Goal: Task Accomplishment & Management: Use online tool/utility

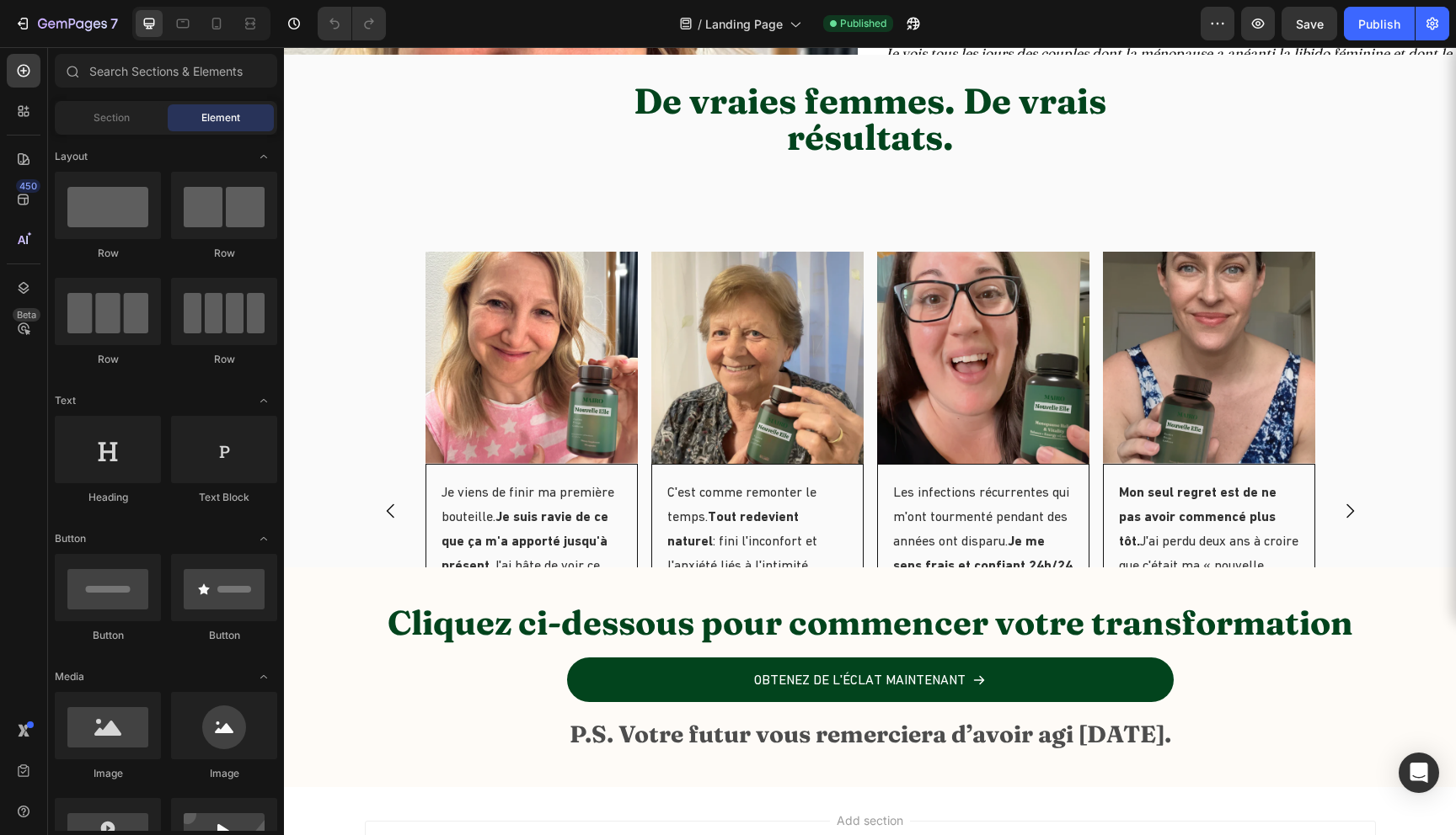
scroll to position [6812, 0]
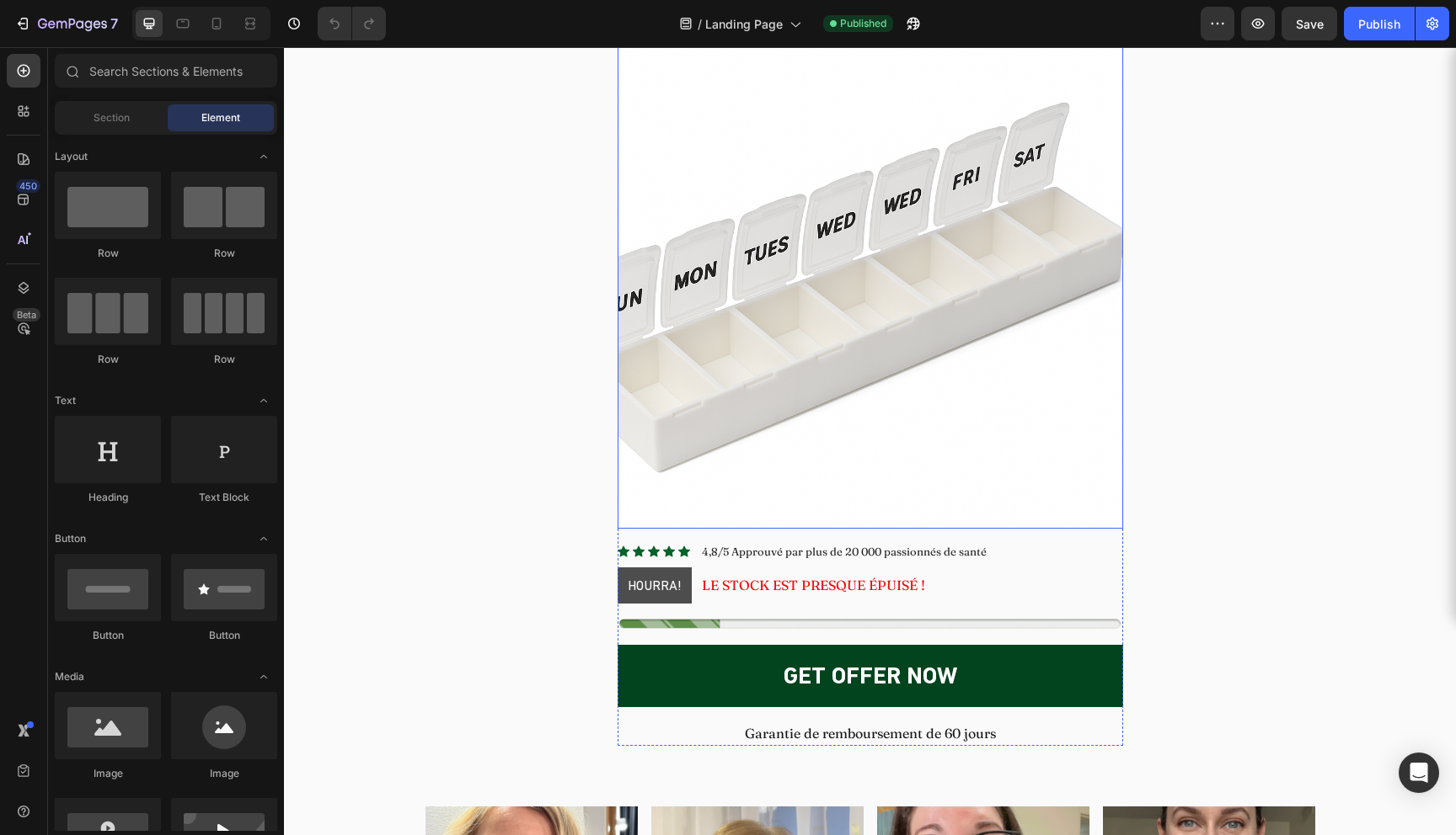
click at [819, 340] on img at bounding box center [870, 276] width 506 height 506
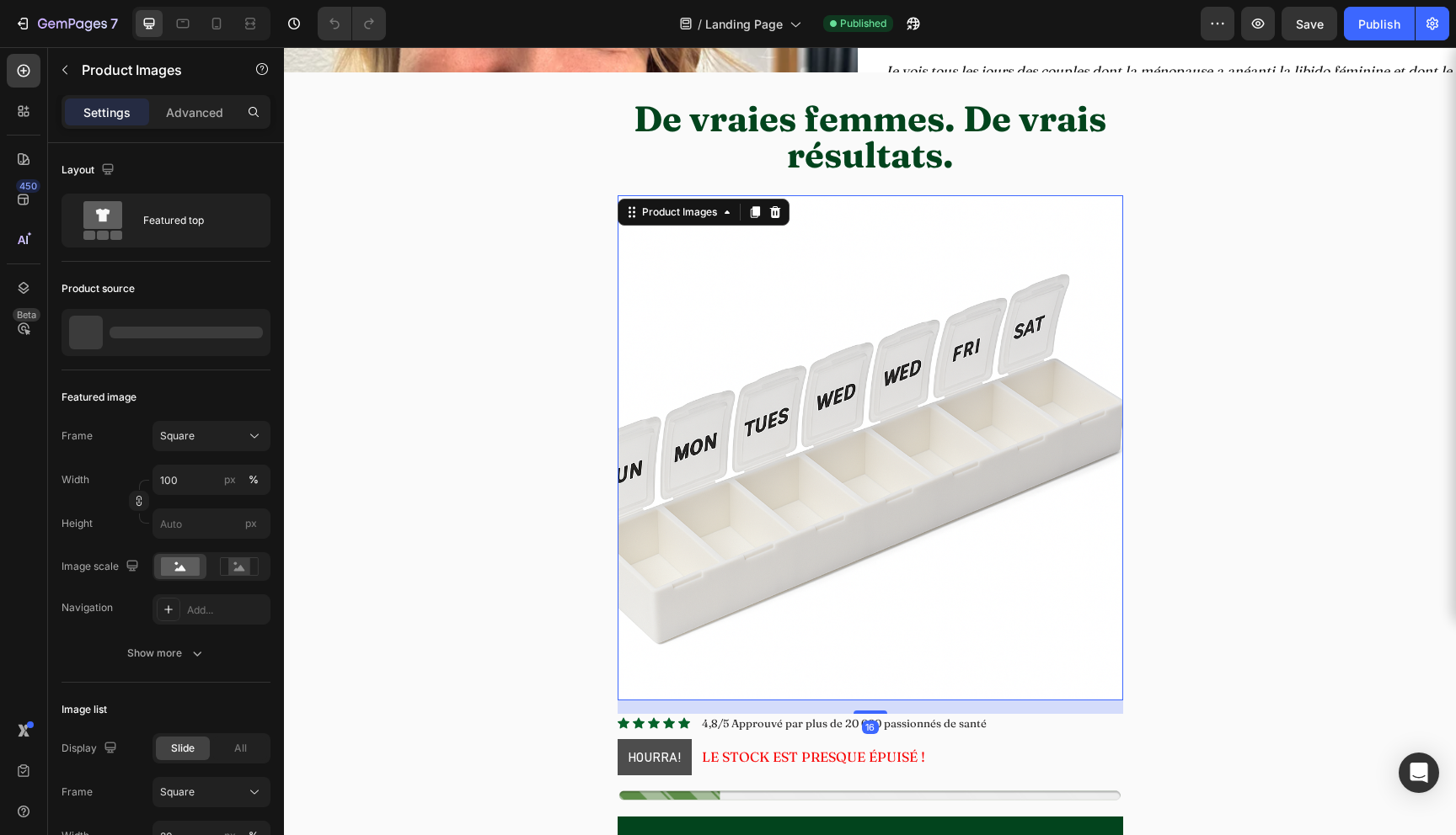
scroll to position [6639, 0]
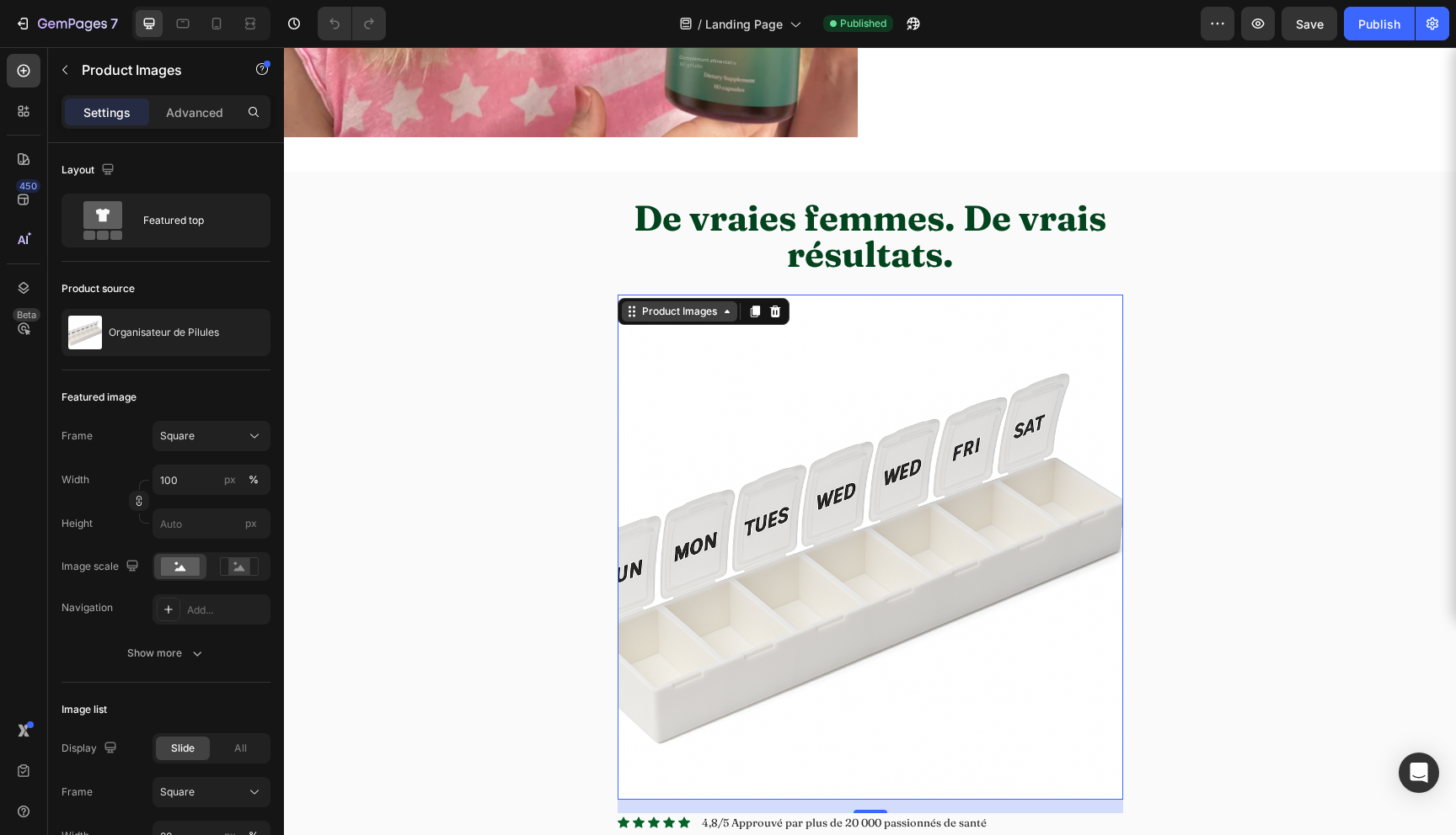
scroll to position [7043, 0]
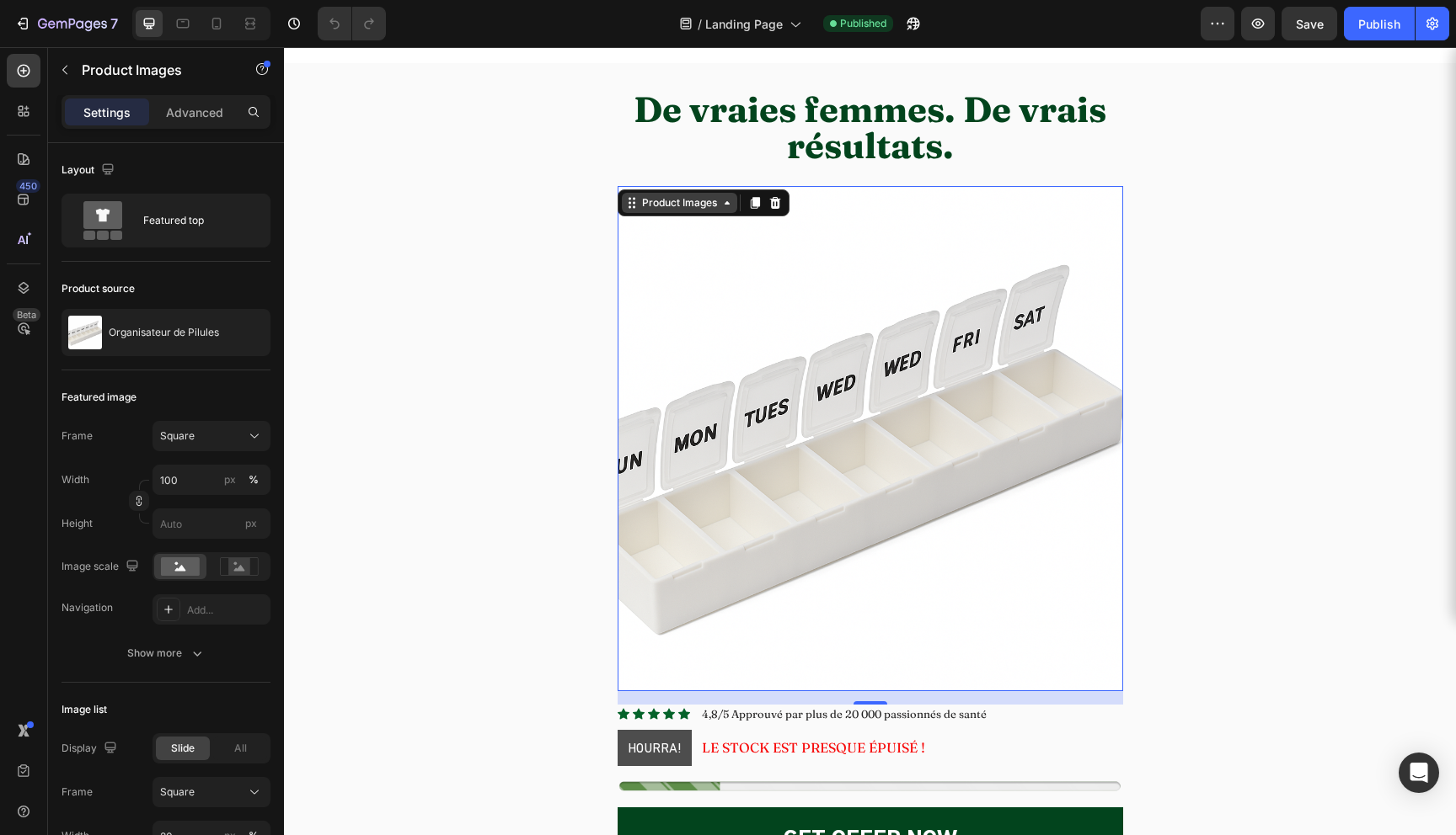
click at [688, 212] on div "Product Images" at bounding box center [679, 202] width 116 height 20
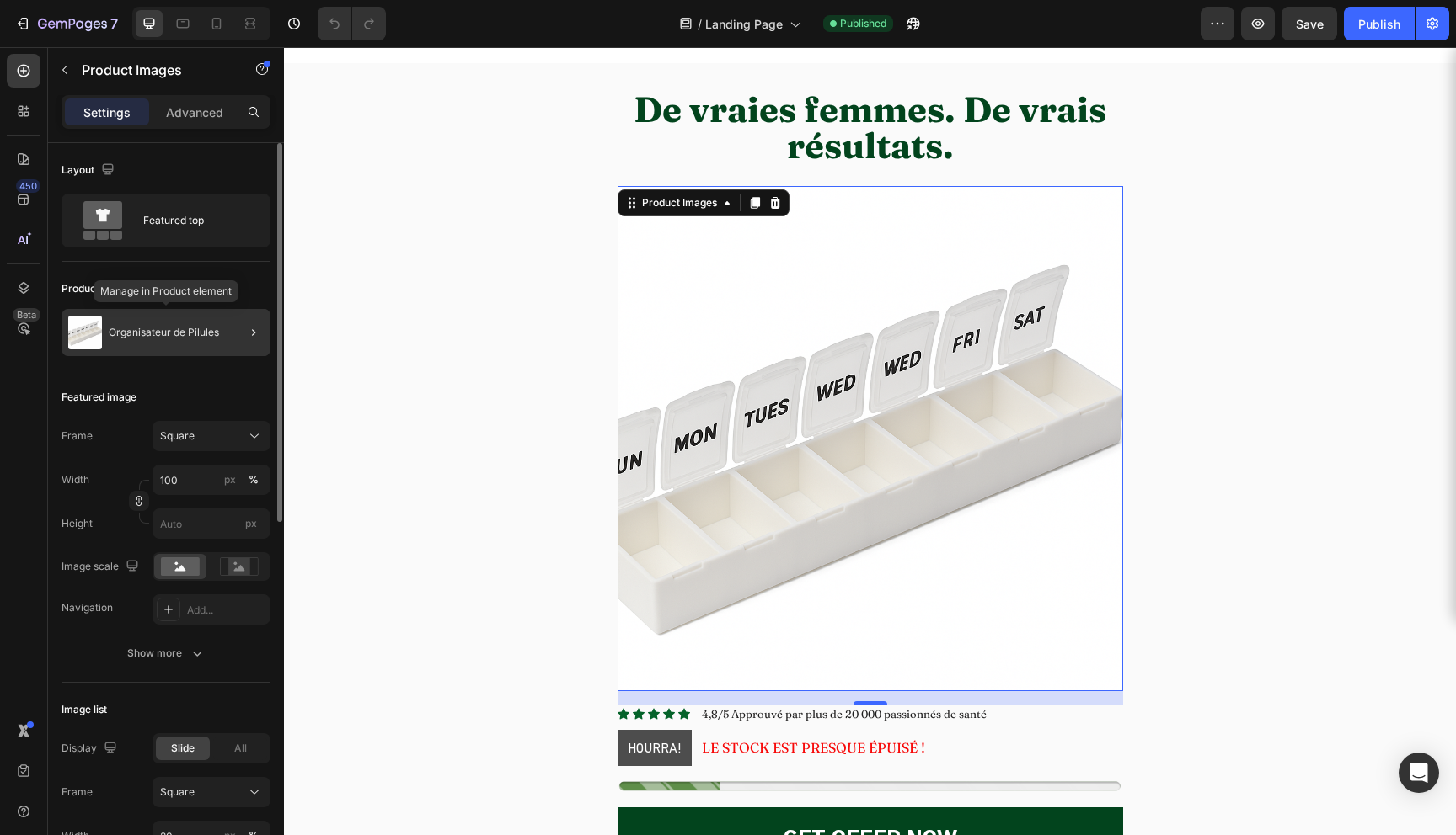
click at [157, 342] on div "Organisateur de Pilules" at bounding box center [166, 332] width 209 height 47
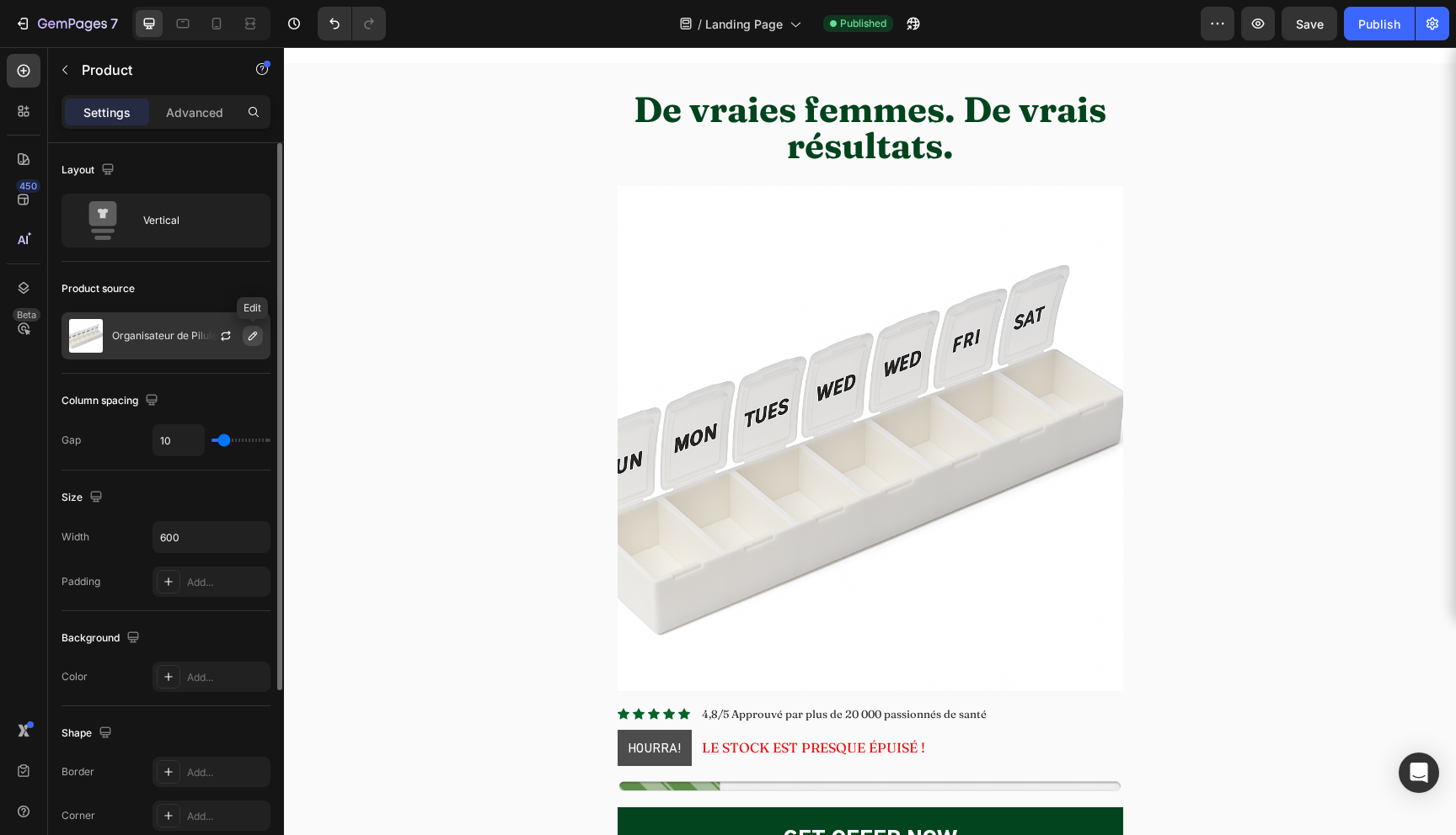
click at [253, 343] on button "button" at bounding box center [252, 335] width 20 height 20
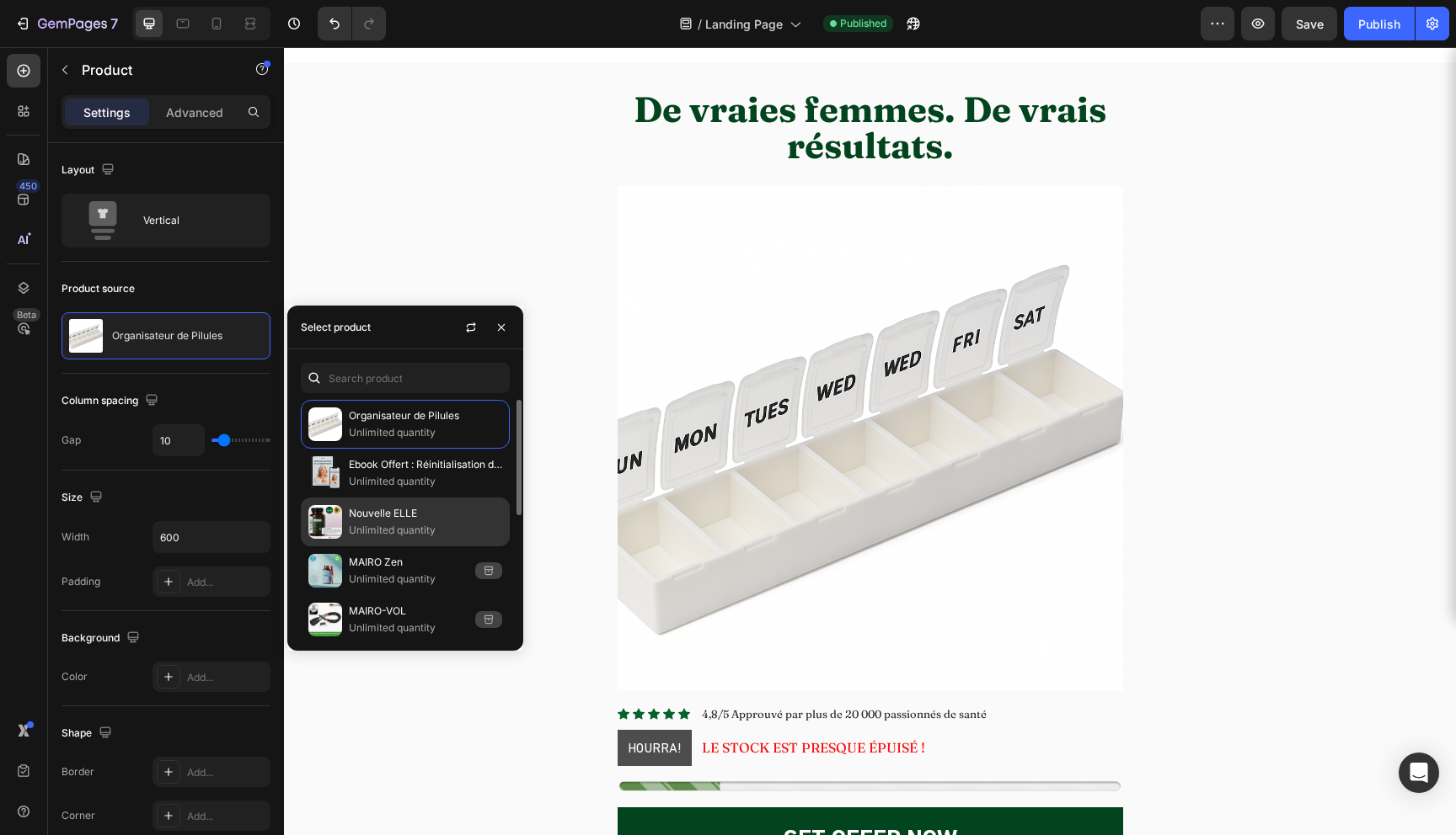
click at [415, 509] on p "Nouvelle ELLE" at bounding box center [425, 514] width 154 height 17
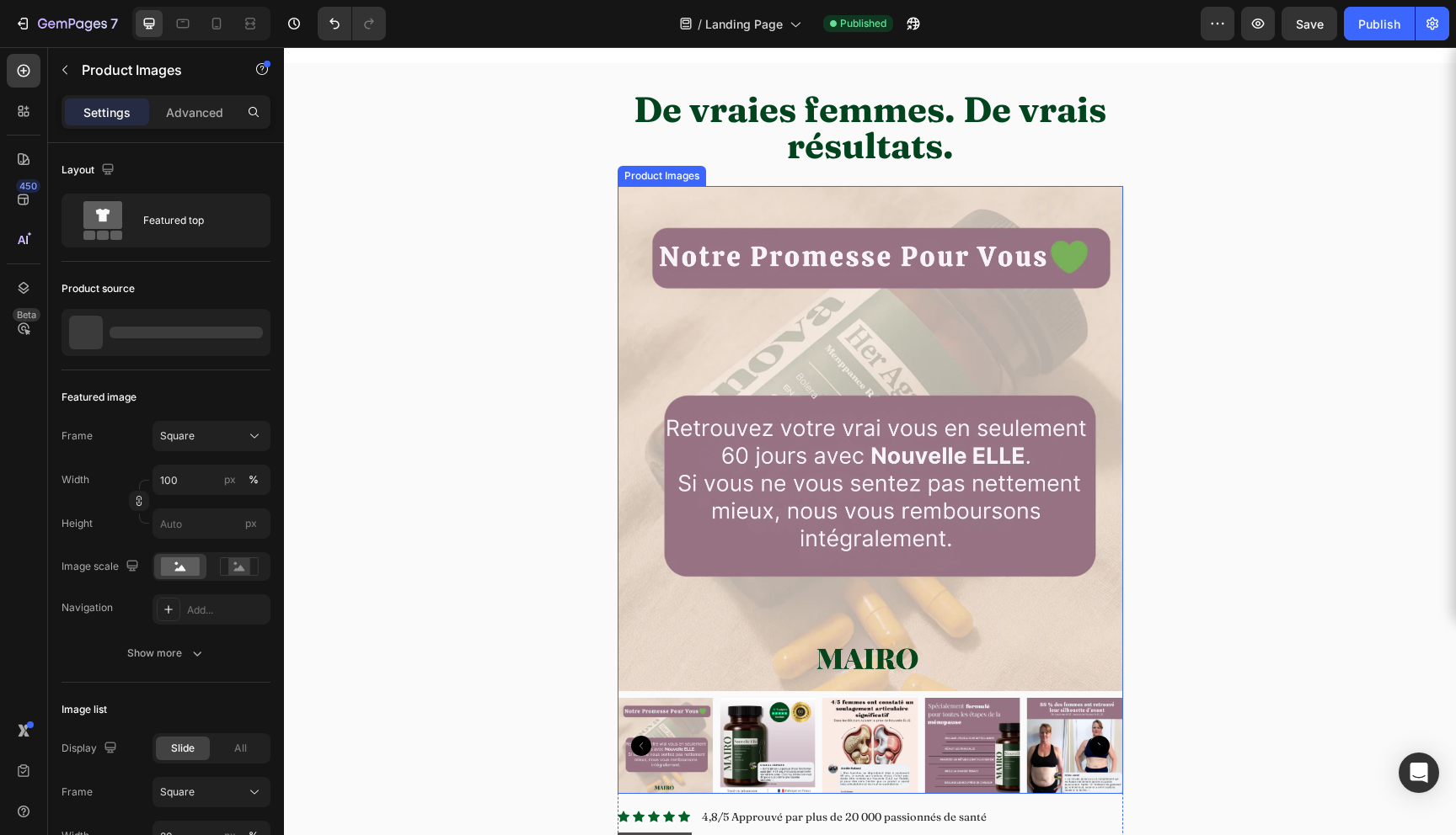
click at [747, 743] on img at bounding box center [768, 747] width 96 height 96
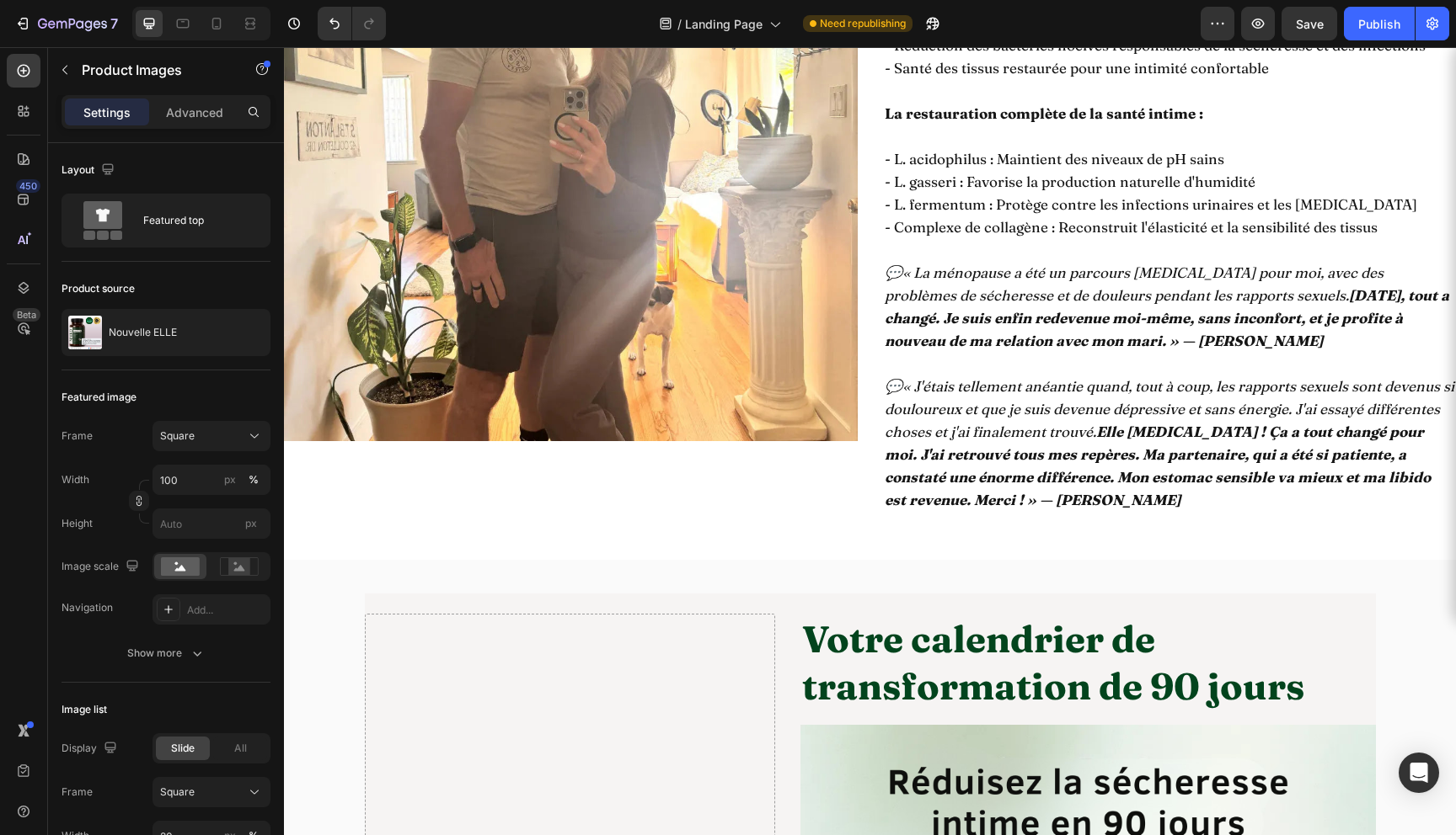
scroll to position [4361, 0]
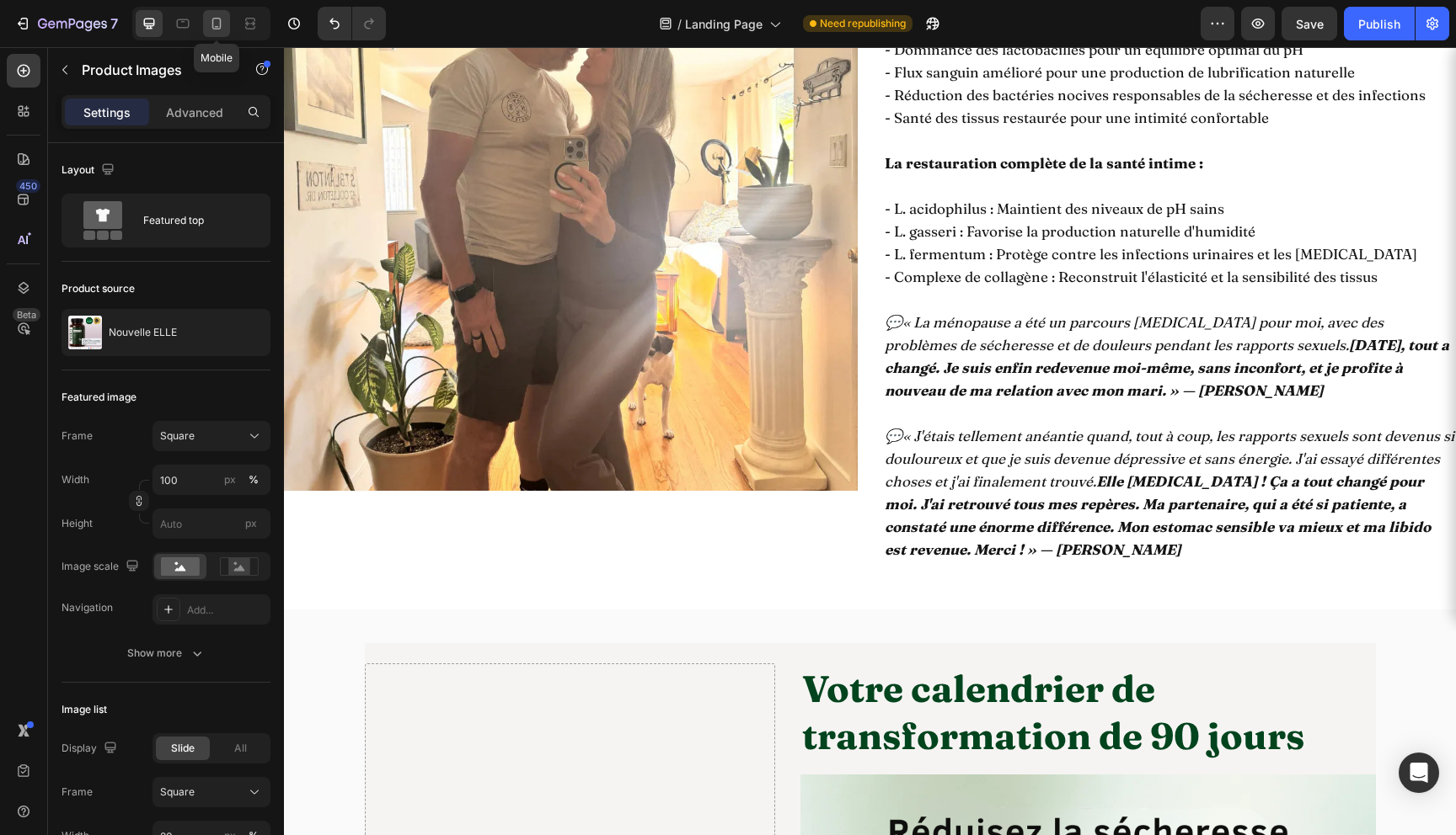
click at [219, 32] on div at bounding box center [217, 24] width 27 height 27
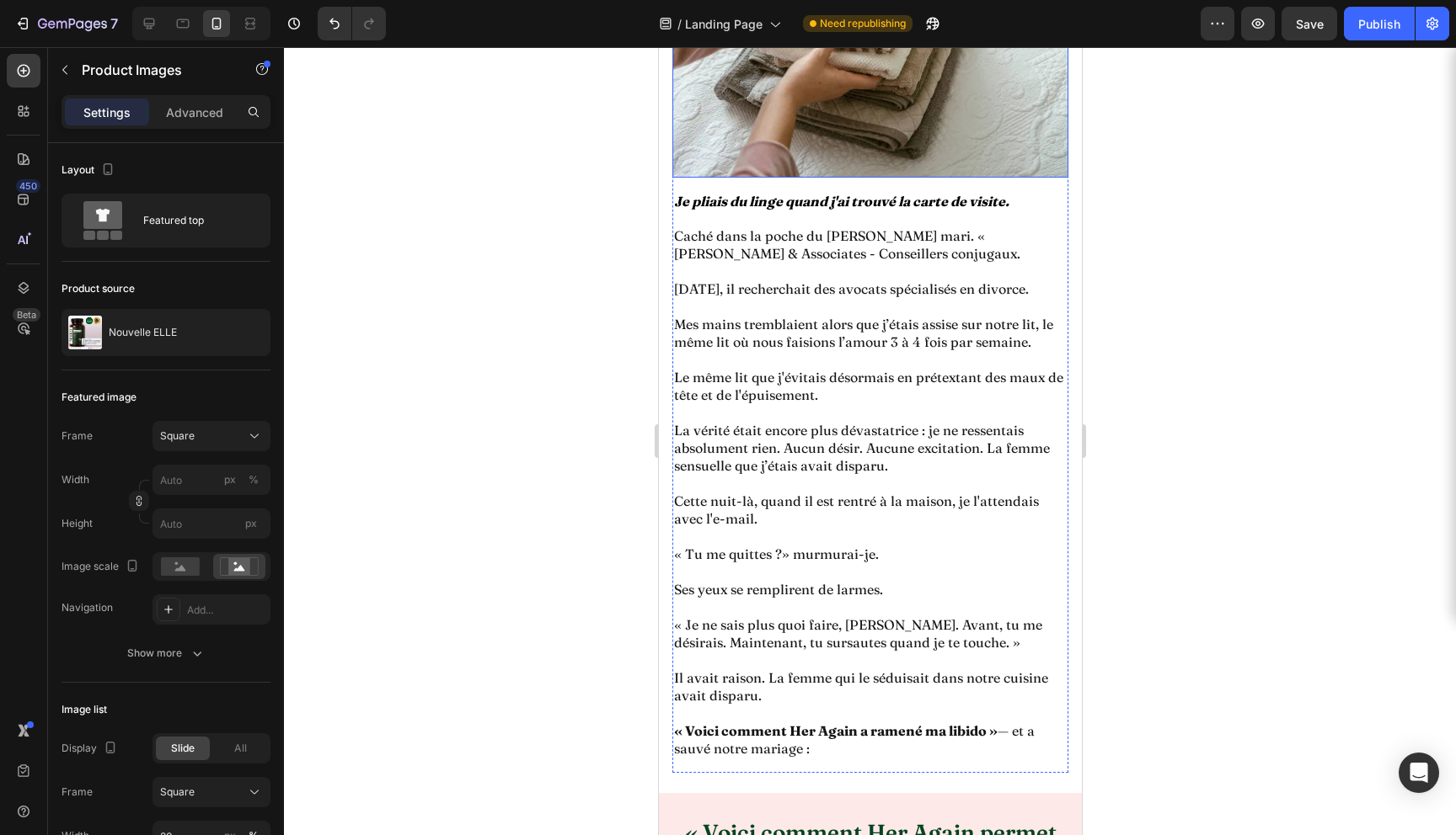
scroll to position [859, 0]
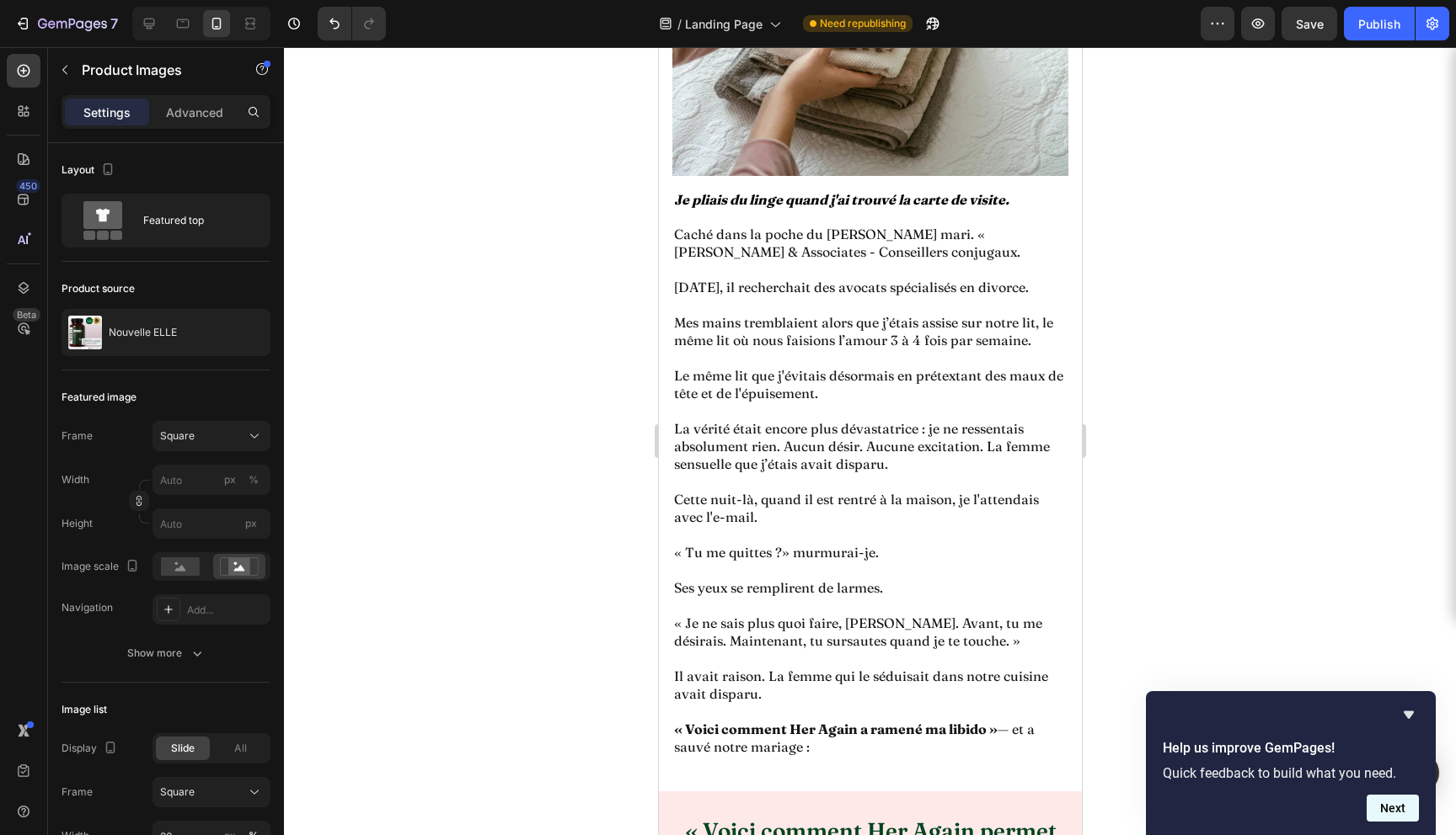
click at [1404, 807] on button "Next" at bounding box center [1392, 809] width 52 height 27
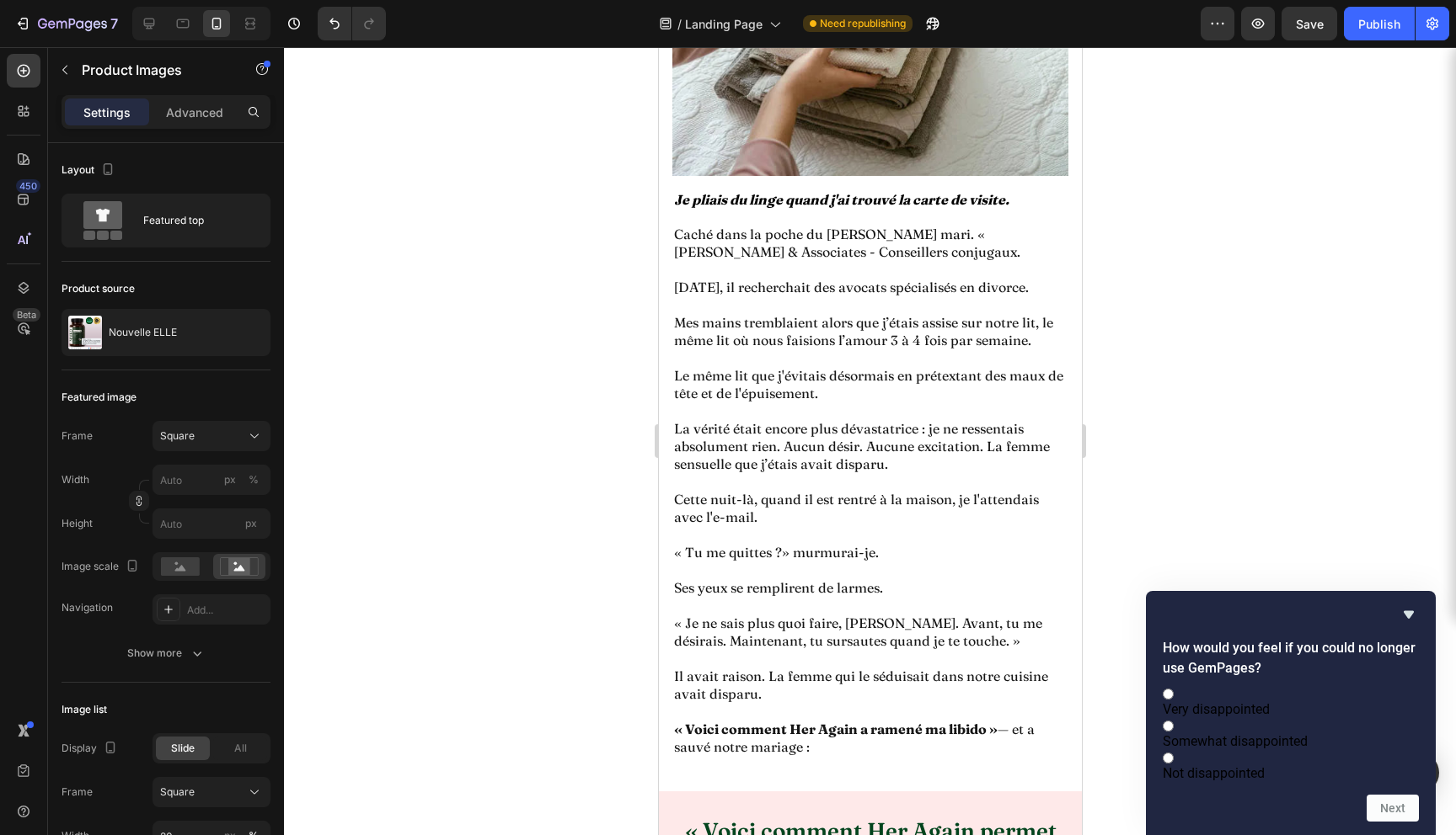
click at [1412, 605] on div "How would you feel if you could no longer use GemPages? Very disappointed Somew…" at bounding box center [1291, 713] width 256 height 217
click at [1412, 604] on icon "Hide survey" at bounding box center [1408, 614] width 20 height 20
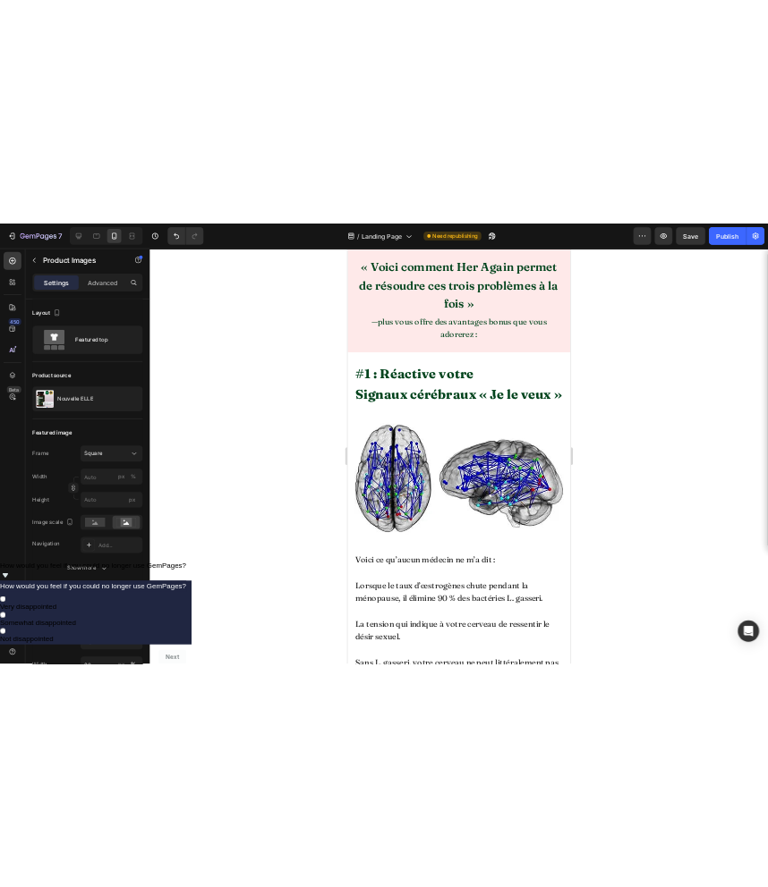
scroll to position [1707, 0]
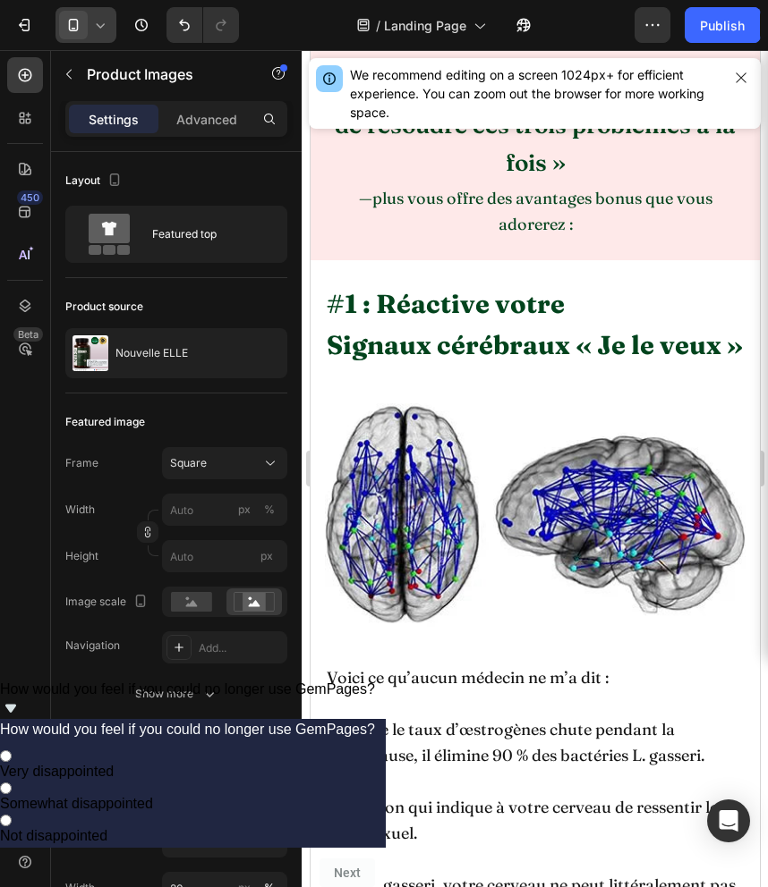
click at [95, 32] on icon at bounding box center [100, 25] width 18 height 18
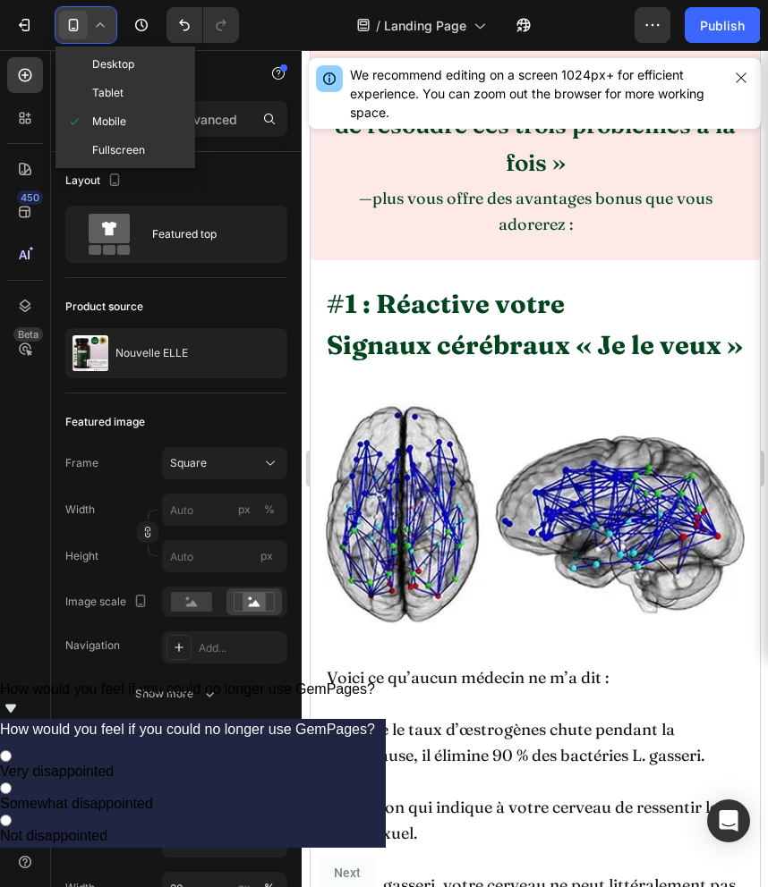
click at [95, 32] on icon at bounding box center [100, 25] width 18 height 18
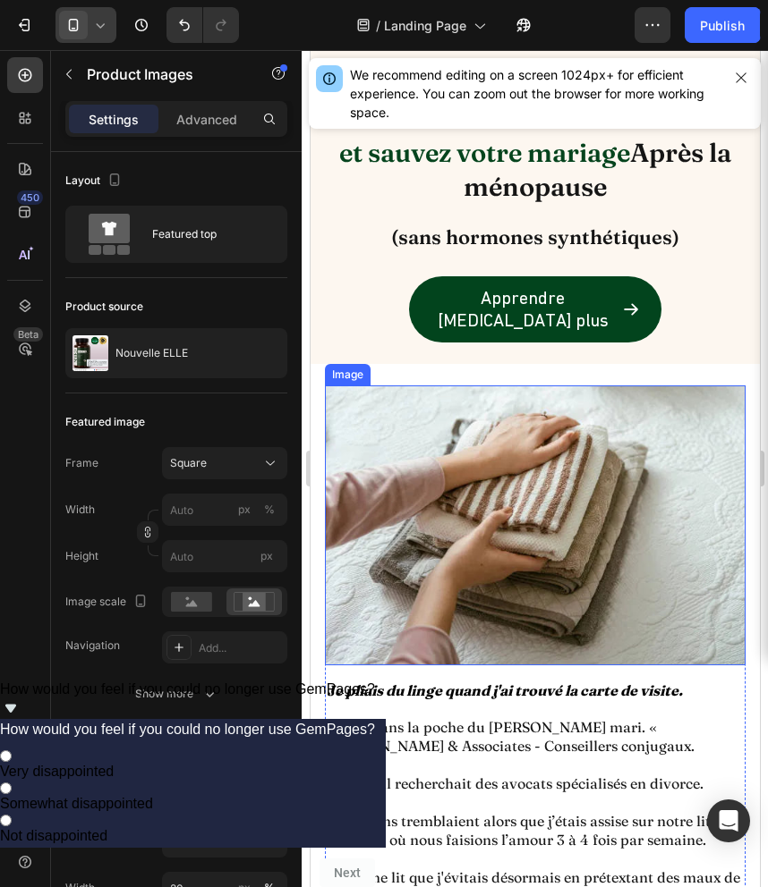
scroll to position [442, 0]
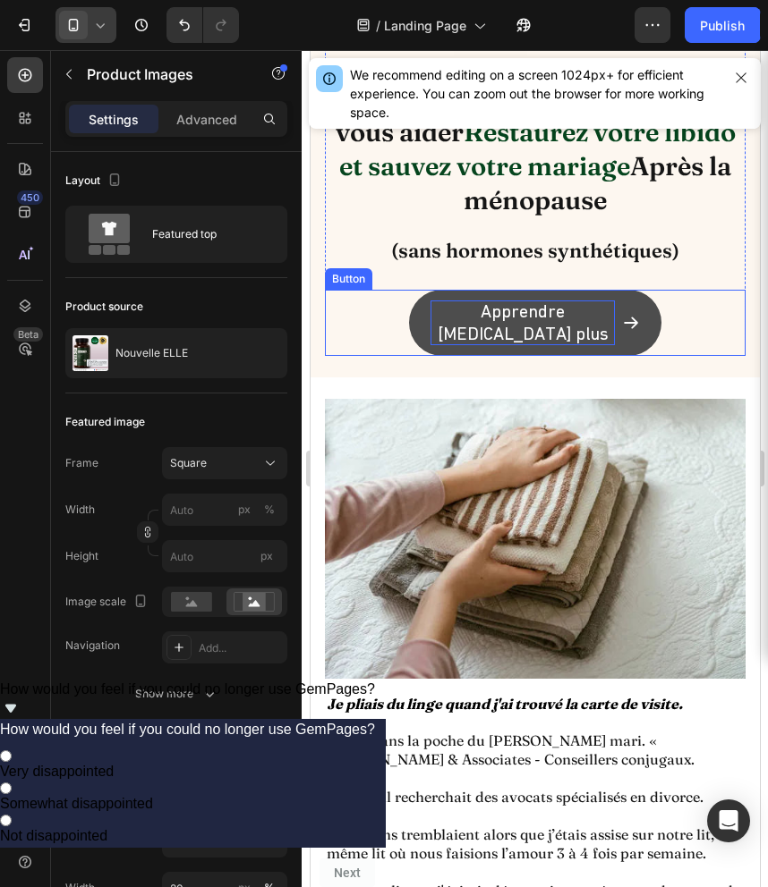
click at [562, 316] on p "Apprendre encore plus" at bounding box center [521, 323] width 184 height 45
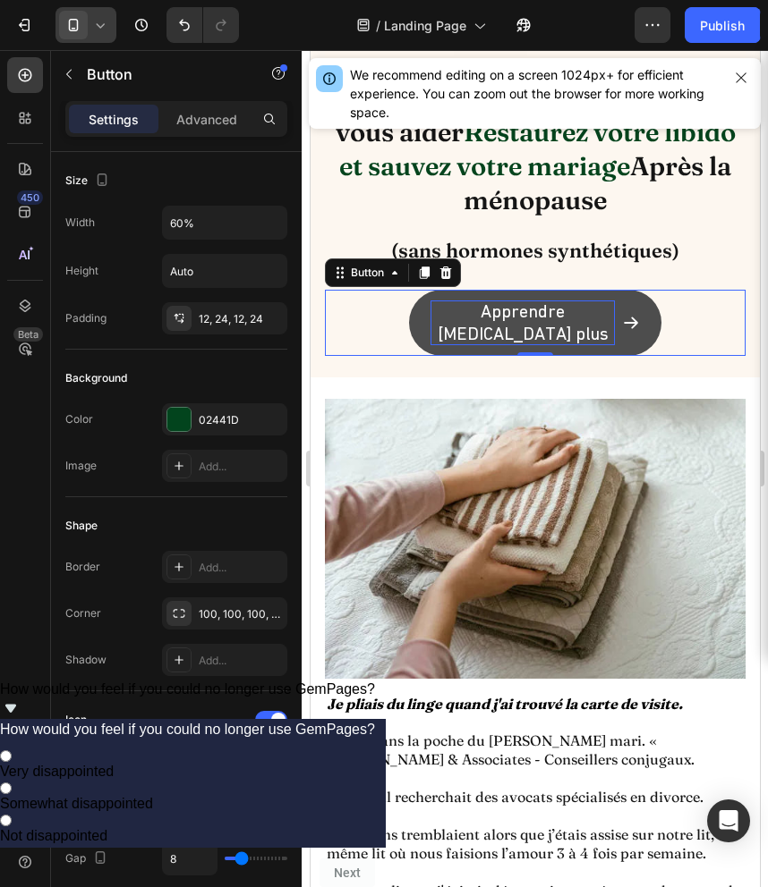
click at [533, 316] on p "Apprendre encore plus" at bounding box center [521, 323] width 184 height 45
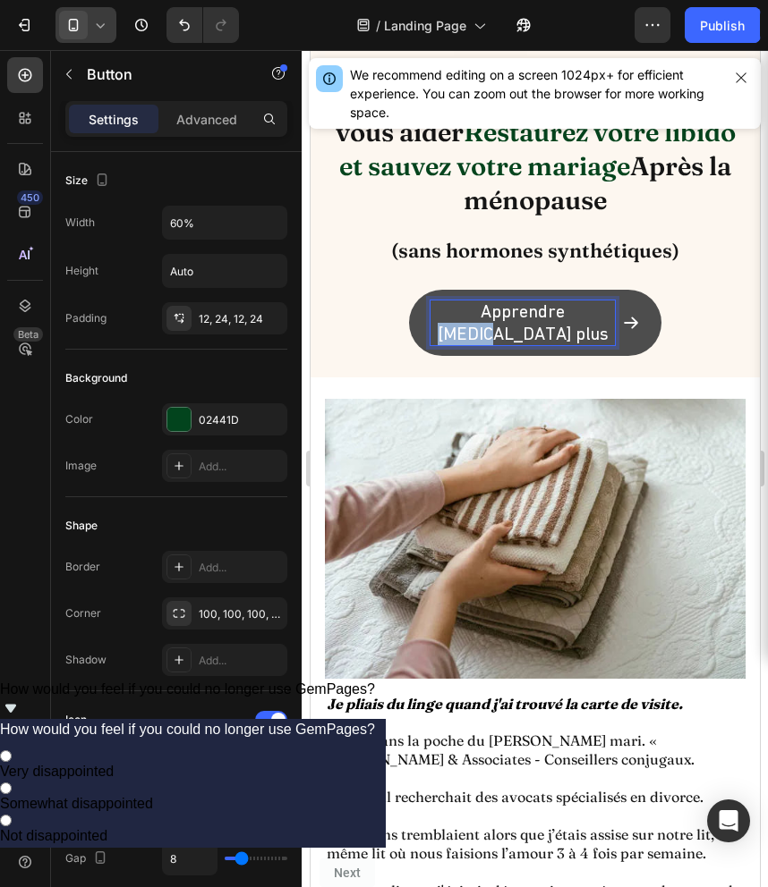
click at [533, 316] on p "Apprendre encore plus" at bounding box center [521, 323] width 184 height 45
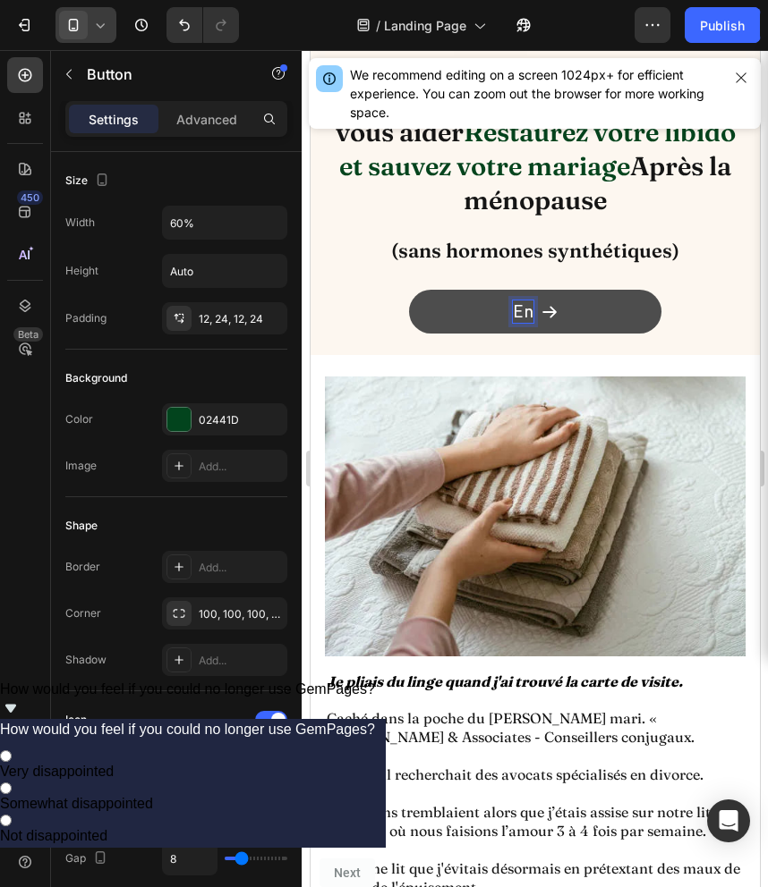
click at [408, 290] on button "En" at bounding box center [534, 312] width 252 height 44
click at [408, 290] on button "En savoir" at bounding box center [534, 312] width 252 height 44
click at [530, 308] on p "En savoir plus" at bounding box center [521, 312] width 111 height 22
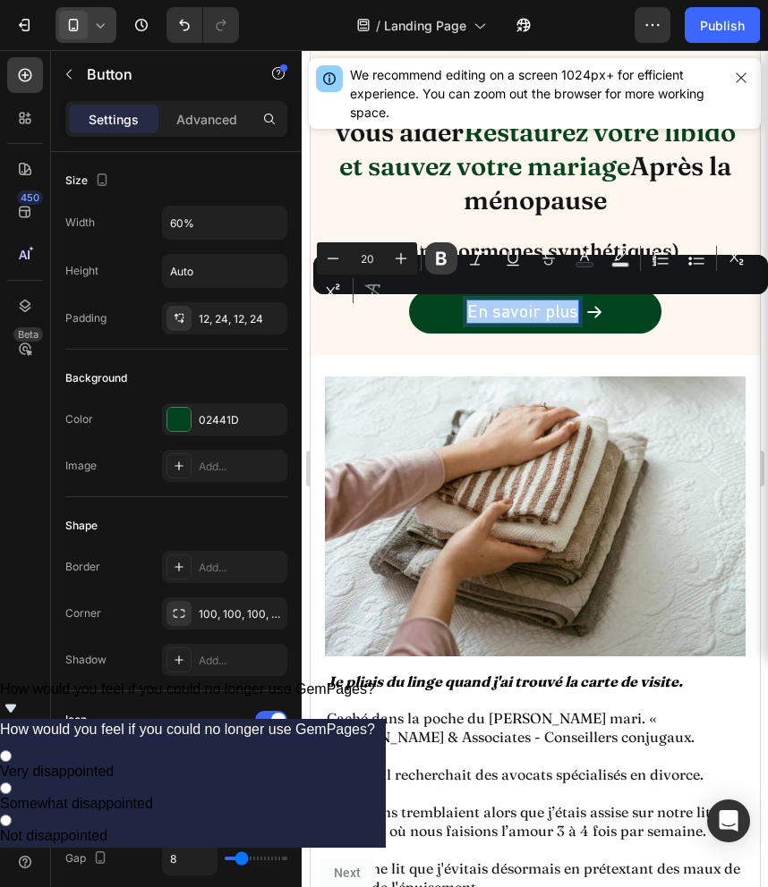
click at [437, 262] on icon "Editor contextual toolbar" at bounding box center [441, 258] width 11 height 13
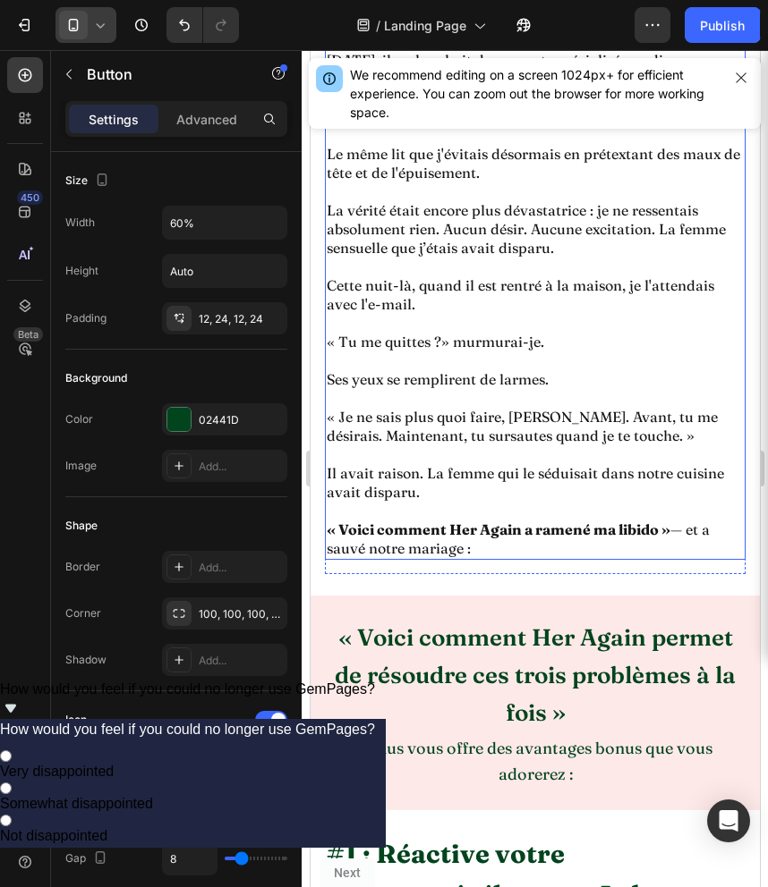
scroll to position [1176, 0]
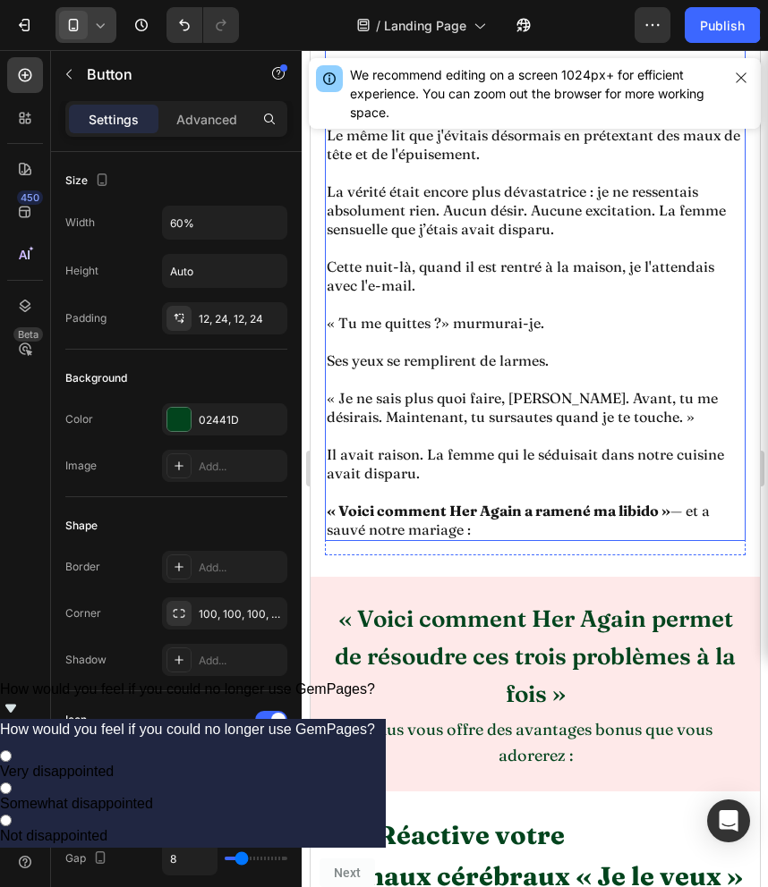
click at [464, 514] on strong "« Voici comment Her Again a ramené ma libido »" at bounding box center [498, 511] width 344 height 18
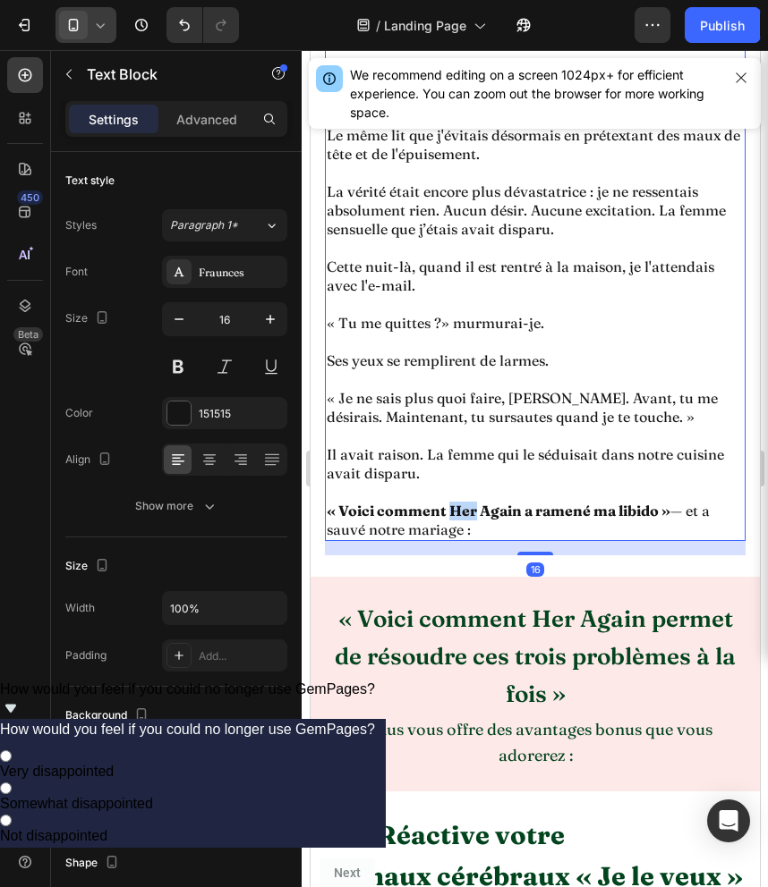
click at [464, 514] on strong "« Voici comment Her Again a ramené ma libido »" at bounding box center [498, 511] width 344 height 18
click at [531, 514] on strong "« Voici comment Nouvelle Again a ramené ma libido »" at bounding box center [515, 511] width 378 height 18
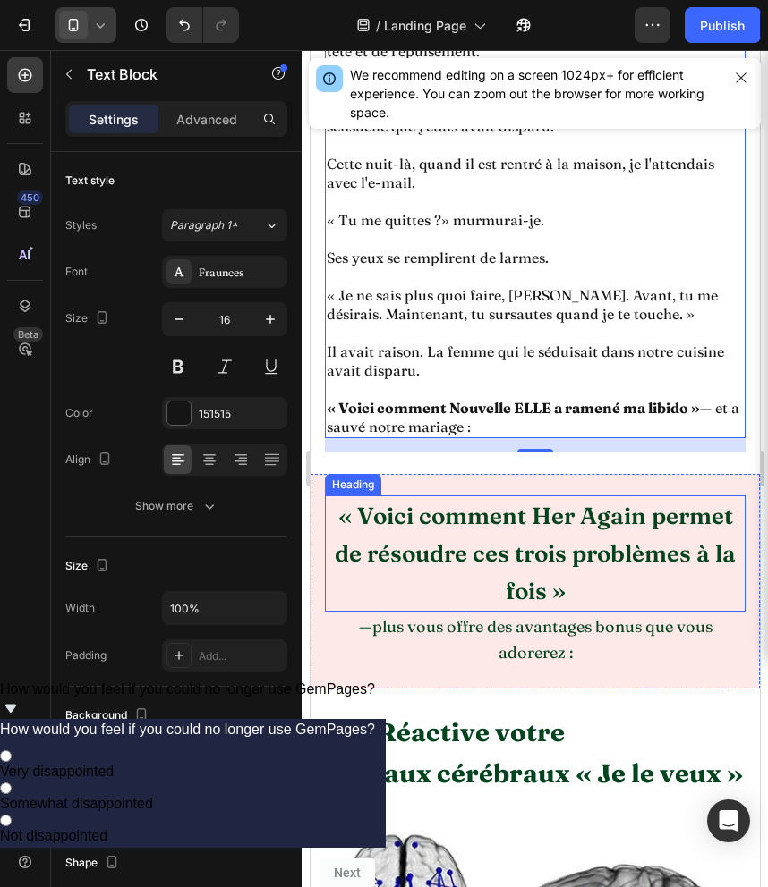
scroll to position [1280, 0]
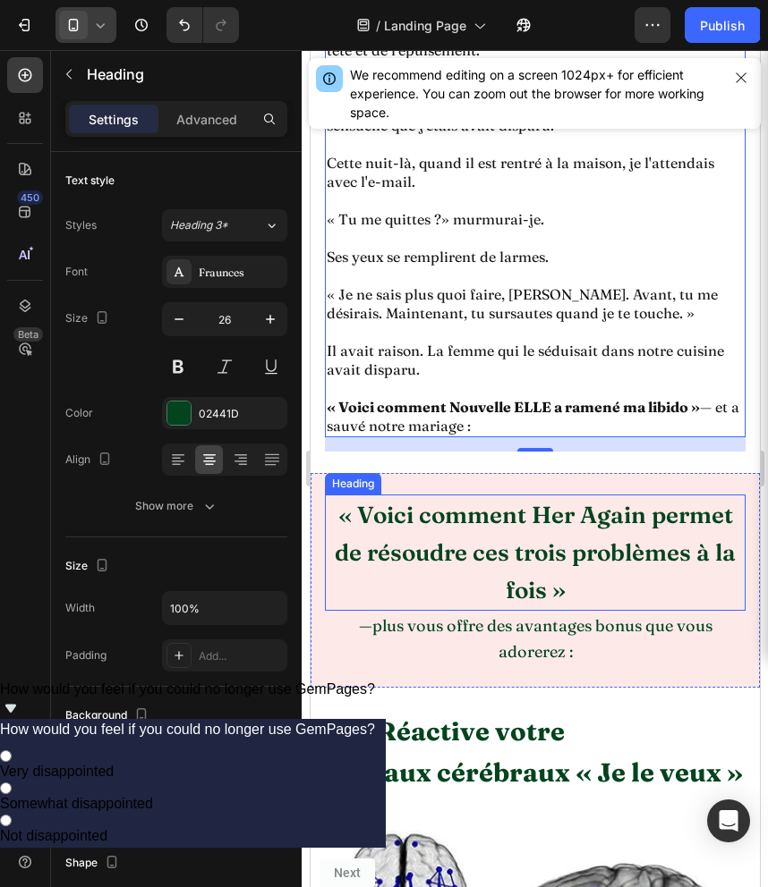
click at [559, 525] on h2 "« Voici comment Her Again permet de résoudre ces trois problèmes à la fois »" at bounding box center [534, 553] width 420 height 116
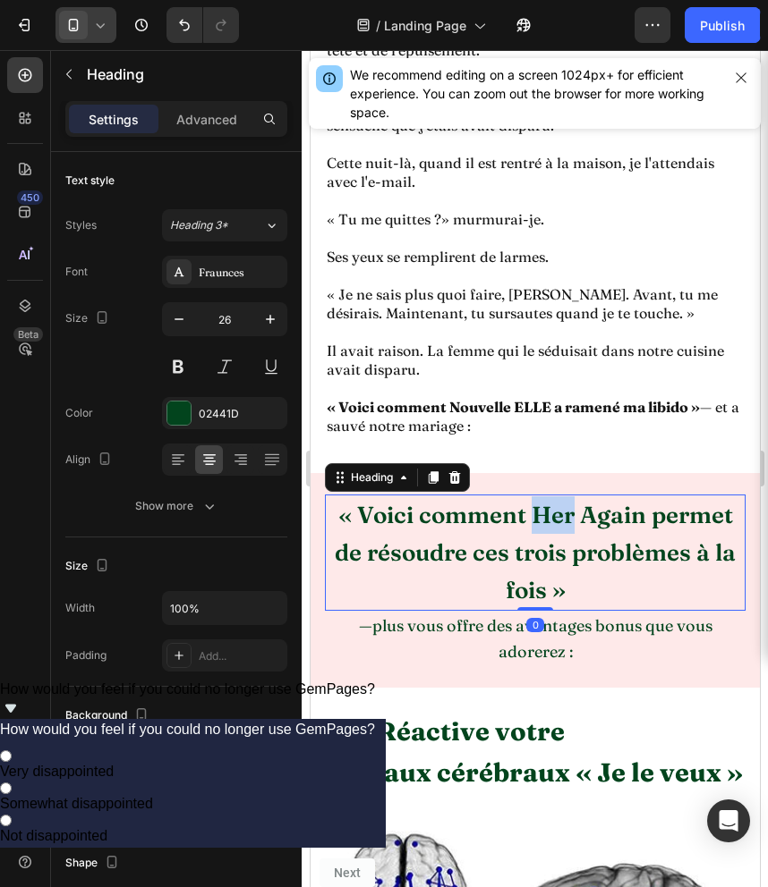
click at [559, 525] on h2 "« Voici comment Her Again permet de résoudre ces trois problèmes à la fois »" at bounding box center [534, 553] width 420 height 116
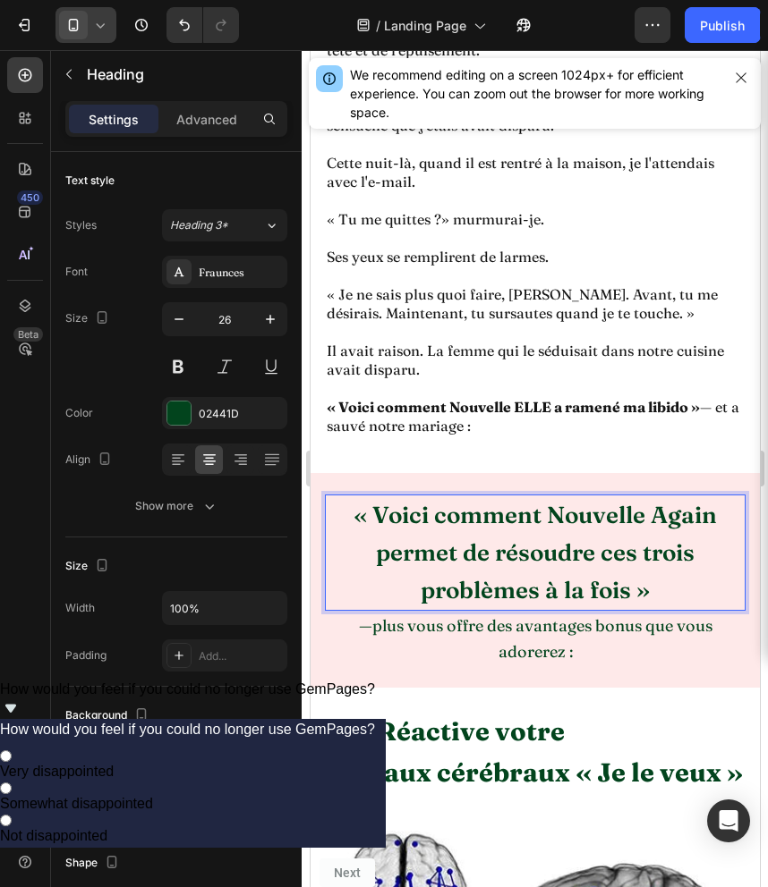
click at [679, 522] on p "« Voici comment Nouvelle Again permet de résoudre ces trois problèmes à la fois…" at bounding box center [534, 553] width 417 height 113
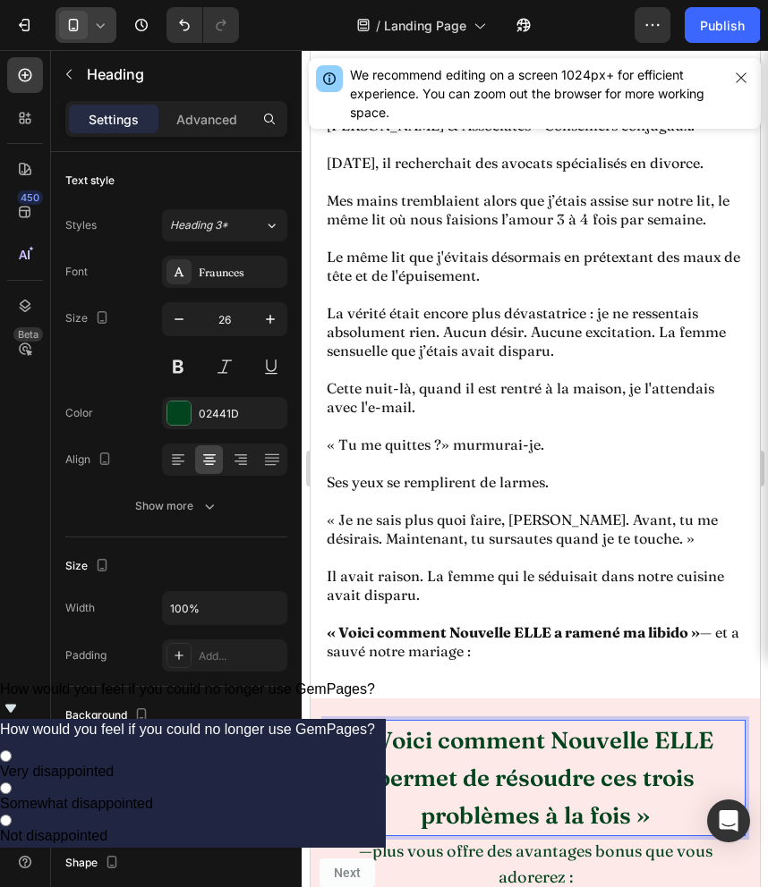
scroll to position [1019, 0]
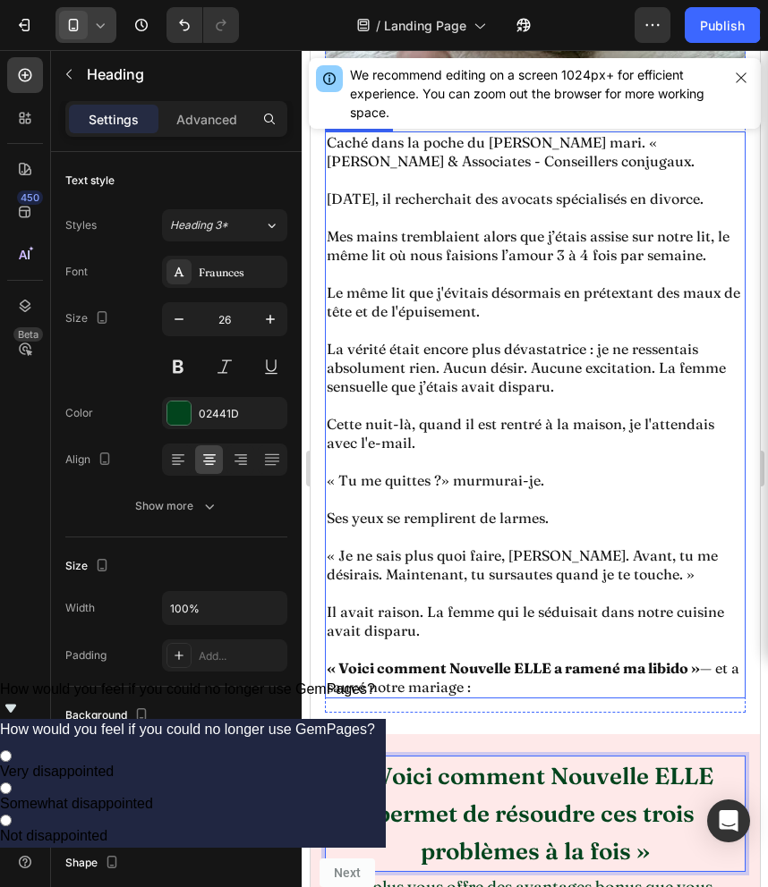
click at [354, 445] on p "Cette nuit-là, quand il est rentré à la maison, je l'attendais avec l'e-mail." at bounding box center [534, 434] width 417 height 38
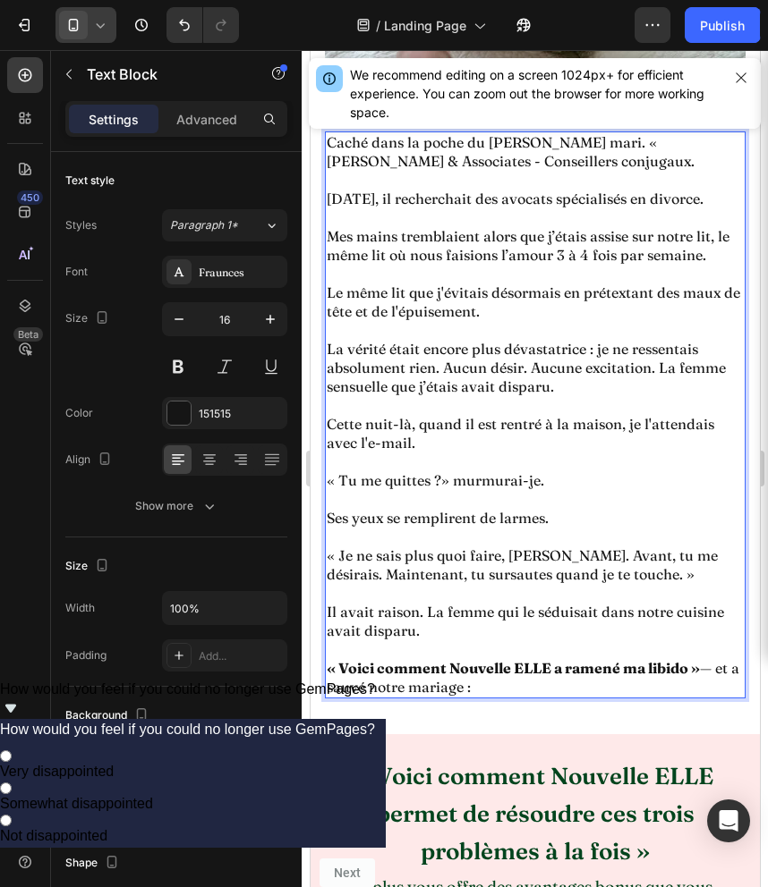
click at [352, 448] on p "Cette nuit-là, quand il est rentré à la maison, je l'attendais avec l'e-mail." at bounding box center [534, 434] width 417 height 38
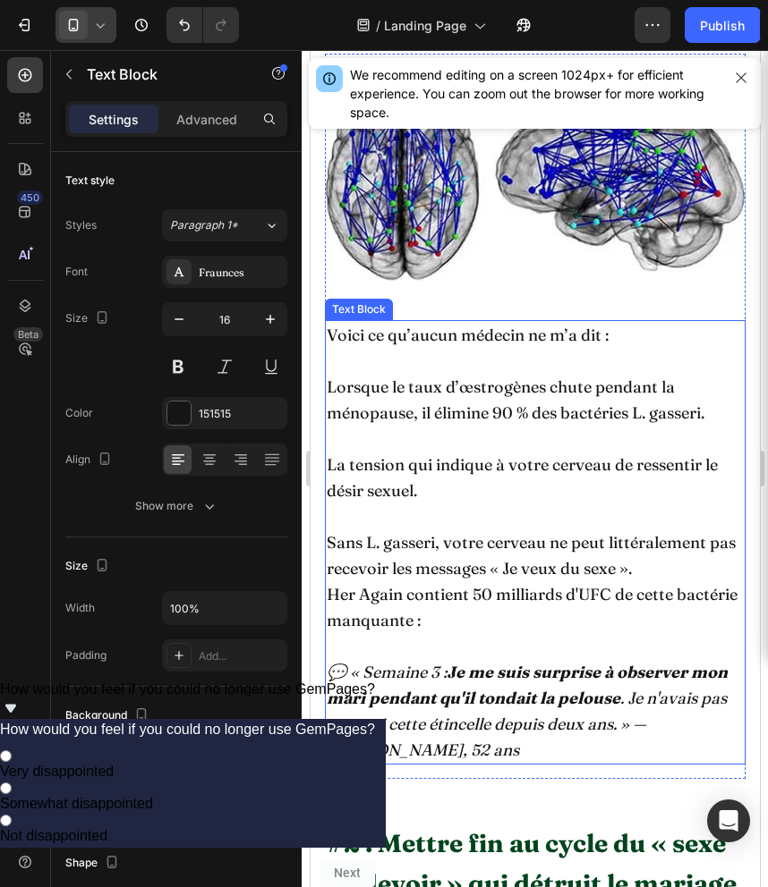
scroll to position [2062, 0]
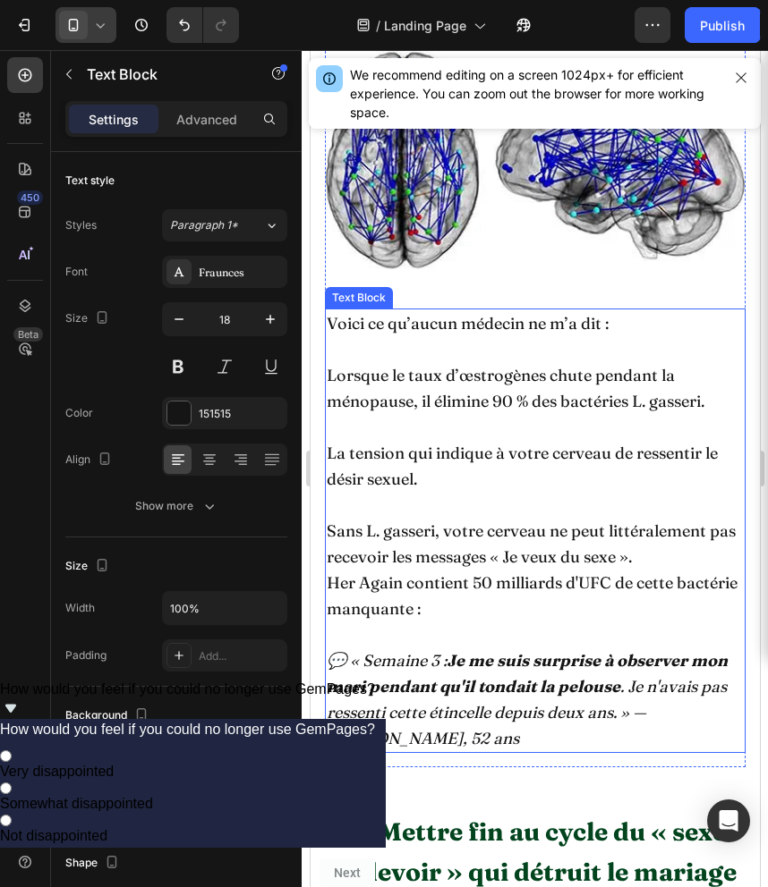
click at [437, 319] on p "Voici ce qu’aucun médecin ne m’a dit :" at bounding box center [534, 323] width 417 height 26
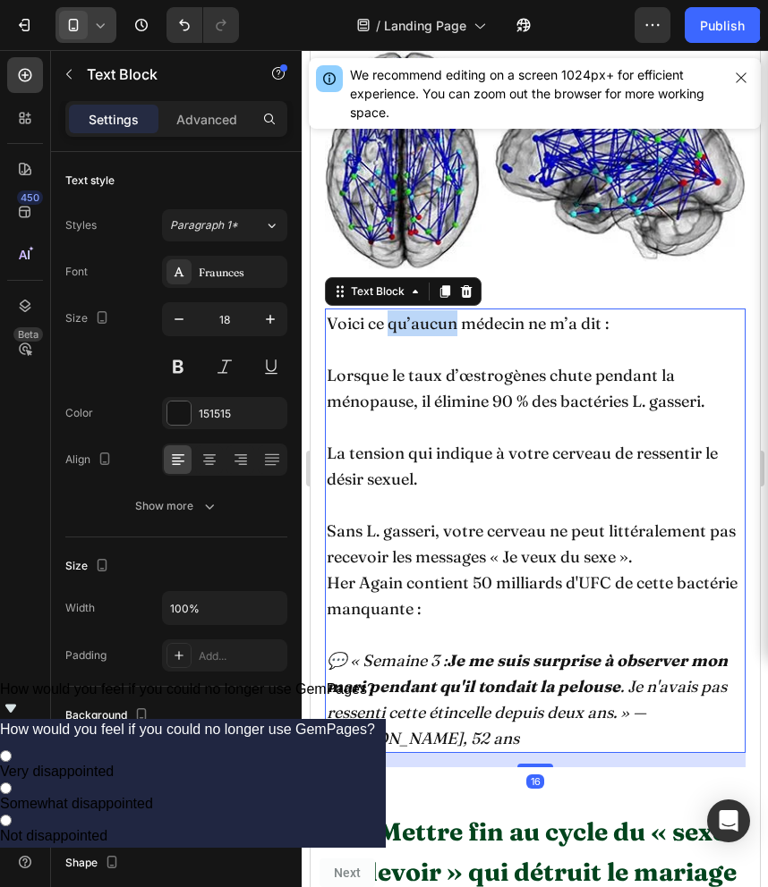
click at [437, 319] on p "Voici ce qu’aucun médecin ne m’a dit :" at bounding box center [534, 323] width 417 height 26
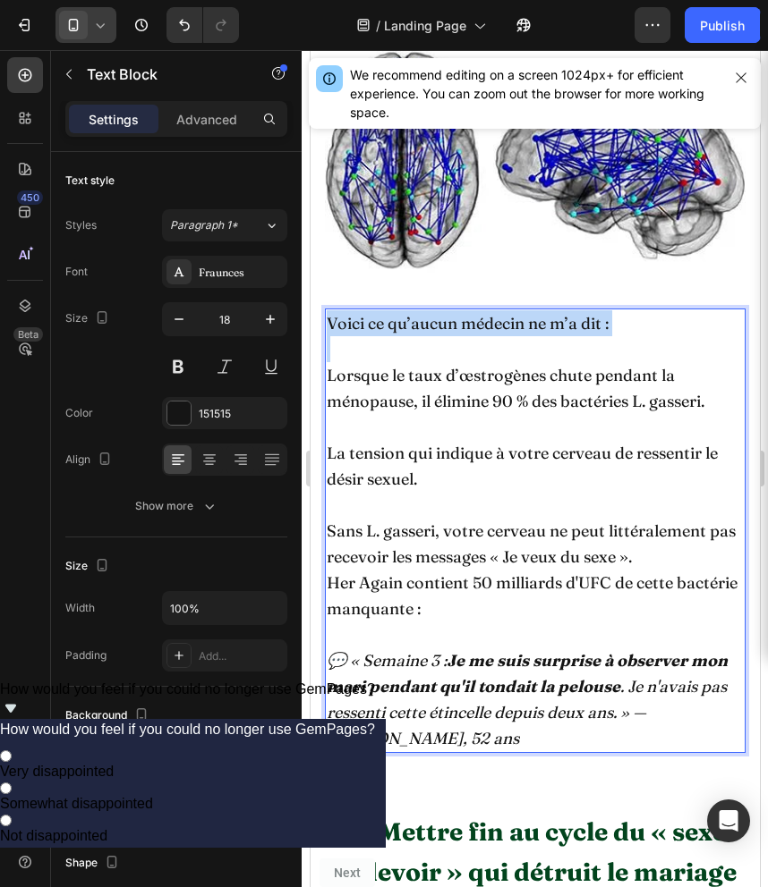
click at [437, 319] on p "Voici ce qu’aucun médecin ne m’a dit :" at bounding box center [534, 323] width 417 height 26
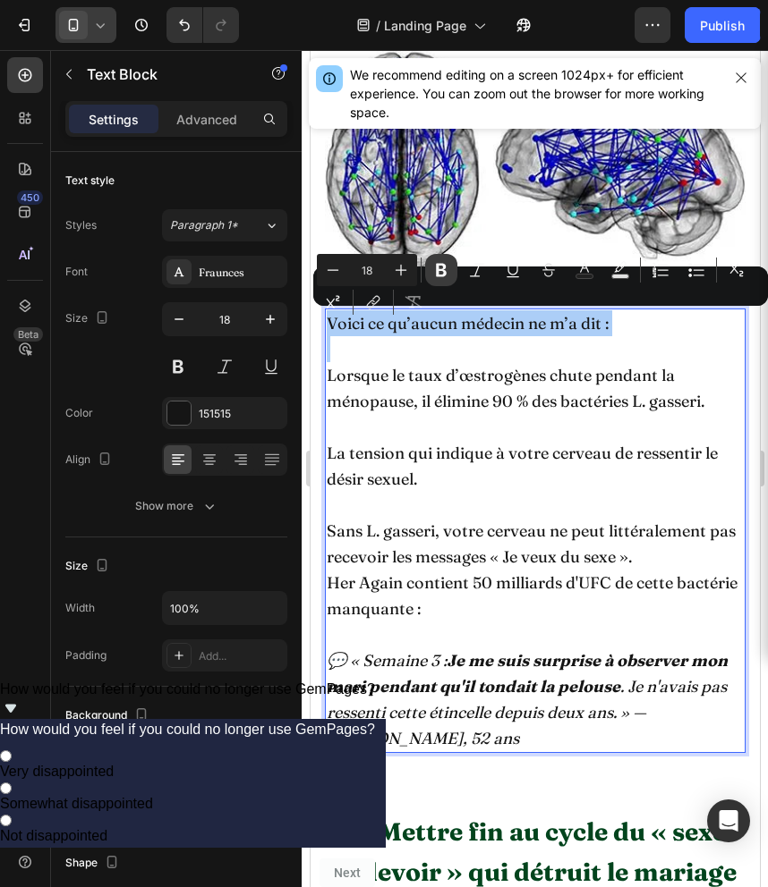
click at [438, 267] on icon "Editor contextual toolbar" at bounding box center [441, 270] width 18 height 18
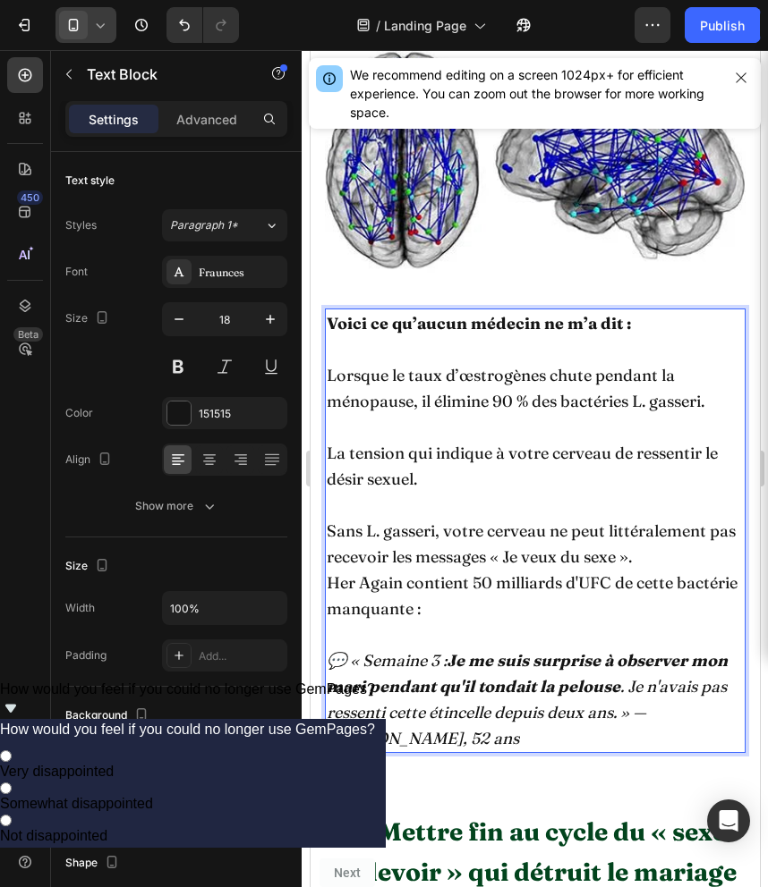
click at [503, 388] on p "Lorsque le taux d’œstrogènes chute pendant la ménopause, il élimine 90 % des ba…" at bounding box center [534, 388] width 417 height 52
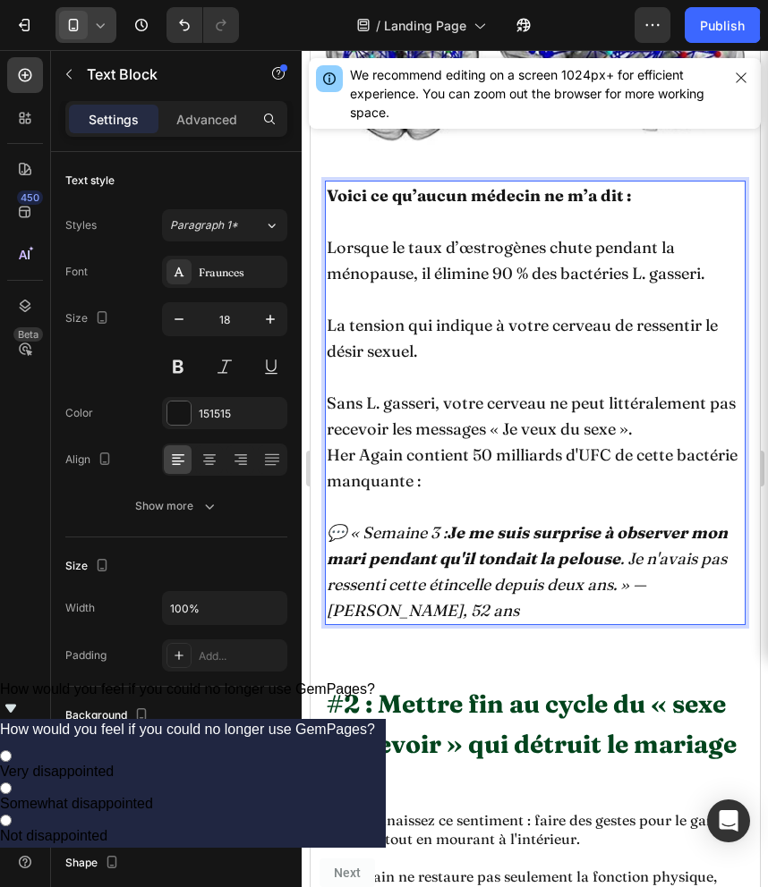
scroll to position [2222, 0]
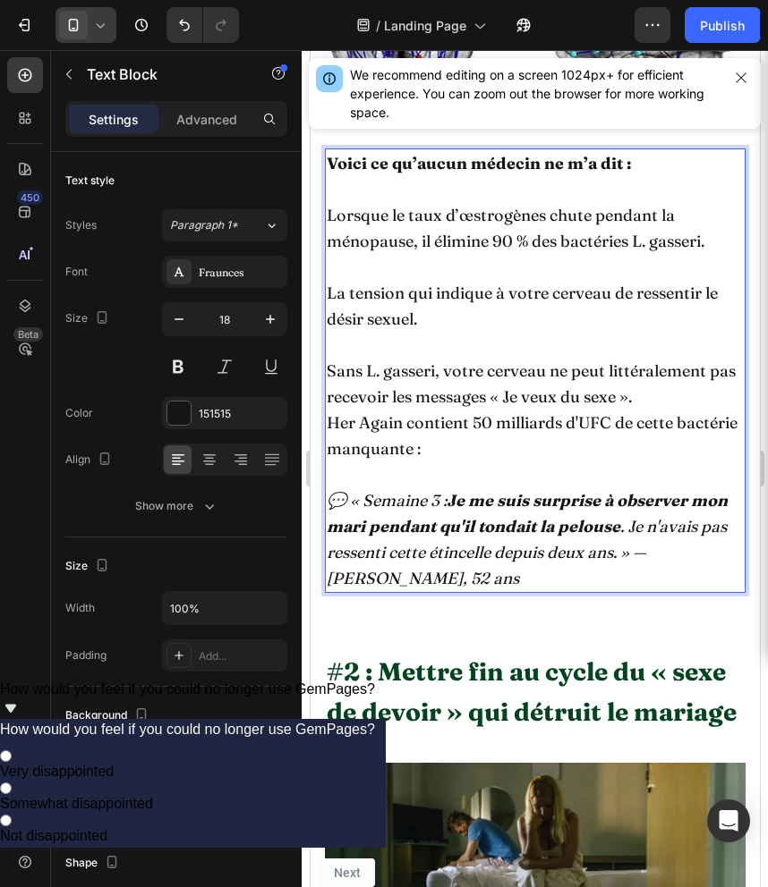
click at [344, 426] on p "Her Again contient 50 milliards d'UFC de cette bactérie manquante :" at bounding box center [534, 436] width 417 height 52
click at [688, 403] on p "Sans L. gasseri, votre cerveau ne peut littéralement pas recevoir les messages …" at bounding box center [534, 410] width 417 height 104
drag, startPoint x: 403, startPoint y: 426, endPoint x: 331, endPoint y: 429, distance: 71.6
click at [331, 429] on p "Her Again contient 50 milliards d'UFC de cette bactérie manquante :" at bounding box center [534, 436] width 417 height 52
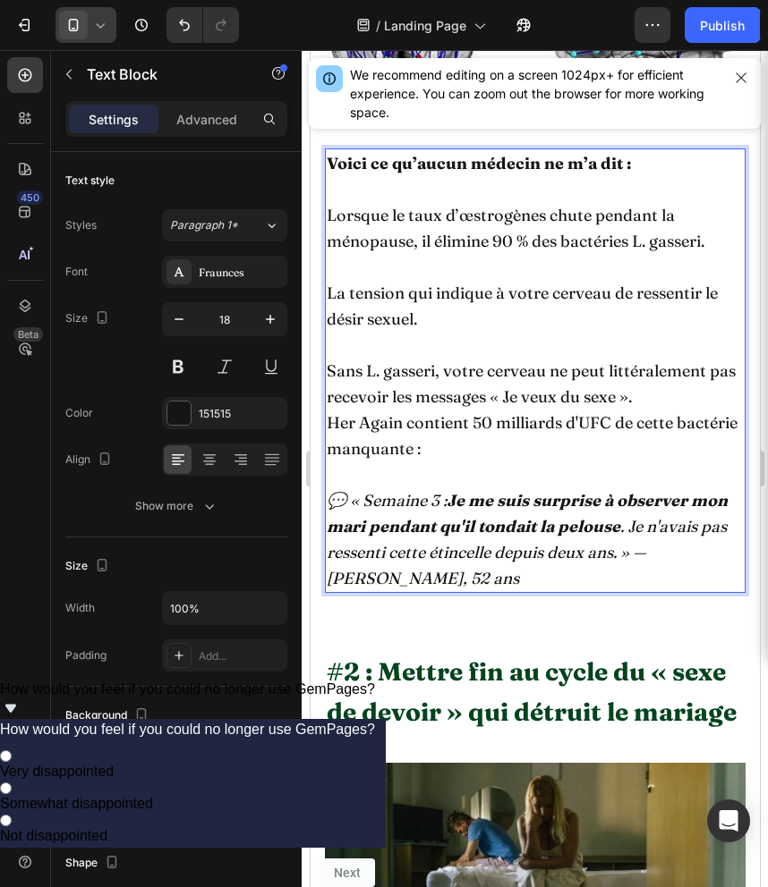
click at [399, 429] on p "Her Again contient 50 milliards d'UFC de cette bactérie manquante :" at bounding box center [534, 436] width 417 height 52
click at [403, 428] on p "Her AgainN contient 50 milliards d'UFC de cette bactérie manquante :" at bounding box center [534, 436] width 417 height 52
click at [413, 428] on p "Her AgainN contient 50 milliards d'UFC de cette bactérie manquante :" at bounding box center [534, 436] width 417 height 52
click at [422, 429] on p "Her AgainNo contient 50 milliards d'UFC de cette bactérie manquante :" at bounding box center [534, 436] width 417 height 52
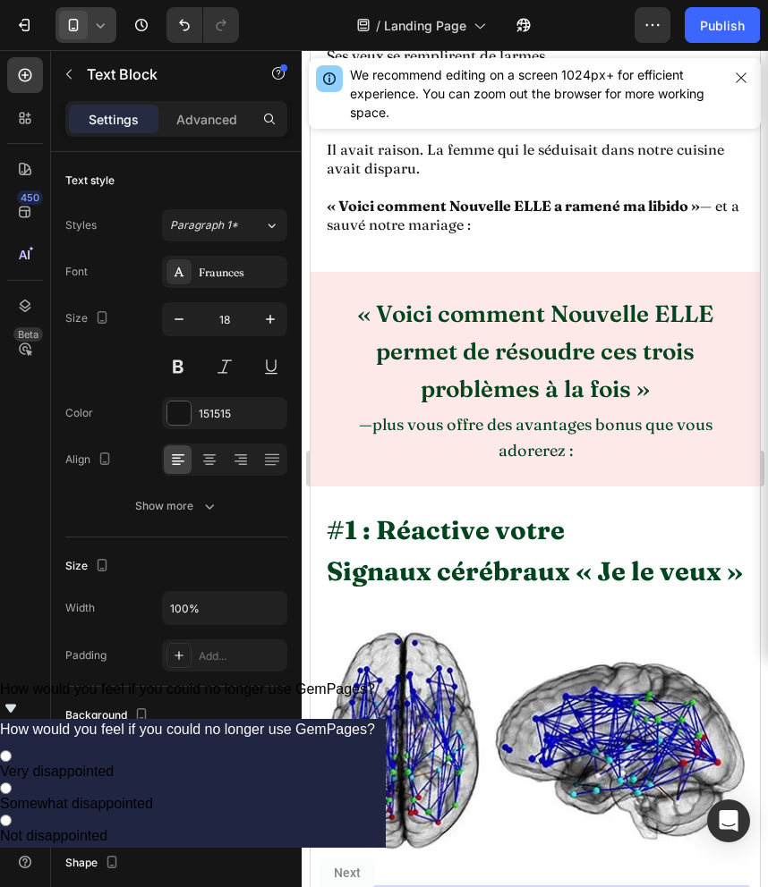
scroll to position [1459, 0]
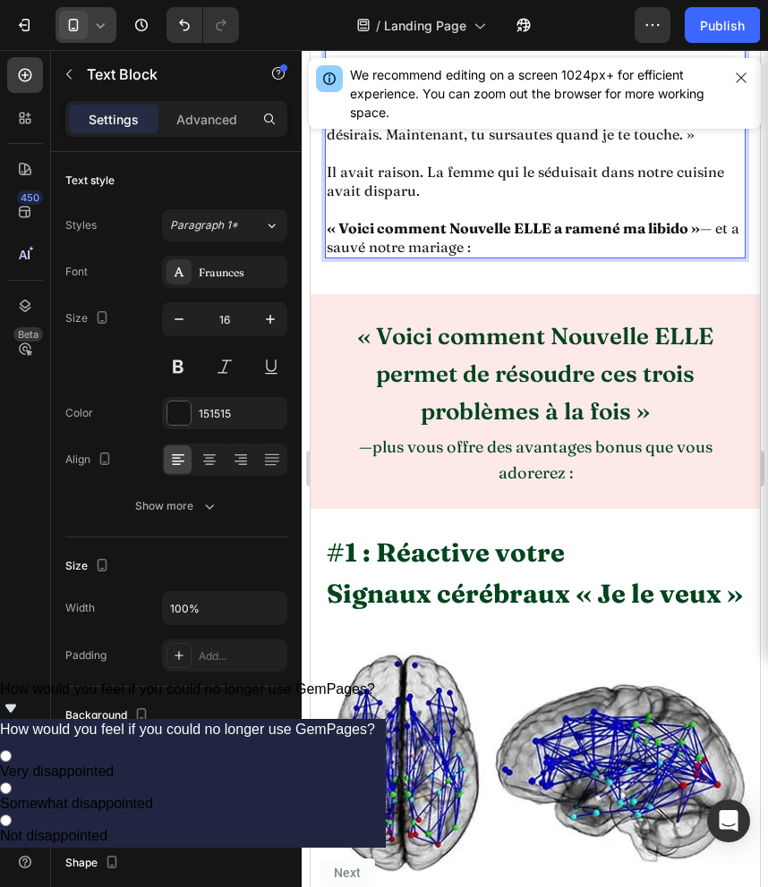
click at [482, 225] on strong "« Voici comment Nouvelle ELLE a ramené ma libido »" at bounding box center [512, 228] width 373 height 18
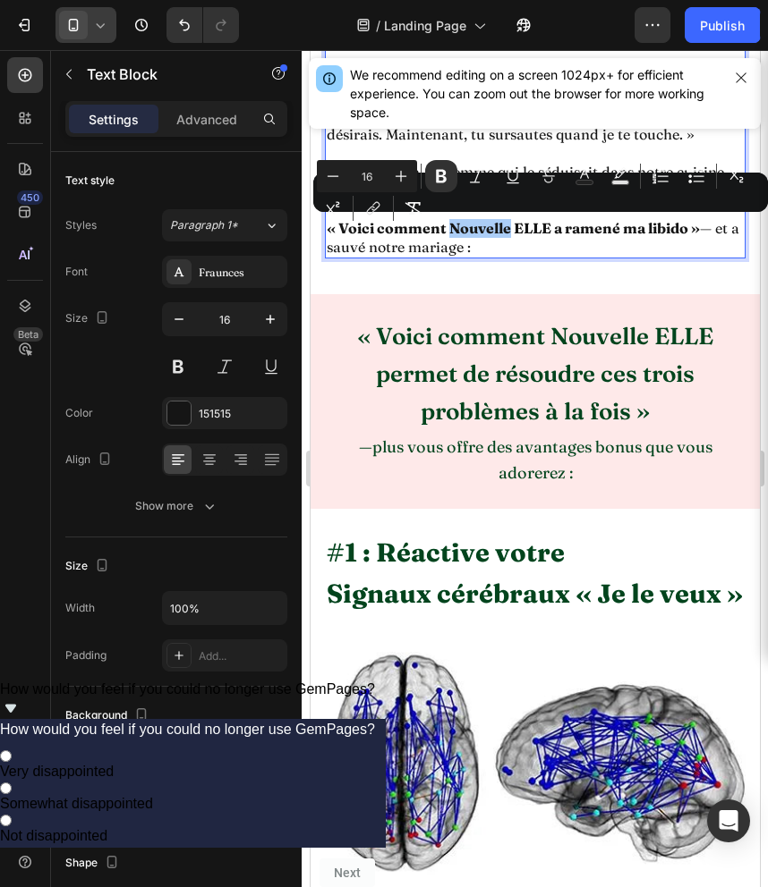
click at [473, 222] on div "Minus 16 Plus Bold Italic Underline Strikethrough Text Color Text Background Co…" at bounding box center [540, 192] width 447 height 64
click at [456, 223] on div "Minus 16 Plus Bold Italic Underline Strikethrough Text Color Text Background Co…" at bounding box center [540, 192] width 447 height 64
click at [449, 237] on p "« Voici comment Nouvelle ELLE a ramené ma libido » — et a sauvé notre mariage :" at bounding box center [534, 238] width 417 height 38
drag, startPoint x: 449, startPoint y: 232, endPoint x: 549, endPoint y: 234, distance: 100.2
click at [549, 234] on strong "« Voici comment Nouvelle ELLE a ramené ma libido »" at bounding box center [512, 228] width 373 height 18
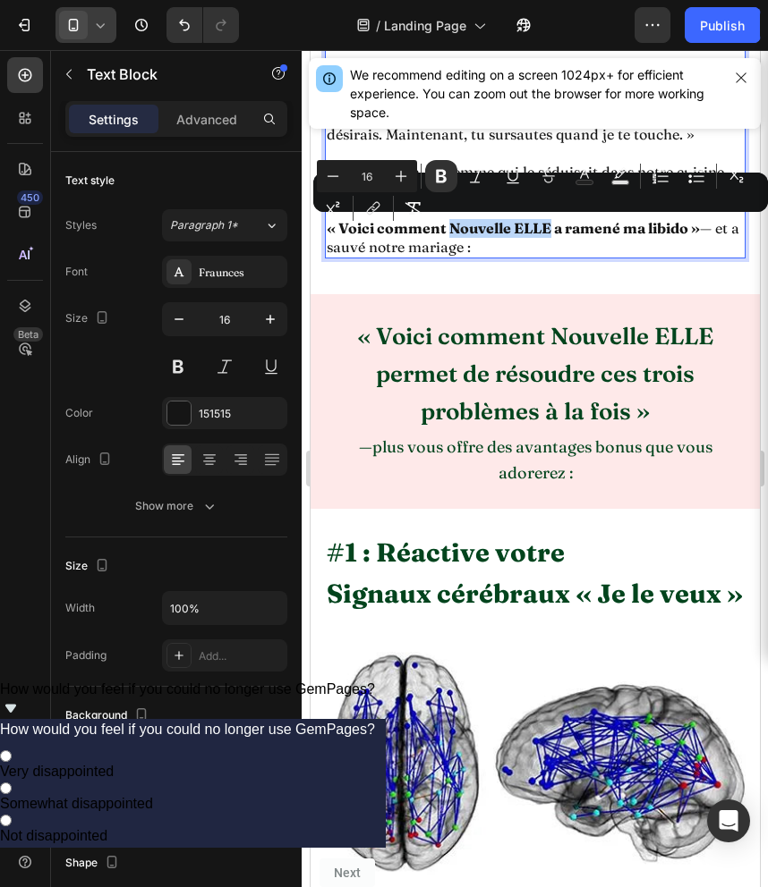
copy strong "Nouvelle ELLE"
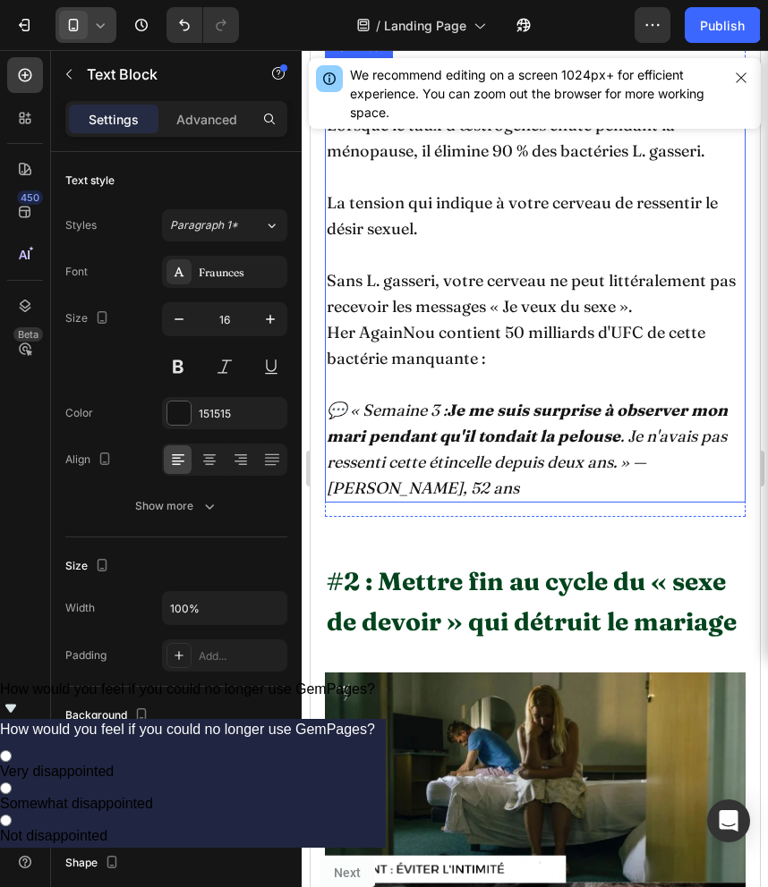
scroll to position [2318, 0]
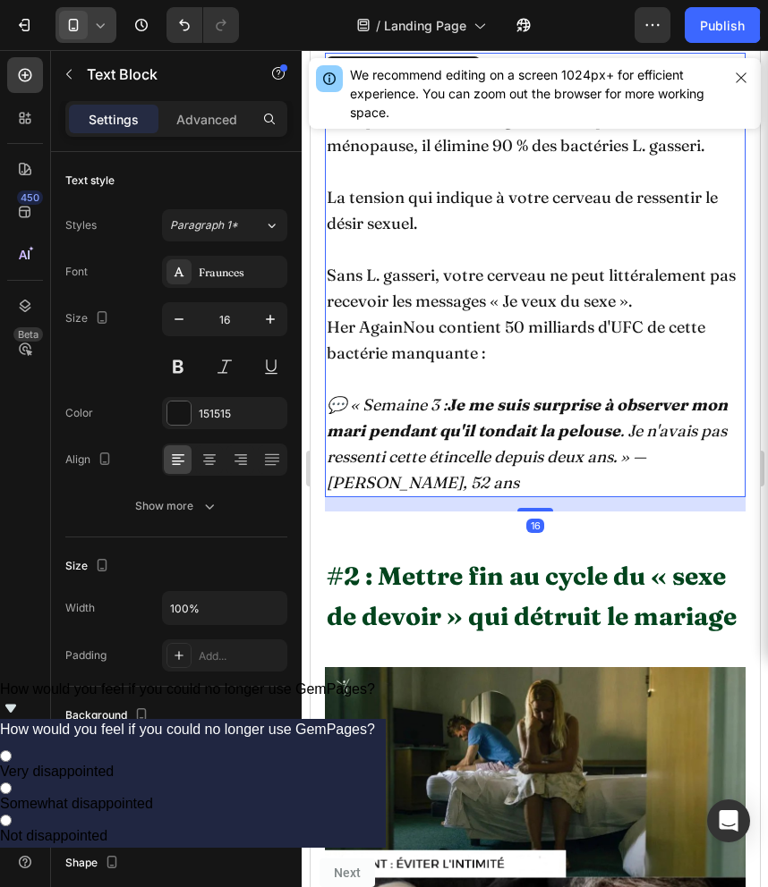
click at [395, 333] on p "Her AgainNou contient 50 milliards d'UFC de cette bactérie manquante :" at bounding box center [534, 340] width 417 height 52
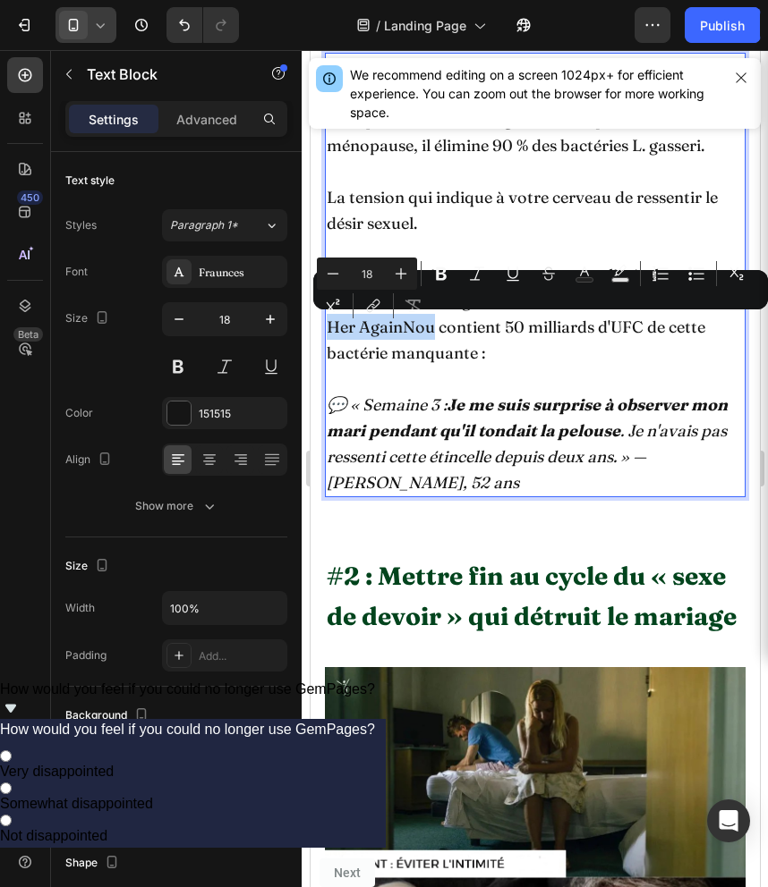
drag, startPoint x: 435, startPoint y: 332, endPoint x: 327, endPoint y: 333, distance: 107.4
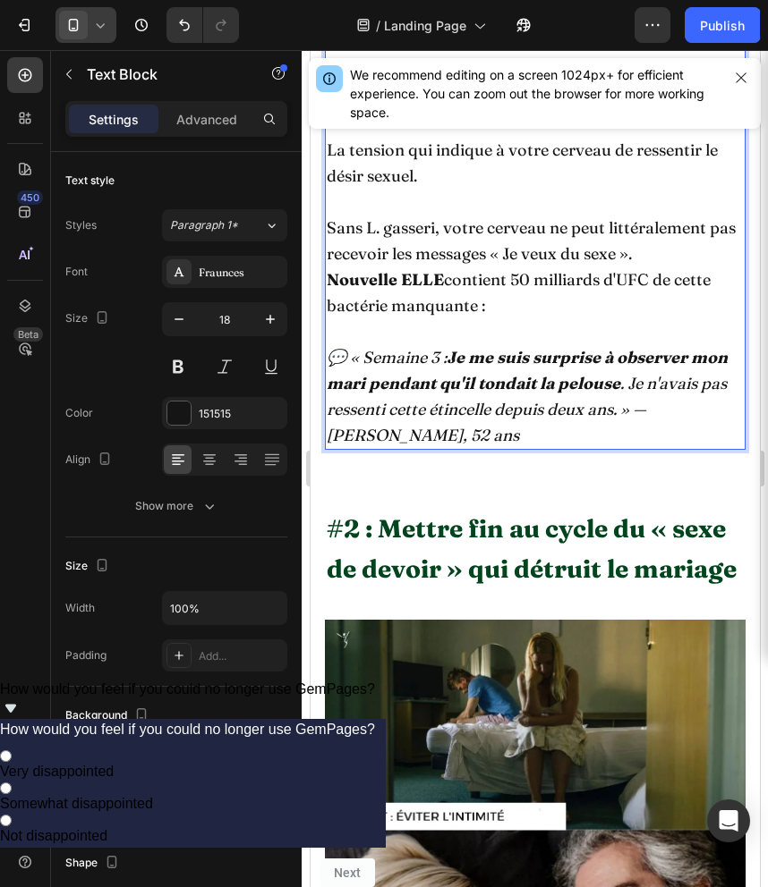
scroll to position [2368, 0]
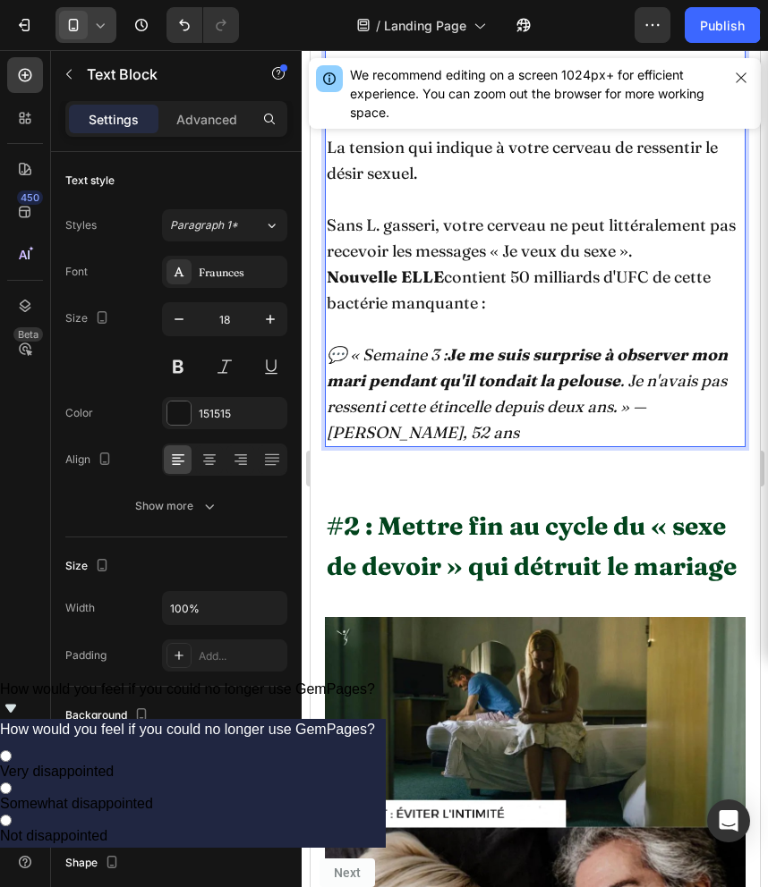
drag, startPoint x: 327, startPoint y: 275, endPoint x: 513, endPoint y: 294, distance: 186.2
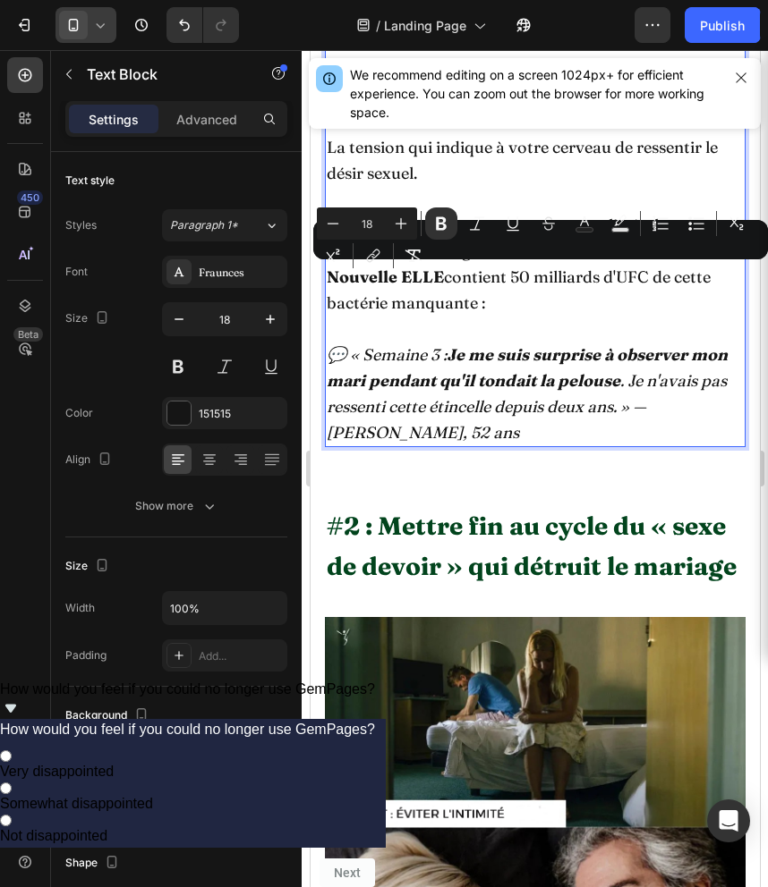
copy p "Nouvelle ELLE contient 50 milliards d'UFC de cette bactérie manquante :"
click at [463, 296] on p "Nouvelle ELLE contient 50 milliards d'UFC de cette bactérie manquante :" at bounding box center [534, 290] width 417 height 52
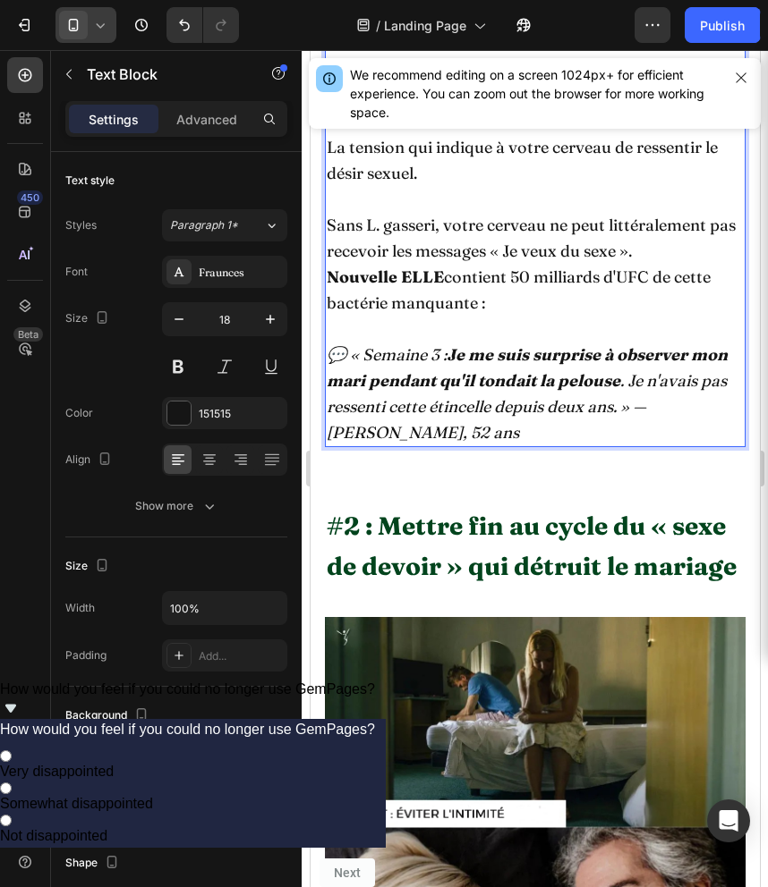
click at [655, 274] on p "Nouvelle ELLE contient 50 milliards d'UFC de cette bactérie manquante :" at bounding box center [534, 290] width 417 height 52
click at [650, 276] on p "Nouvelle ELLE contient 50 milliards d'UFC de cette bactérie manquante :" at bounding box center [534, 290] width 417 height 52
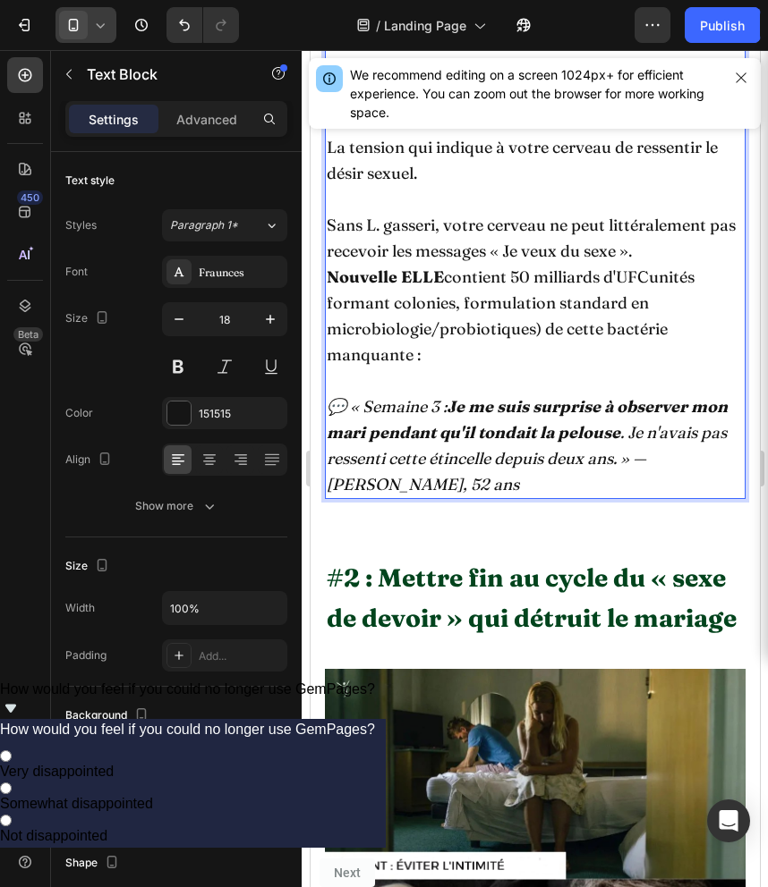
click at [651, 279] on p "Nouvelle ELLE contient 50 milliards d'UFCunités formant colonies, formulation s…" at bounding box center [534, 316] width 417 height 104
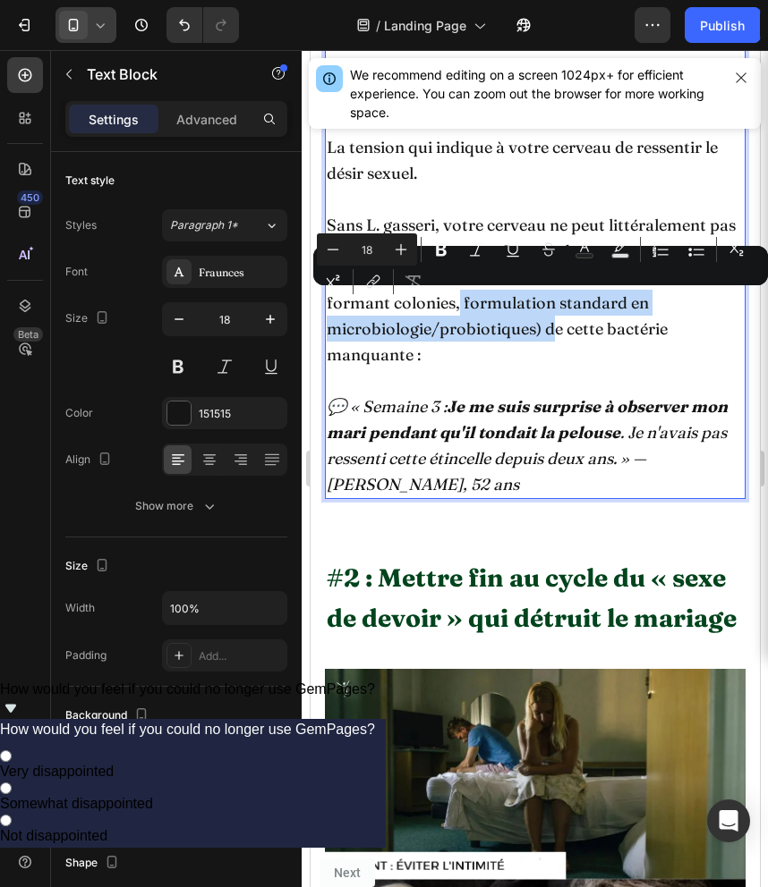
drag, startPoint x: 542, startPoint y: 334, endPoint x: 454, endPoint y: 305, distance: 93.1
click at [454, 305] on p "Nouvelle ELLE contient 50 milliards d'UFC (unités formant colonies, formulation…" at bounding box center [534, 316] width 417 height 104
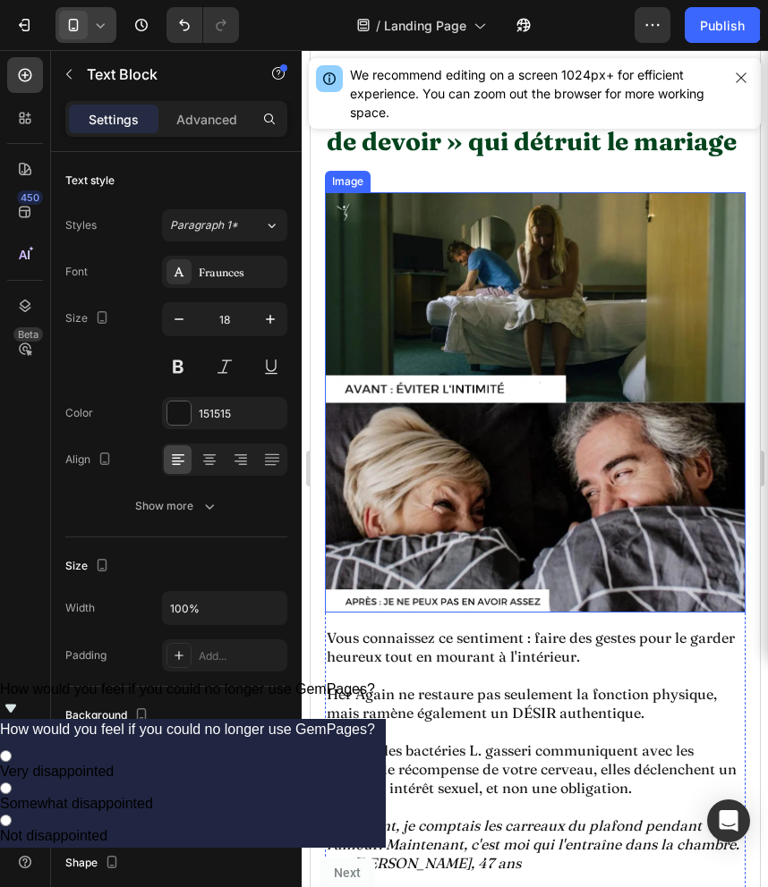
scroll to position [2785, 0]
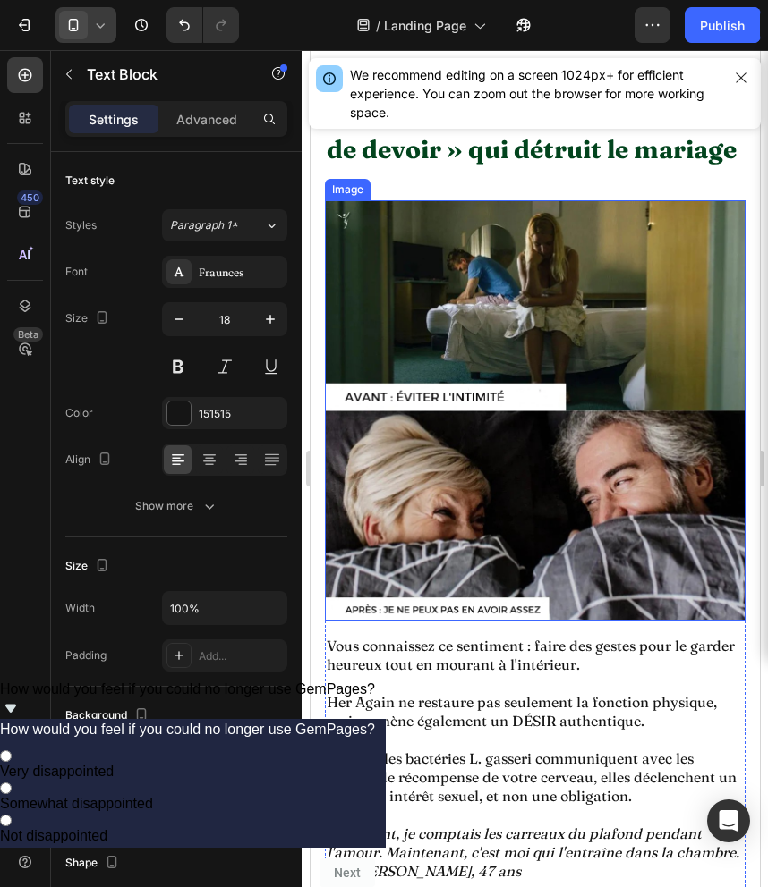
click at [401, 615] on img at bounding box center [534, 410] width 420 height 420
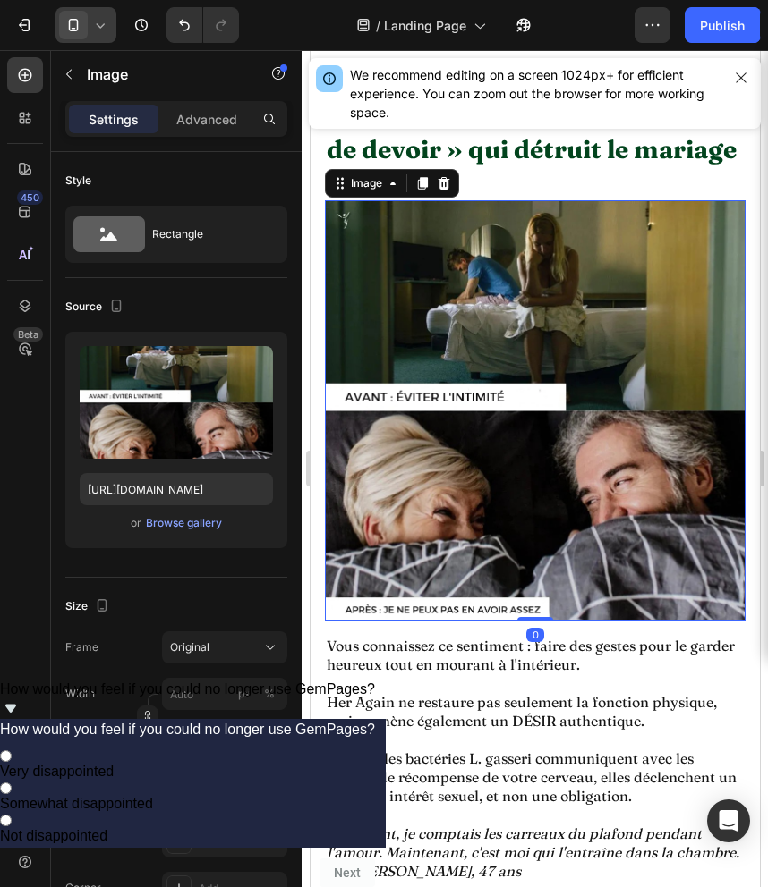
click at [422, 610] on img at bounding box center [534, 410] width 420 height 420
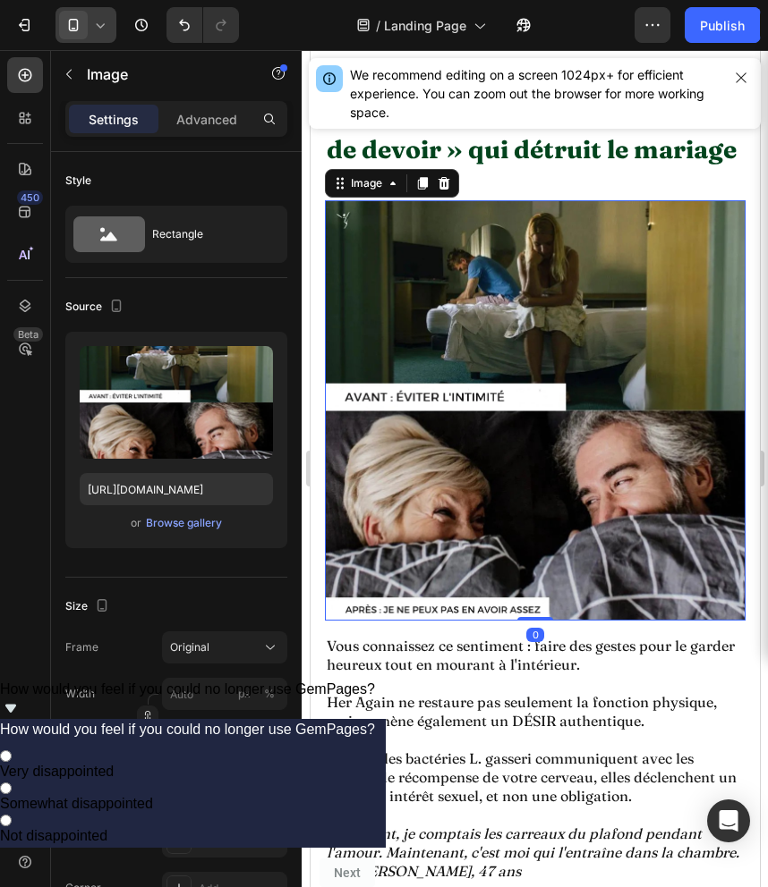
click at [422, 610] on img at bounding box center [534, 410] width 420 height 420
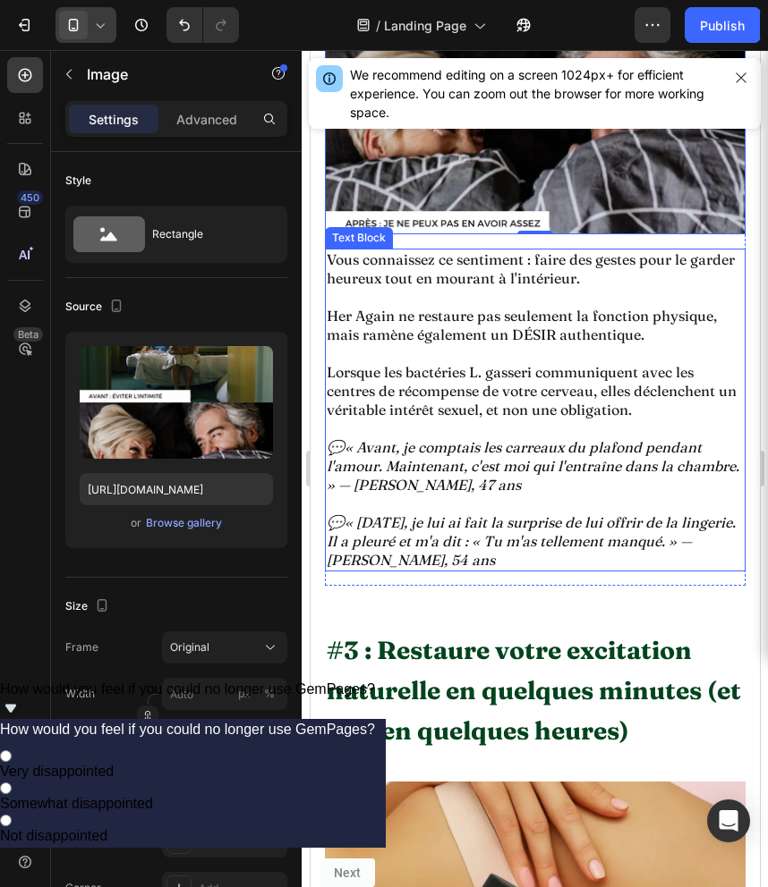
scroll to position [3164, 0]
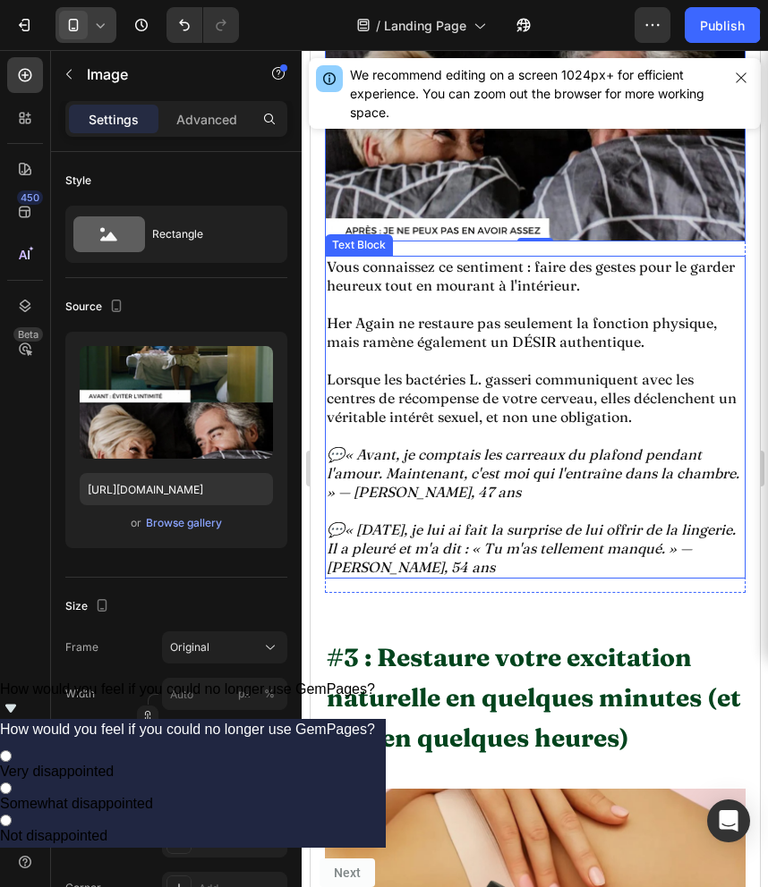
click at [372, 331] on p "Her Again ne restaure pas seulement la fonction physique, mais ramène également…" at bounding box center [534, 333] width 417 height 38
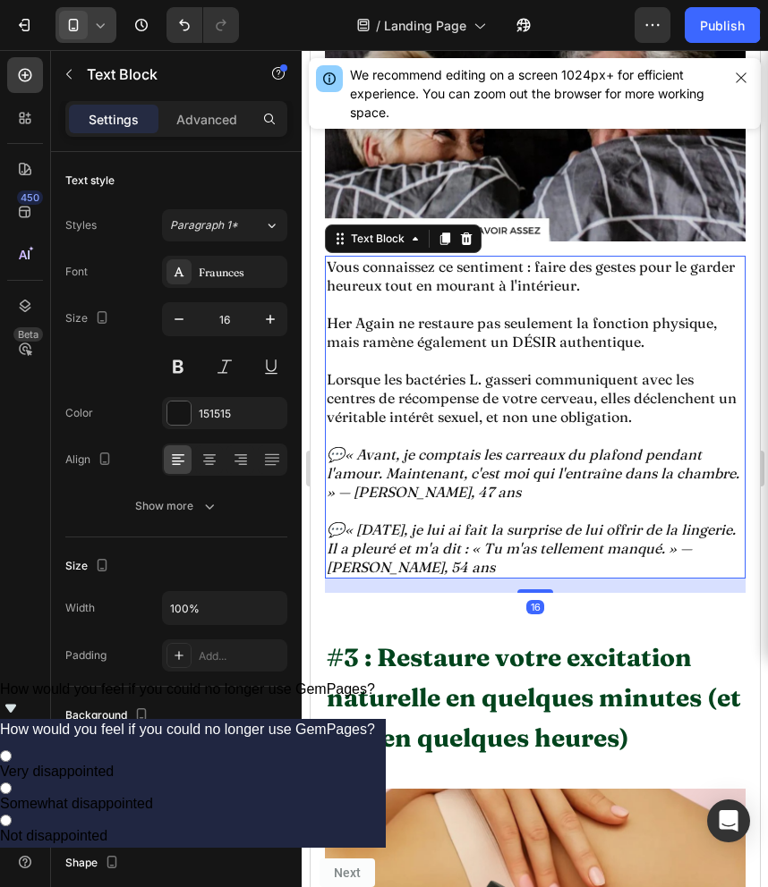
click at [372, 331] on p "Her Again ne restaure pas seulement la fonction physique, mais ramène également…" at bounding box center [534, 333] width 417 height 38
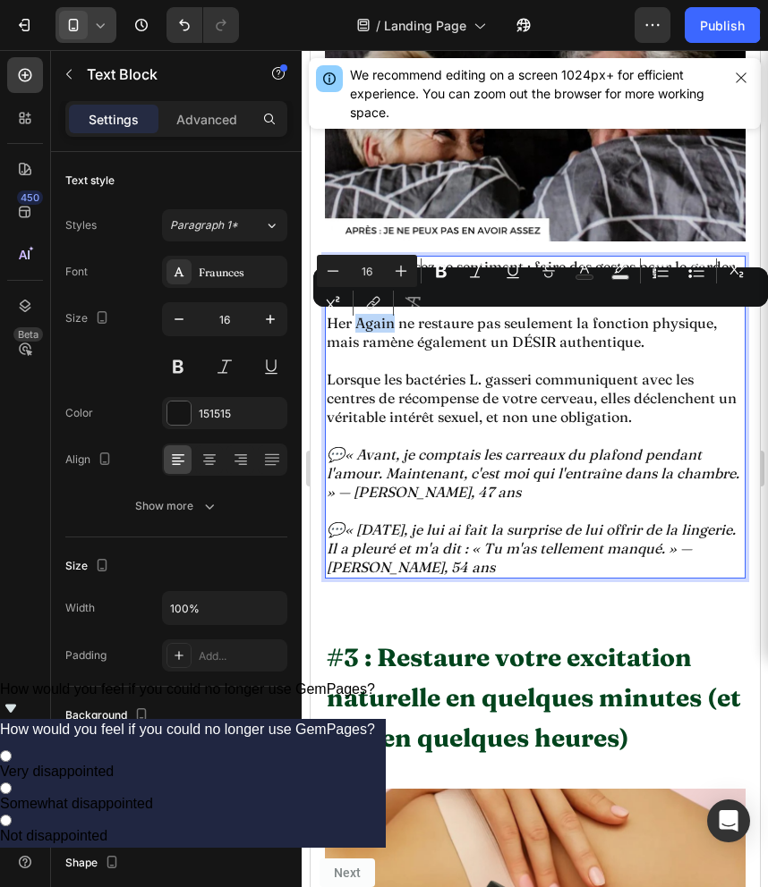
click at [381, 331] on p "Her Again ne restaure pas seulement la fonction physique, mais ramène également…" at bounding box center [534, 333] width 417 height 38
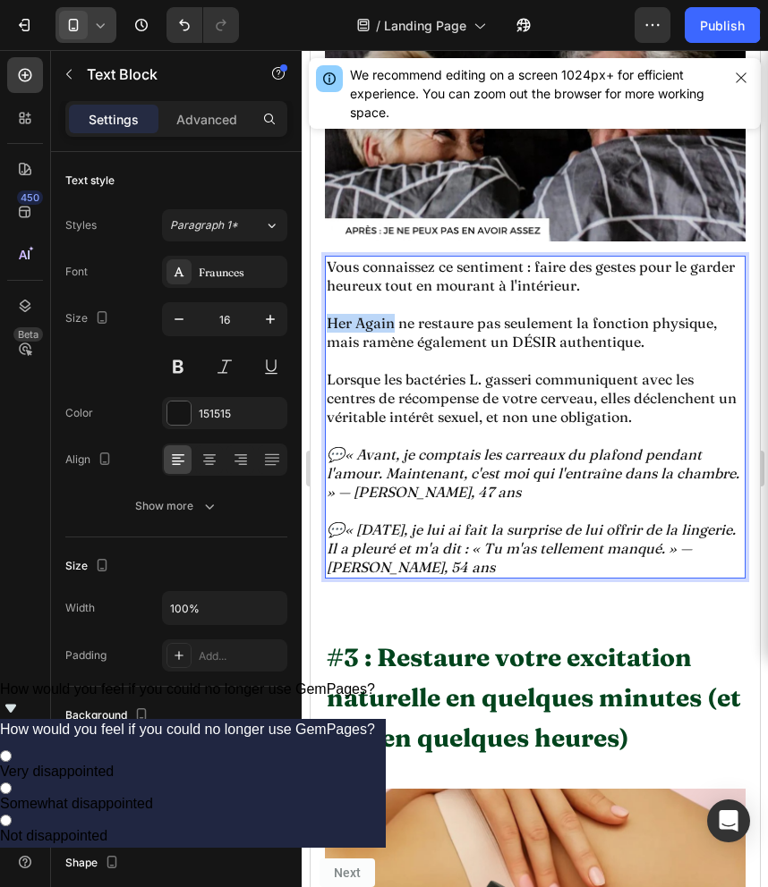
drag, startPoint x: 392, startPoint y: 327, endPoint x: 326, endPoint y: 327, distance: 66.2
click at [326, 327] on p "Her Again ne restaure pas seulement la fonction physique, mais ramène également…" at bounding box center [534, 333] width 417 height 38
drag, startPoint x: 425, startPoint y: 328, endPoint x: 329, endPoint y: 330, distance: 95.7
click at [329, 330] on p "Nouvelle ELLE ne restaure pas seulement la fonction physique, mais ramène égale…" at bounding box center [534, 333] width 417 height 38
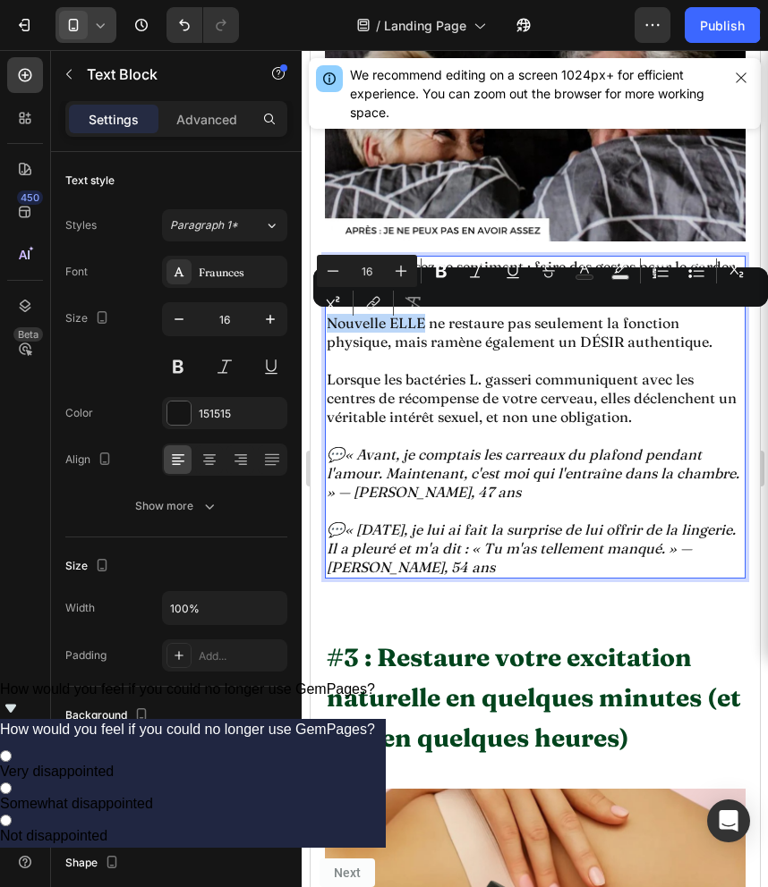
copy p "Nouvelle ELLE"
click at [469, 431] on p "Rich Text Editor. Editing area: main" at bounding box center [534, 436] width 417 height 19
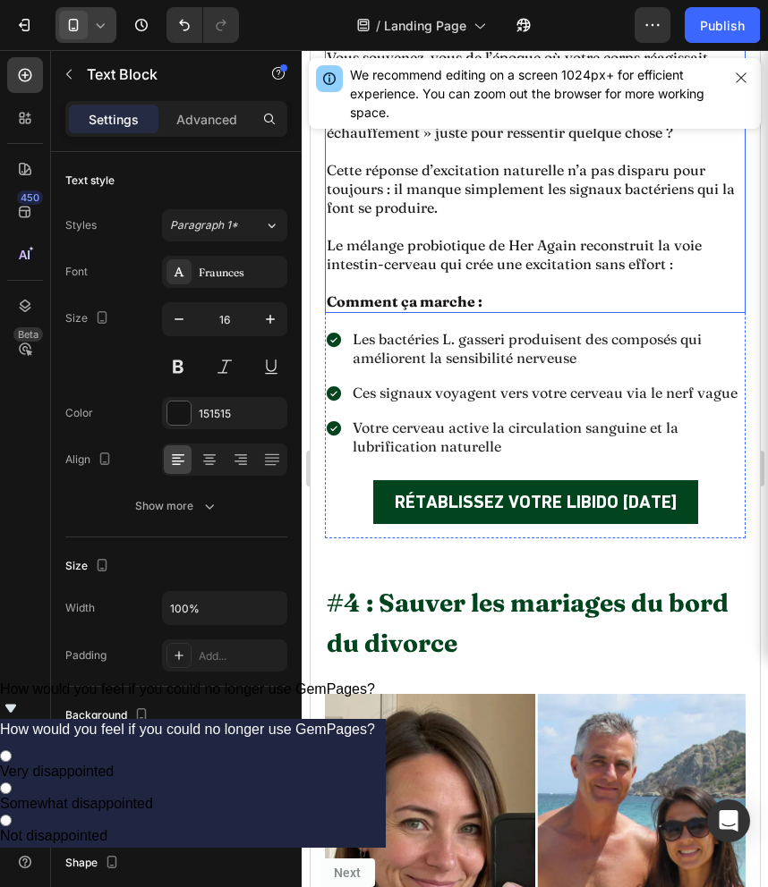
scroll to position [4343, 0]
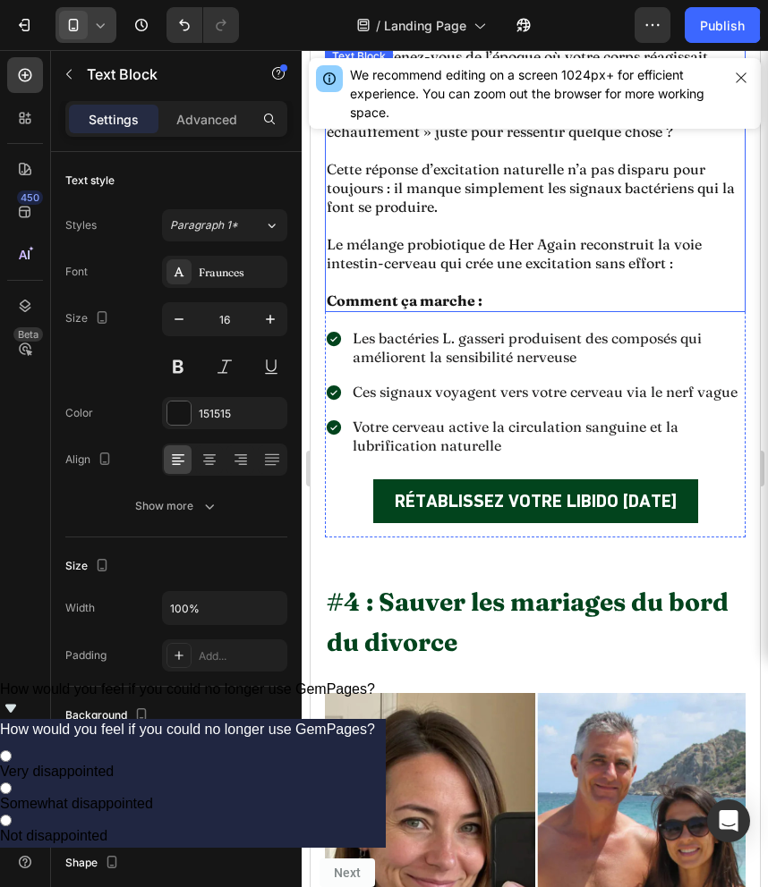
click at [553, 247] on p "Le mélange probiotique de Her Again reconstruit la voie intestin-cerveau qui cr…" at bounding box center [534, 254] width 417 height 38
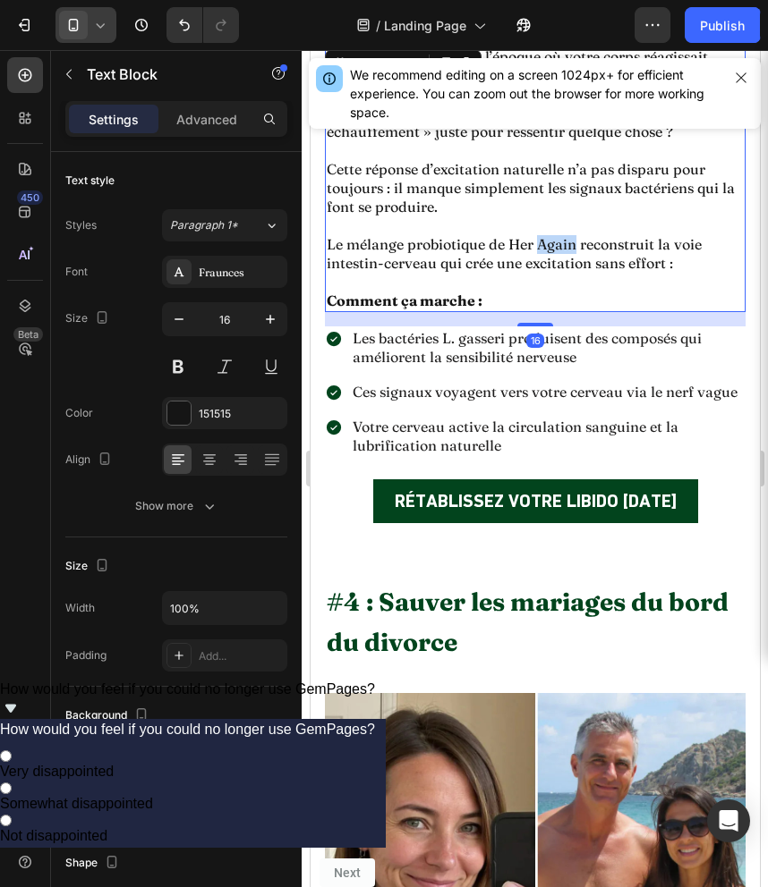
click at [553, 247] on p "Le mélange probiotique de Her Again reconstruit la voie intestin-cerveau qui cr…" at bounding box center [534, 254] width 417 height 38
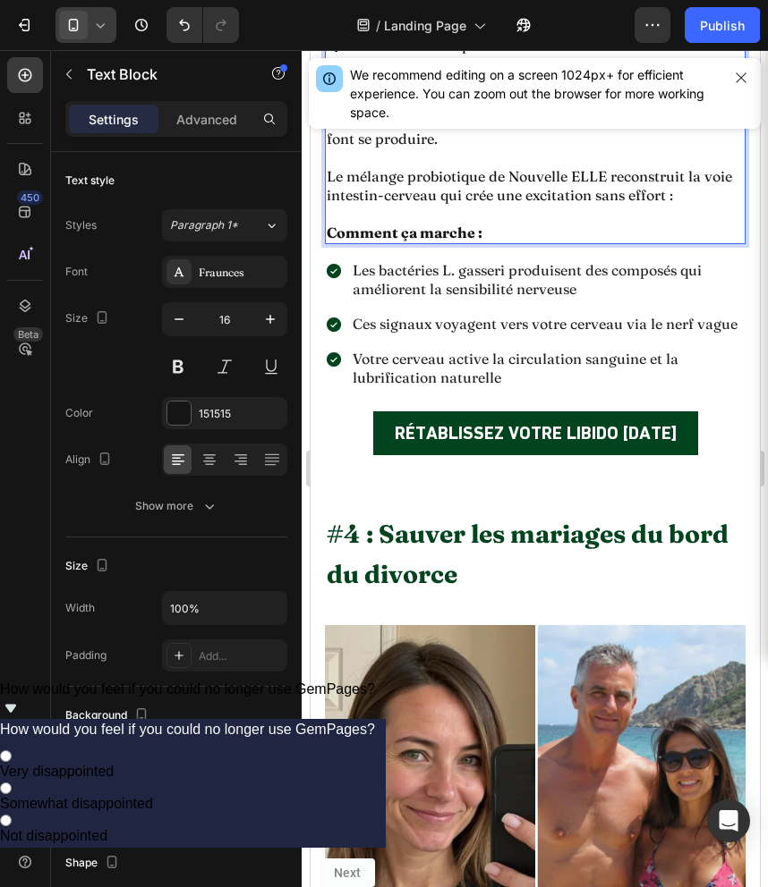
scroll to position [4420, 0]
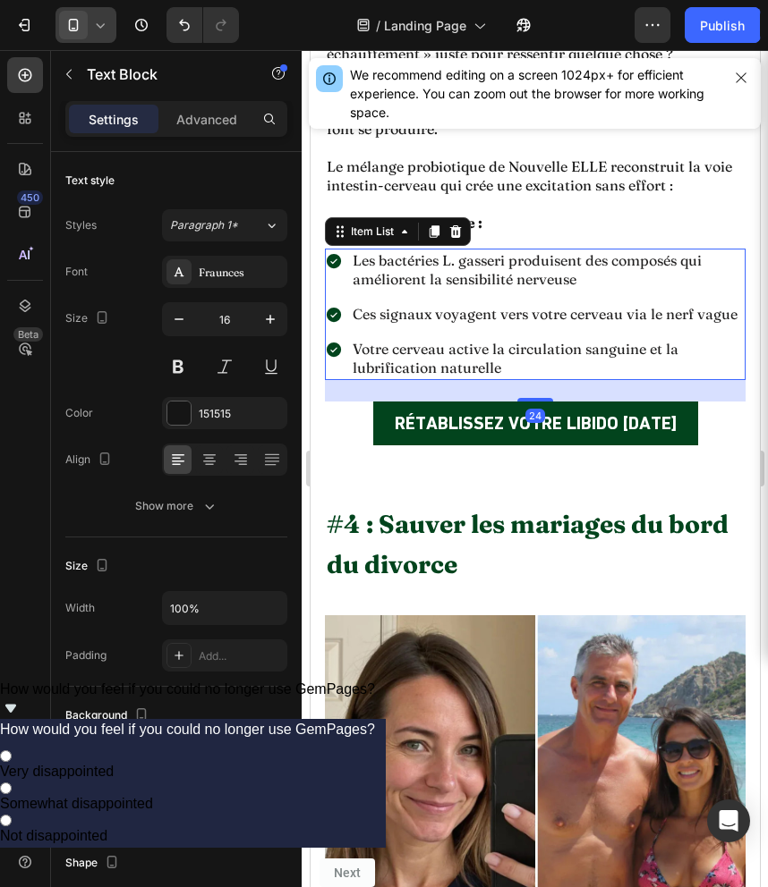
click at [508, 284] on p "Les bactéries L. gasseri produisent des composés qui améliorent la sensibilité …" at bounding box center [547, 270] width 390 height 38
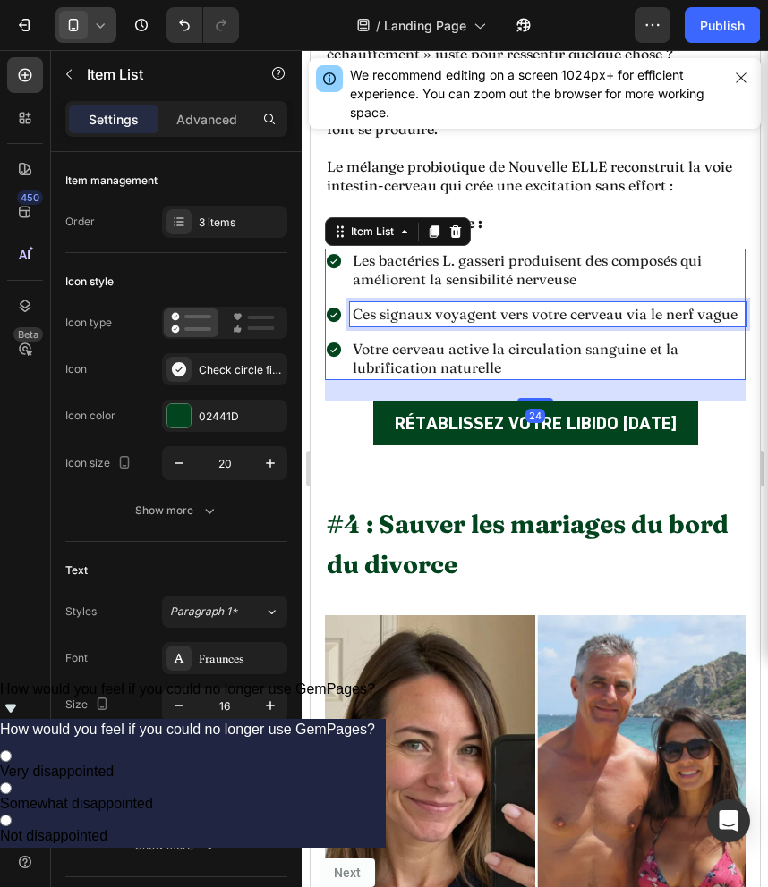
click at [506, 307] on p "Ces signaux voyagent vers votre cerveau via le nerf vague" at bounding box center [547, 314] width 390 height 19
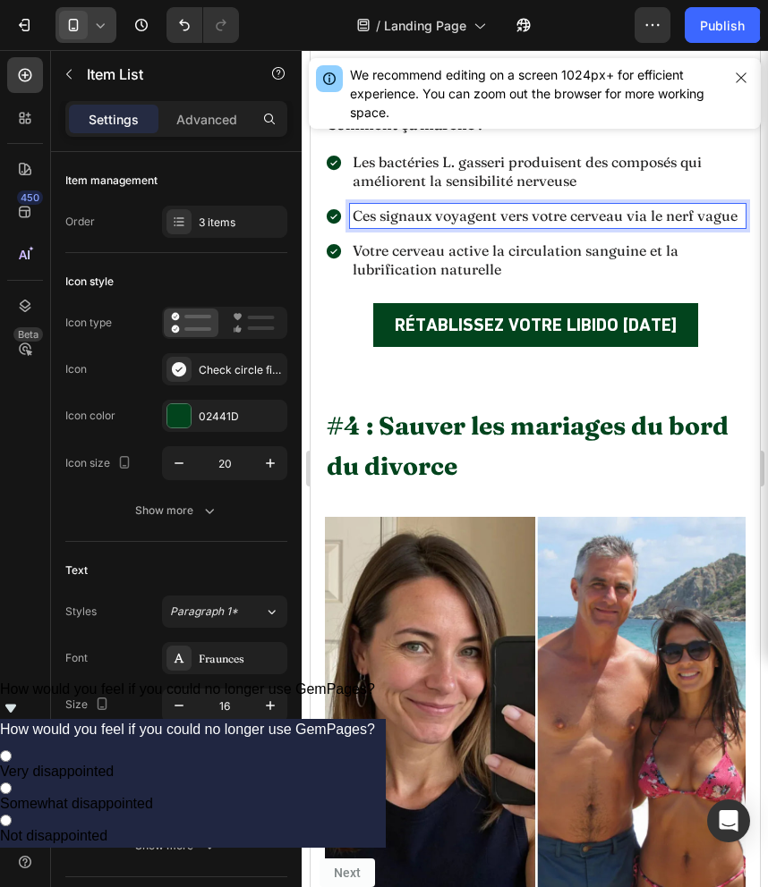
scroll to position [4532, 0]
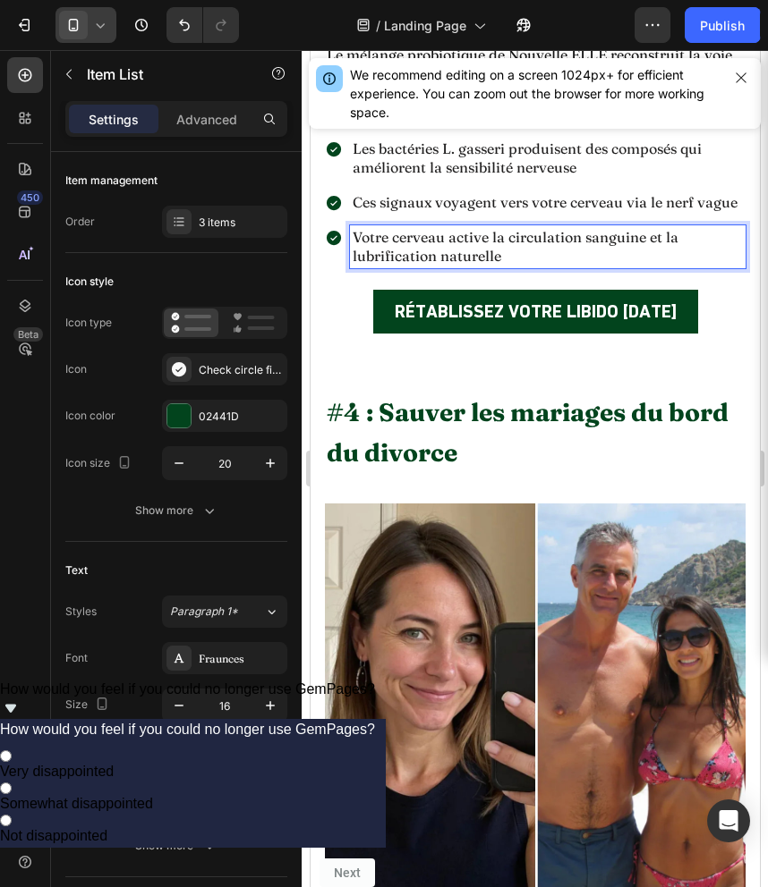
click at [498, 261] on p "Votre cerveau active la circulation sanguine et la lubrification naturelle" at bounding box center [547, 247] width 390 height 38
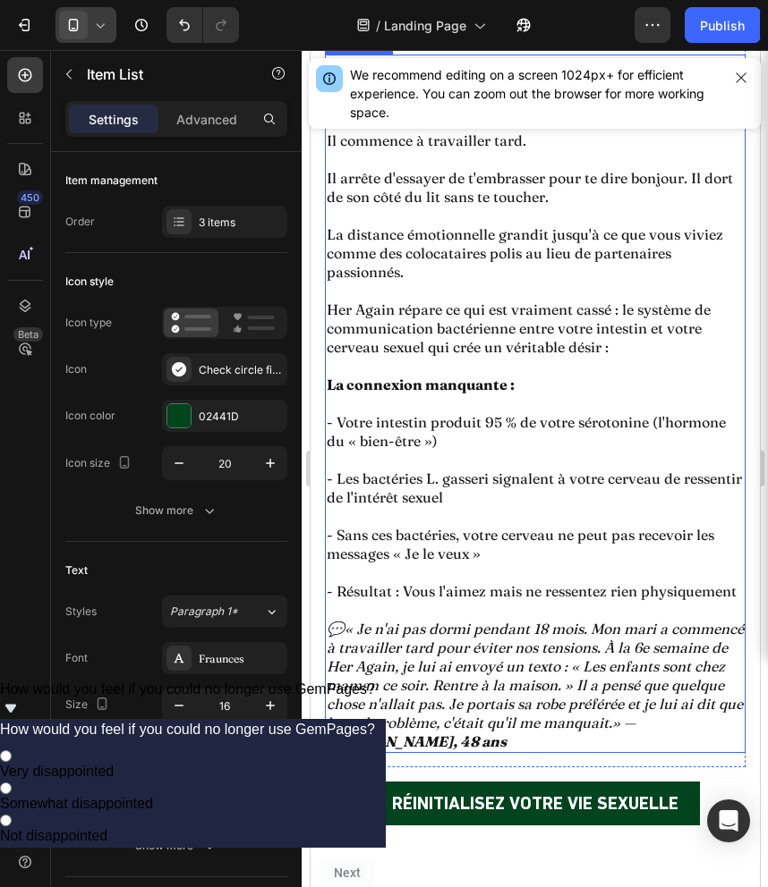
scroll to position [5430, 0]
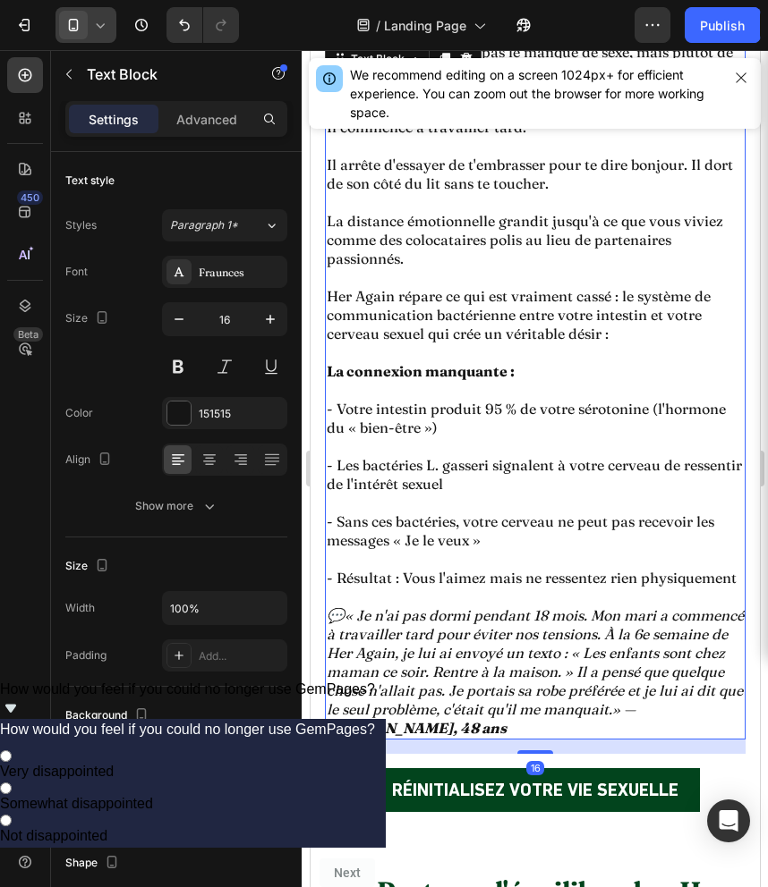
click at [380, 294] on p "Her Again répare ce qui est vraiment cassé : le système de communication bactér…" at bounding box center [534, 315] width 417 height 56
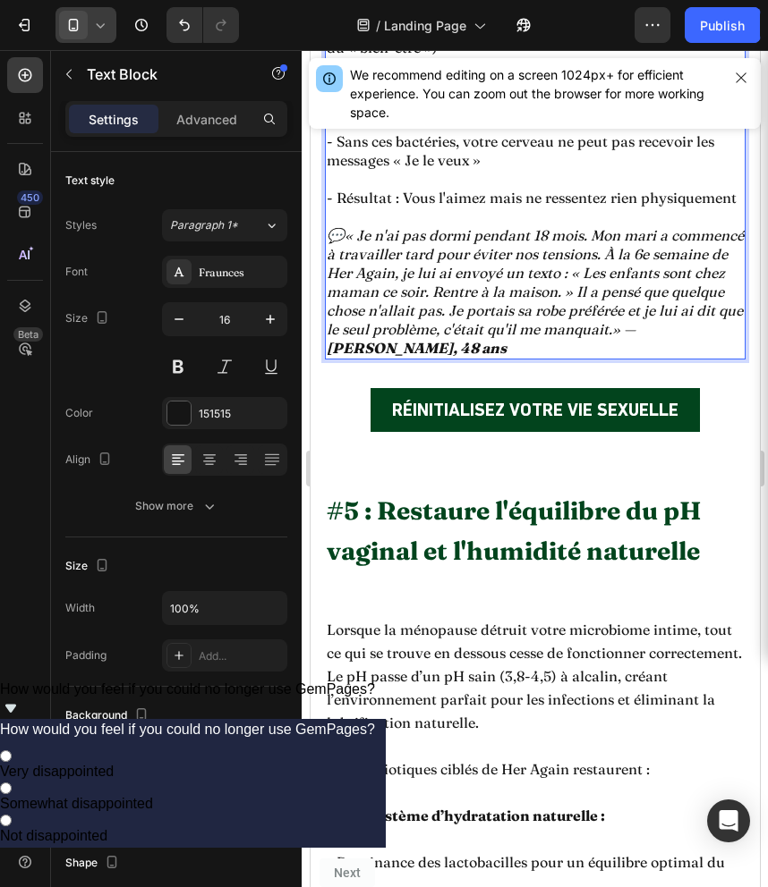
scroll to position [5812, 0]
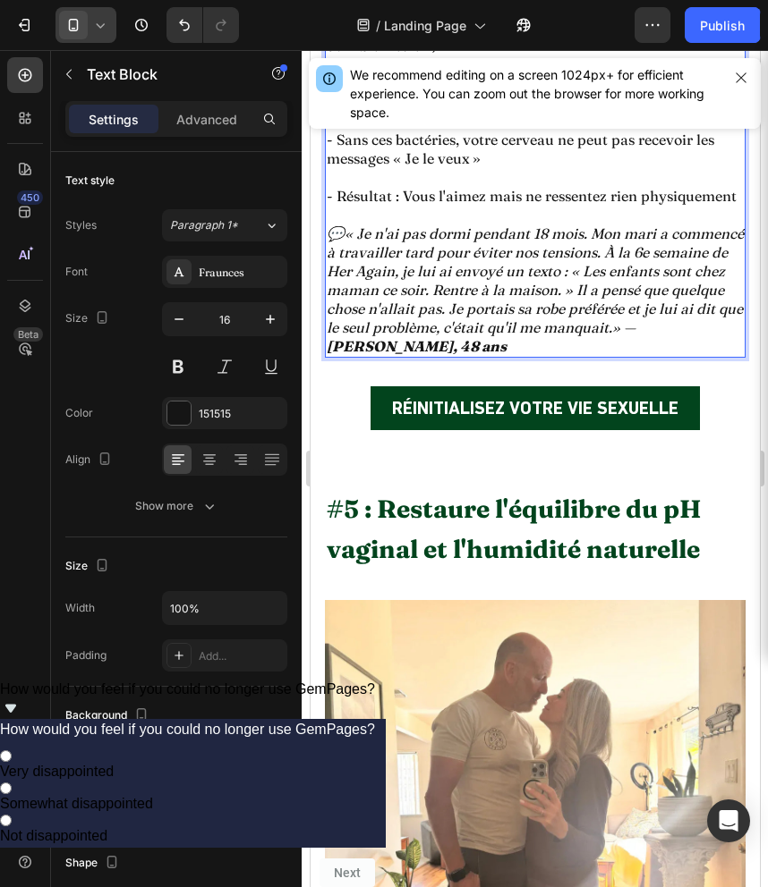
click at [372, 273] on icon "💬« Je n'ai pas dormi pendant 18 mois. Mon mari a commencé à travailler tard pou…" at bounding box center [534, 290] width 417 height 131
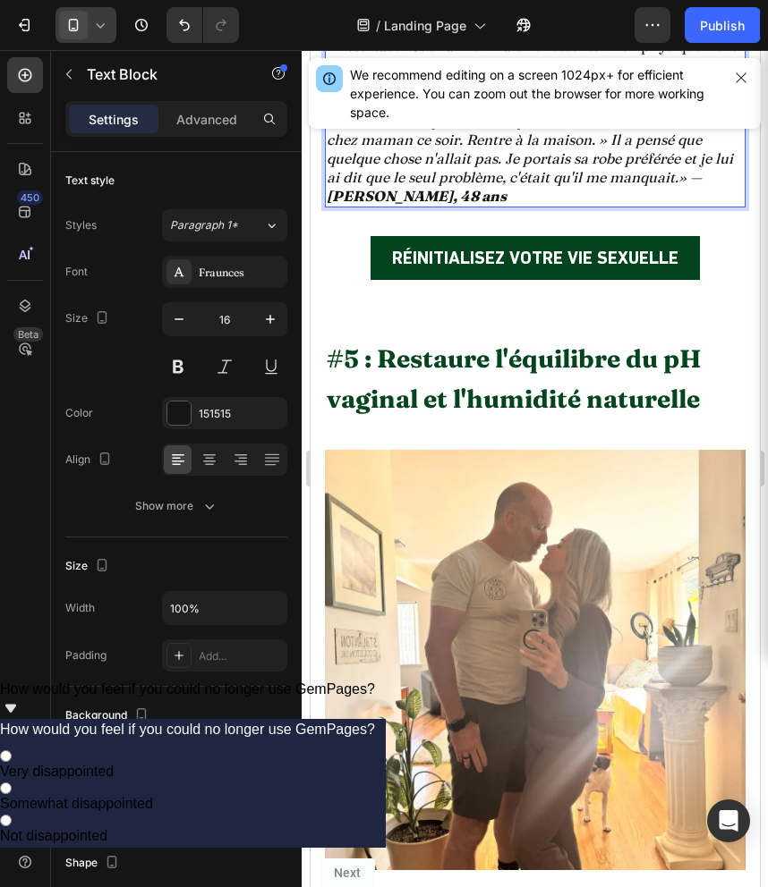
scroll to position [5971, 0]
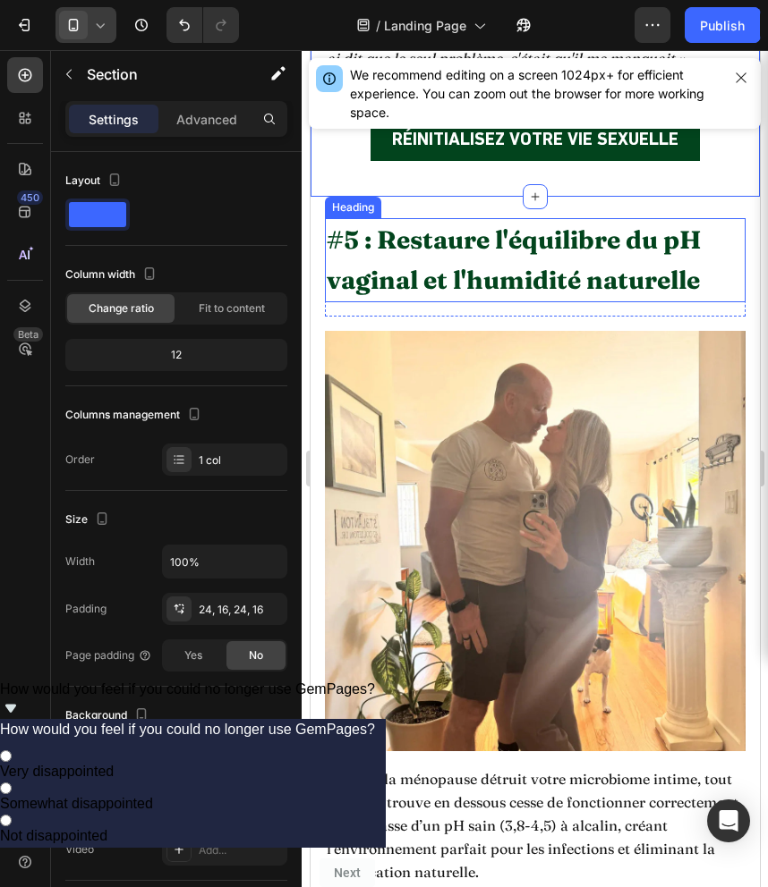
scroll to position [6118, 0]
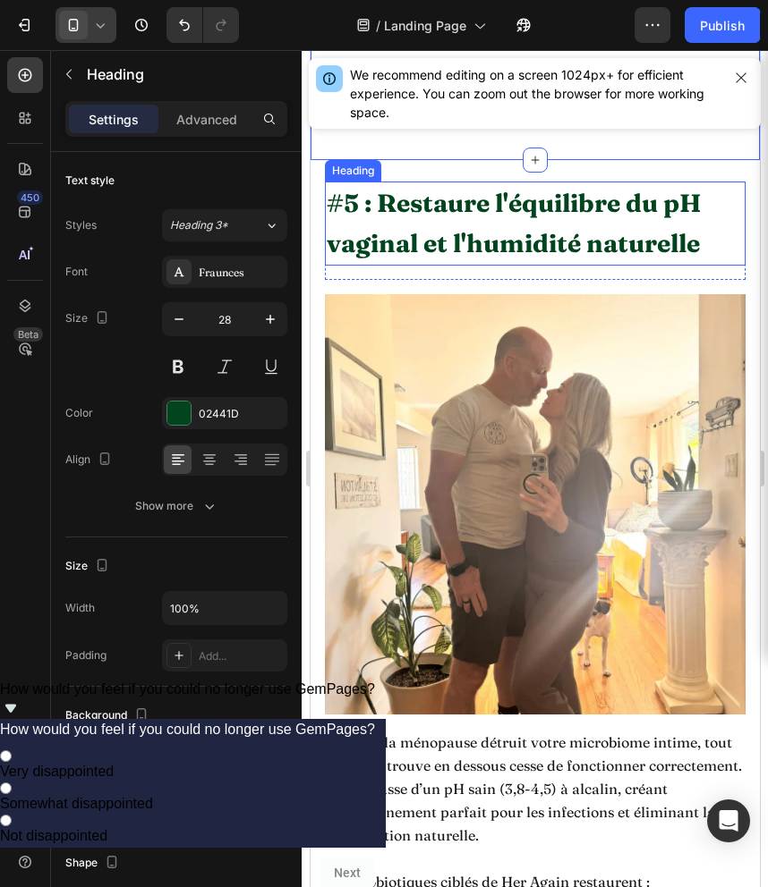
click at [613, 255] on h2 "#5 : Restaure l'équilibre du pH vaginal et l'humidité naturelle" at bounding box center [534, 224] width 420 height 84
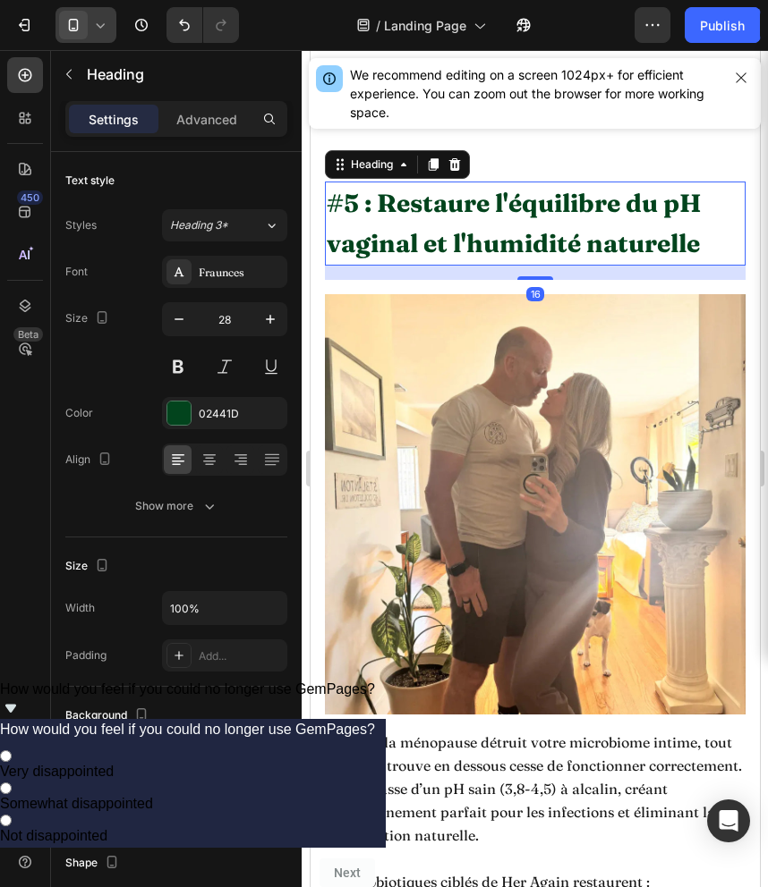
click at [599, 247] on h2 "#5 : Restaure l'équilibre du pH vaginal et l'humidité naturelle" at bounding box center [534, 224] width 420 height 84
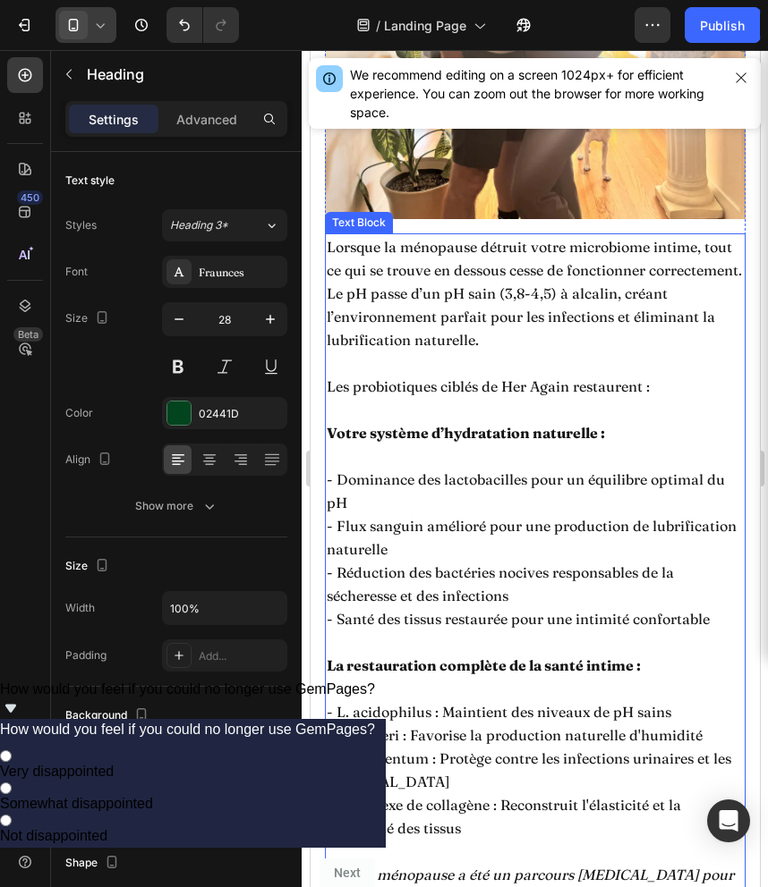
scroll to position [6623, 0]
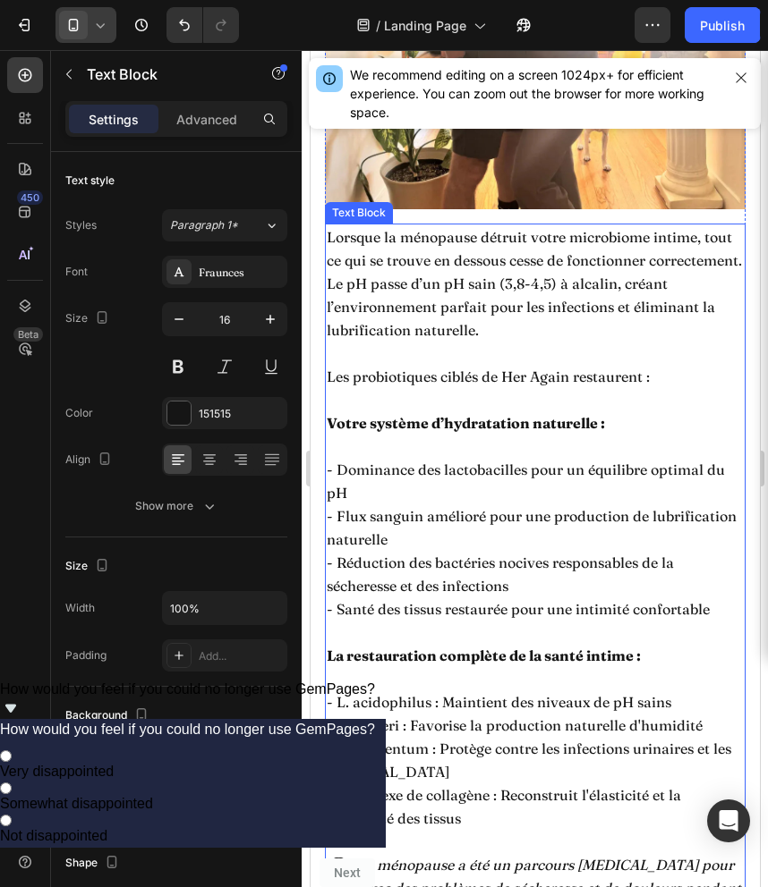
click at [495, 412] on p at bounding box center [534, 399] width 417 height 23
click at [552, 388] on p "Les probiotiques ciblés de Her Again restaurent :" at bounding box center [534, 376] width 417 height 23
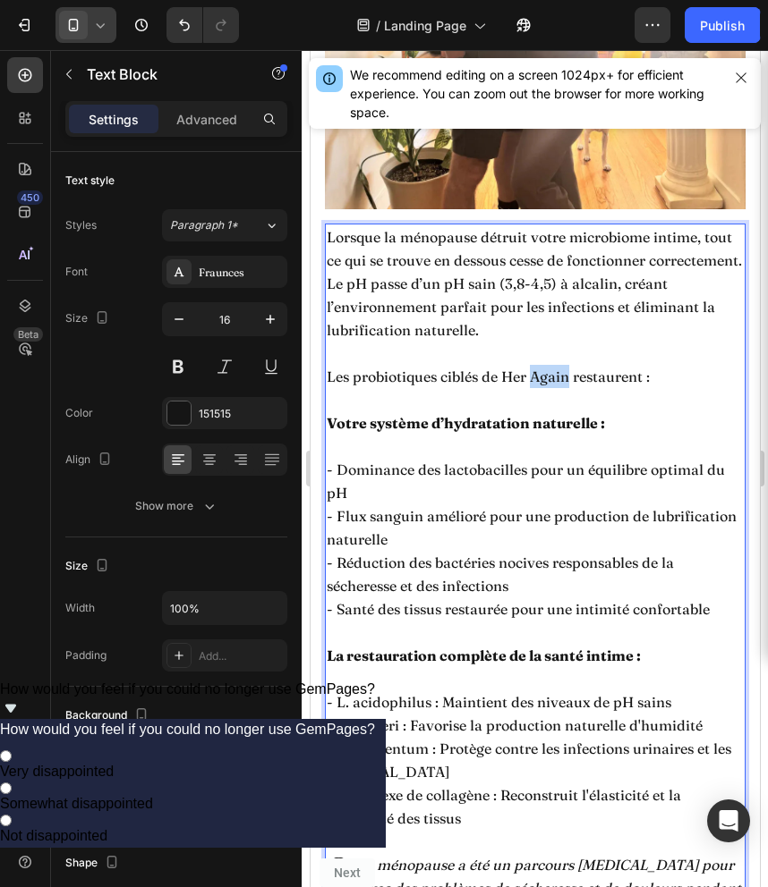
click at [552, 388] on p "Les probiotiques ciblés de Her Again restaurent :" at bounding box center [534, 376] width 417 height 23
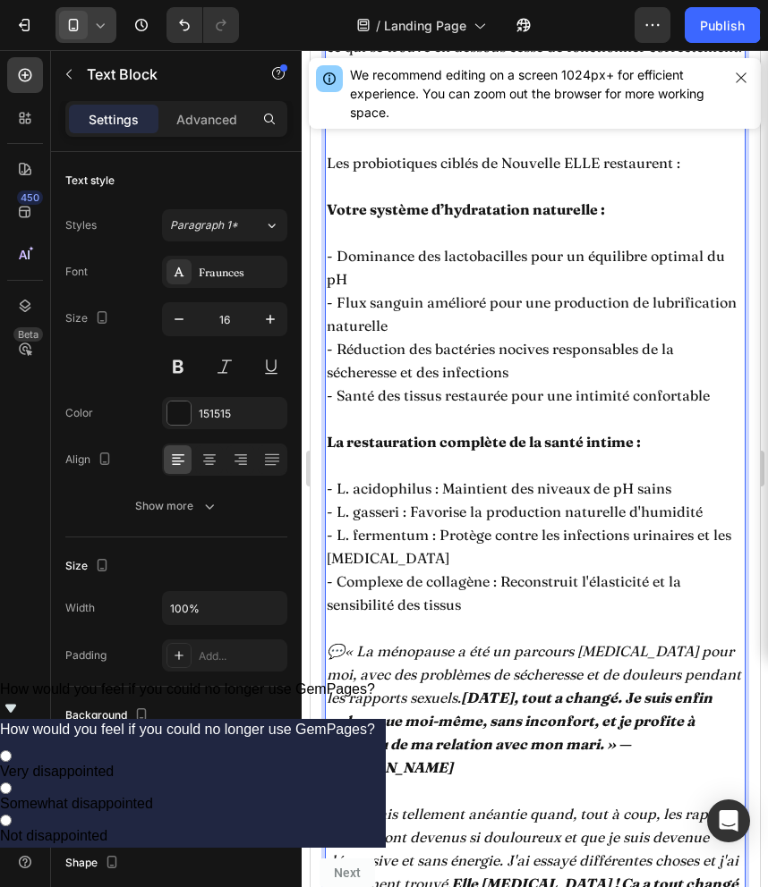
scroll to position [6844, 0]
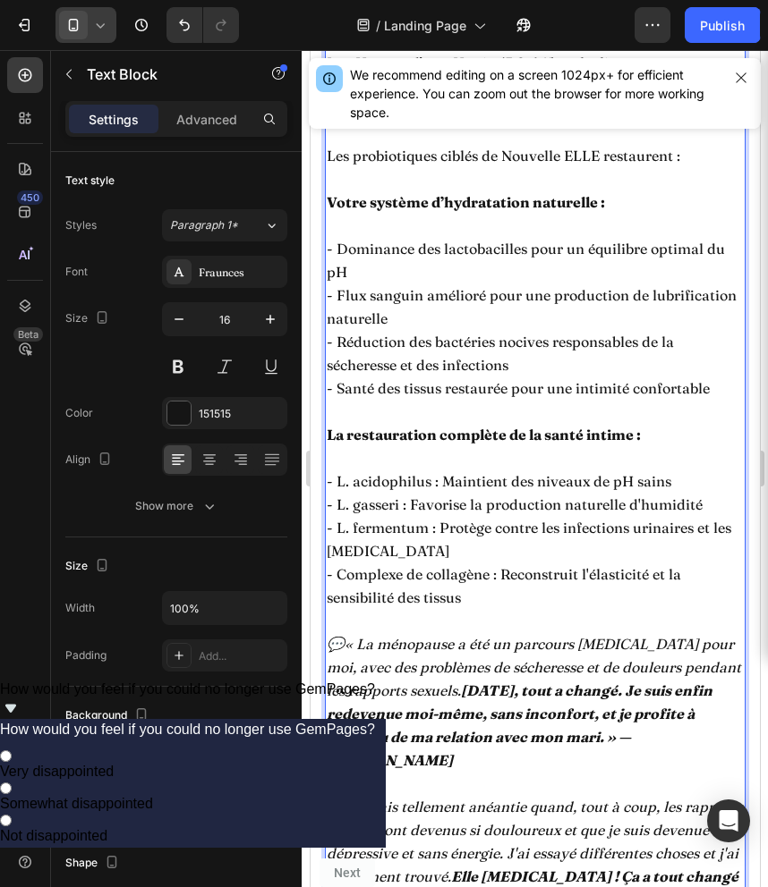
click at [474, 280] on p "- Dominance des lactobacilles pour un équilibre optimal du pH" at bounding box center [534, 260] width 417 height 47
click at [483, 280] on p "- Dominance des lactobacilles pour un équilibre optimal du pH" at bounding box center [534, 260] width 417 height 47
click at [479, 272] on p "- Dominance des lactobacilles pour un équilibre optimal du pH" at bounding box center [534, 260] width 417 height 47
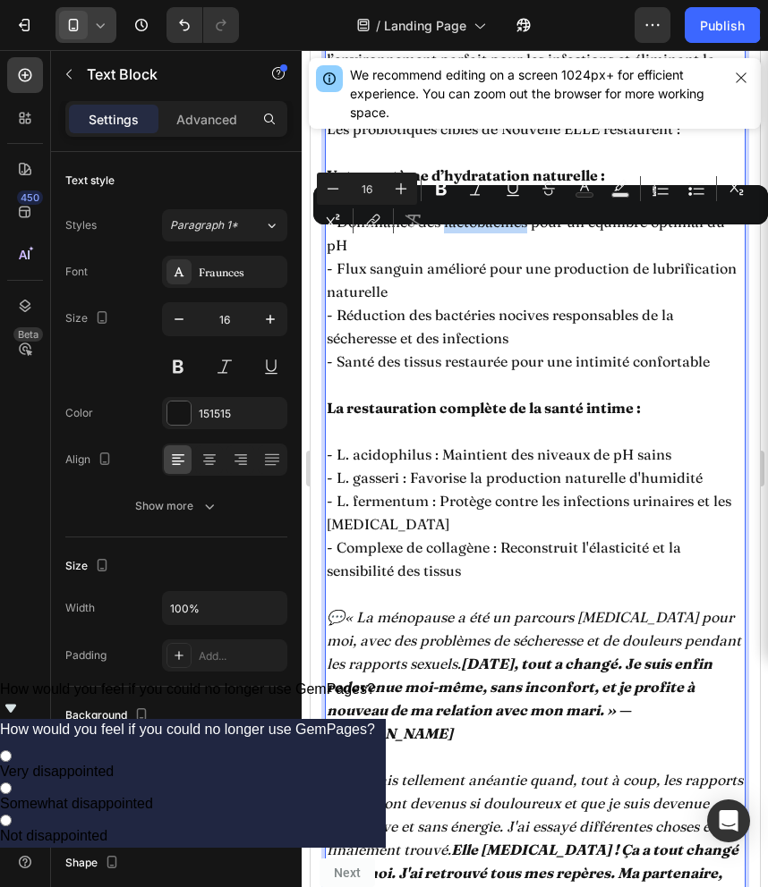
scroll to position [6895, 0]
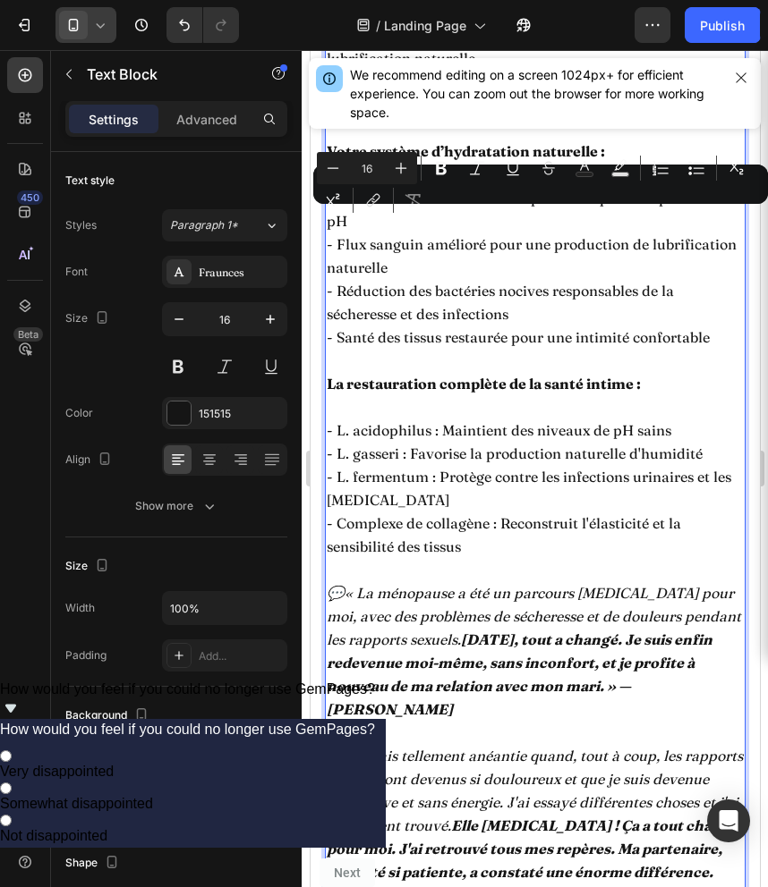
click at [427, 393] on strong "La restauration complète de la santé intime :" at bounding box center [483, 384] width 314 height 18
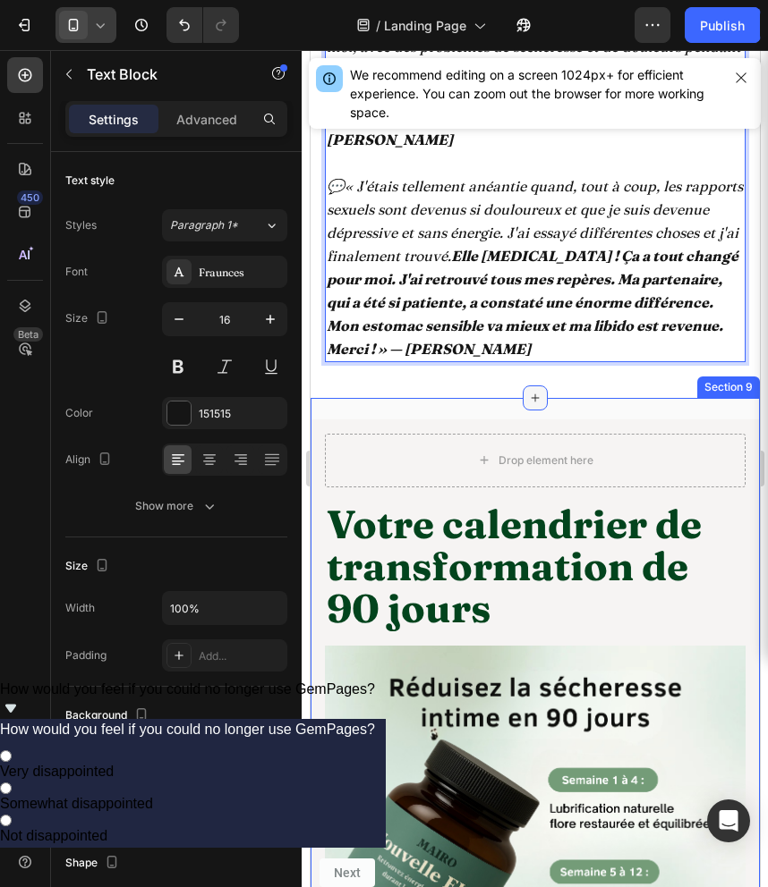
scroll to position [7467, 0]
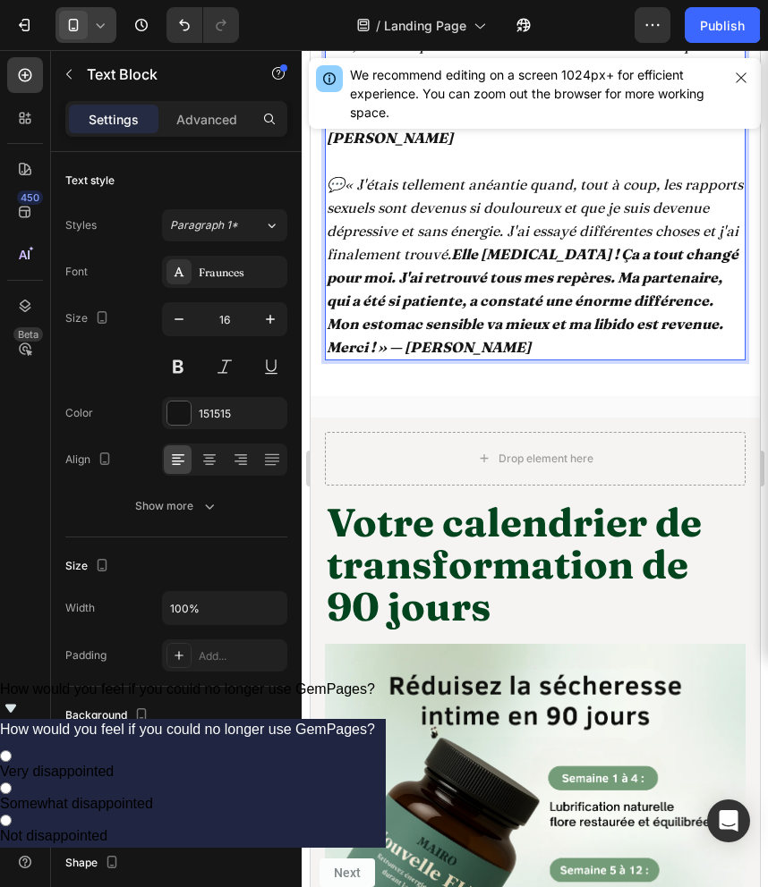
click at [463, 257] on strong "Elle encore ! Ça a tout changé pour moi. J'ai retrouvé tous mes repères. Ma par…" at bounding box center [532, 300] width 412 height 111
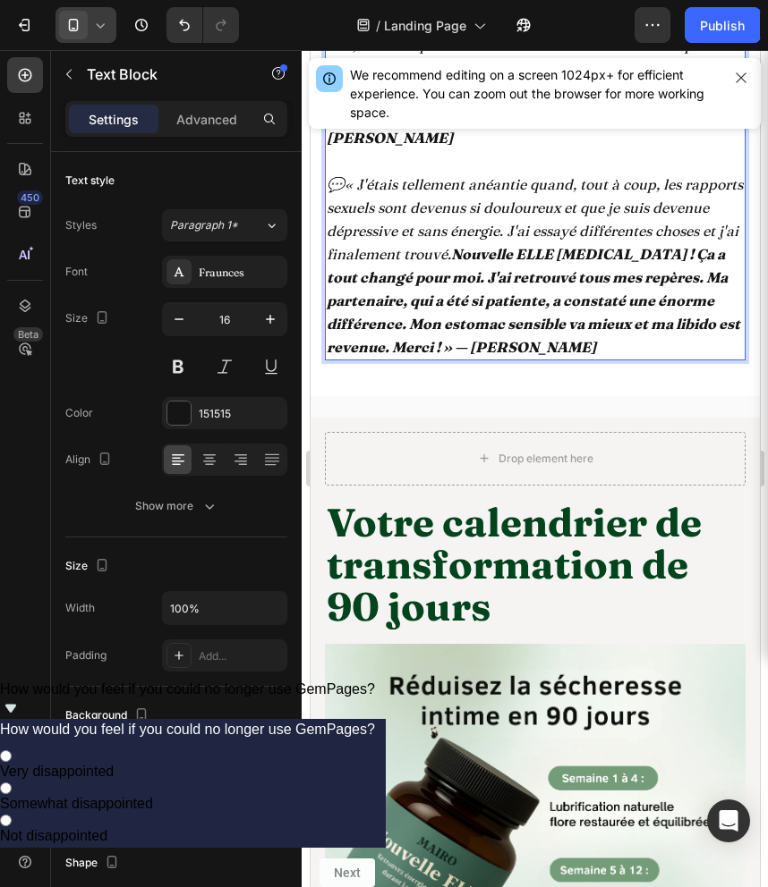
click at [582, 253] on strong "Nouvelle ELLE encore ! Ça a tout changé pour moi. J'ai retrouvé tous mes repère…" at bounding box center [532, 300] width 413 height 111
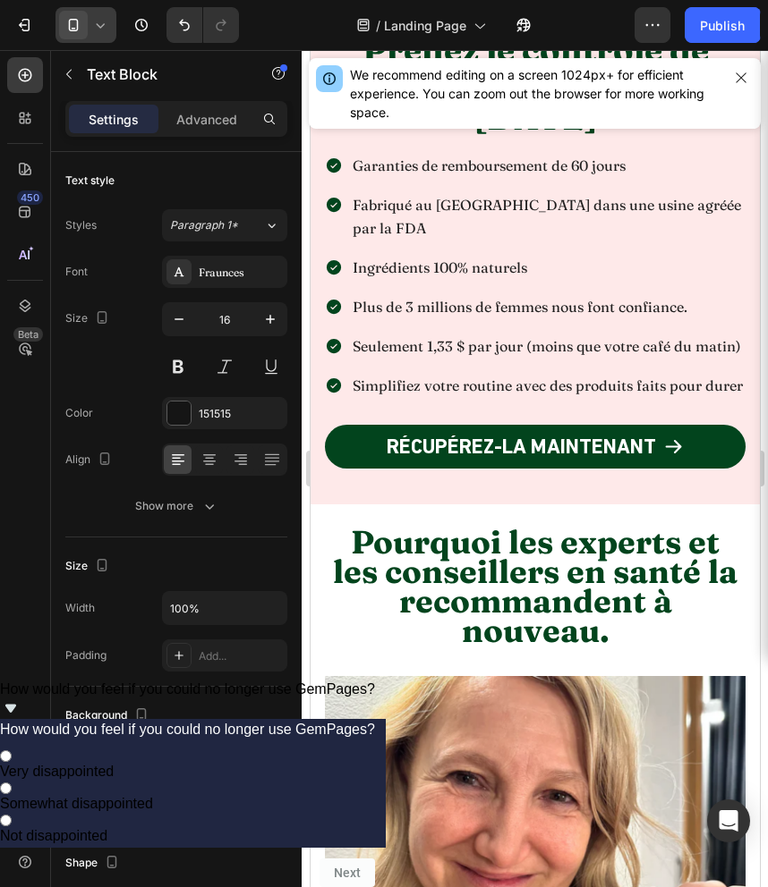
scroll to position [8893, 0]
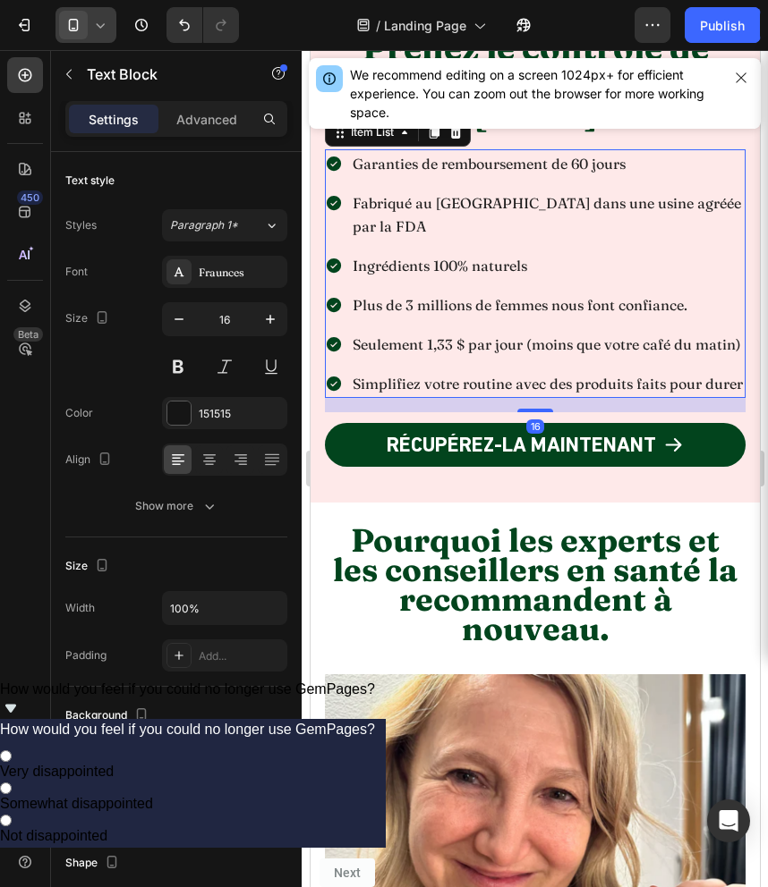
click at [522, 201] on p "Fabriqué au Royaume-Uni dans une usine agréée par la FDA" at bounding box center [547, 214] width 390 height 47
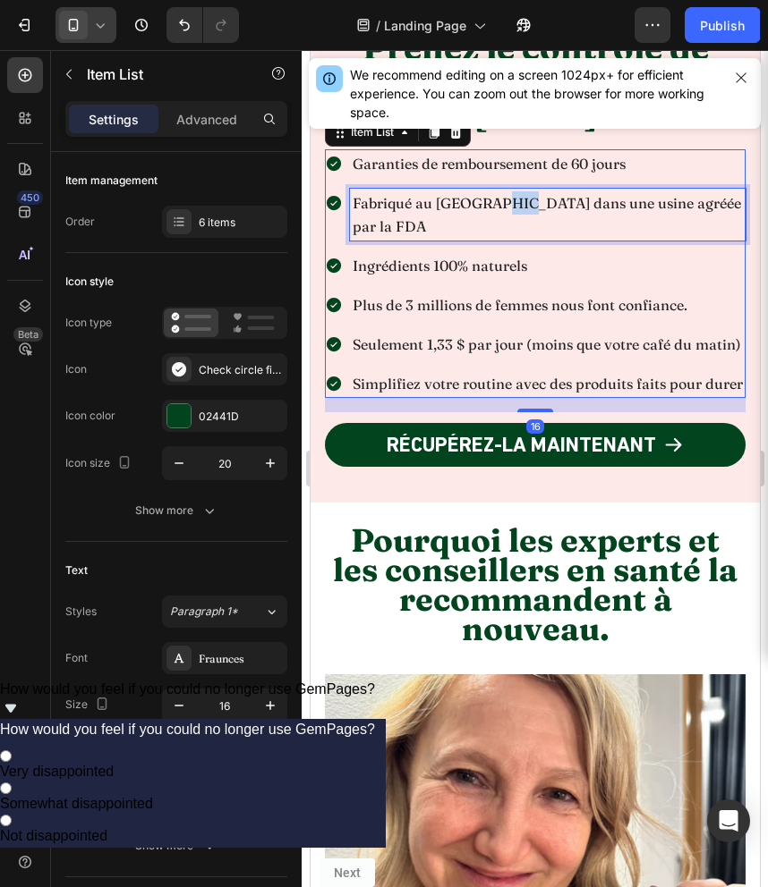
click at [522, 201] on p "Fabriqué au Royaume-Uni dans une usine agréée par la FDA" at bounding box center [547, 214] width 390 height 47
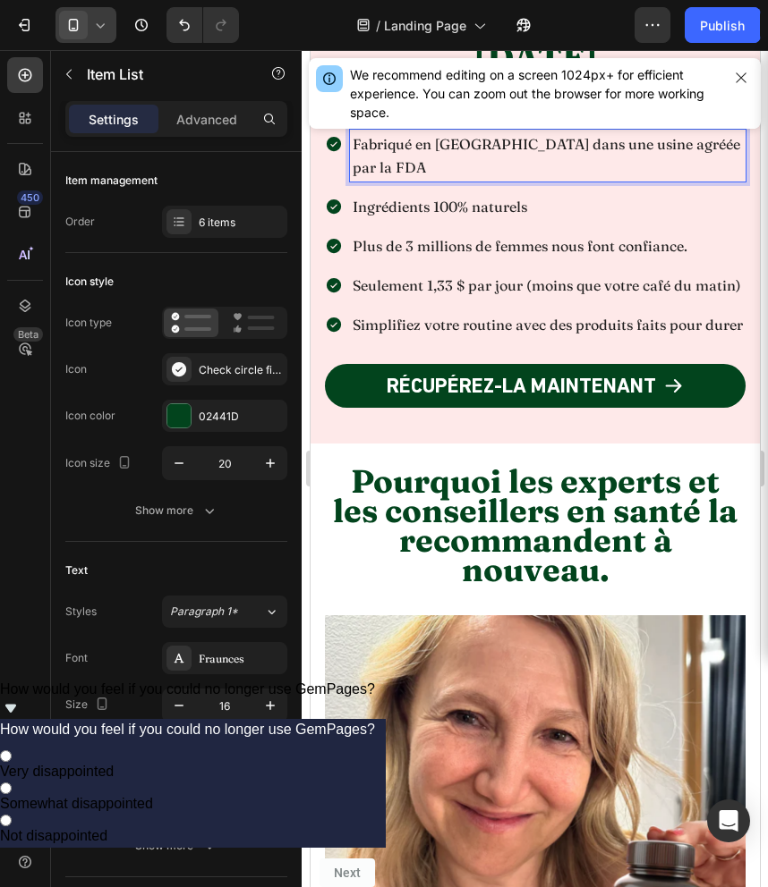
scroll to position [8955, 0]
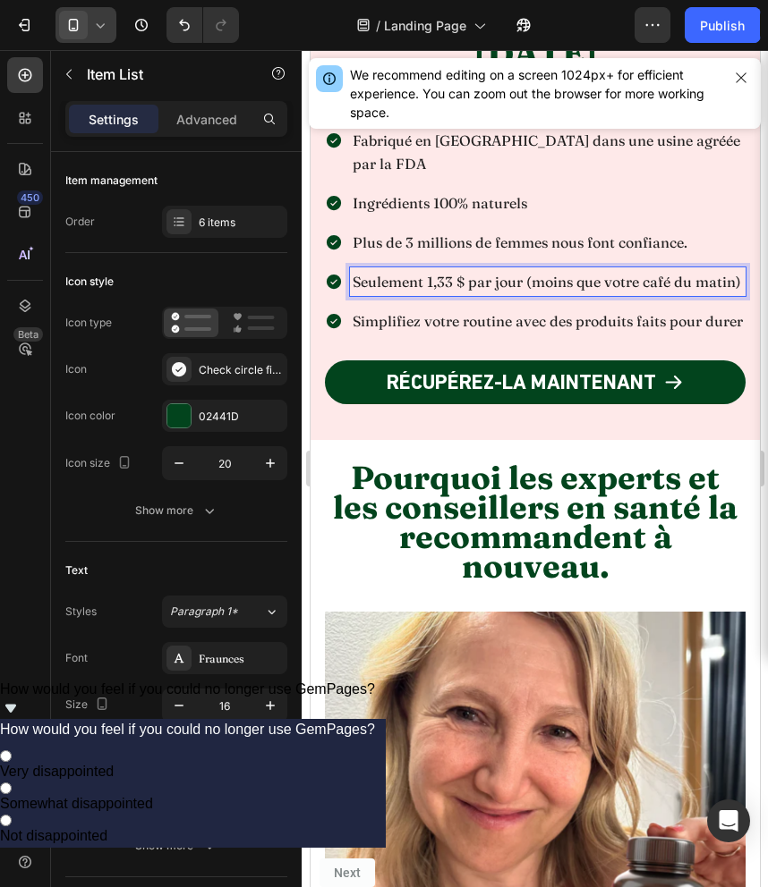
click at [460, 270] on p "Seulement 1,33 $ par jour (moins que votre café du matin)" at bounding box center [547, 281] width 390 height 23
click at [461, 270] on p "Seulement 1,33 $ par jour (moins que votre café du matin)" at bounding box center [547, 281] width 390 height 23
click at [463, 270] on p "Seulement 1,33 $ par jour (moins que votre café du matin)" at bounding box center [547, 281] width 390 height 23
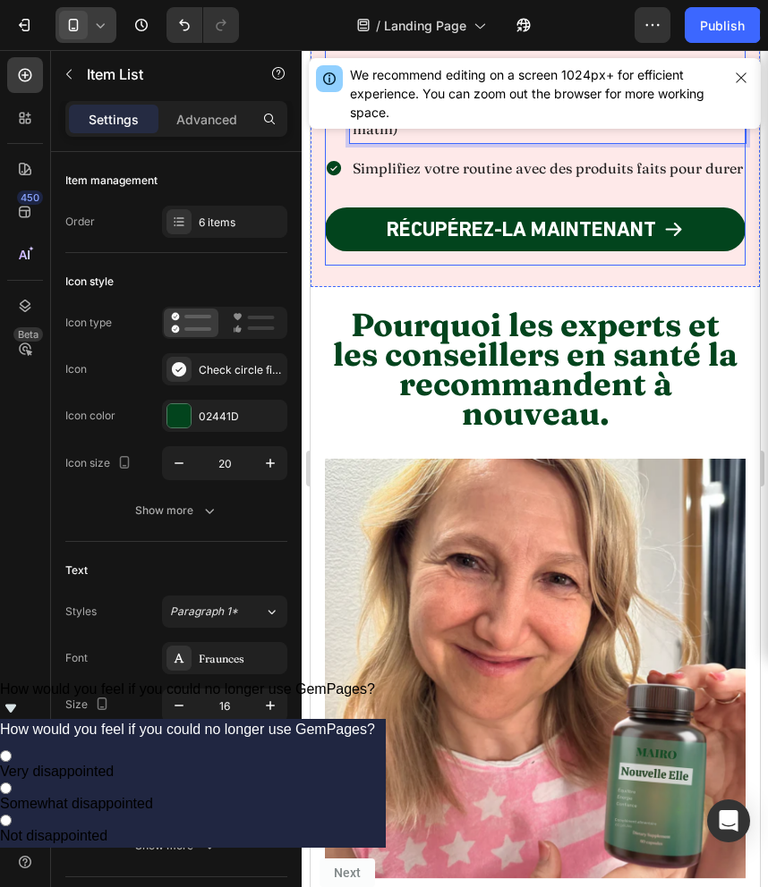
scroll to position [9134, 0]
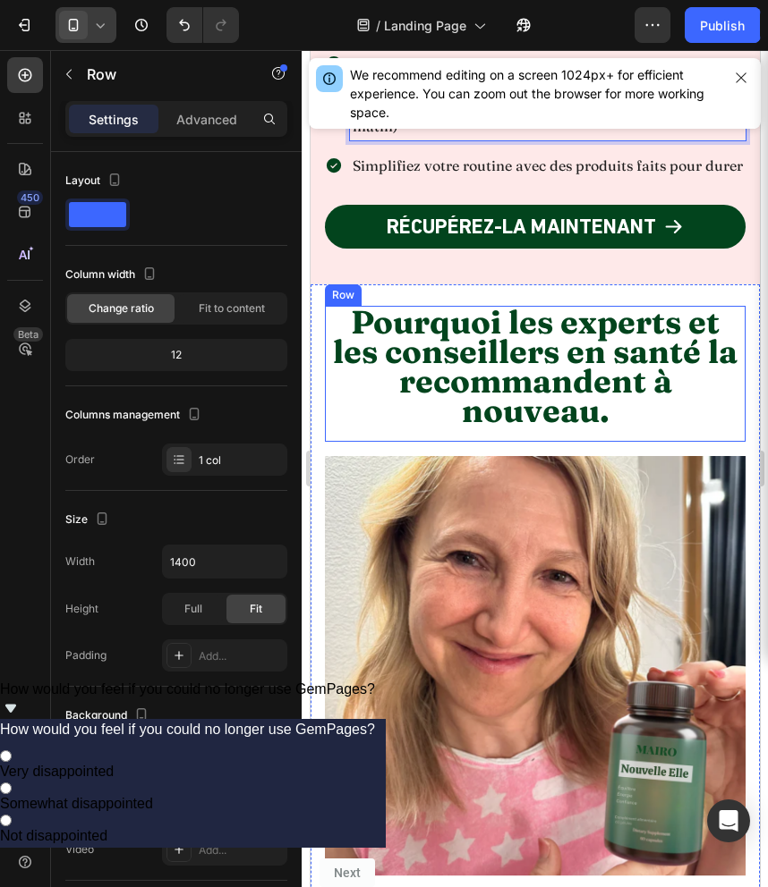
click at [500, 405] on div "Pourquoi les experts et les conseillers en santé la recommandent à nouveau. Hea…" at bounding box center [534, 374] width 420 height 136
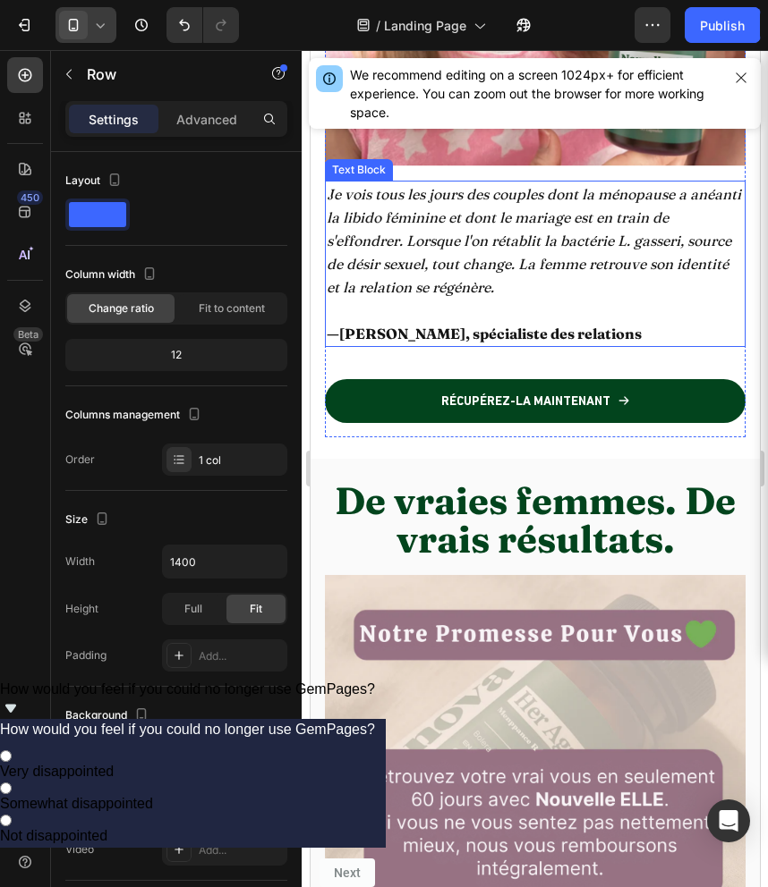
scroll to position [9823, 0]
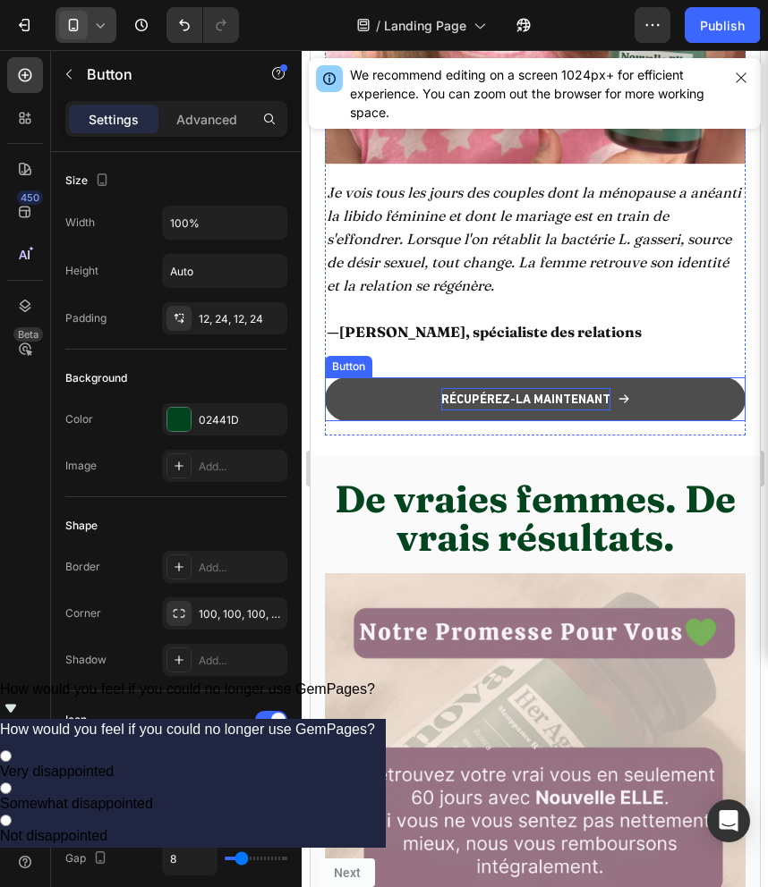
click at [533, 403] on p "RÉCUPÉREZ-LA MAINTENANT" at bounding box center [524, 399] width 169 height 22
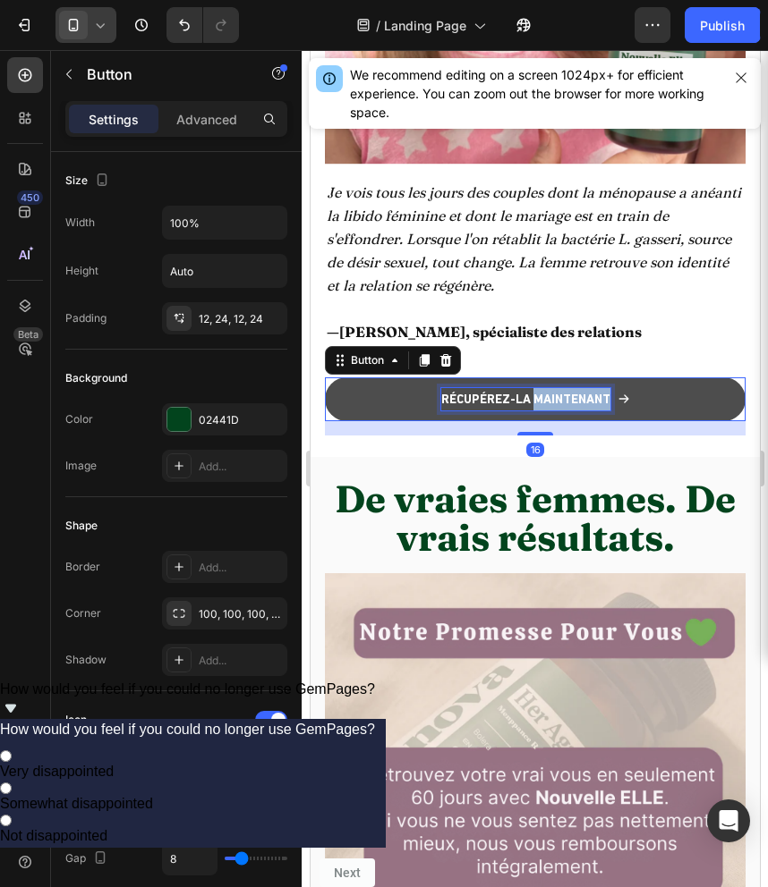
click at [533, 403] on p "RÉCUPÉREZ-LA MAINTENANT" at bounding box center [524, 399] width 169 height 22
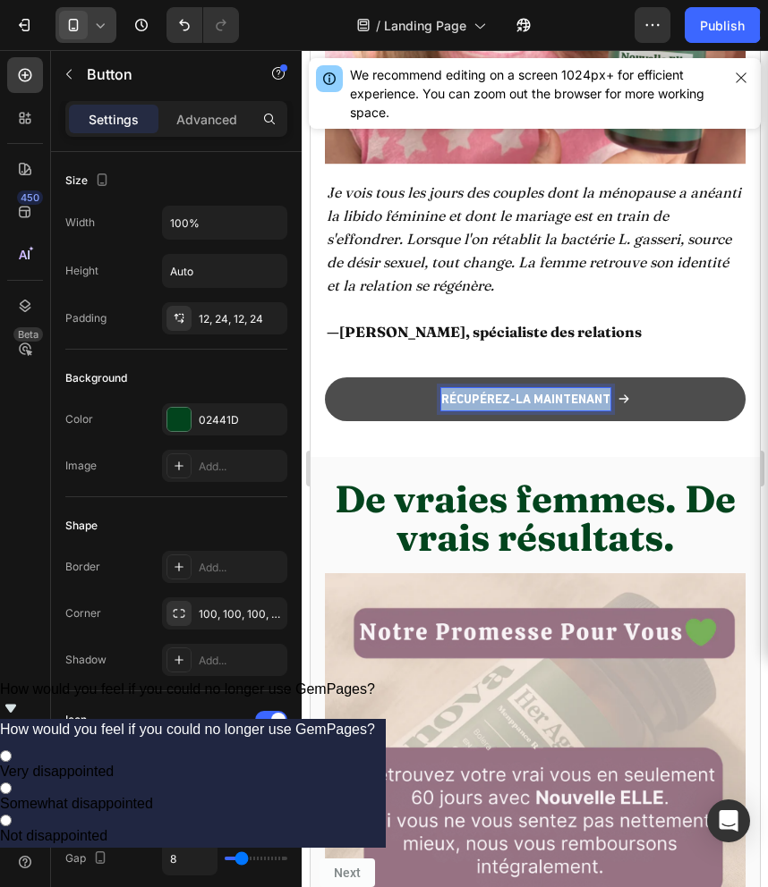
click at [533, 403] on p "RÉCUPÉREZ-LA MAINTENANT" at bounding box center [524, 399] width 169 height 22
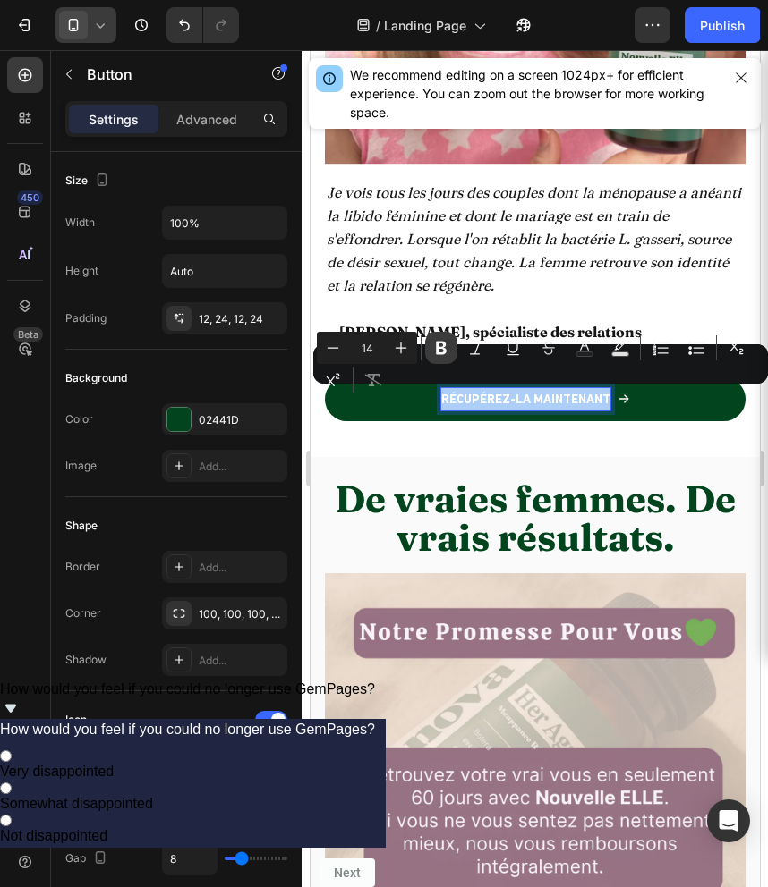
click at [439, 345] on icon "Editor contextual toolbar" at bounding box center [441, 348] width 18 height 18
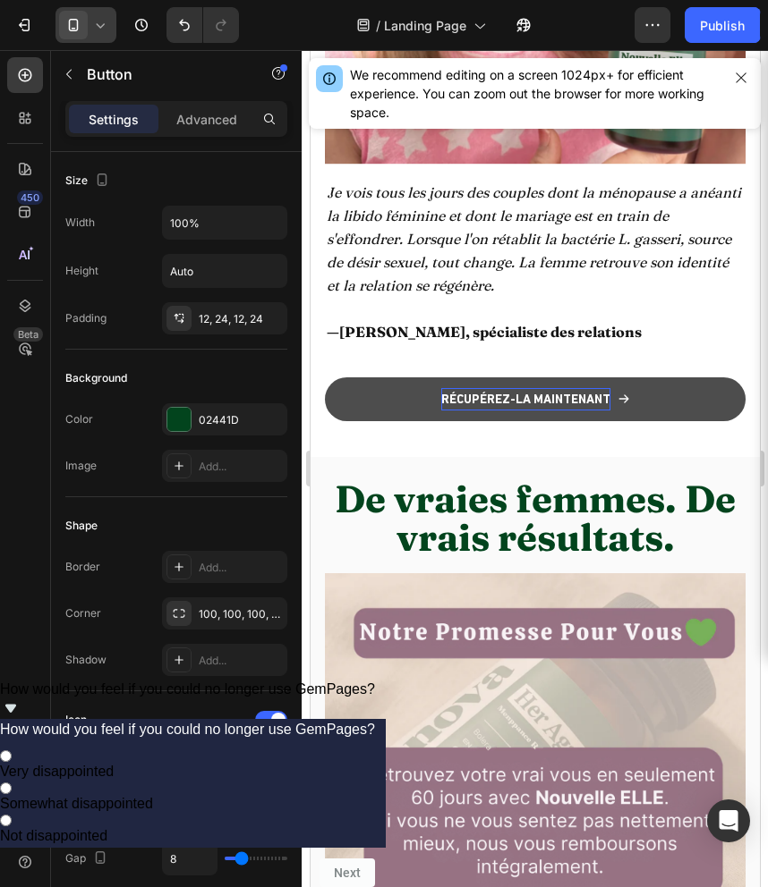
click at [487, 401] on strong "RÉCUPÉREZ-LA MAINTENANT" at bounding box center [524, 399] width 169 height 14
click at [535, 404] on strong "RÉCUPÉREZ-LA MAINTENANT" at bounding box center [524, 399] width 169 height 14
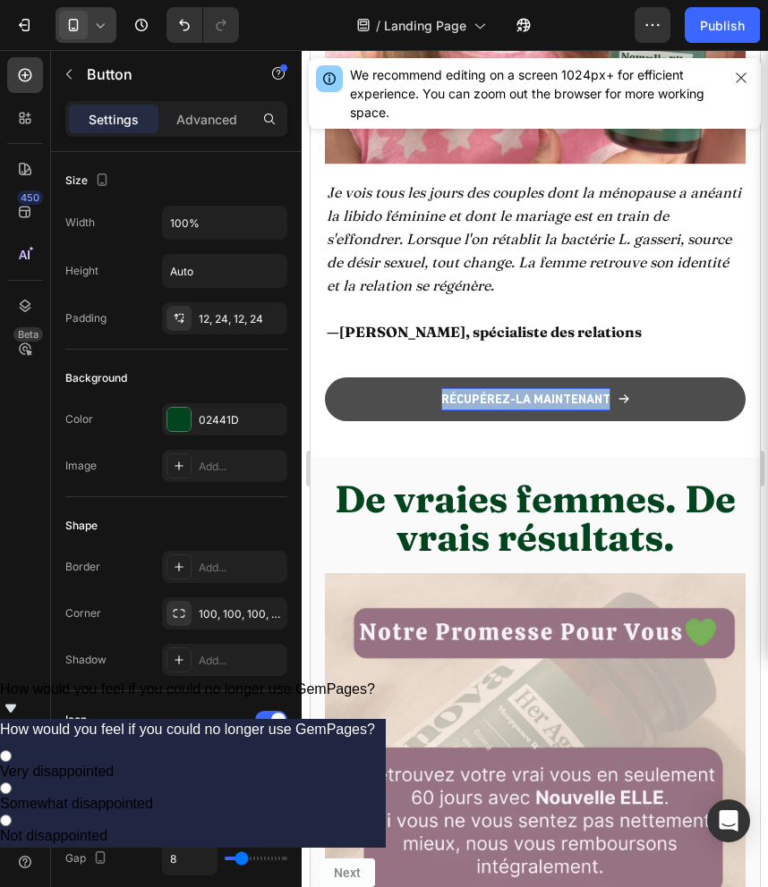
click at [535, 404] on strong "RÉCUPÉREZ-LA MAINTENANT" at bounding box center [524, 399] width 169 height 14
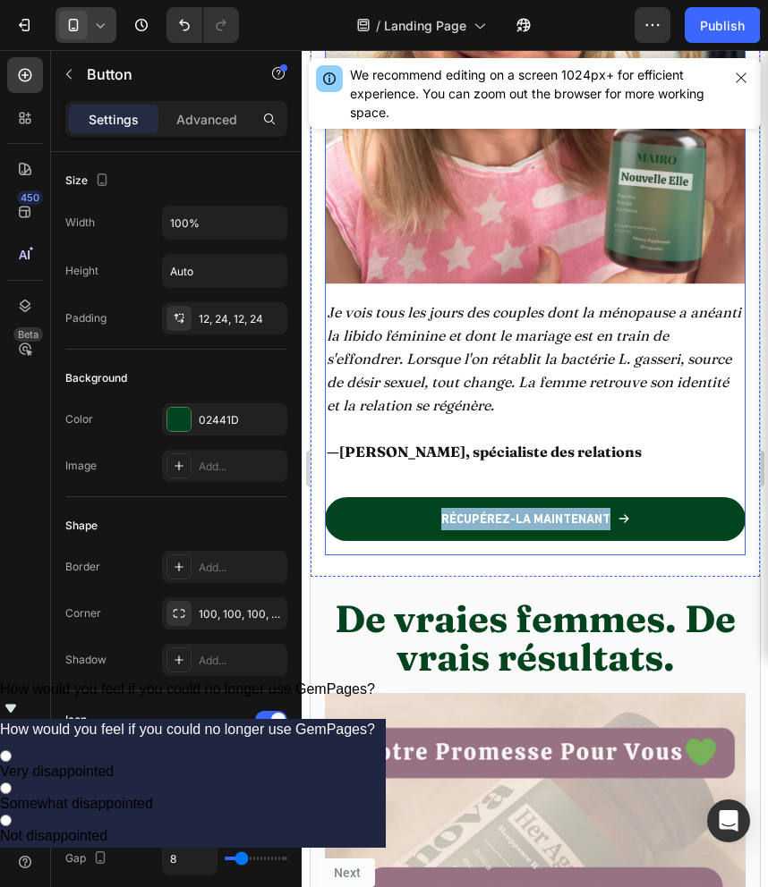
scroll to position [9781, 0]
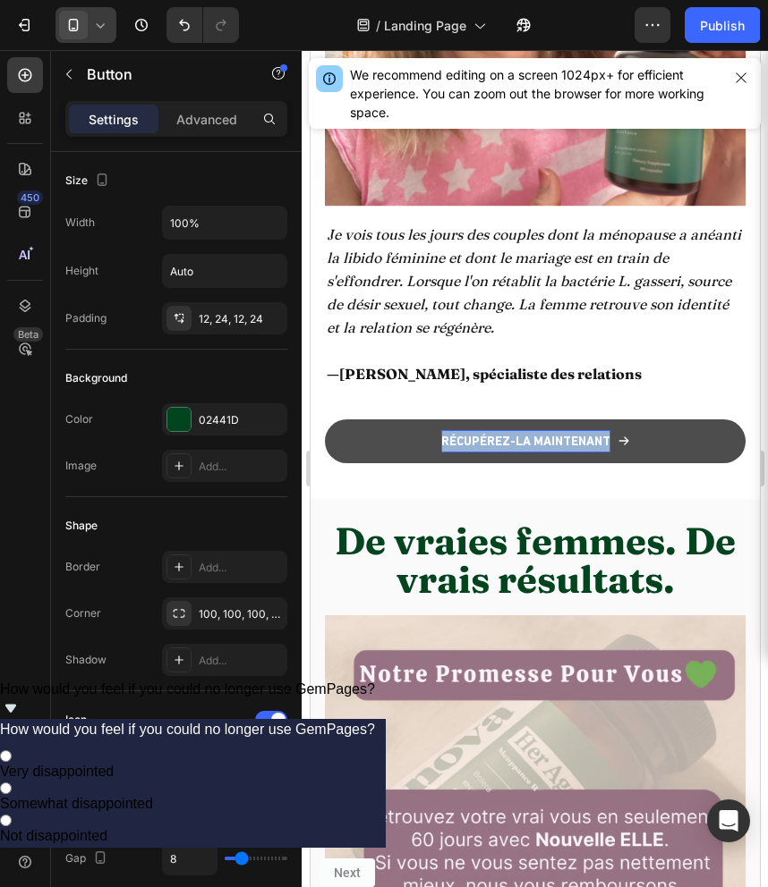
click at [522, 446] on strong "RÉCUPÉREZ-LA MAINTENANT" at bounding box center [524, 441] width 169 height 14
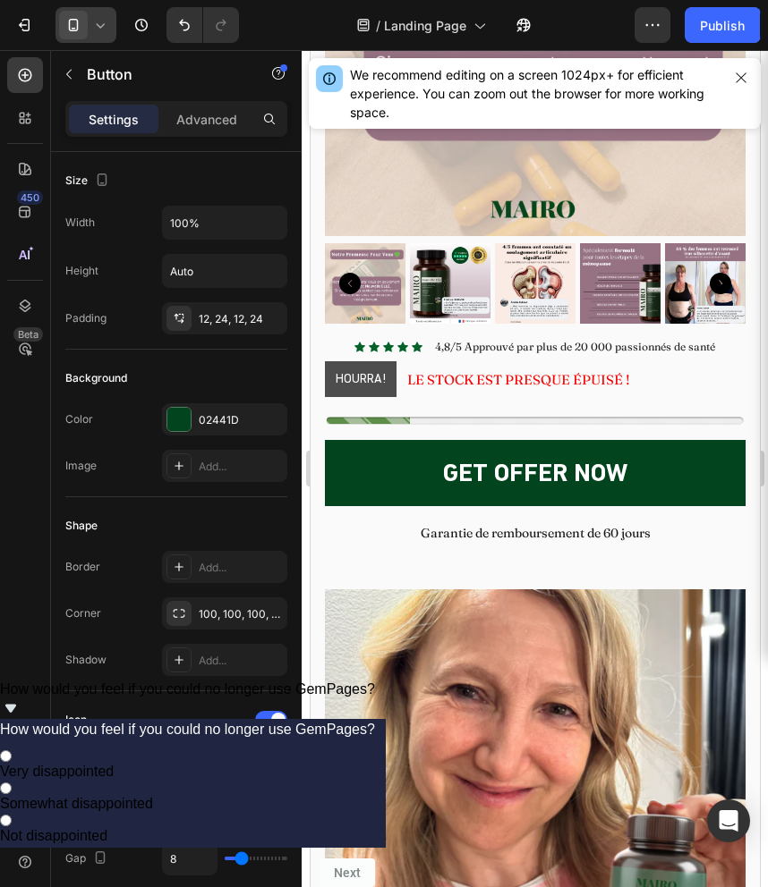
scroll to position [10583, 0]
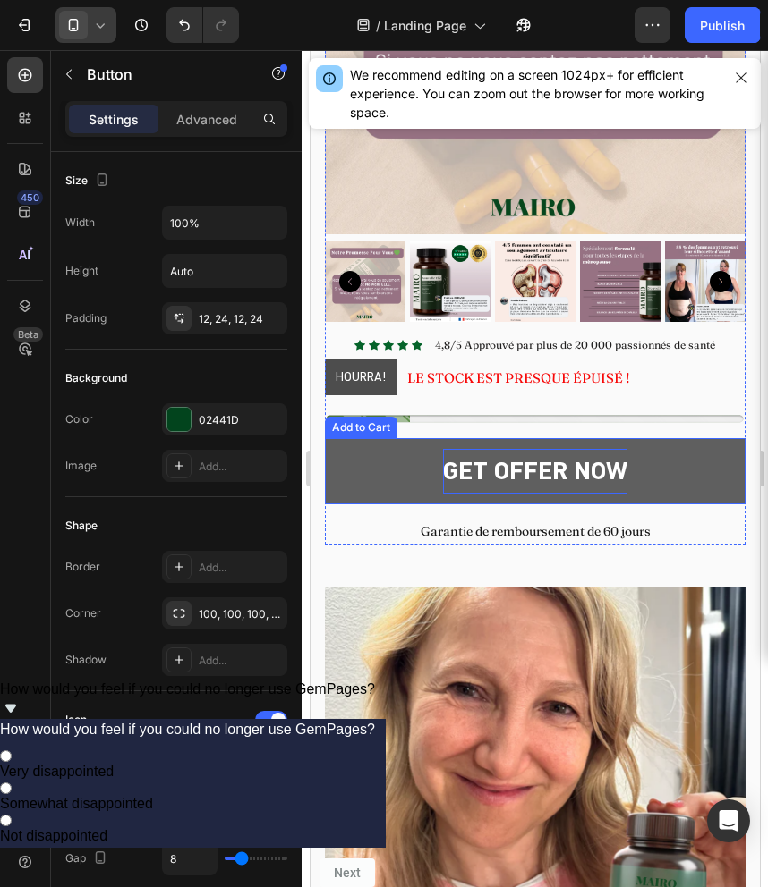
click at [522, 471] on div "GET OFFER NOW" at bounding box center [534, 471] width 184 height 45
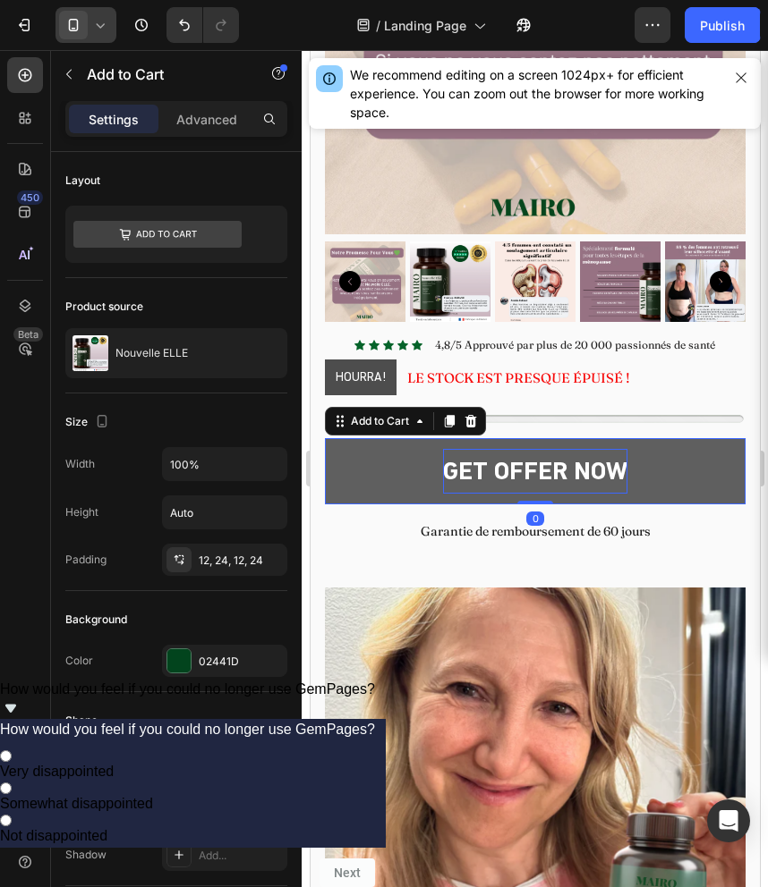
click at [522, 471] on div "GET OFFER NOW" at bounding box center [534, 471] width 184 height 45
click at [522, 471] on p "GET OFFER NOW" at bounding box center [534, 471] width 184 height 45
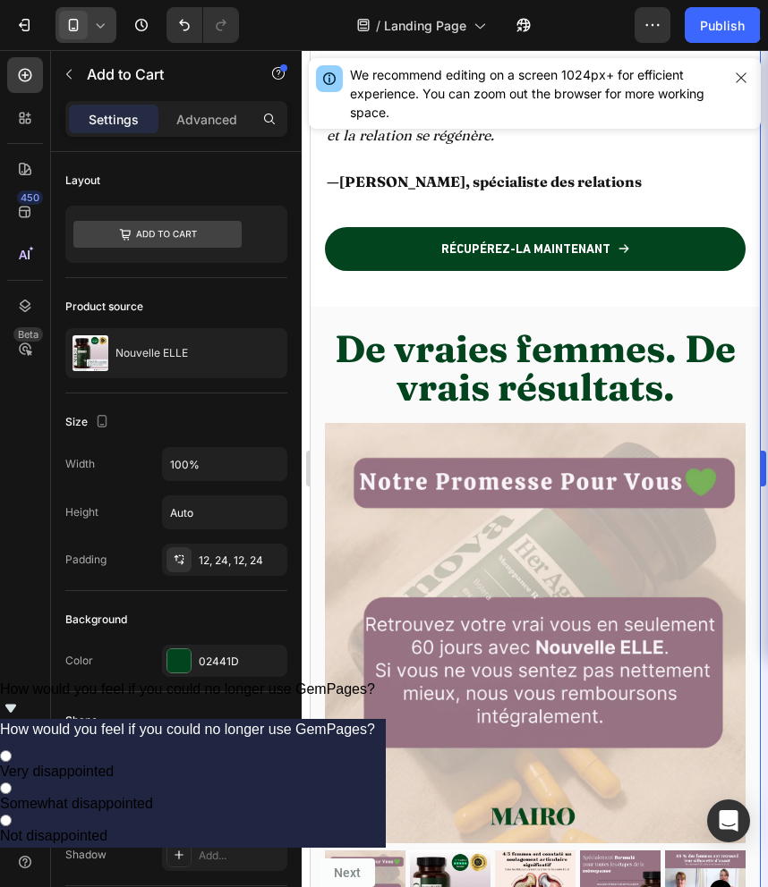
scroll to position [9882, 0]
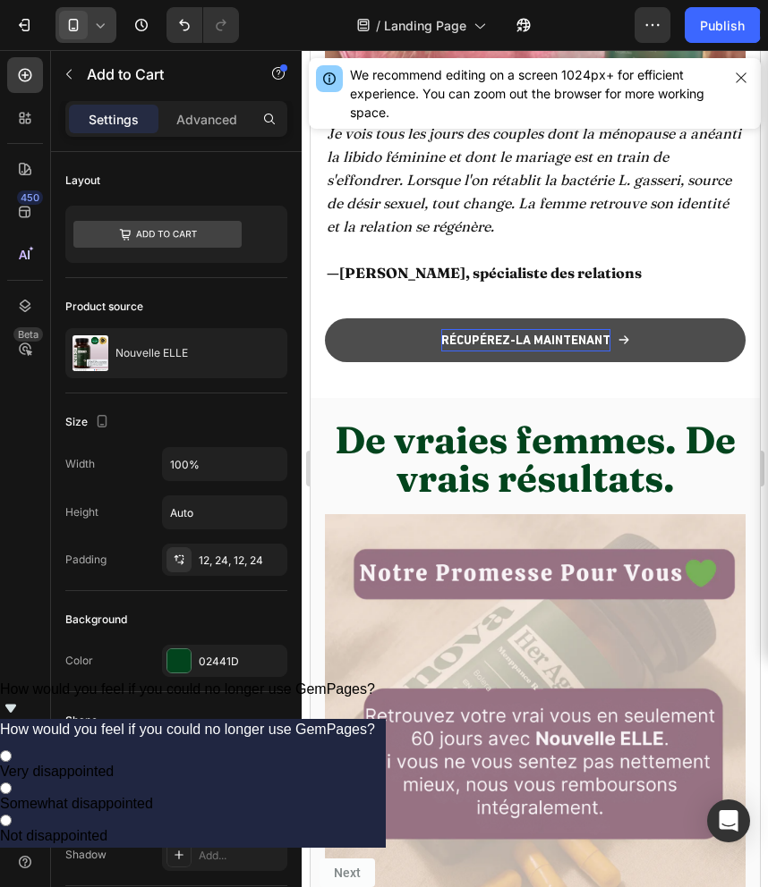
click at [505, 341] on strong "RÉCUPÉREZ-LA MAINTENANT" at bounding box center [524, 340] width 169 height 14
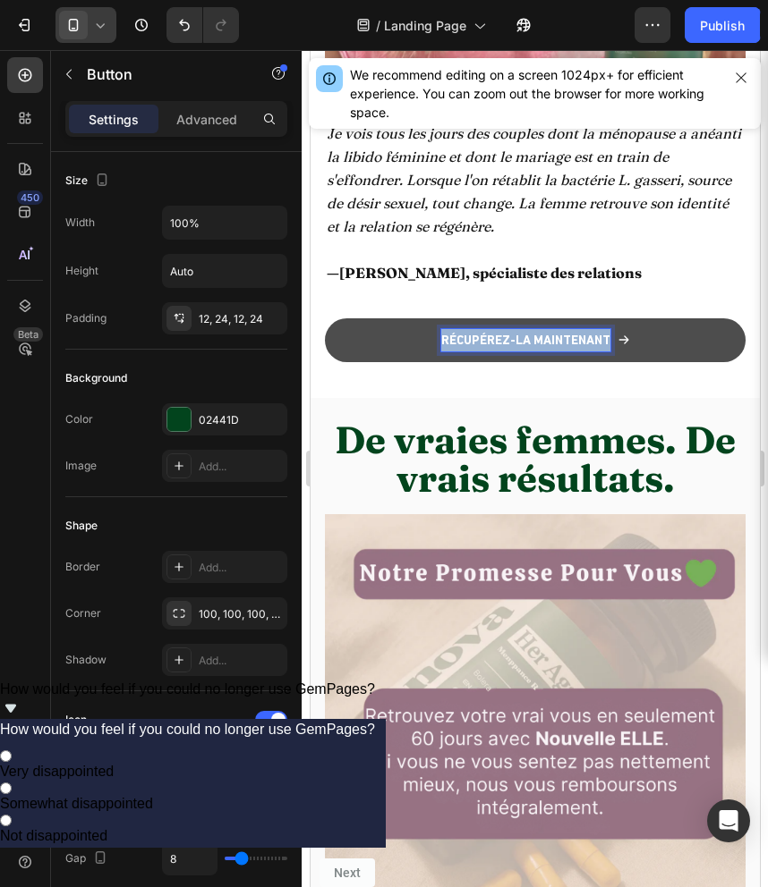
click at [505, 341] on strong "RÉCUPÉREZ-LA MAINTENANT" at bounding box center [524, 340] width 169 height 14
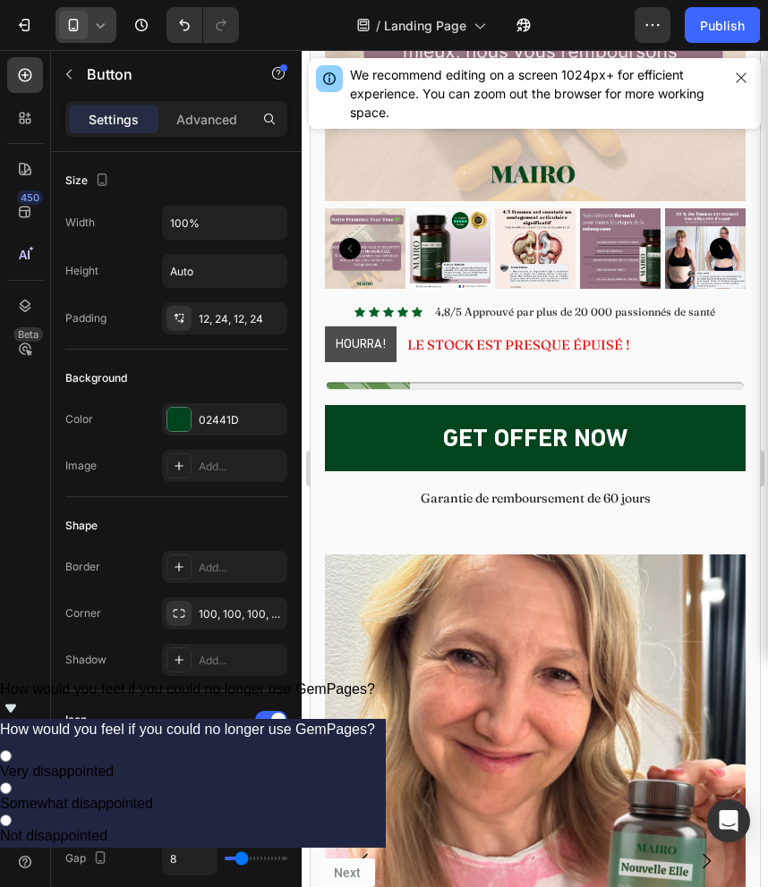
scroll to position [10619, 0]
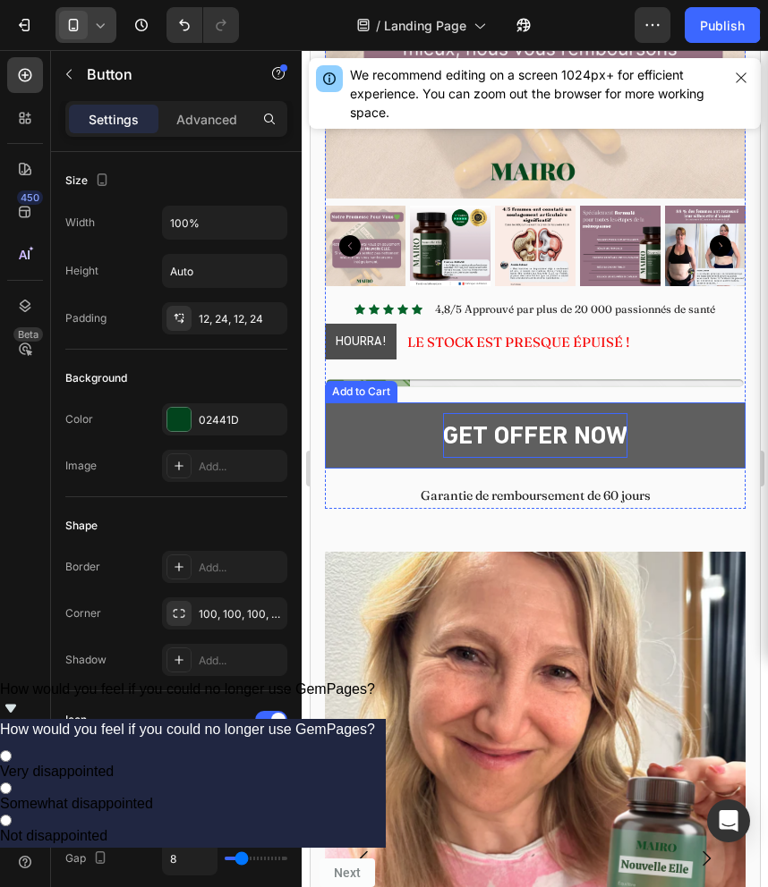
click at [512, 437] on p "GET OFFER NOW" at bounding box center [534, 435] width 184 height 45
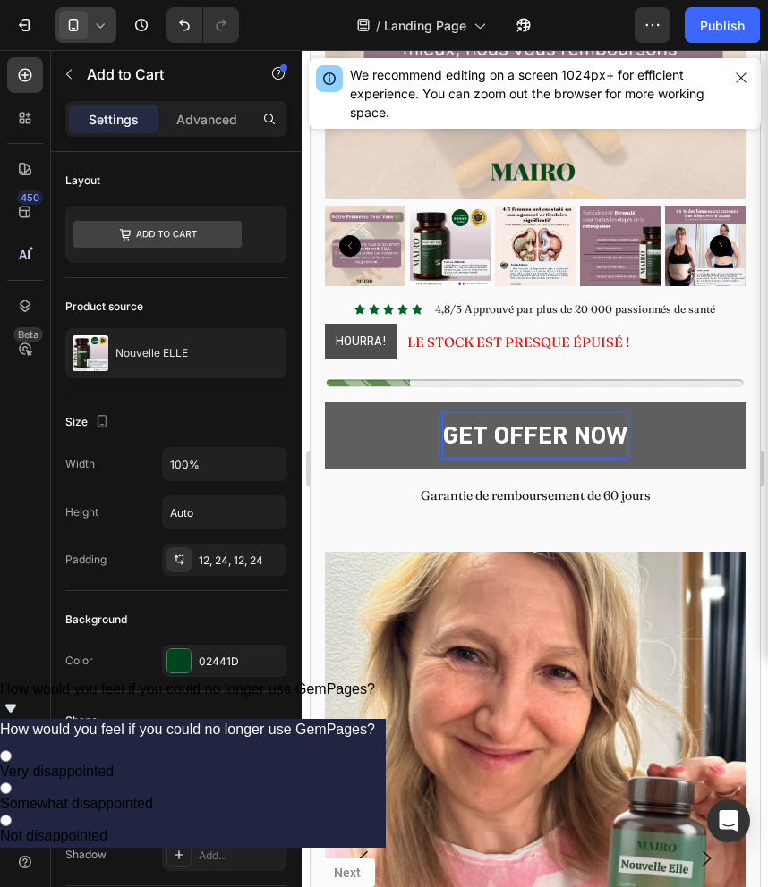
click at [512, 437] on p "GET OFFER NOW" at bounding box center [534, 435] width 184 height 45
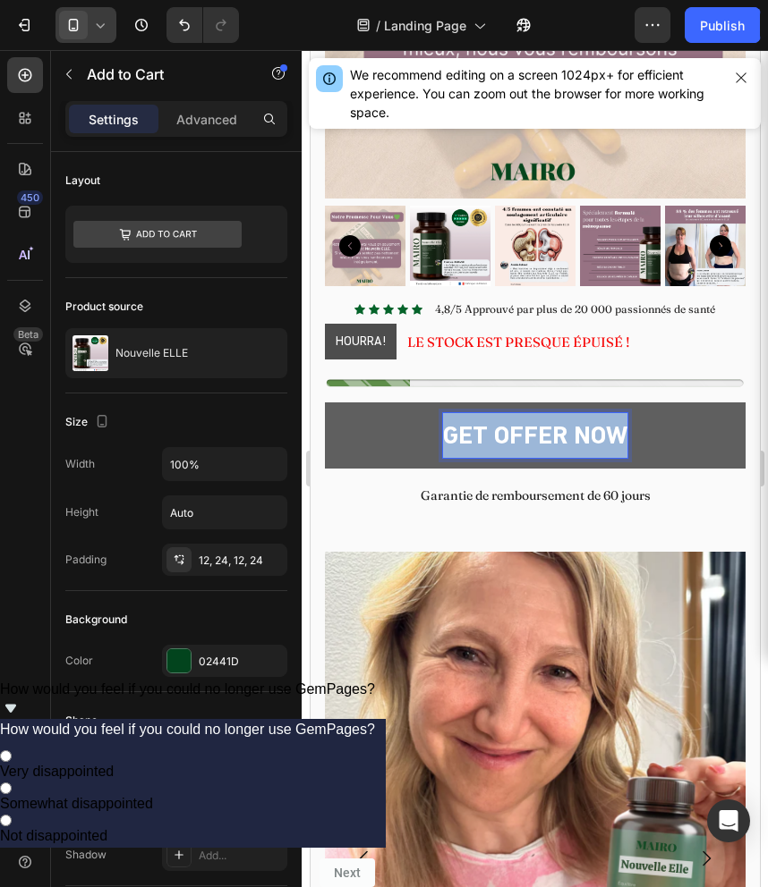
click at [512, 437] on p "GET OFFER NOW" at bounding box center [534, 435] width 184 height 45
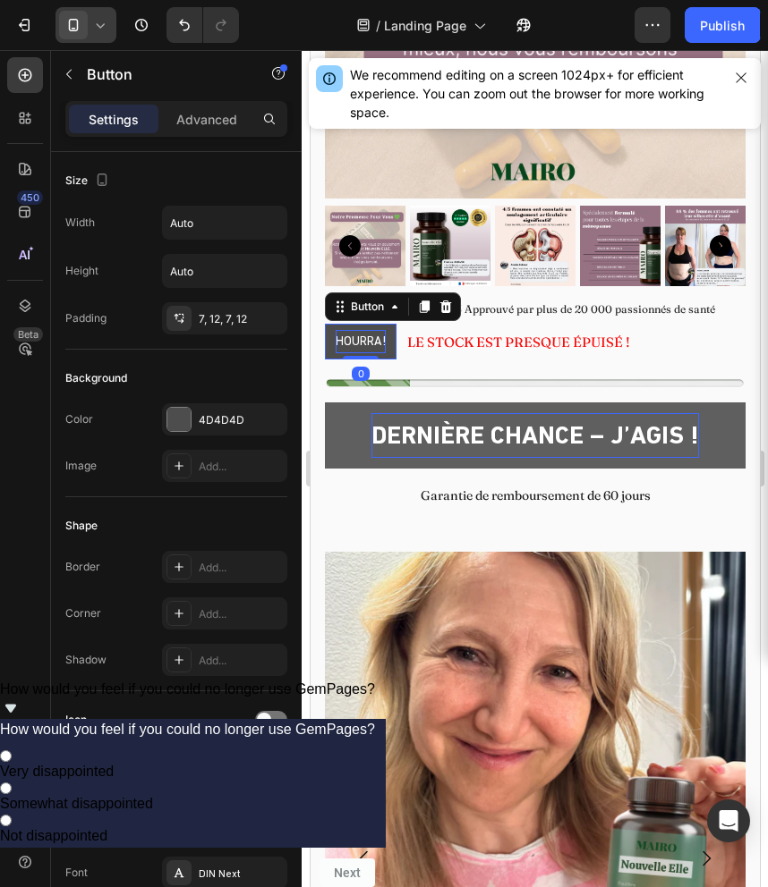
click at [368, 340] on p "HOURRA!" at bounding box center [360, 341] width 50 height 22
click at [356, 340] on p "HOURRA!" at bounding box center [360, 341] width 50 height 22
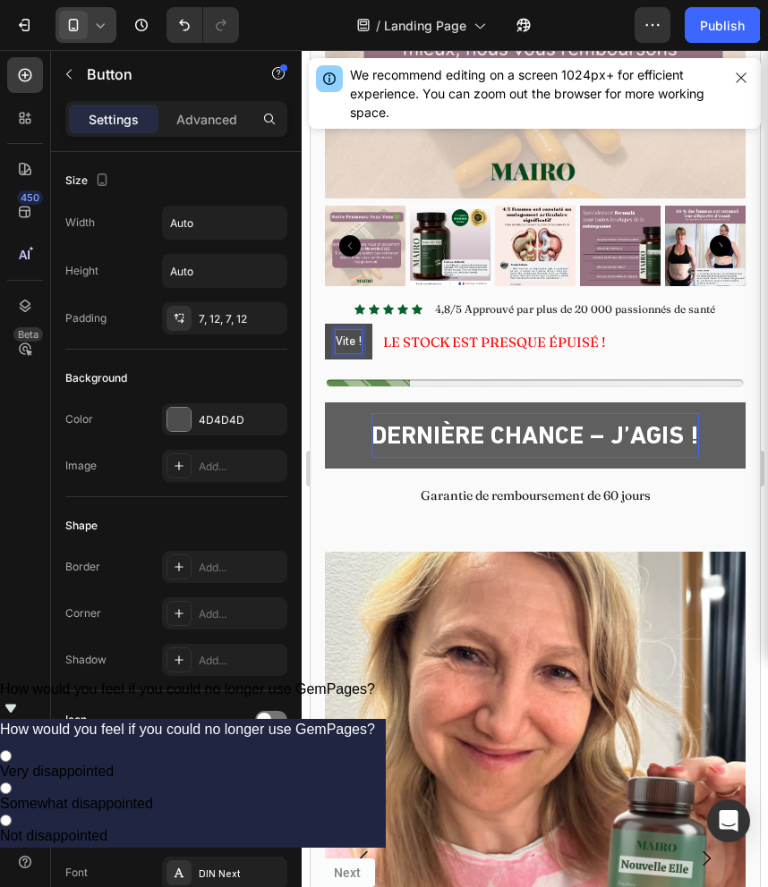
click at [324, 324] on button "Vite !" at bounding box center [347, 341] width 47 height 35
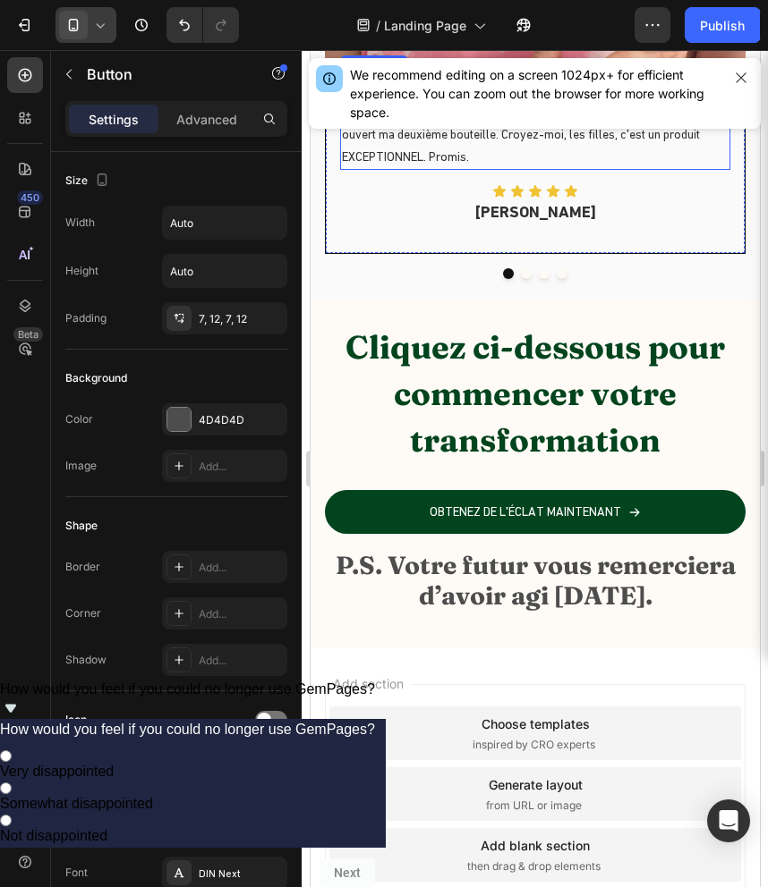
scroll to position [11531, 0]
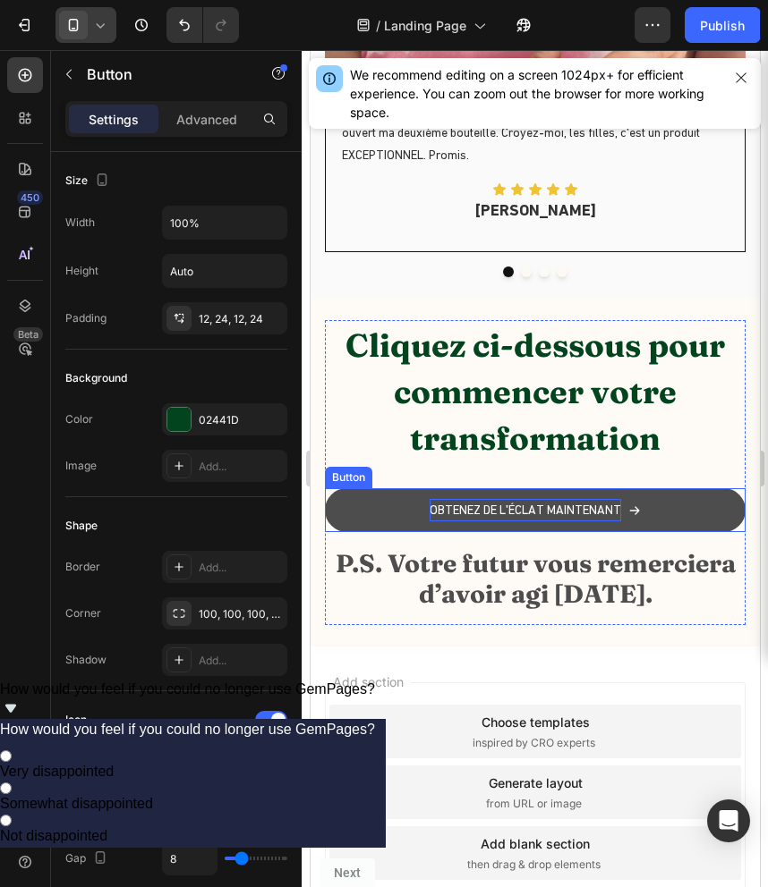
click at [547, 512] on p "OBTENEZ DE L'ÉCLAT MAINTENANT" at bounding box center [524, 510] width 191 height 22
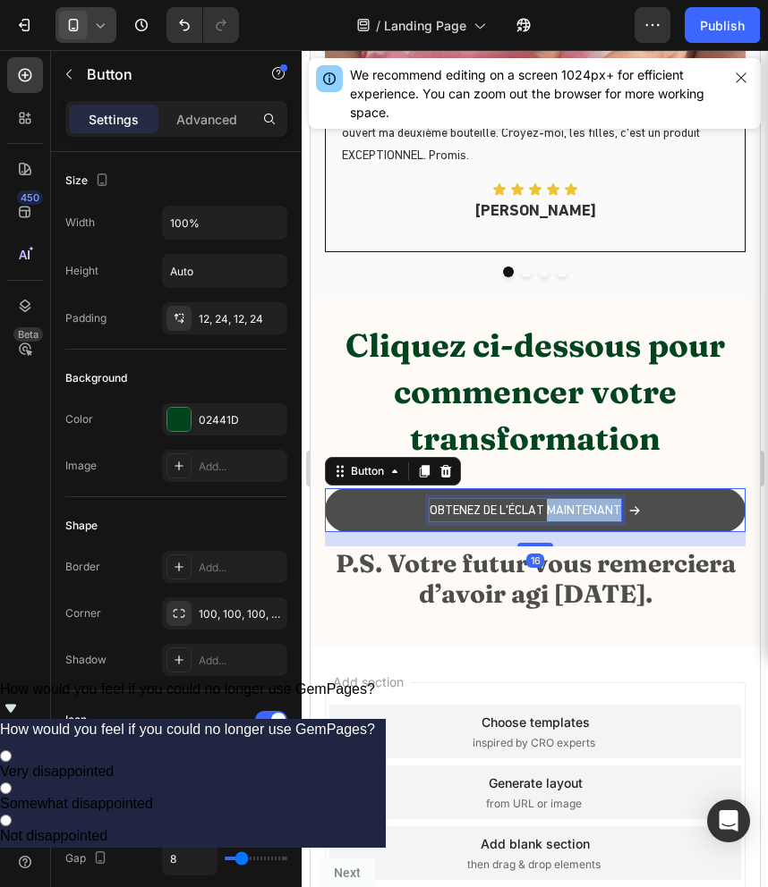
click at [547, 512] on p "OBTENEZ DE L'ÉCLAT MAINTENANT" at bounding box center [524, 510] width 191 height 22
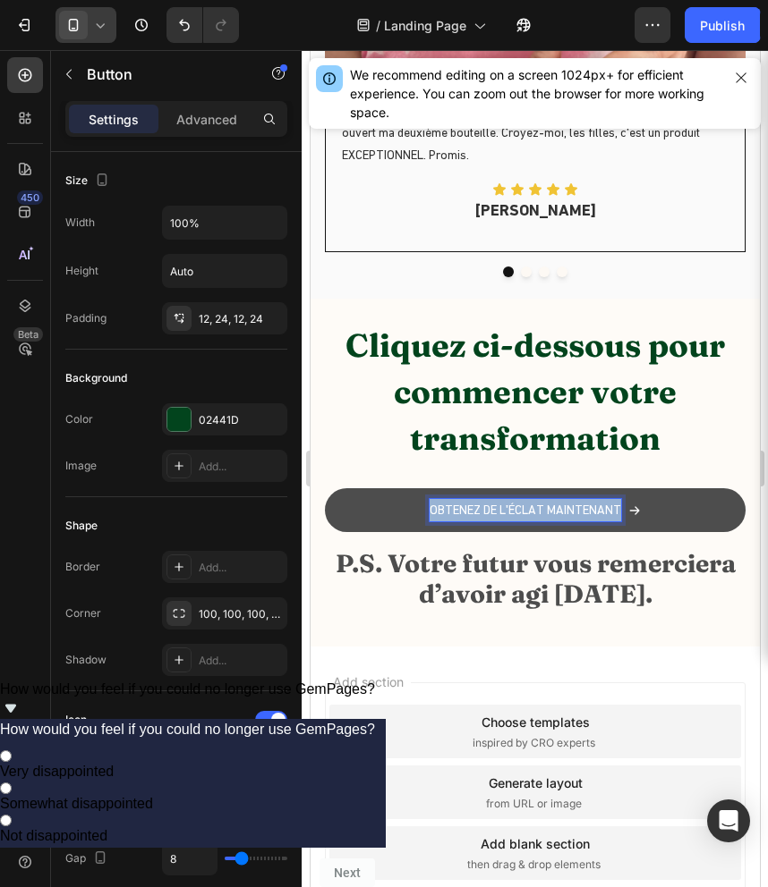
click at [547, 512] on p "OBTENEZ DE L'ÉCLAT MAINTENANT" at bounding box center [524, 510] width 191 height 22
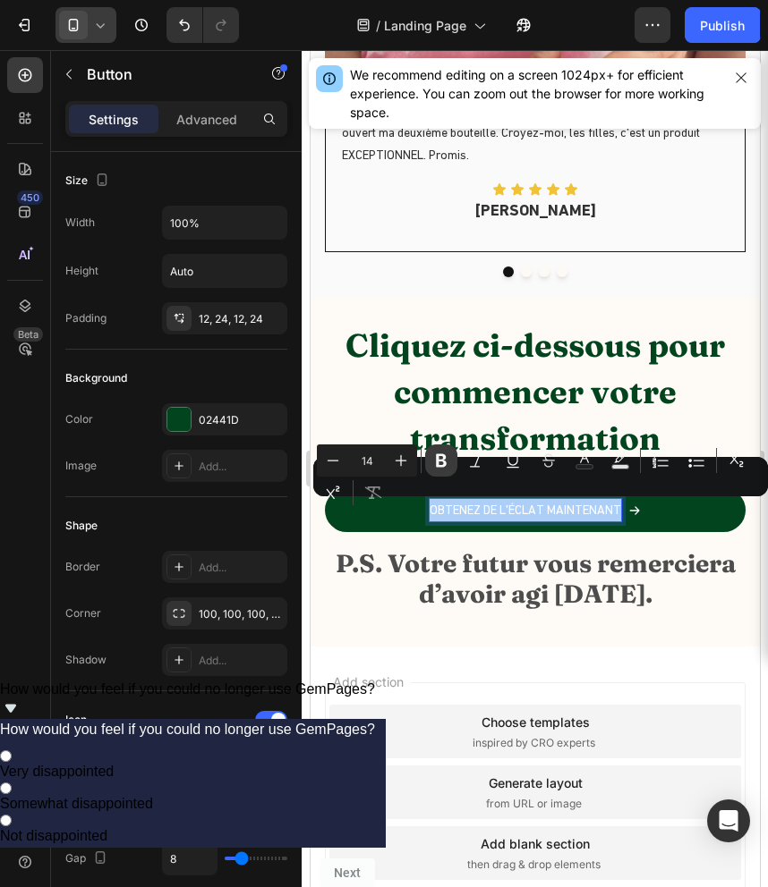
click at [448, 464] on icon "Editor contextual toolbar" at bounding box center [441, 461] width 18 height 18
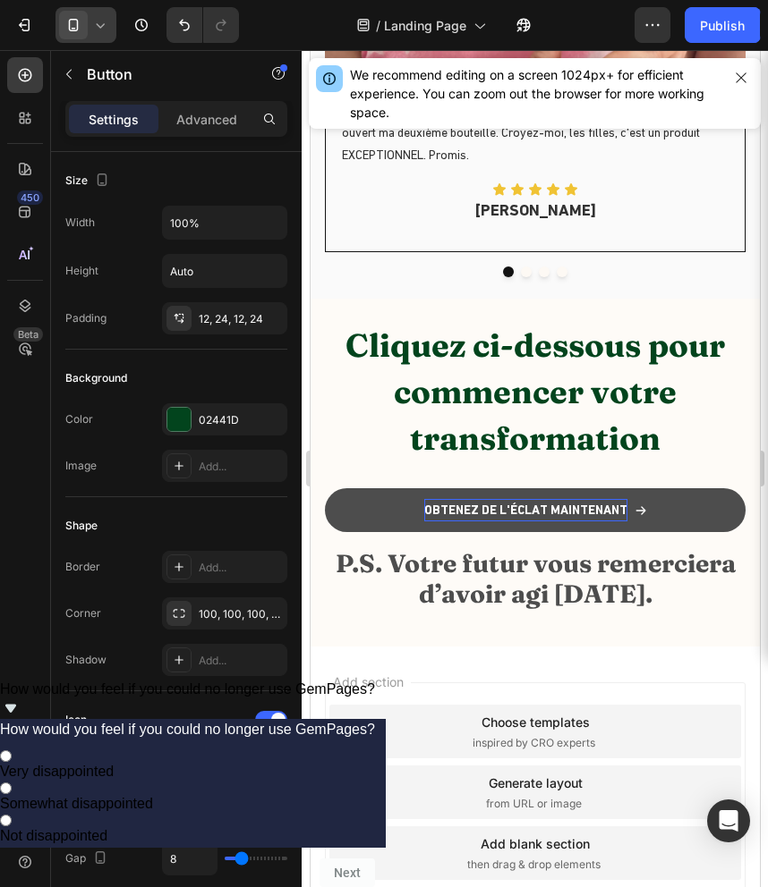
click at [506, 509] on strong "OBTENEZ DE L'ÉCLAT MAINTENANT" at bounding box center [524, 510] width 203 height 14
drag, startPoint x: 545, startPoint y: 514, endPoint x: 428, endPoint y: 522, distance: 117.5
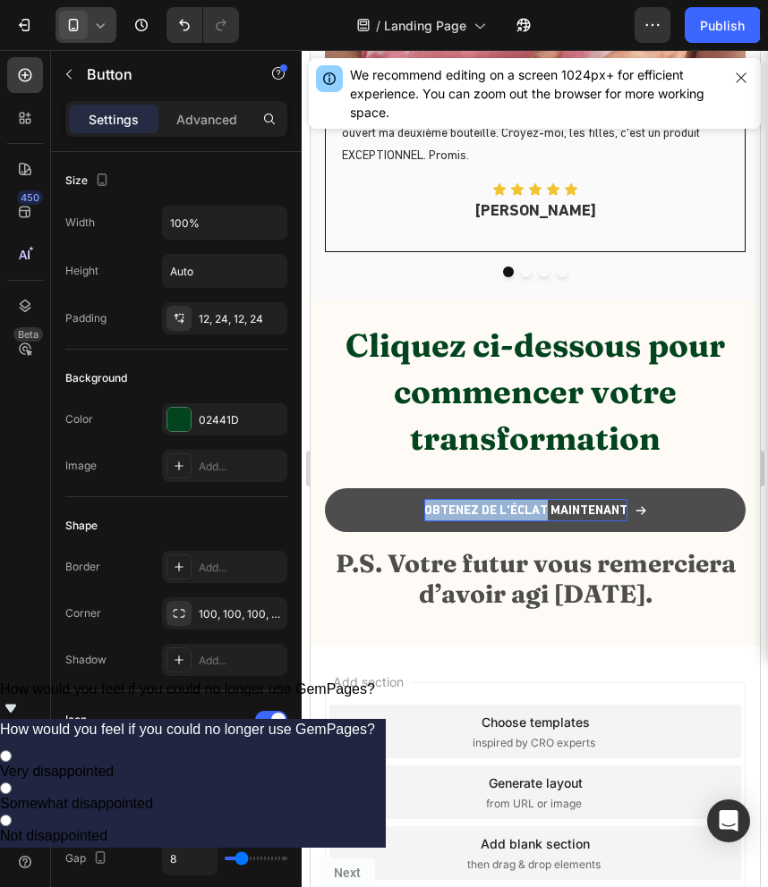
click at [428, 522] on p "OBTENEZ DE L'ÉCLAT MAINTENANT" at bounding box center [524, 510] width 203 height 22
click at [497, 513] on strong "ahC MAINTENANT" at bounding box center [524, 510] width 101 height 14
click at [483, 509] on strong "hC MAINTENANT" at bounding box center [525, 510] width 94 height 14
click at [486, 517] on strong "hC MAINTENANT" at bounding box center [525, 510] width 94 height 14
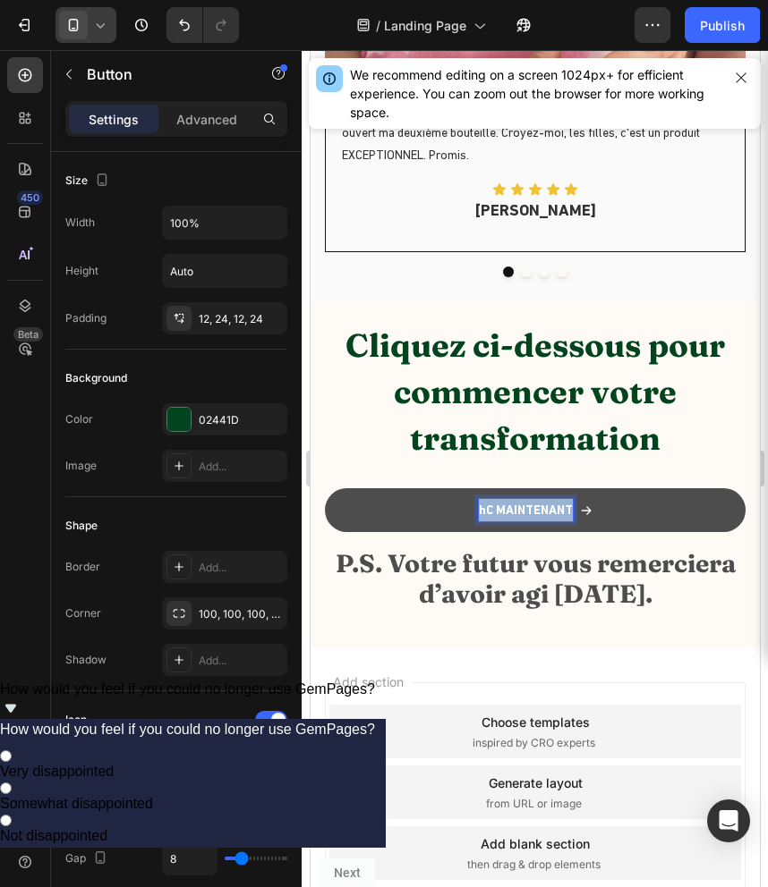
click at [486, 517] on strong "hC MAINTENANT" at bounding box center [525, 510] width 94 height 14
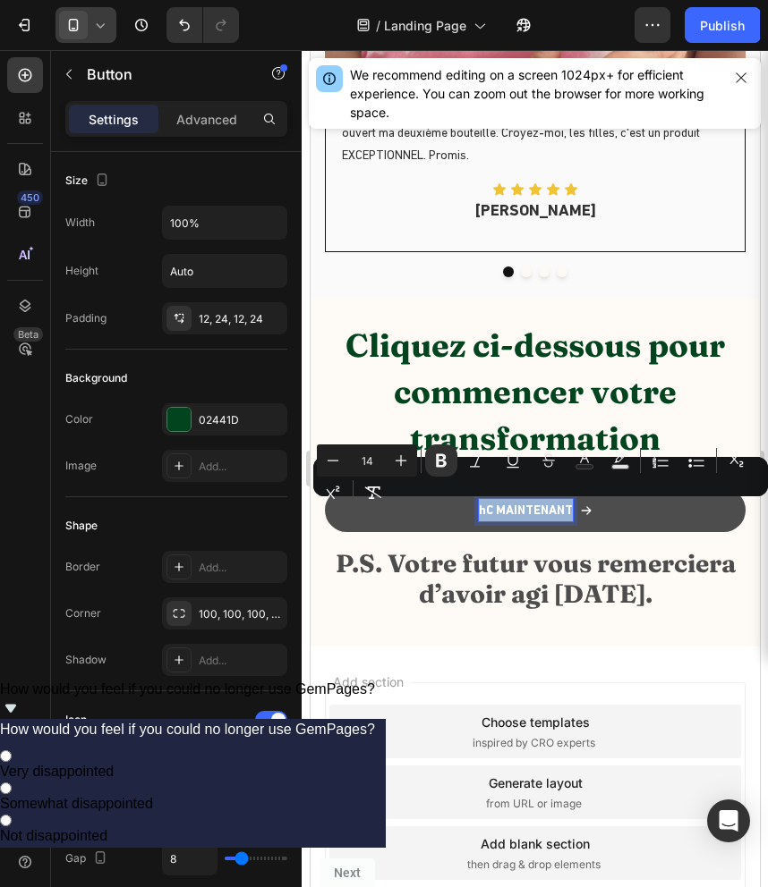
click at [486, 517] on strong "hC MAINTENANT" at bounding box center [525, 510] width 94 height 14
click at [491, 517] on strong "hC MAINTENANT" at bounding box center [525, 510] width 94 height 14
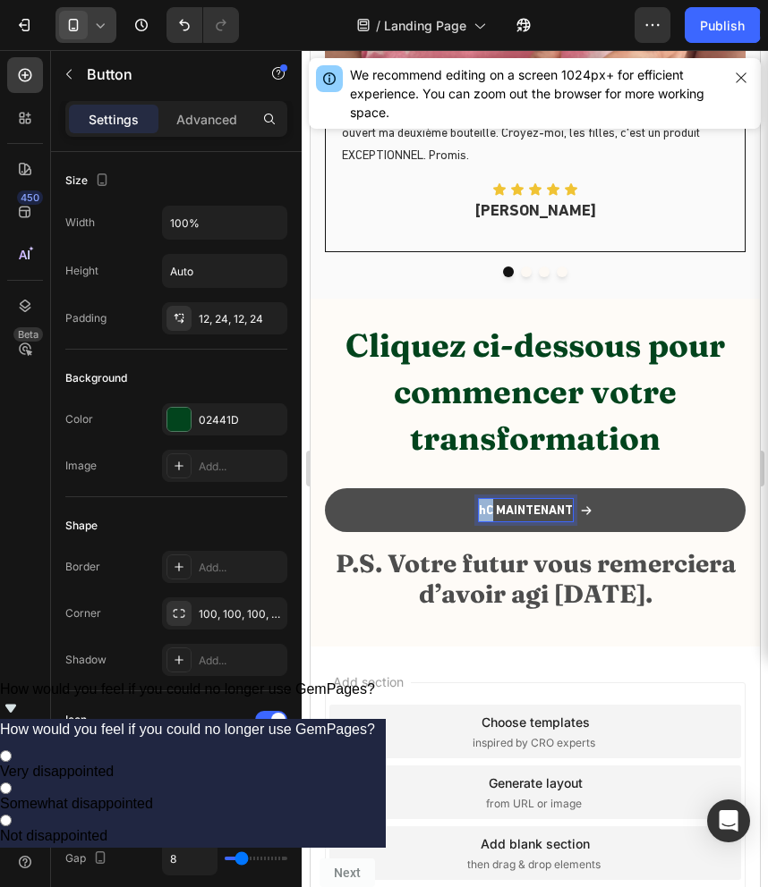
drag, startPoint x: 491, startPoint y: 506, endPoint x: 479, endPoint y: 506, distance: 12.5
click at [479, 506] on strong "hC MAINTENANT" at bounding box center [525, 510] width 94 height 14
click at [478, 514] on strong "Changer MAINTENANT" at bounding box center [525, 510] width 128 height 14
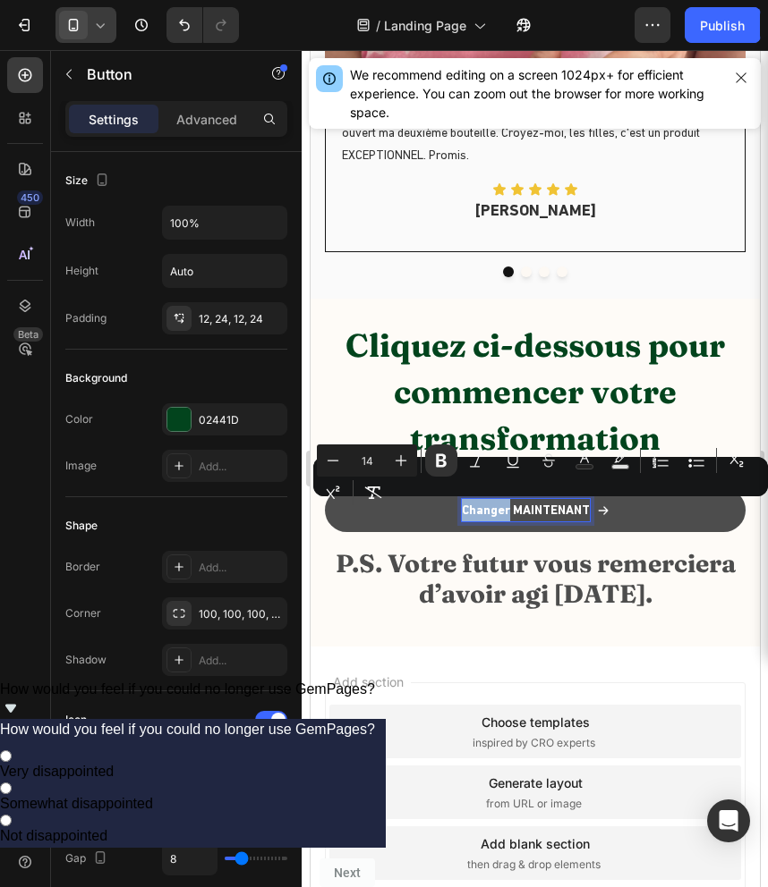
click at [486, 517] on strong "Changer MAINTENANT" at bounding box center [525, 510] width 128 height 14
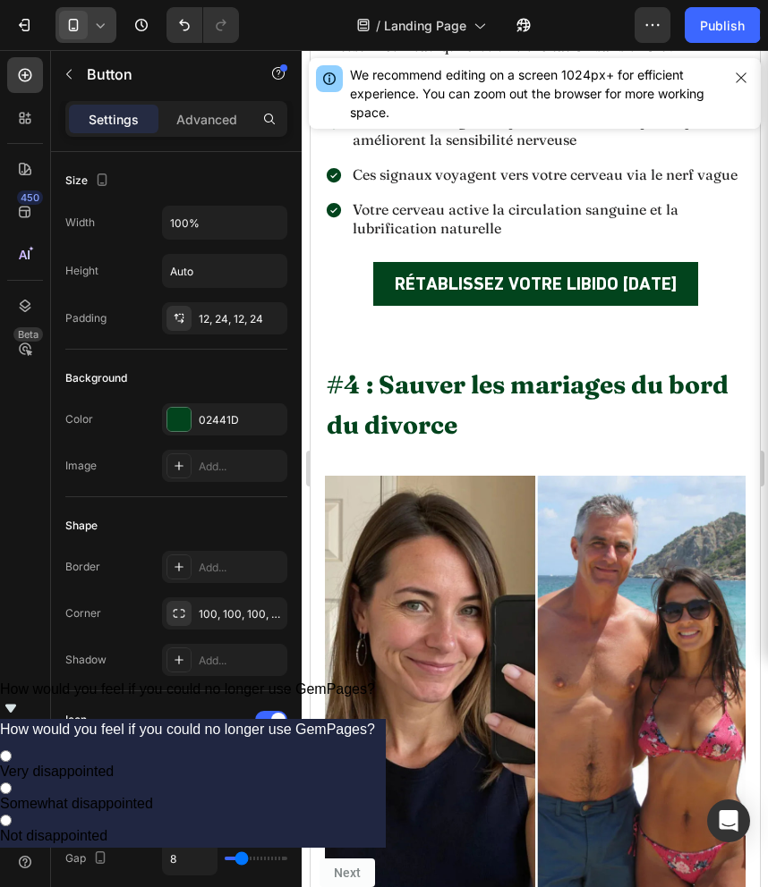
scroll to position [4214, 0]
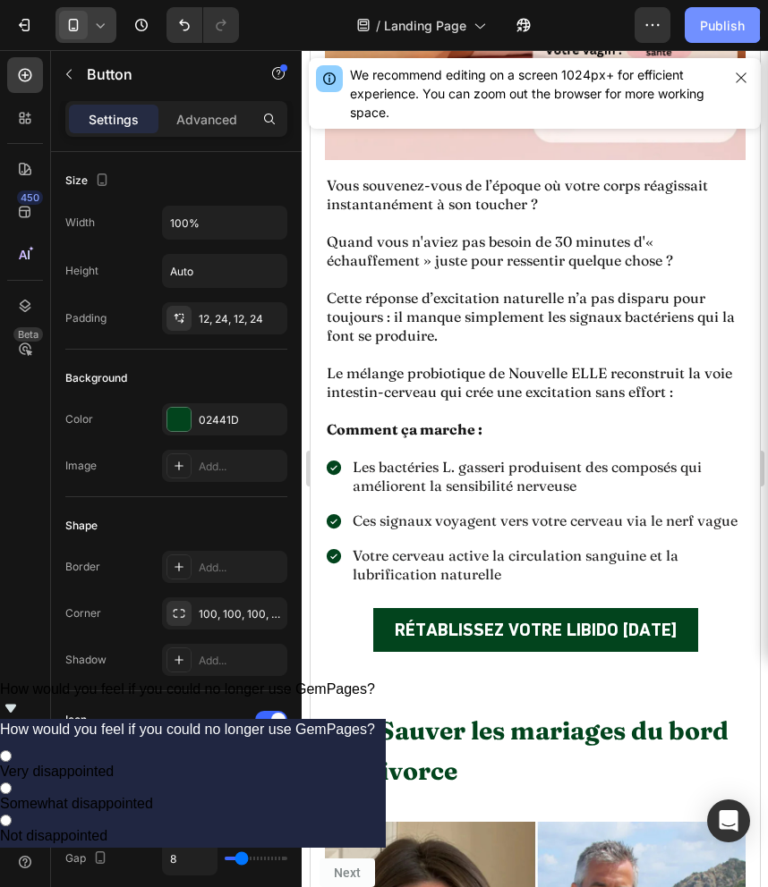
click at [714, 30] on div "Publish" at bounding box center [722, 25] width 45 height 19
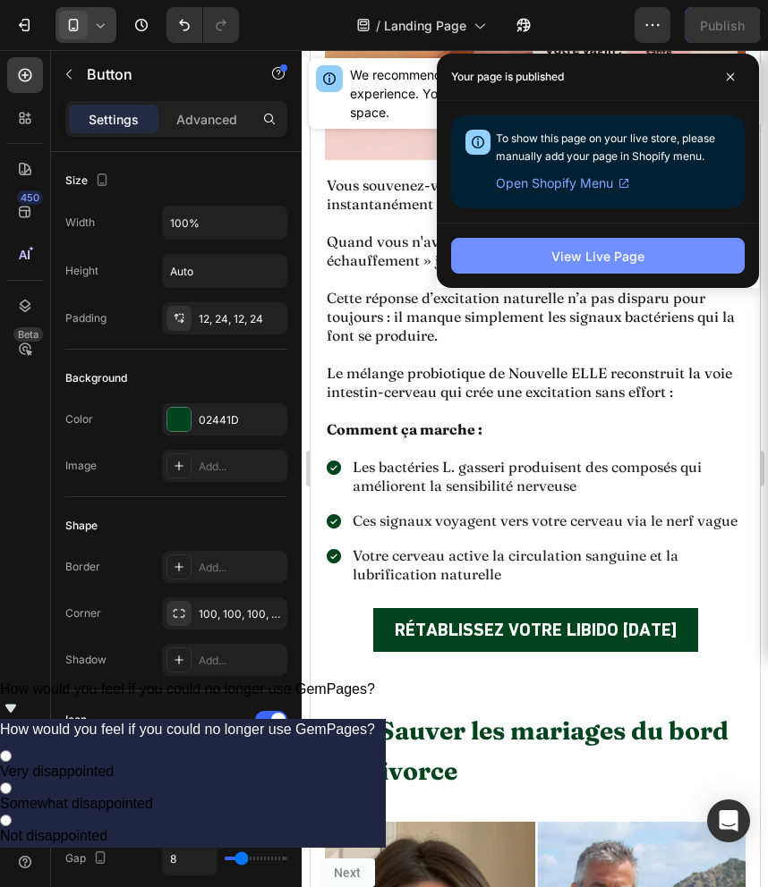
click at [627, 254] on div "View Live Page" at bounding box center [597, 256] width 93 height 19
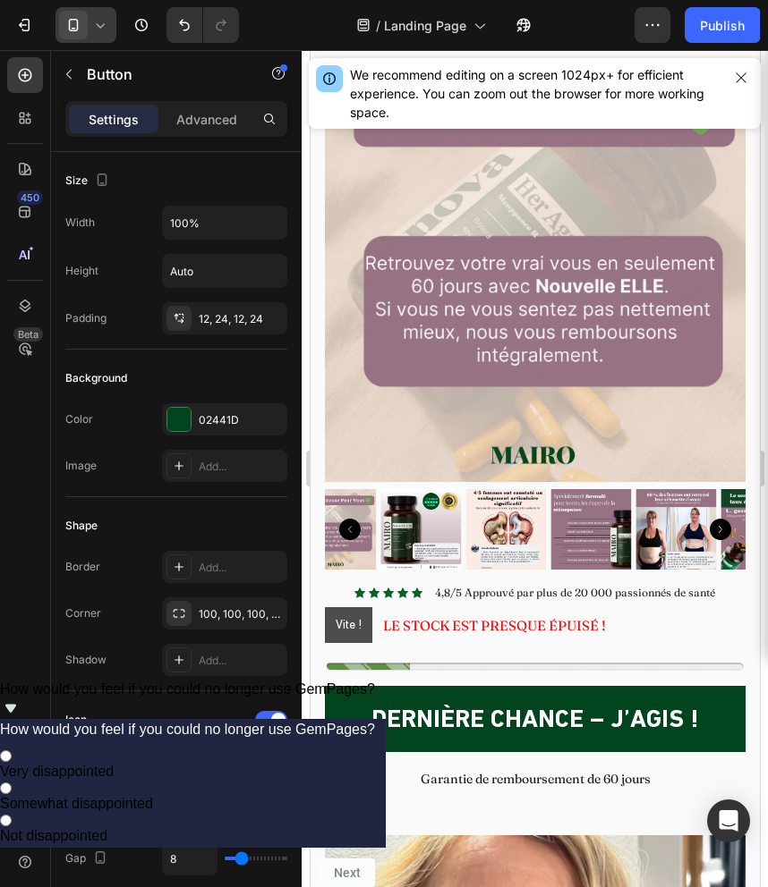
scroll to position [10489, 0]
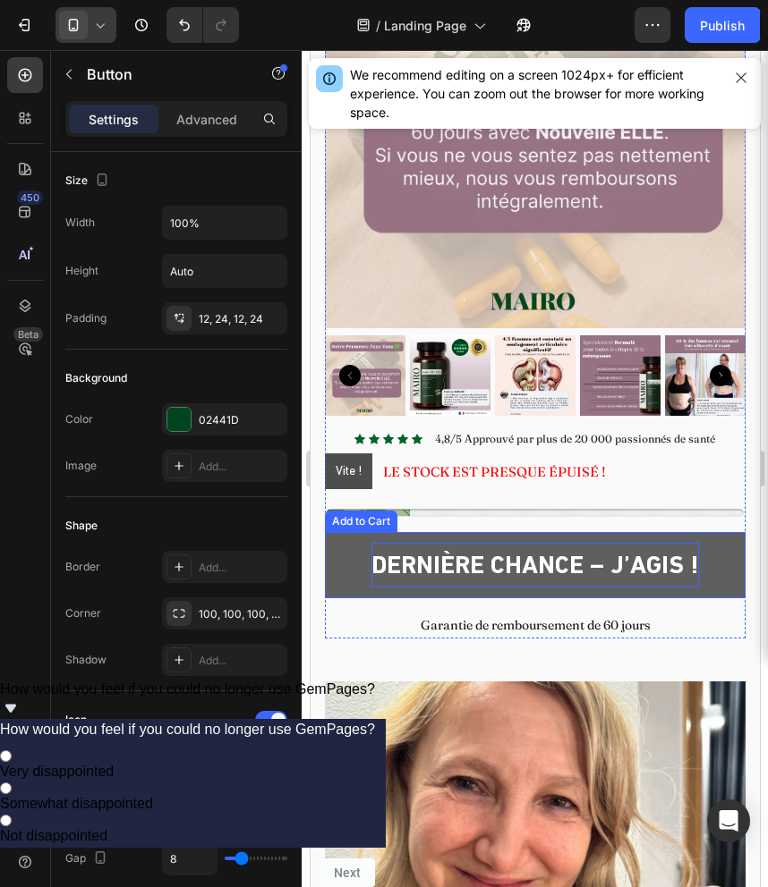
click at [529, 577] on div "Dernière Chance – J’Agis !" at bounding box center [533, 565] width 327 height 45
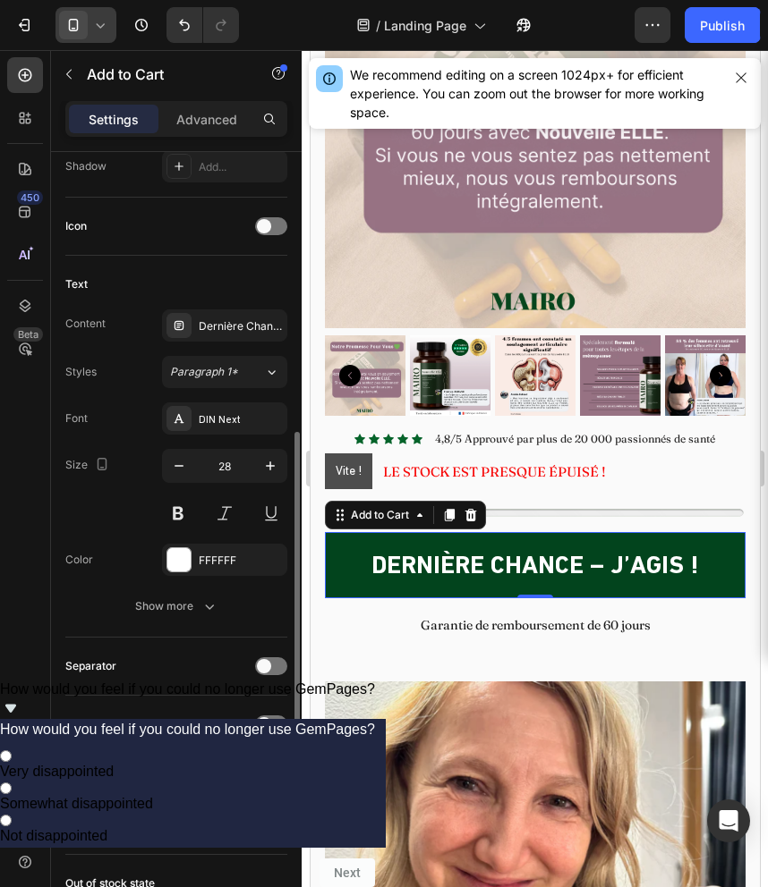
scroll to position [691, 0]
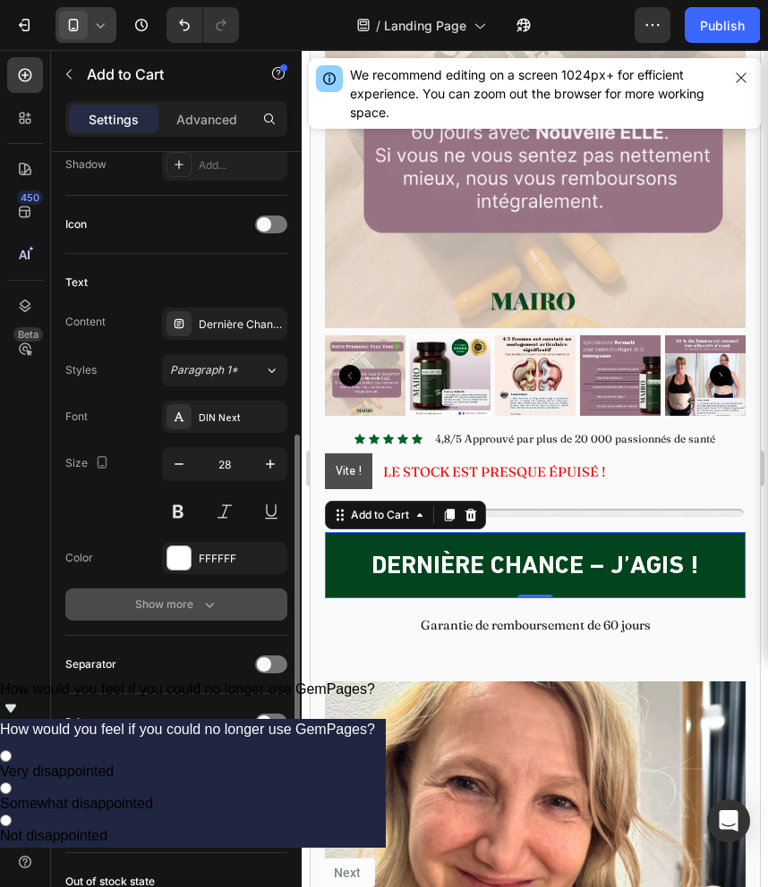
click at [207, 610] on icon "button" at bounding box center [209, 605] width 18 height 18
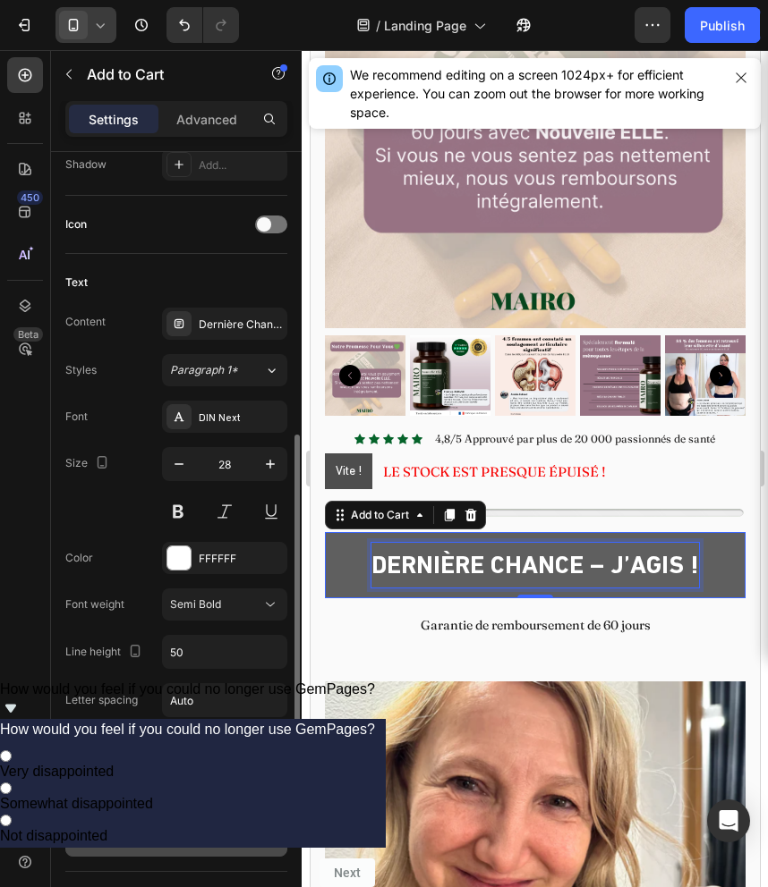
click at [524, 567] on div "Dernière Chance – J’Agis !" at bounding box center [533, 565] width 327 height 45
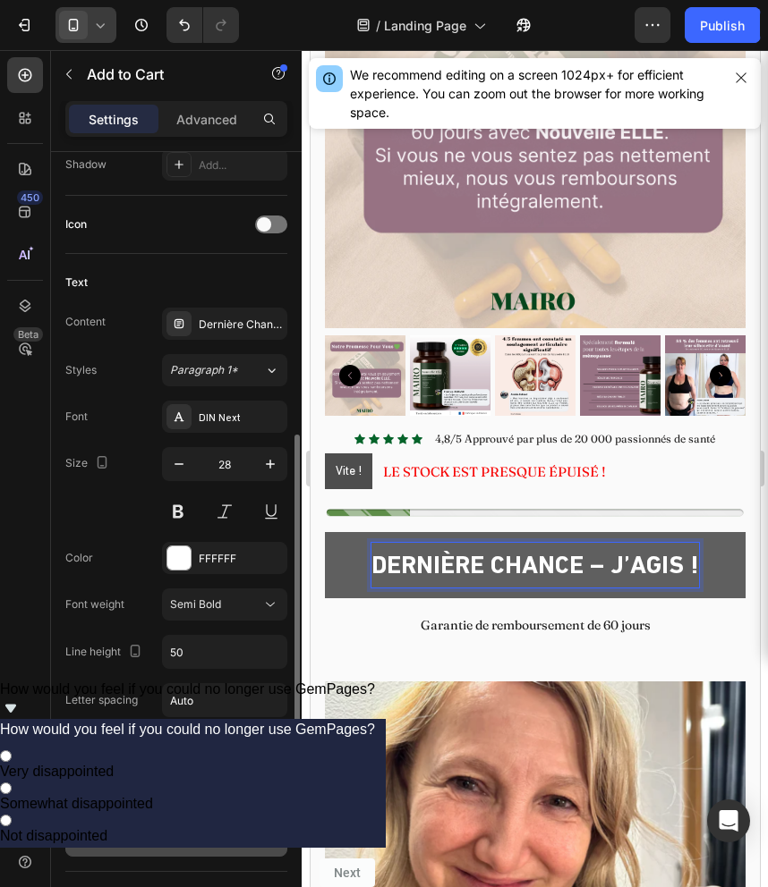
click at [524, 567] on p "Dernière Chance – J’Agis !" at bounding box center [533, 565] width 327 height 45
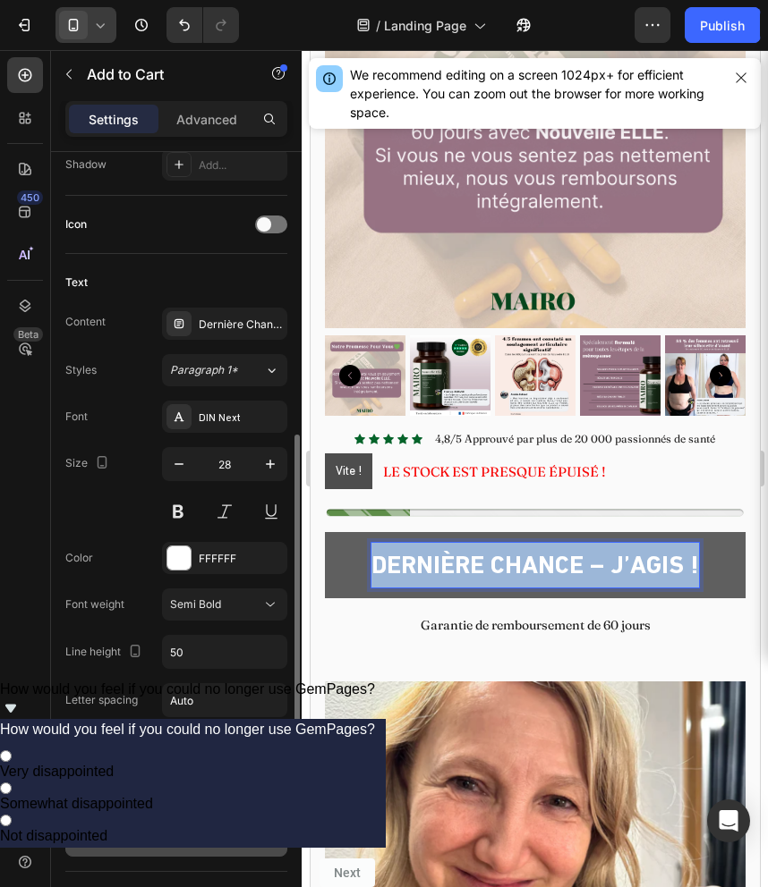
click at [524, 567] on p "Dernière Chance – J’Agis !" at bounding box center [533, 565] width 327 height 45
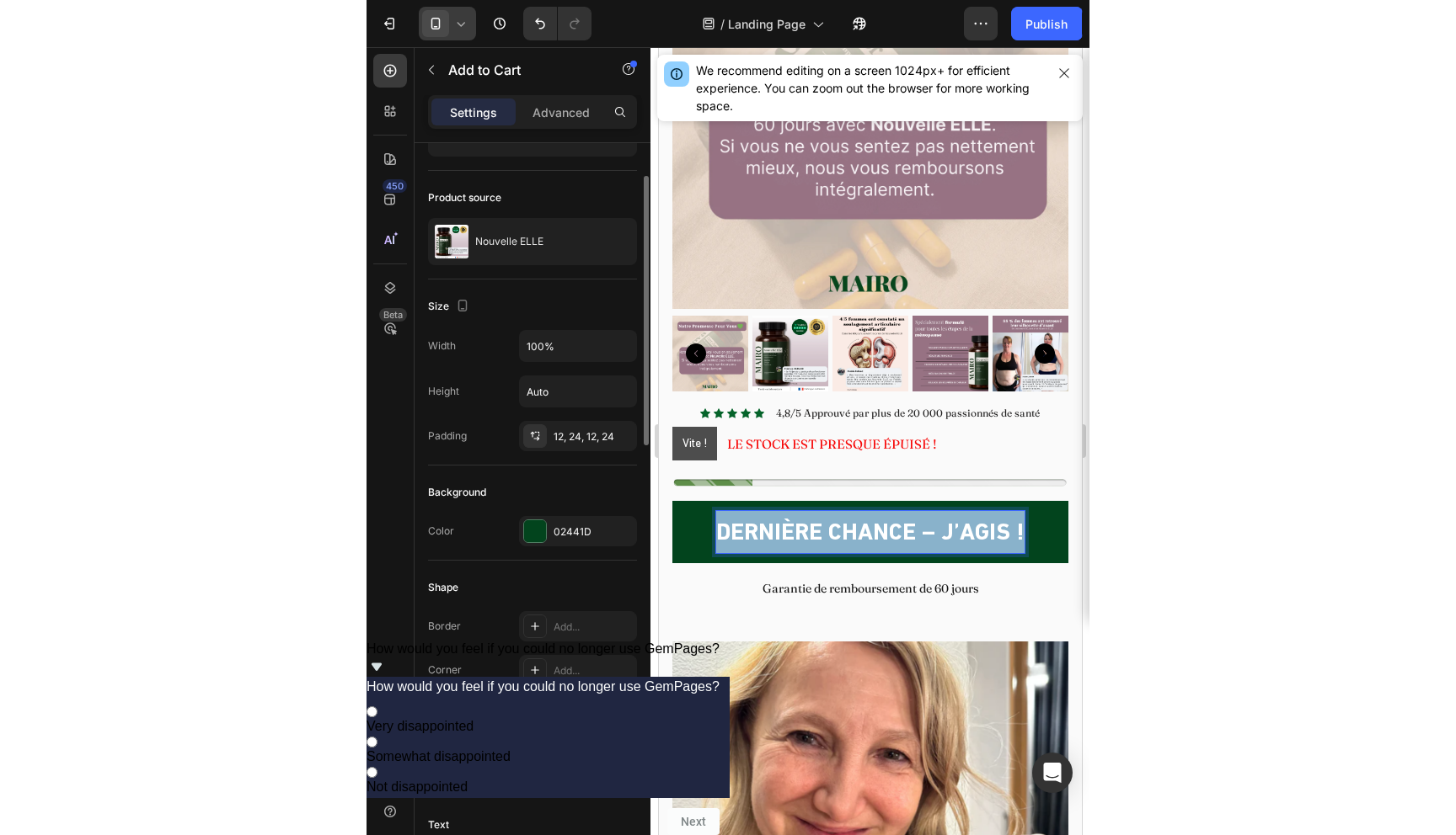
scroll to position [0, 0]
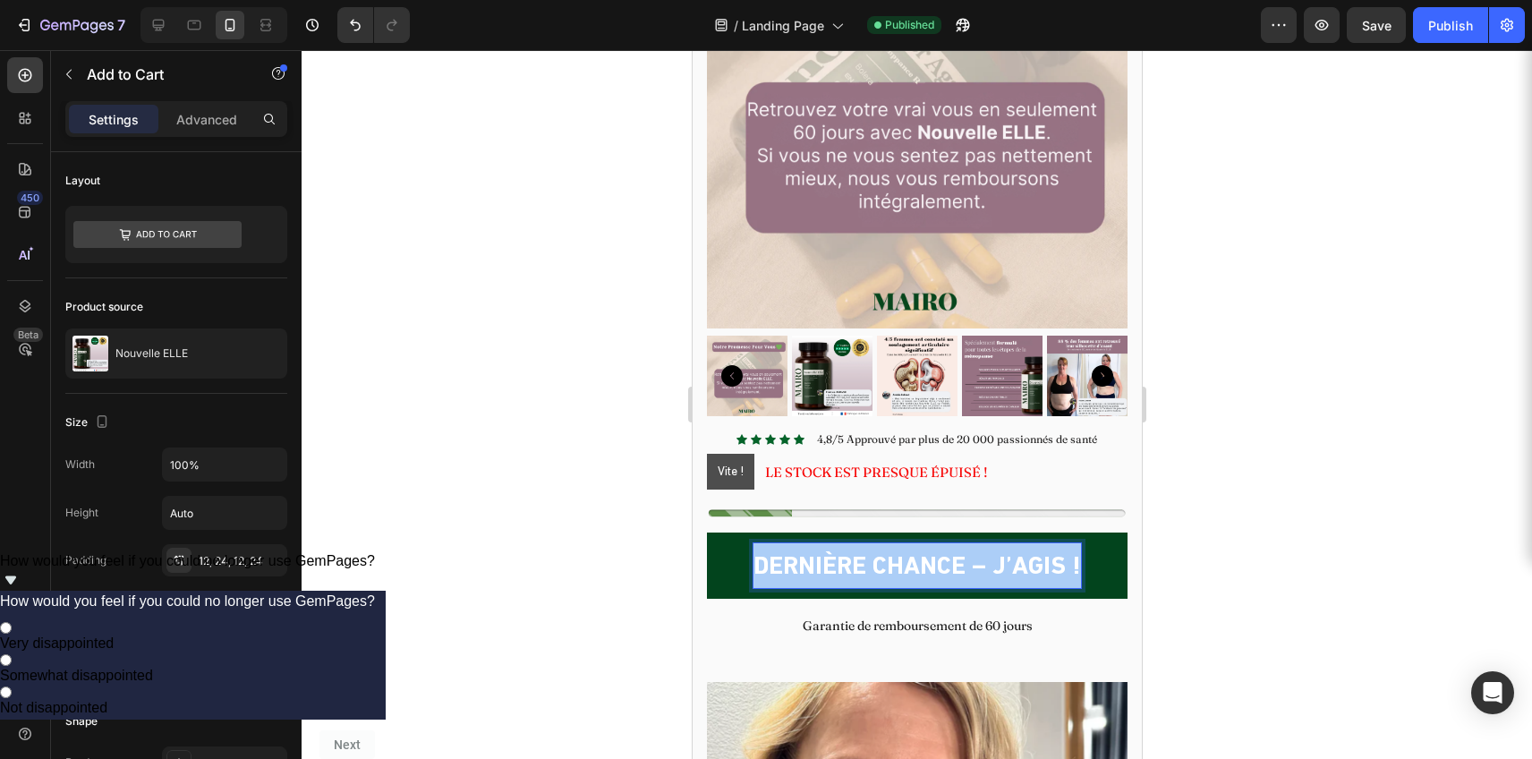
click at [657, 584] on div at bounding box center [916, 404] width 1230 height 709
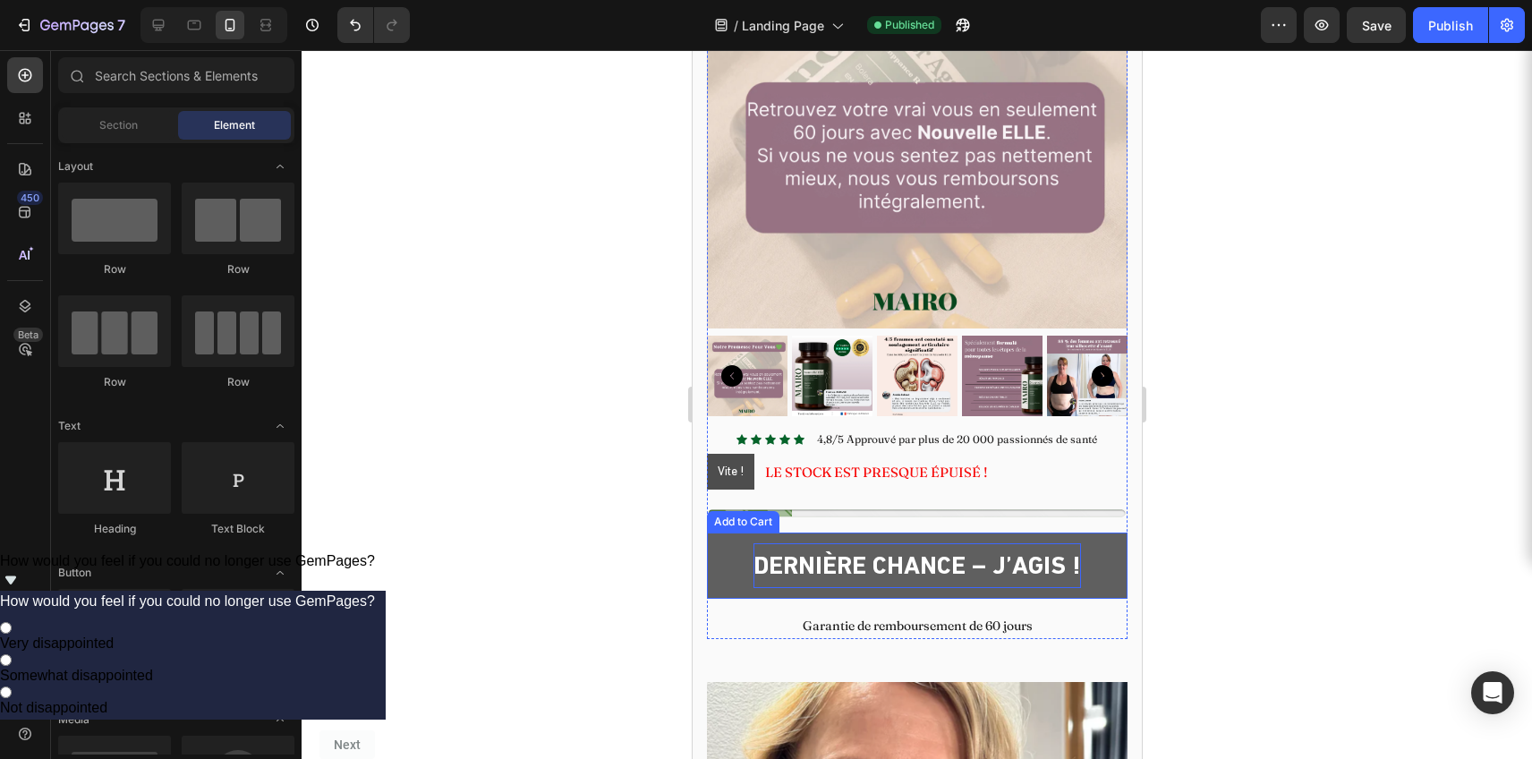
click at [935, 571] on p "Dernière Chance – J’Agis !" at bounding box center [915, 565] width 327 height 45
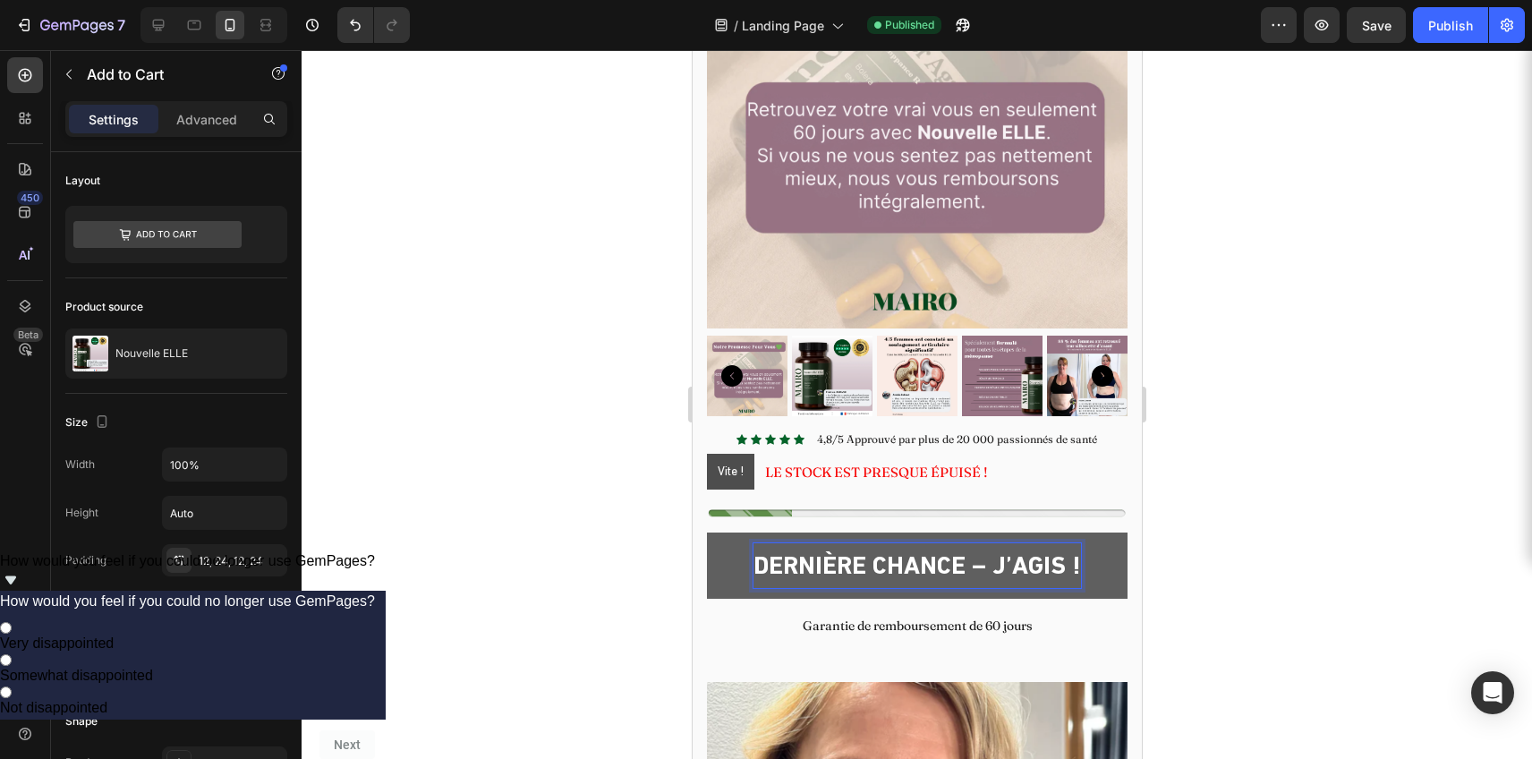
click at [936, 571] on p "Dernière Chance – J’Agis !" at bounding box center [915, 565] width 327 height 45
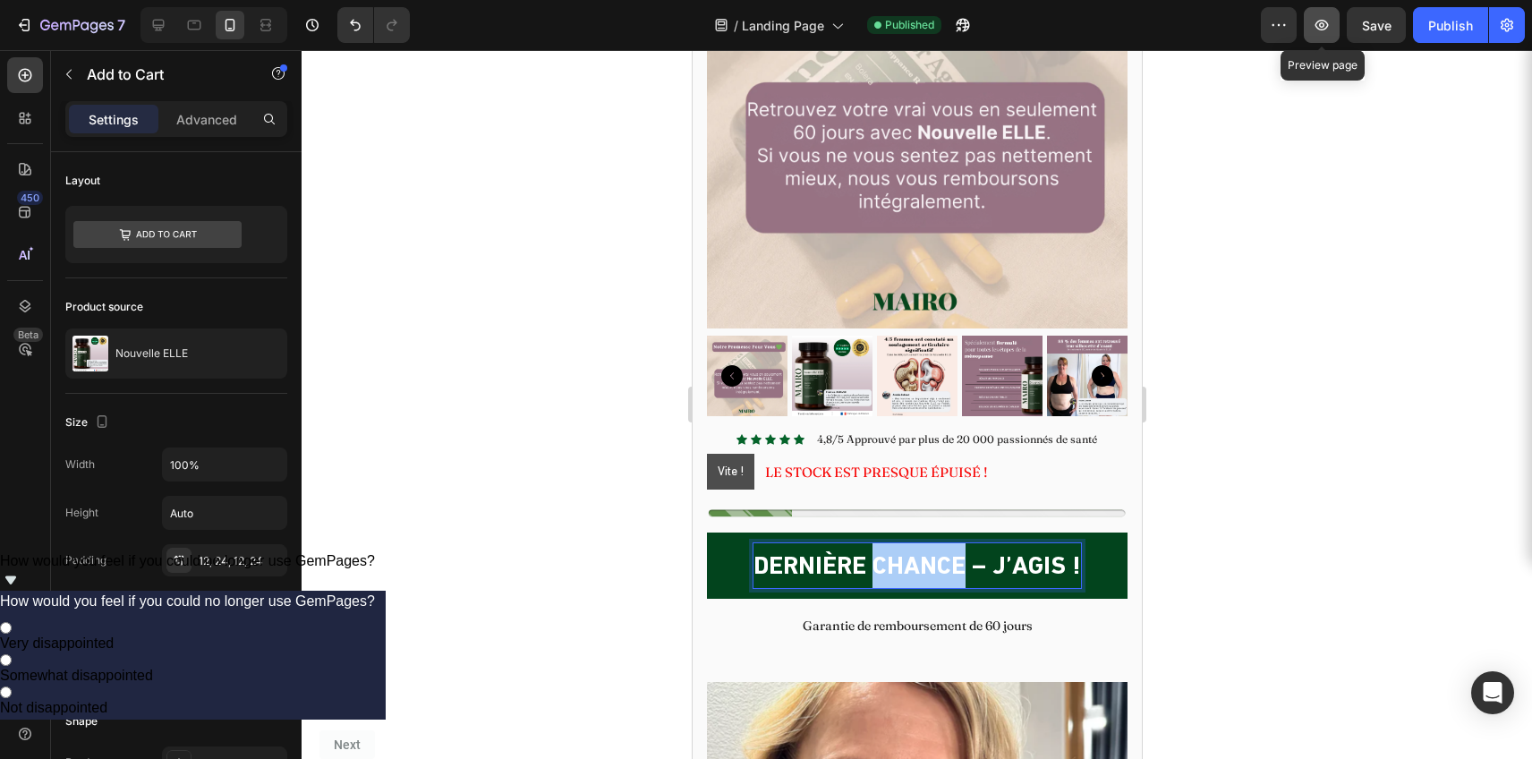
click at [1324, 21] on icon "button" at bounding box center [1321, 25] width 13 height 11
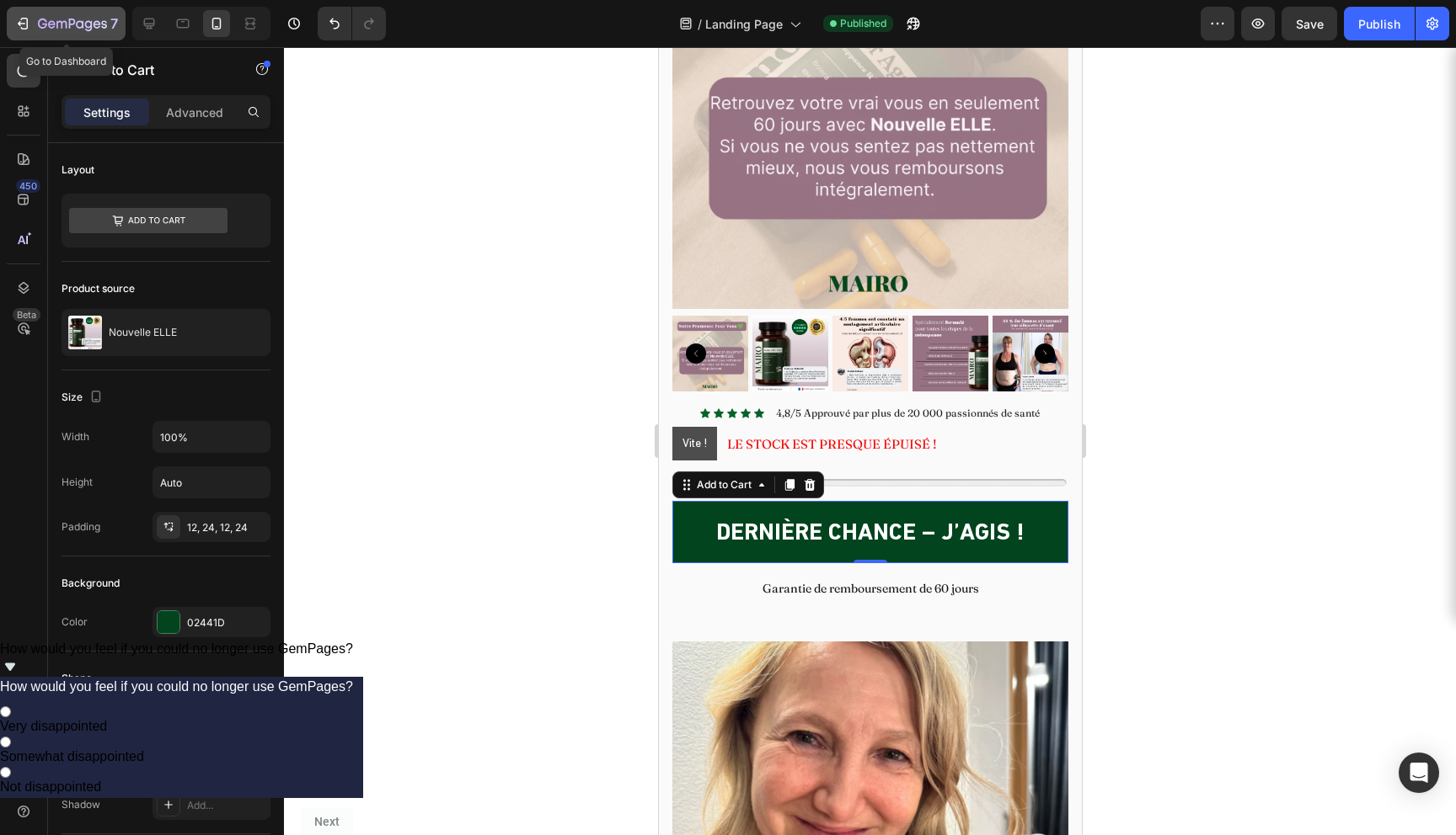
click at [24, 22] on icon "button" at bounding box center [23, 24] width 17 height 17
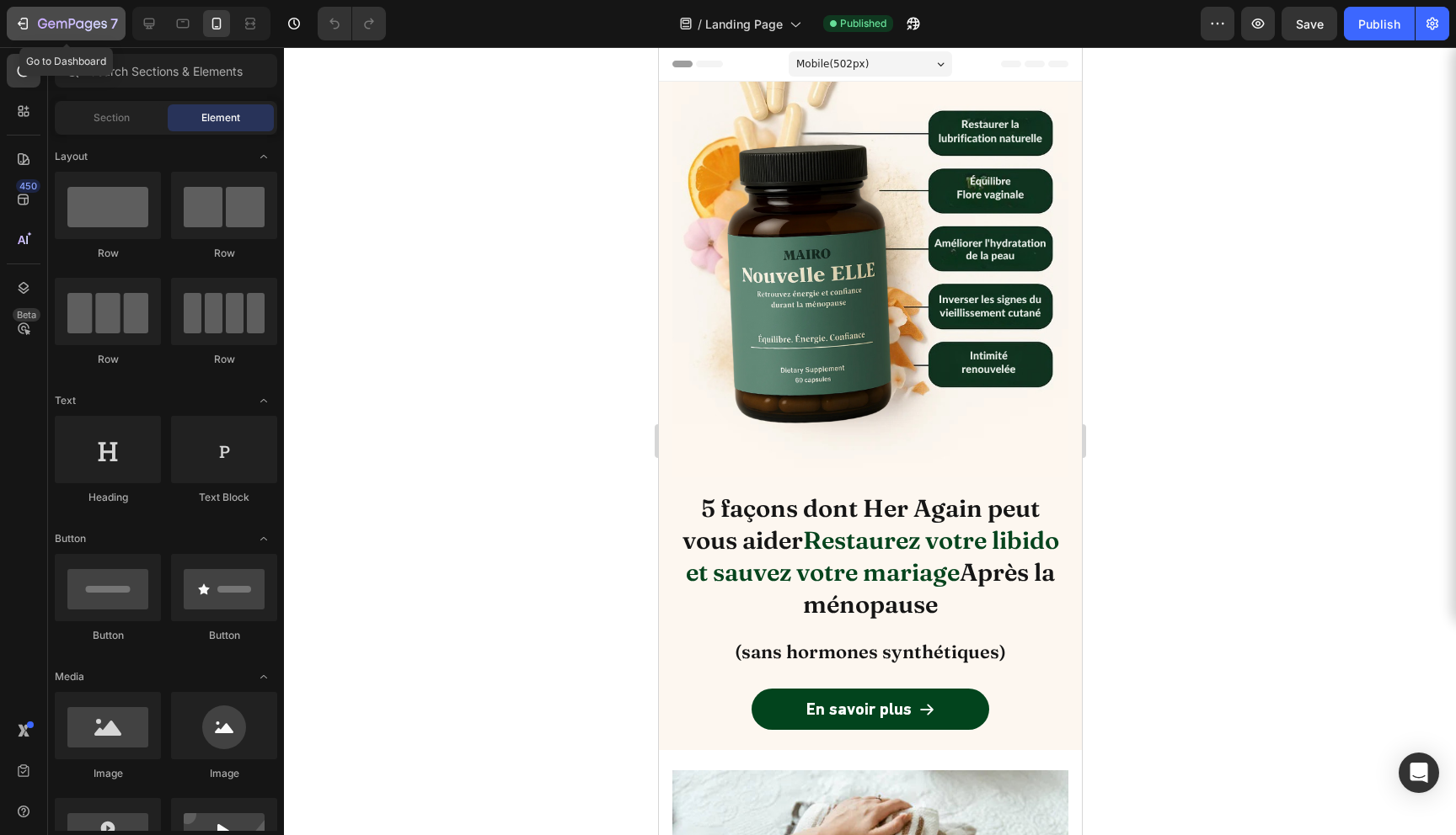
click at [28, 24] on icon "button" at bounding box center [23, 24] width 17 height 17
click at [24, 40] on div "7 Version history / Landing Page Published Preview Save Publish" at bounding box center [728, 24] width 1456 height 48
click at [24, 35] on button "7" at bounding box center [66, 24] width 119 height 34
click at [28, 29] on icon "button" at bounding box center [23, 24] width 17 height 17
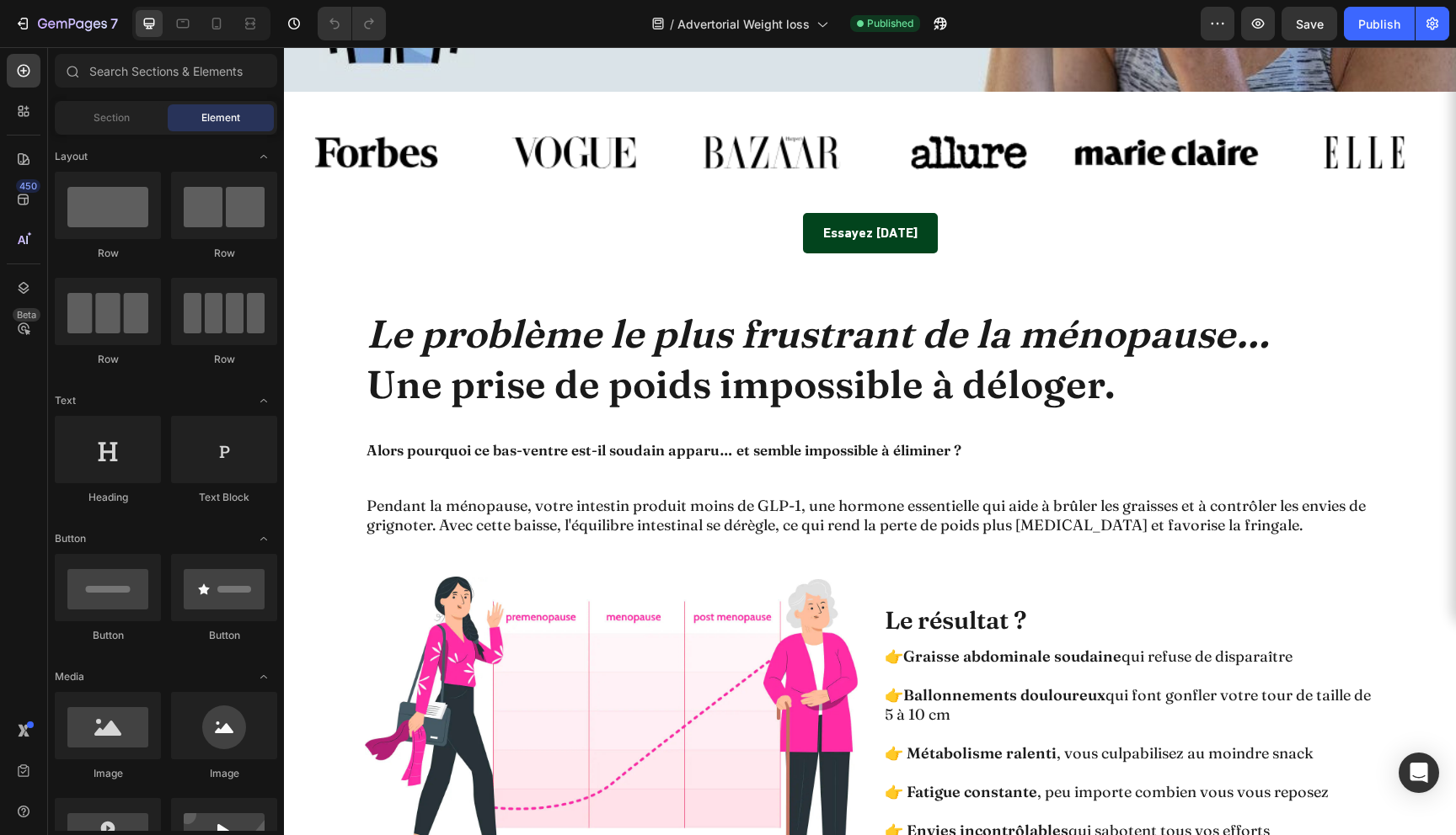
scroll to position [887, 0]
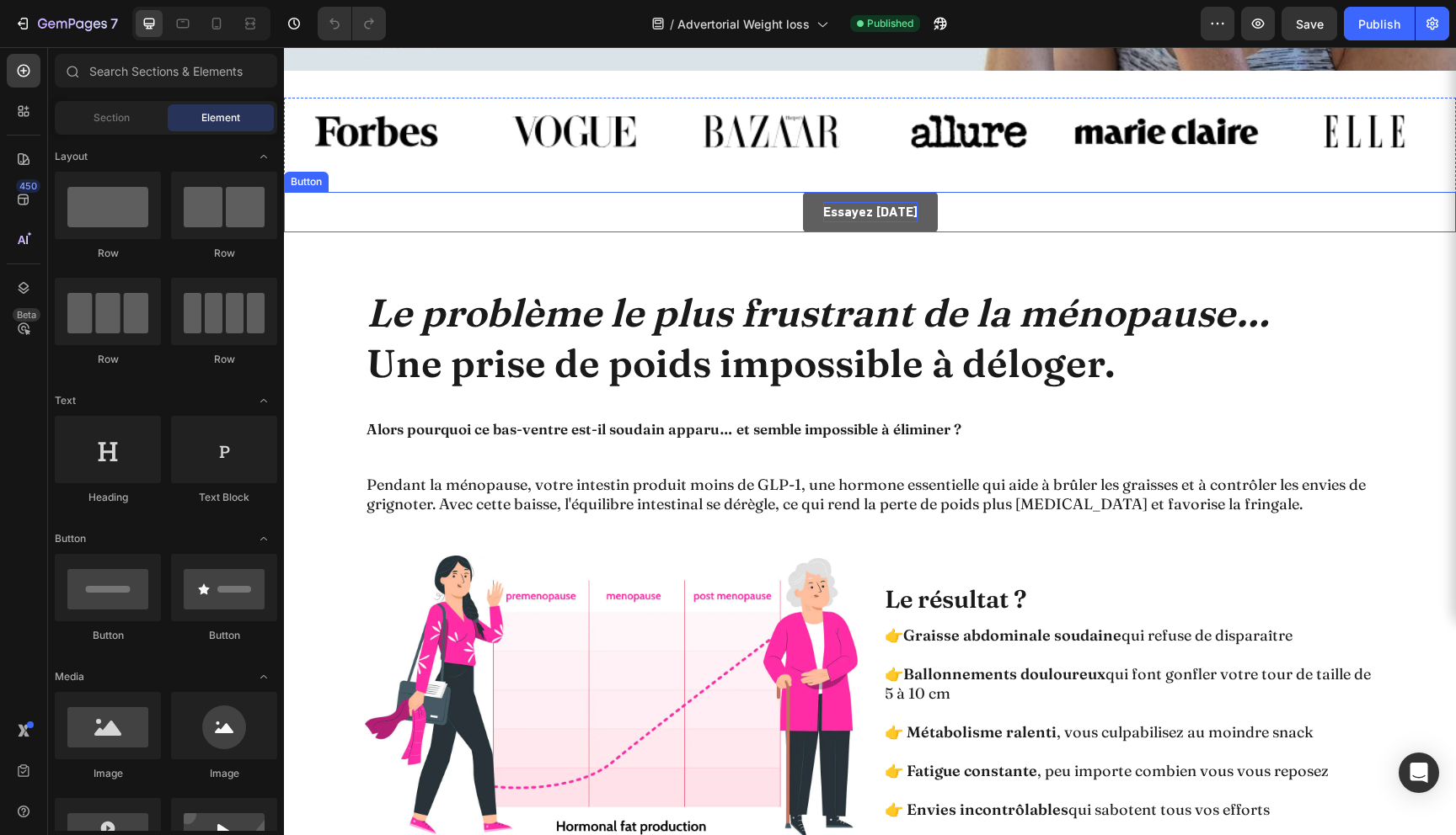
click at [823, 205] on strong "Essayez [DATE]" at bounding box center [870, 212] width 94 height 16
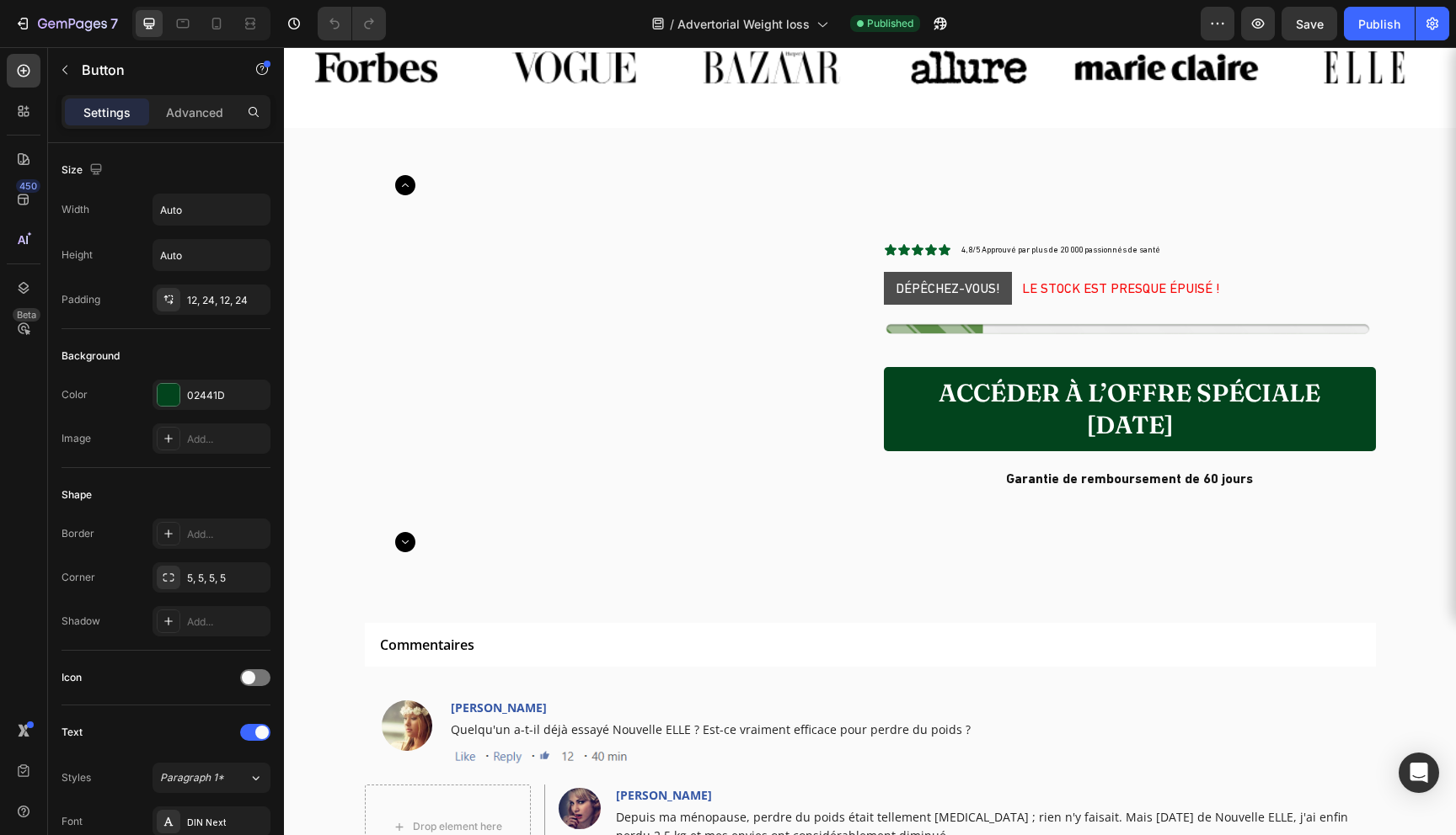
scroll to position [5020, 0]
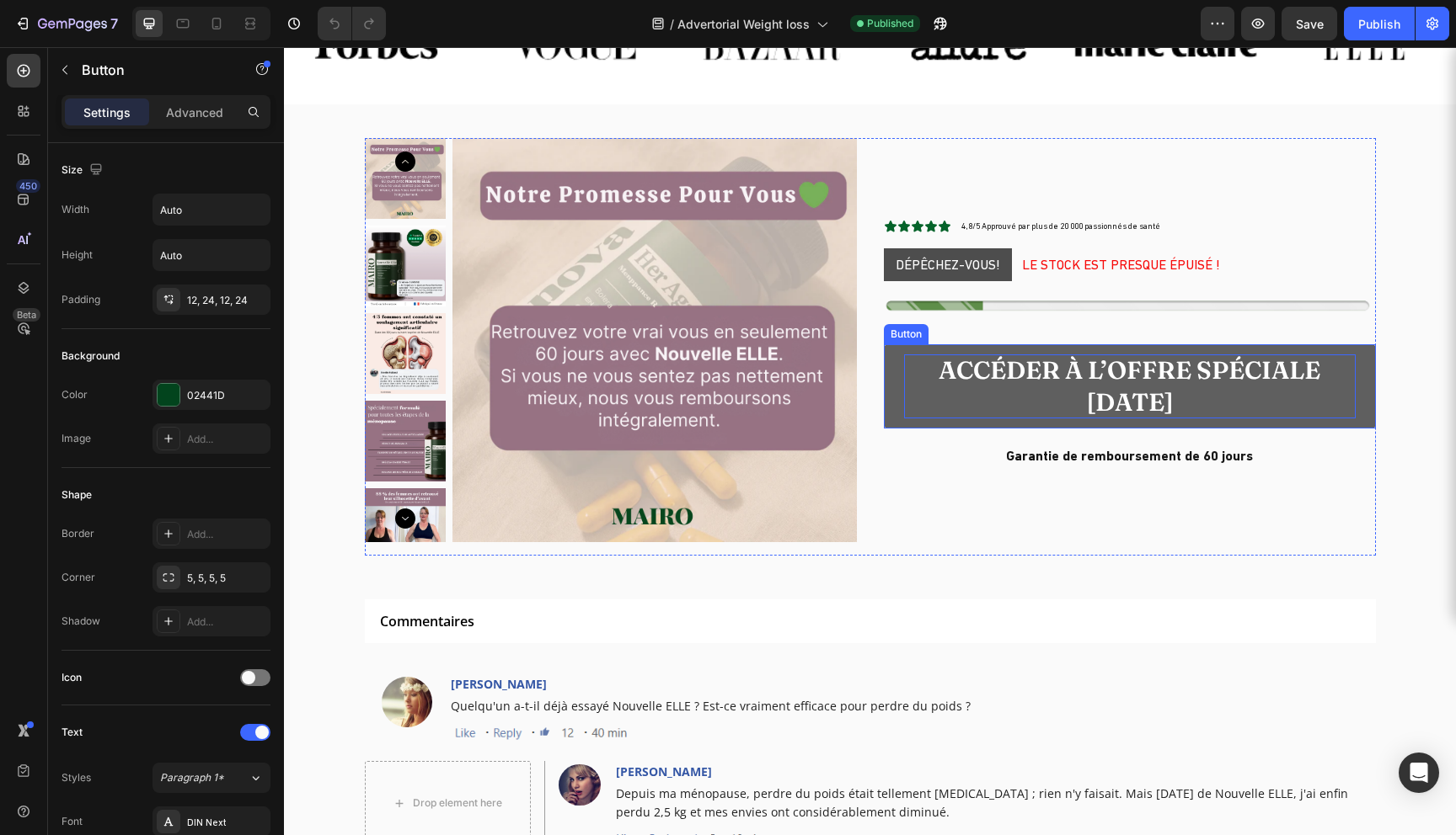
click at [1036, 384] on p "Accéder à l’offre spéciale [DATE]" at bounding box center [1130, 387] width 452 height 64
click at [1000, 398] on p "Accéder à l’offre spéciale [DATE]" at bounding box center [1130, 387] width 452 height 64
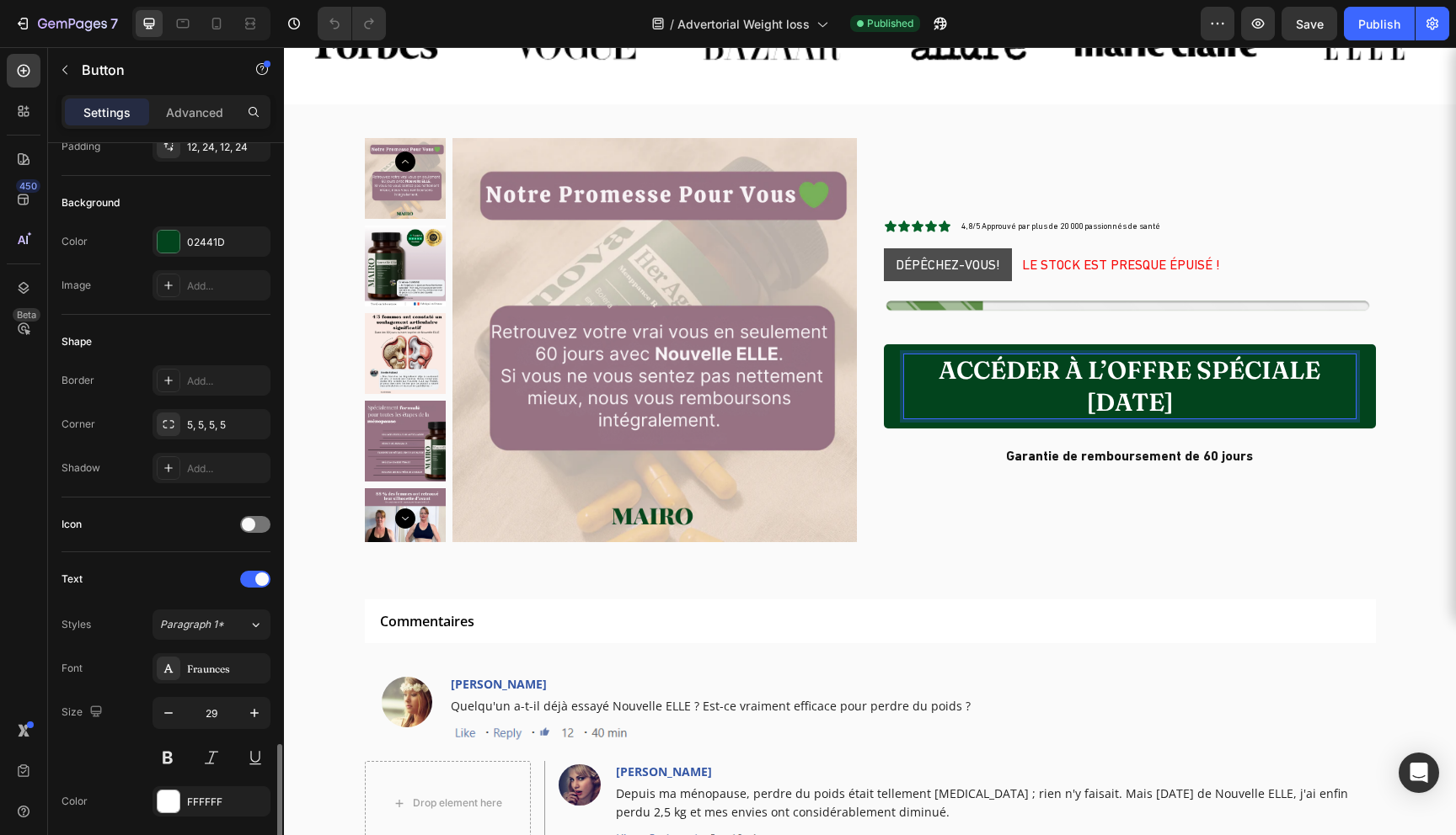
scroll to position [468, 0]
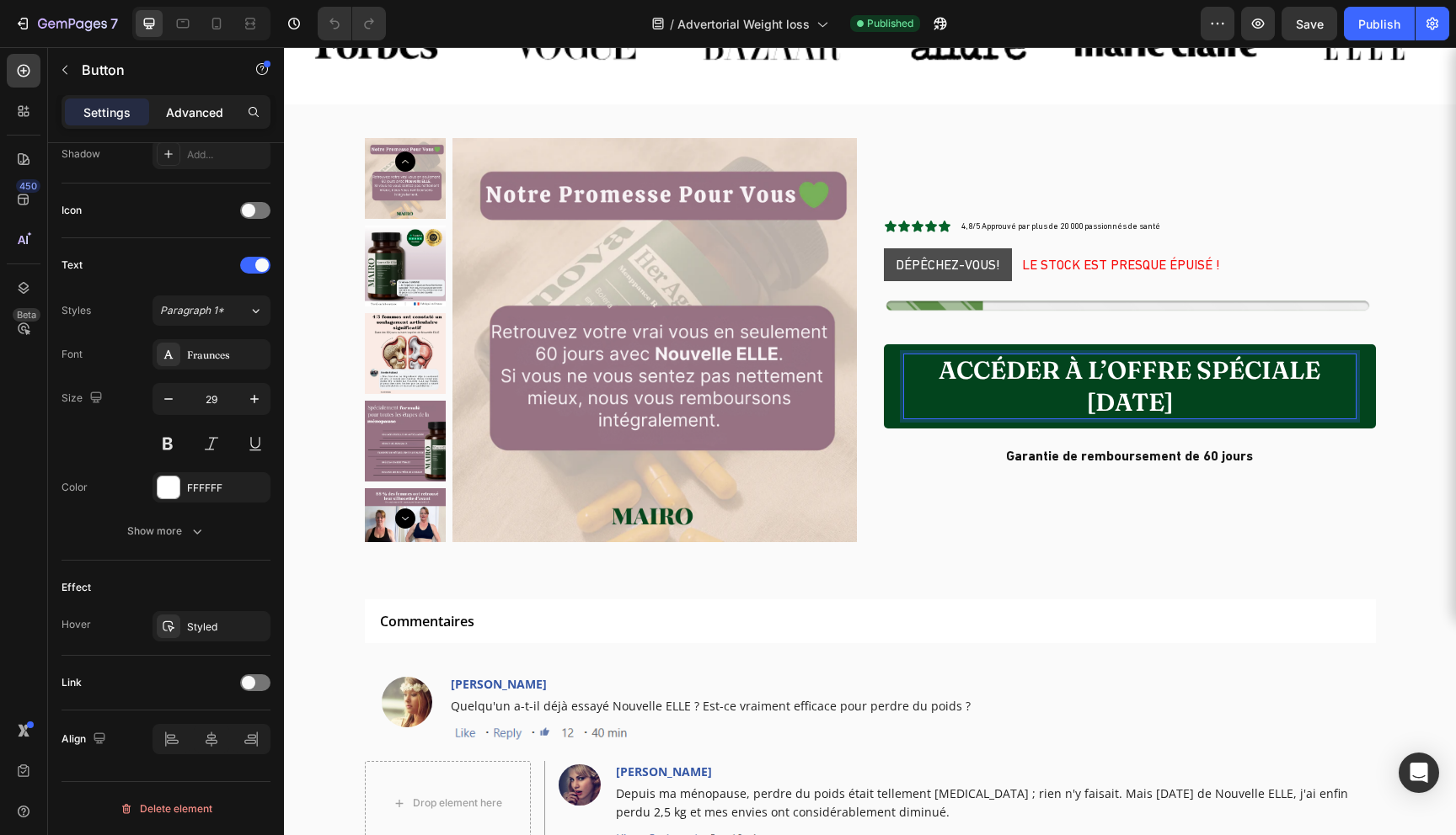
click at [172, 121] on div "Advanced" at bounding box center [194, 112] width 84 height 27
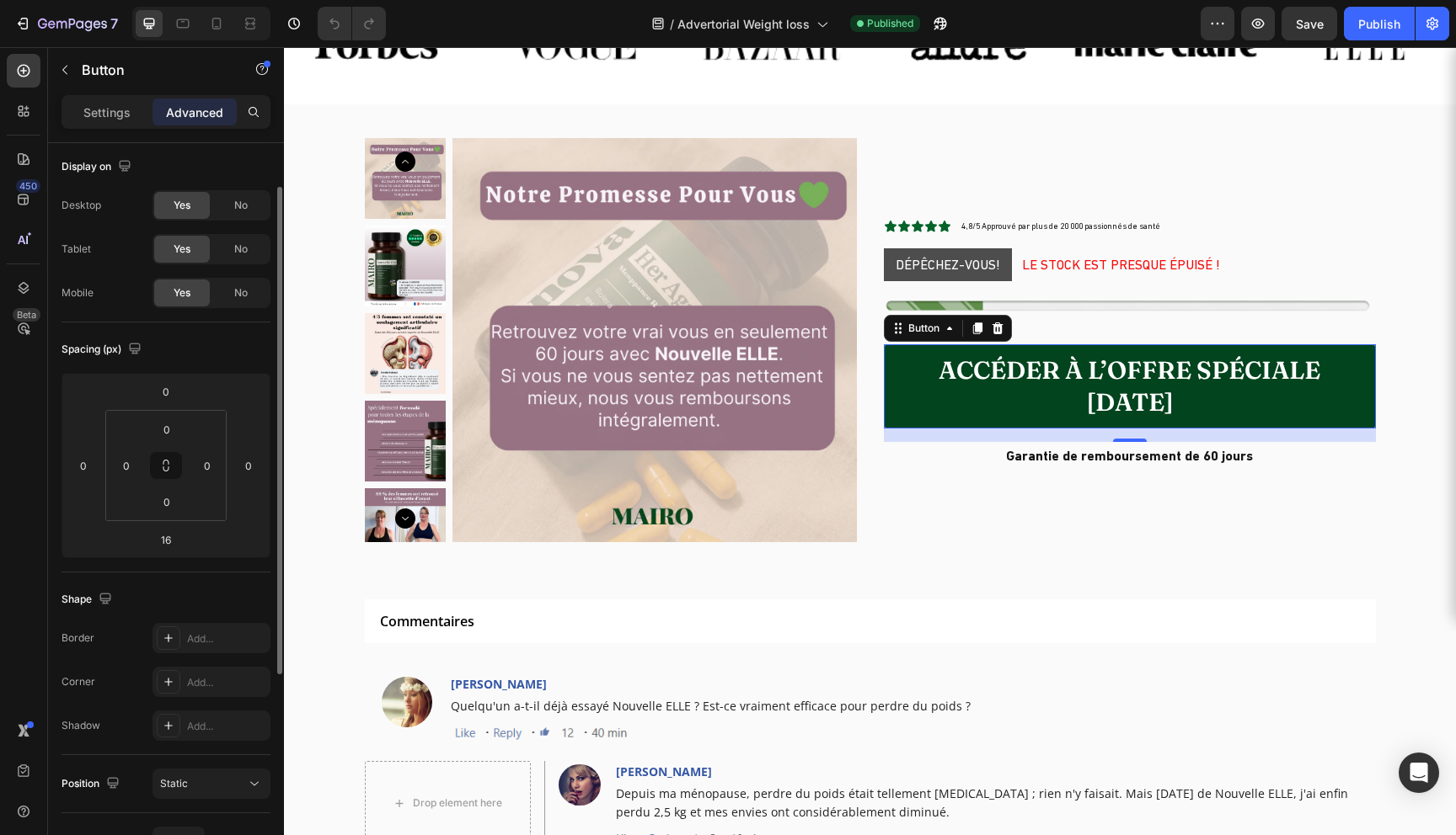
scroll to position [0, 0]
click at [89, 108] on p "Settings" at bounding box center [107, 112] width 47 height 18
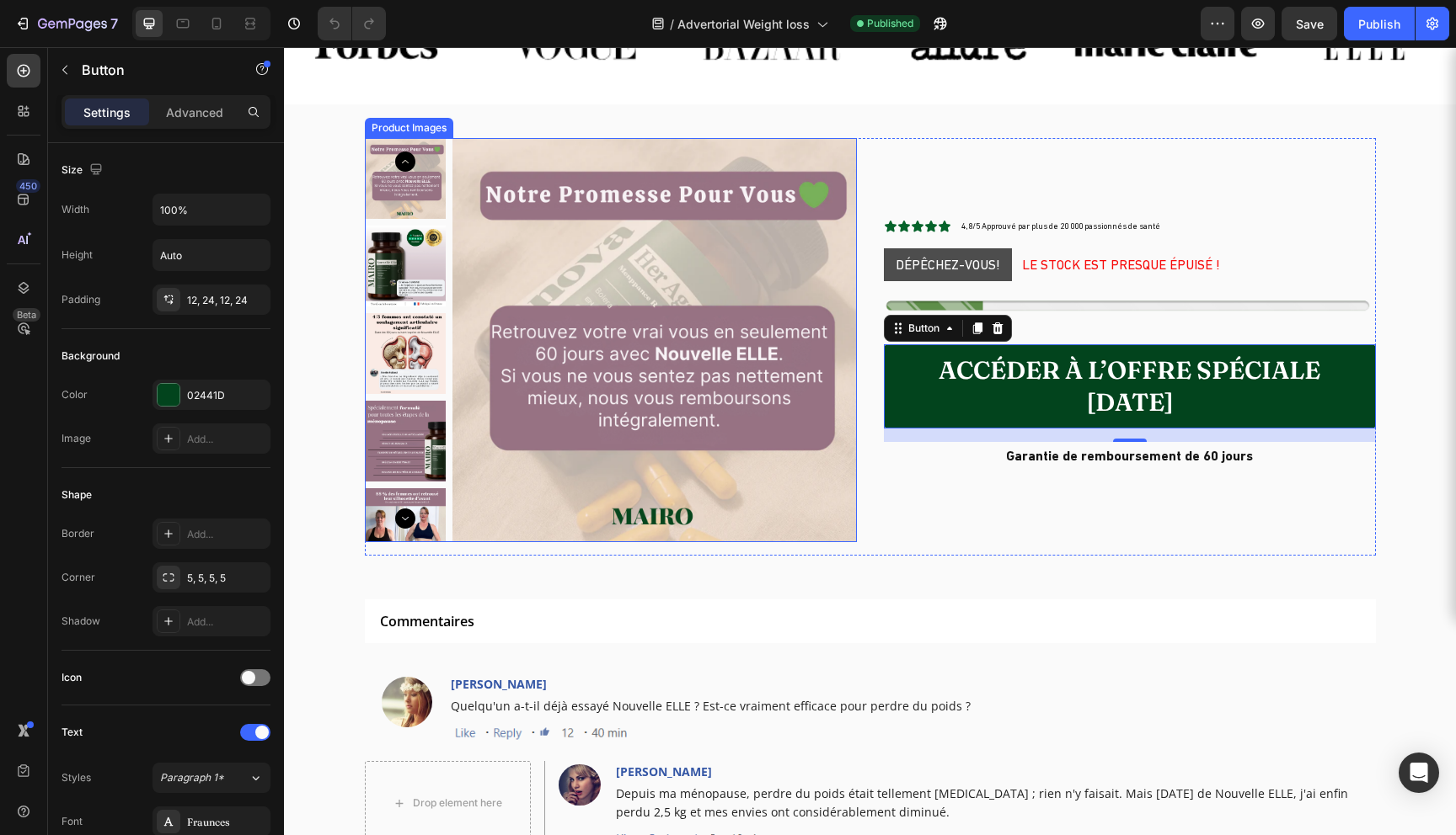
click at [545, 325] on img at bounding box center [654, 340] width 404 height 404
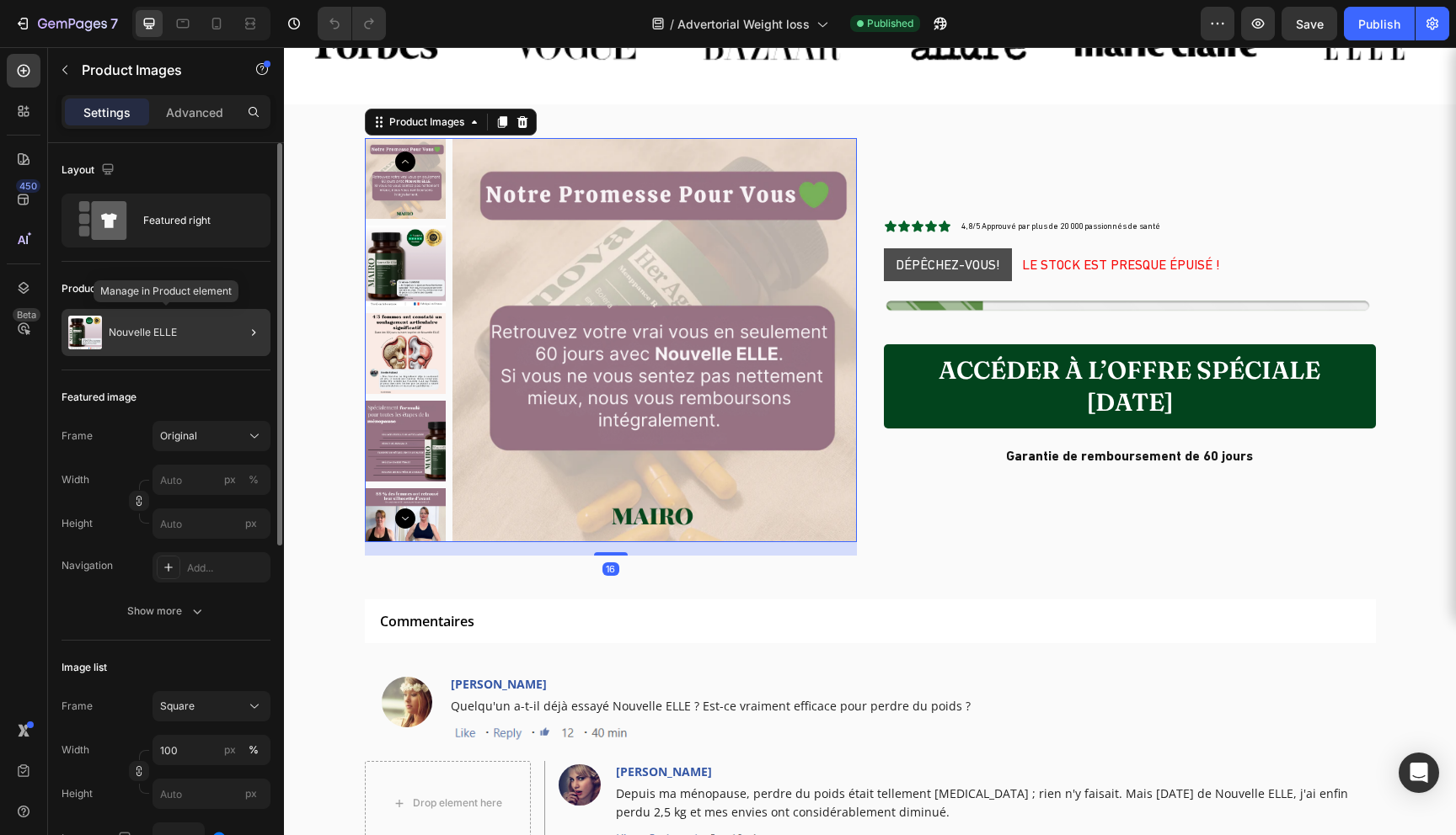
click at [190, 324] on div "Nouvelle ELLE" at bounding box center [166, 332] width 209 height 47
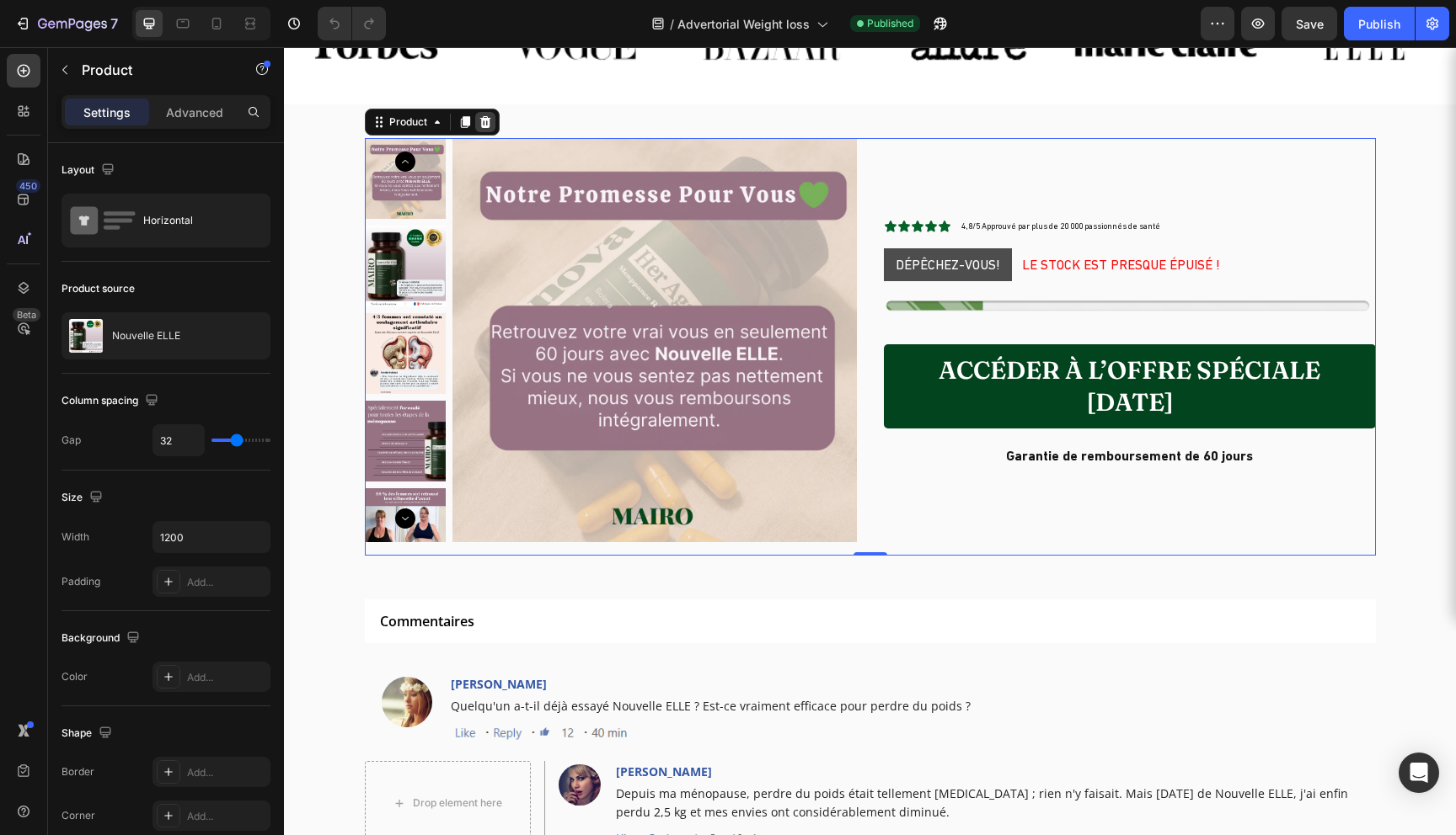
click at [482, 120] on icon at bounding box center [485, 121] width 11 height 12
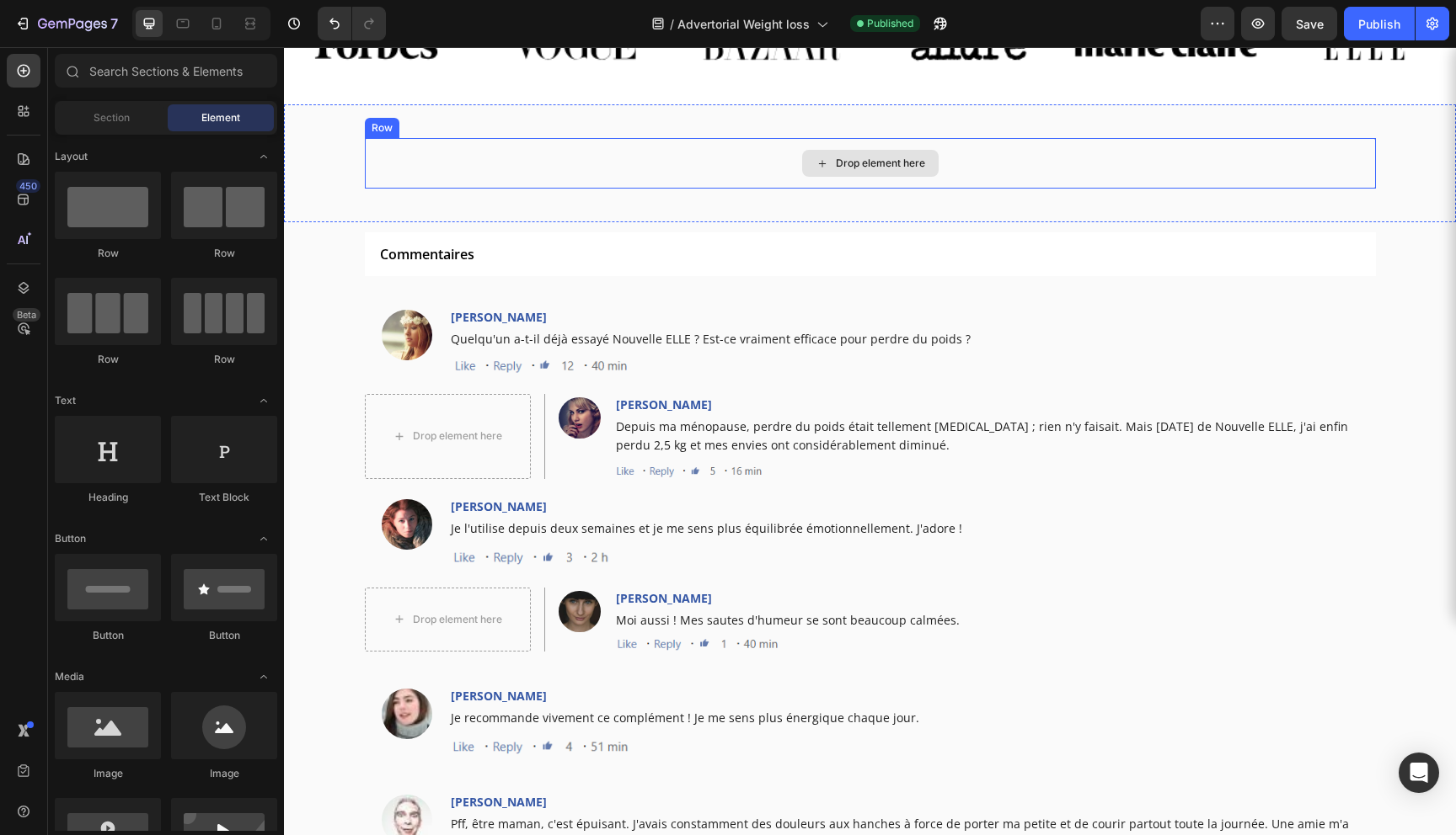
click at [833, 168] on div "Drop element here" at bounding box center [870, 163] width 137 height 27
click at [826, 159] on icon at bounding box center [822, 163] width 13 height 14
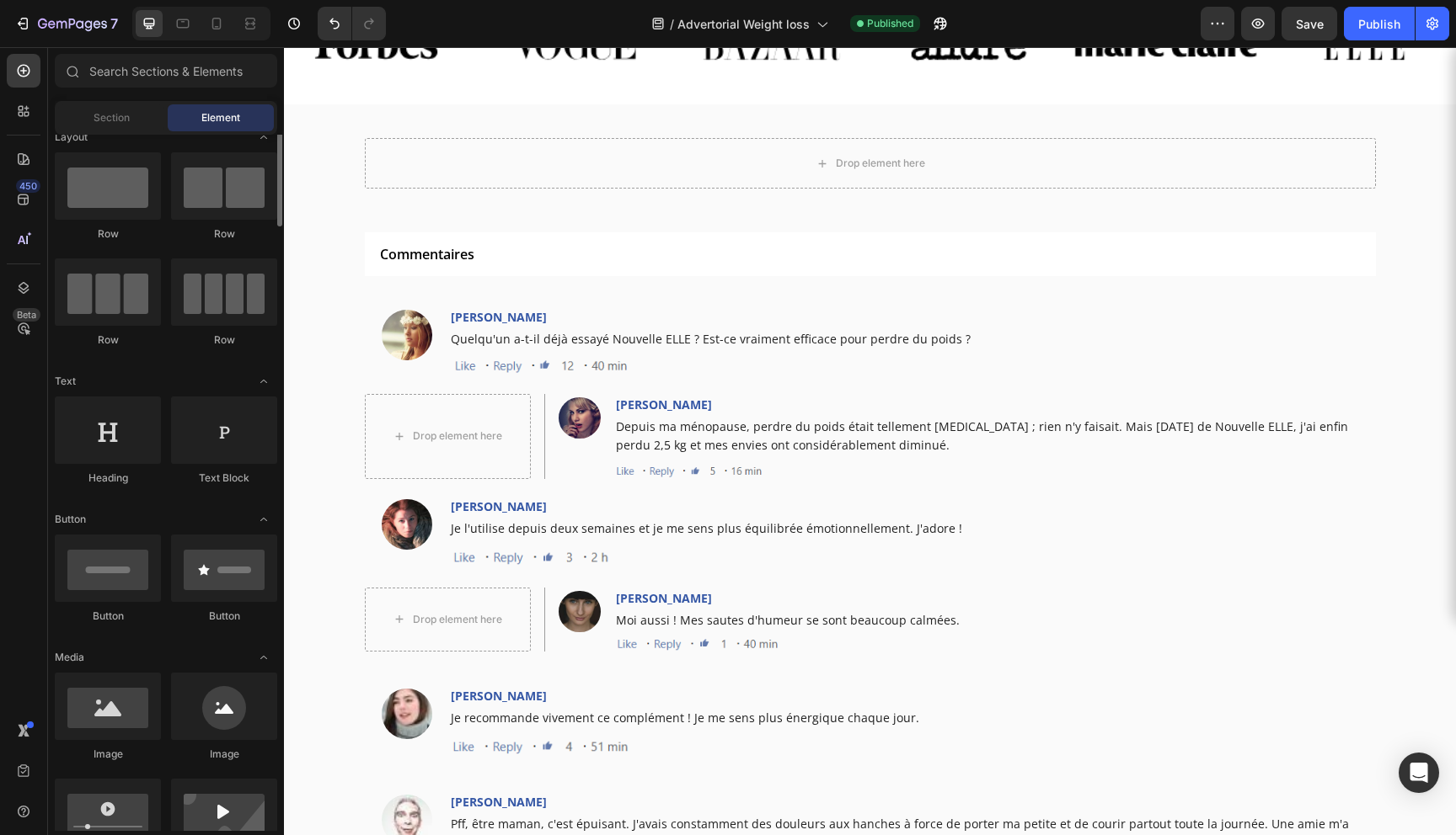
scroll to position [32, 0]
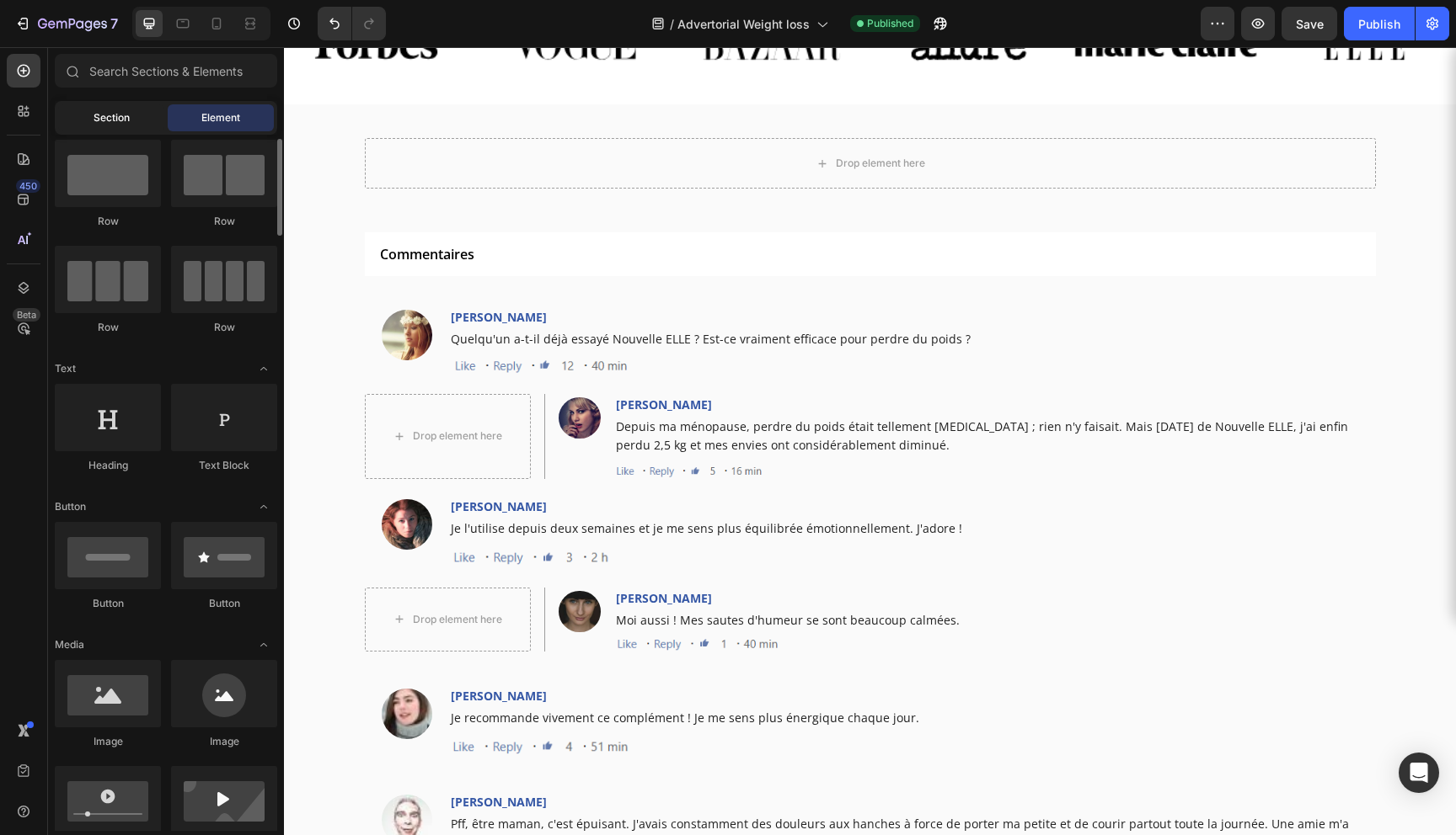
click at [121, 116] on span "Section" at bounding box center [111, 118] width 36 height 15
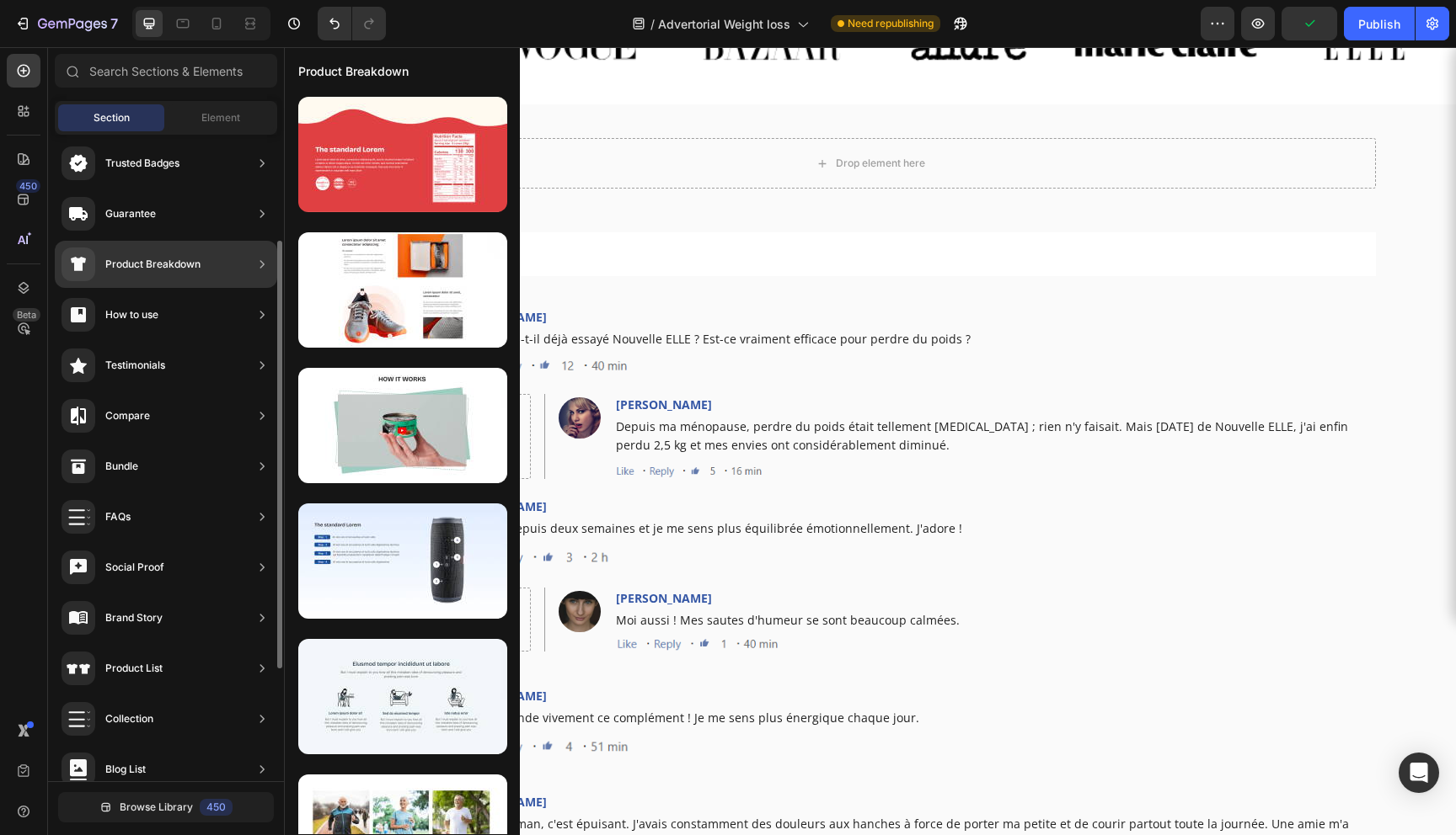
scroll to position [0, 0]
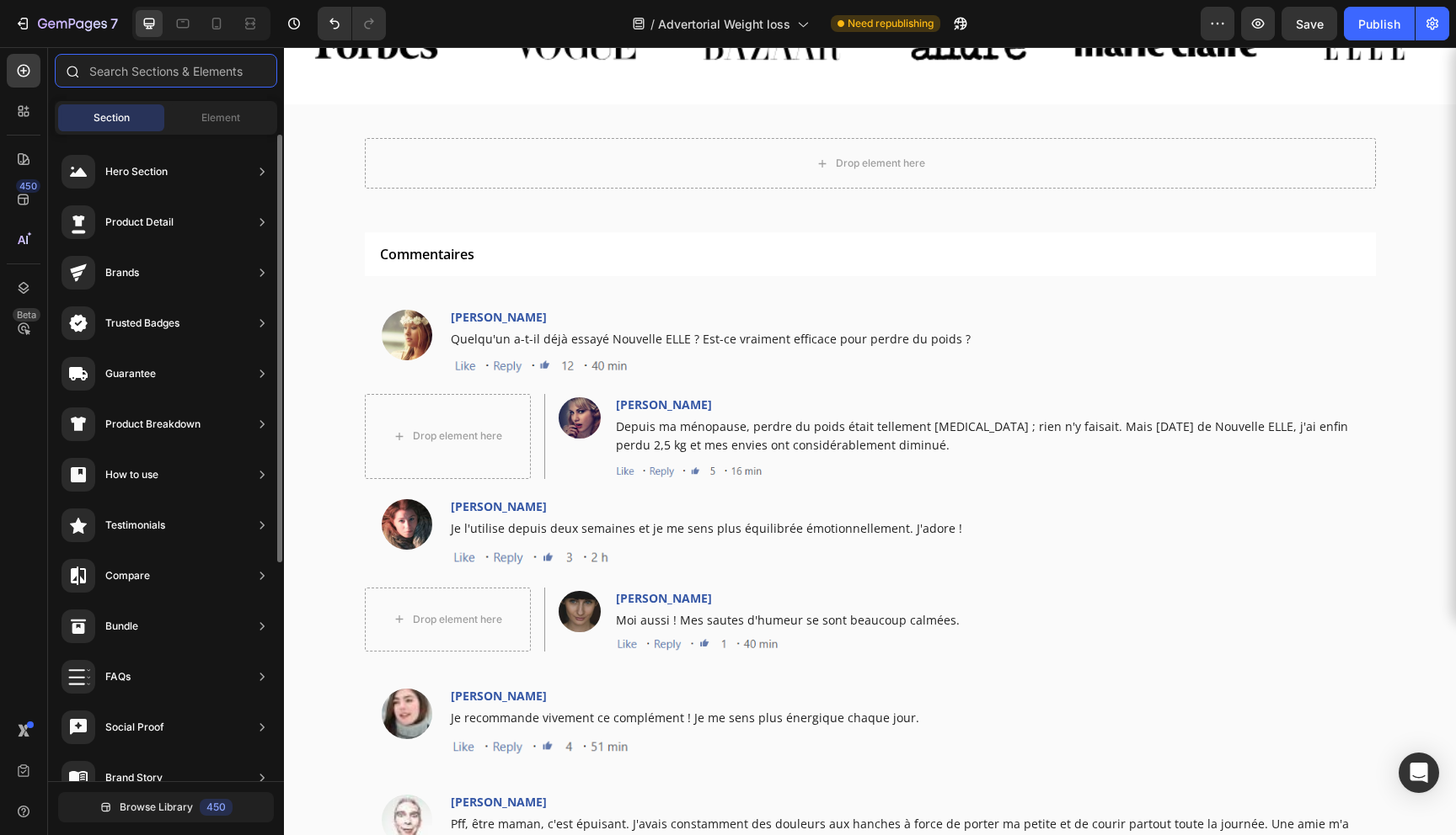
click at [166, 82] on input "text" at bounding box center [166, 71] width 222 height 34
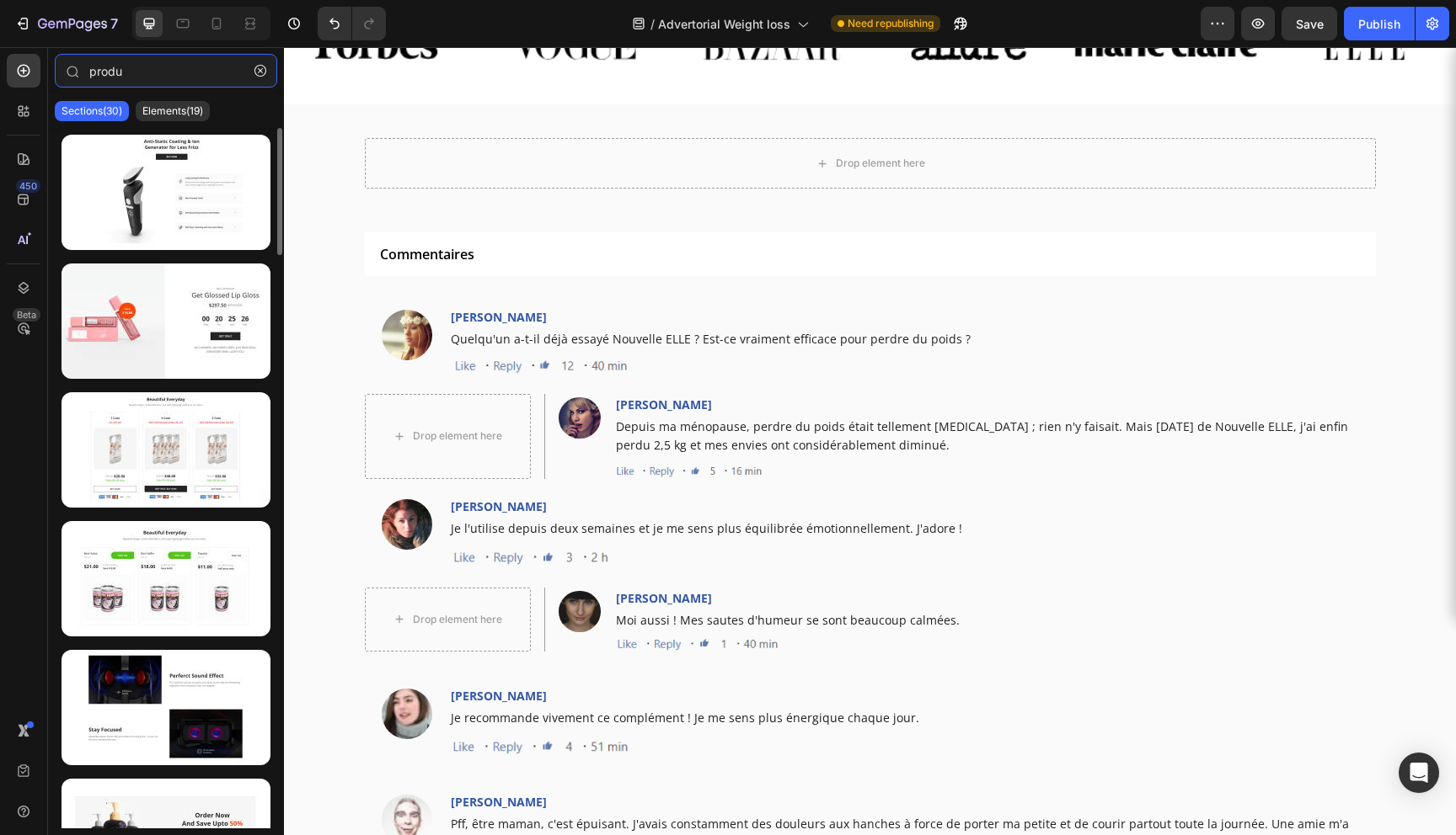
type input "produ"
click at [183, 132] on div at bounding box center [166, 478] width 236 height 700
click at [182, 112] on p "Elements(19)" at bounding box center [172, 111] width 60 height 13
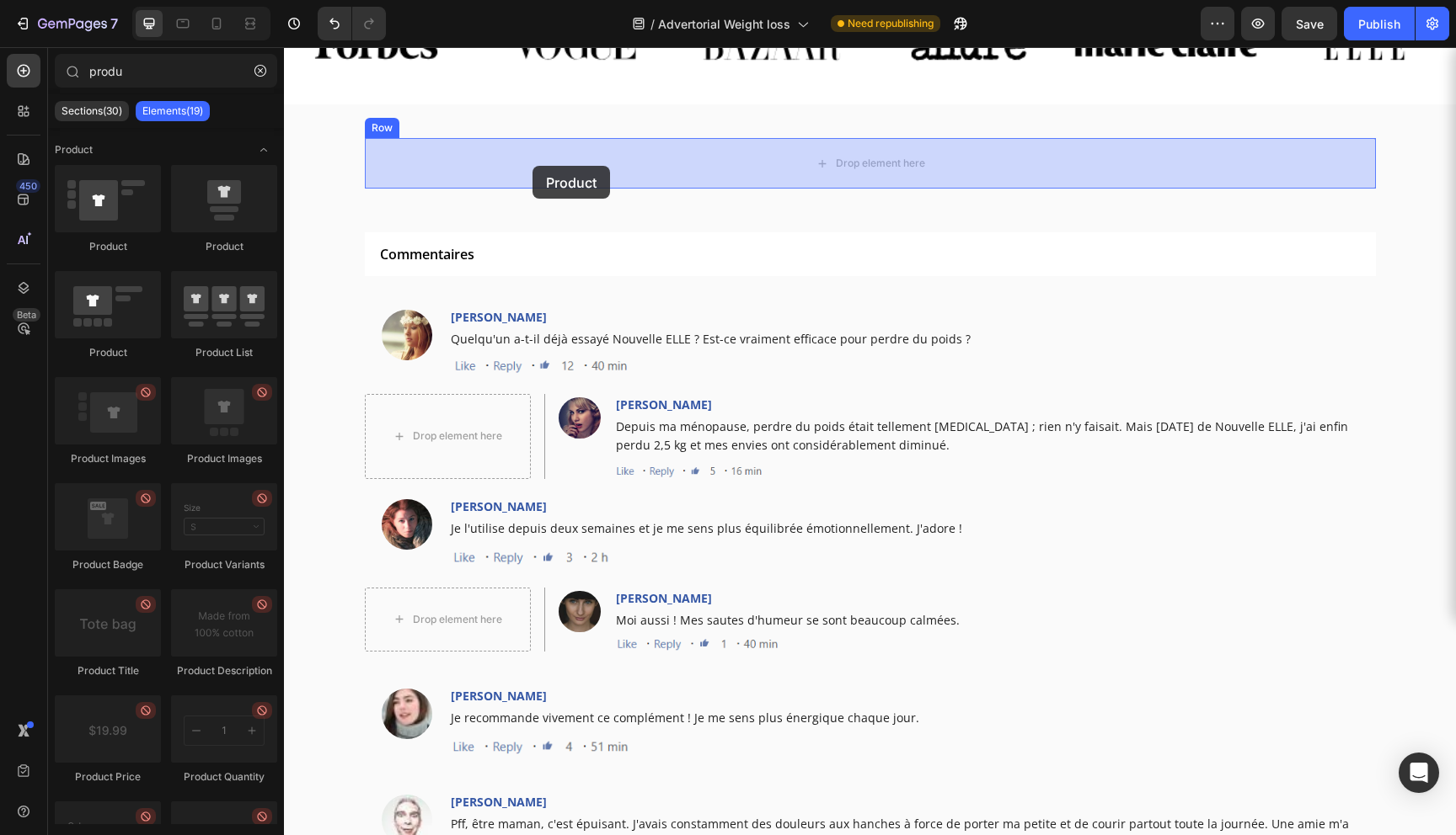
drag, startPoint x: 409, startPoint y: 244, endPoint x: 532, endPoint y: 165, distance: 146.2
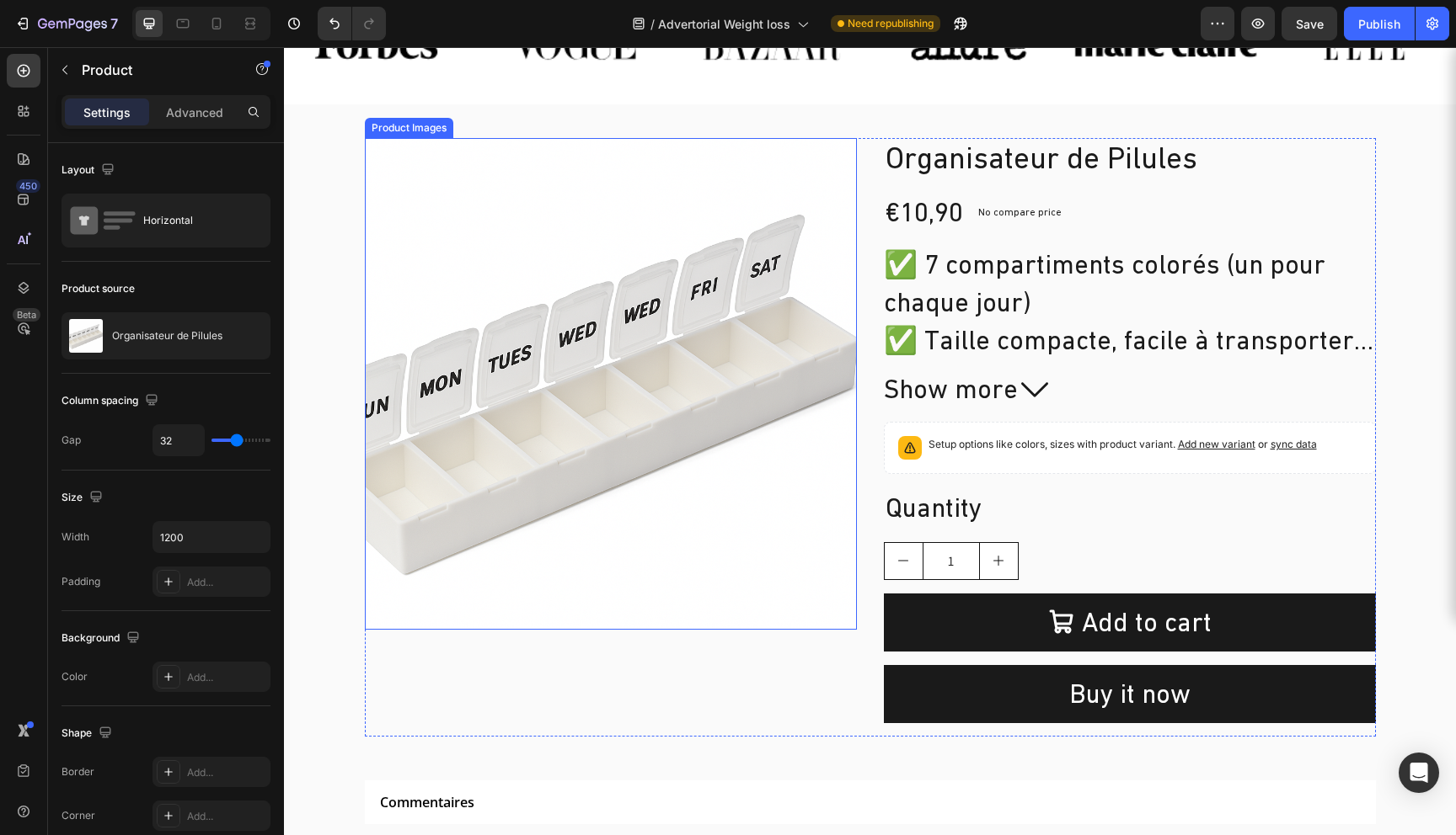
click at [447, 344] on img at bounding box center [610, 384] width 492 height 491
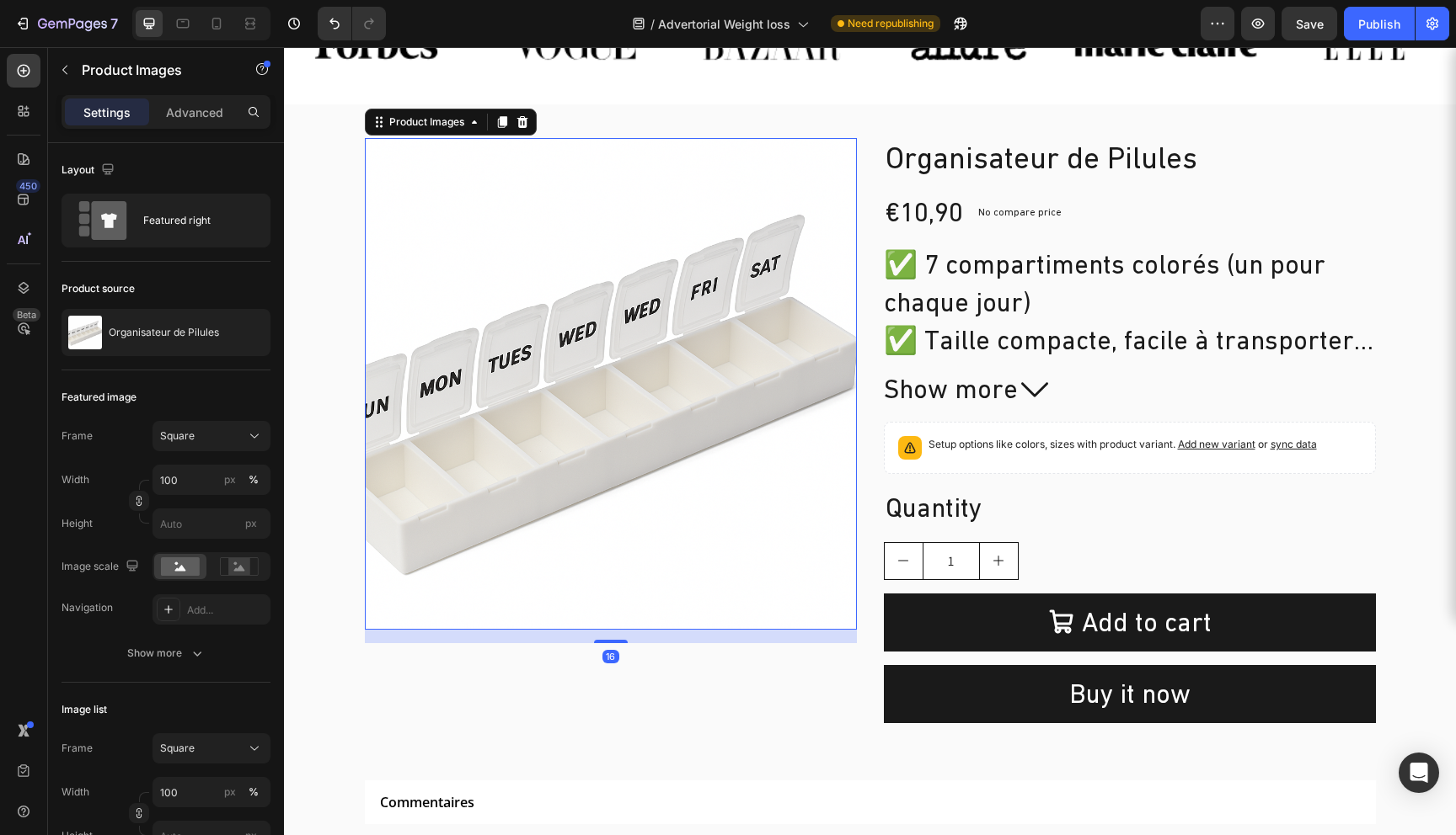
click at [461, 343] on img at bounding box center [610, 384] width 492 height 491
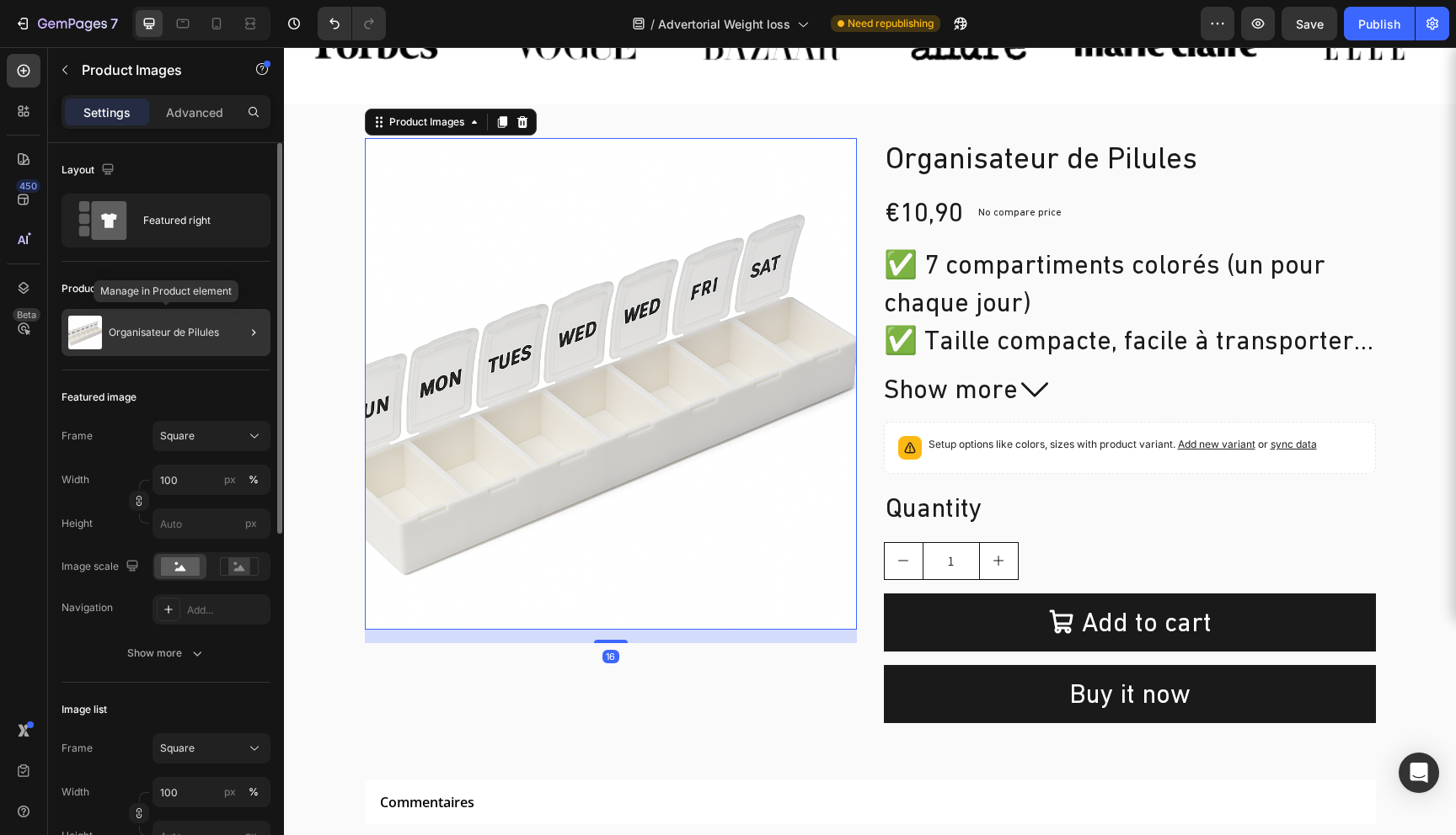
click at [228, 339] on div at bounding box center [247, 332] width 47 height 47
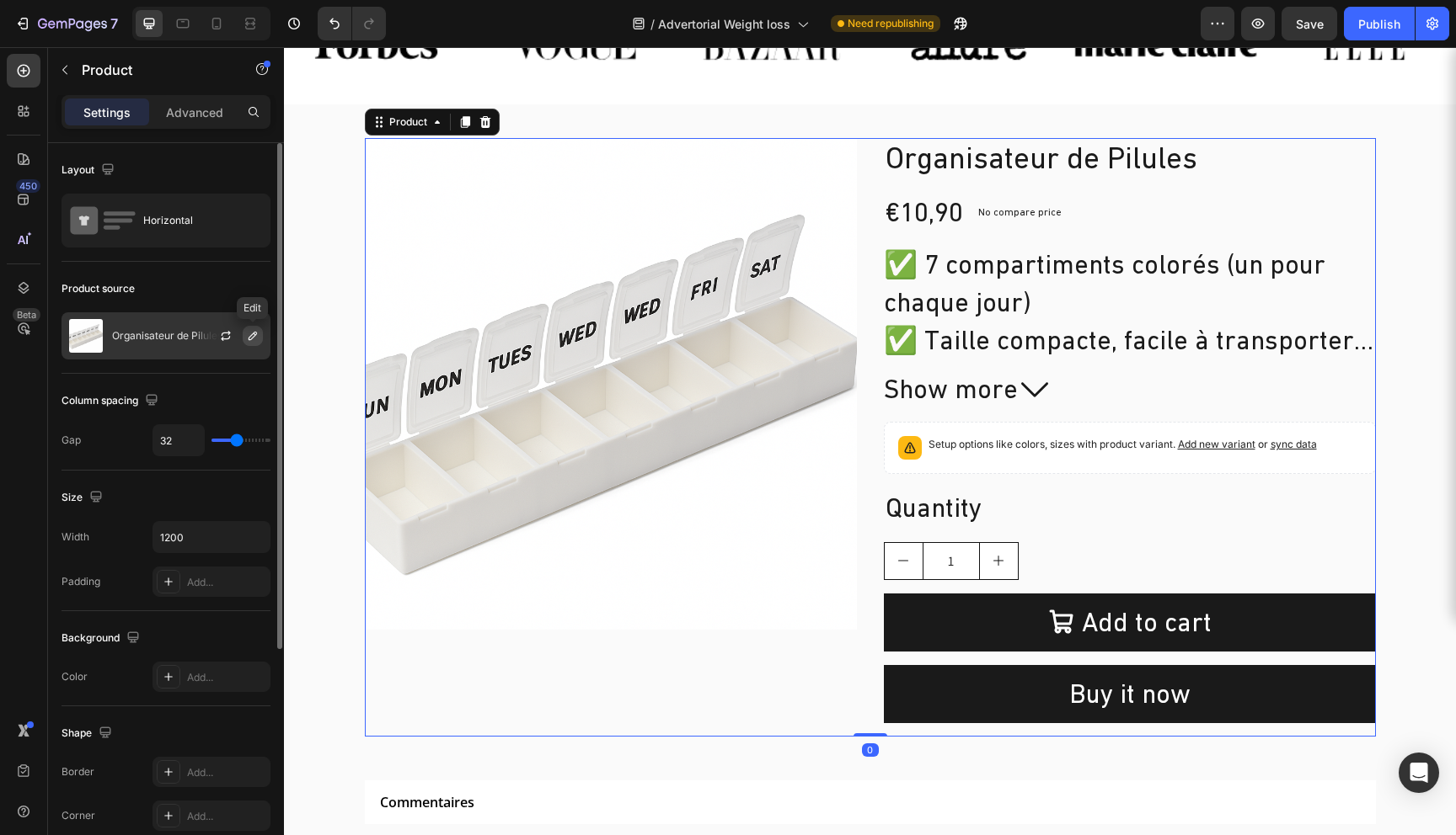
click at [247, 340] on icon "button" at bounding box center [252, 336] width 13 height 13
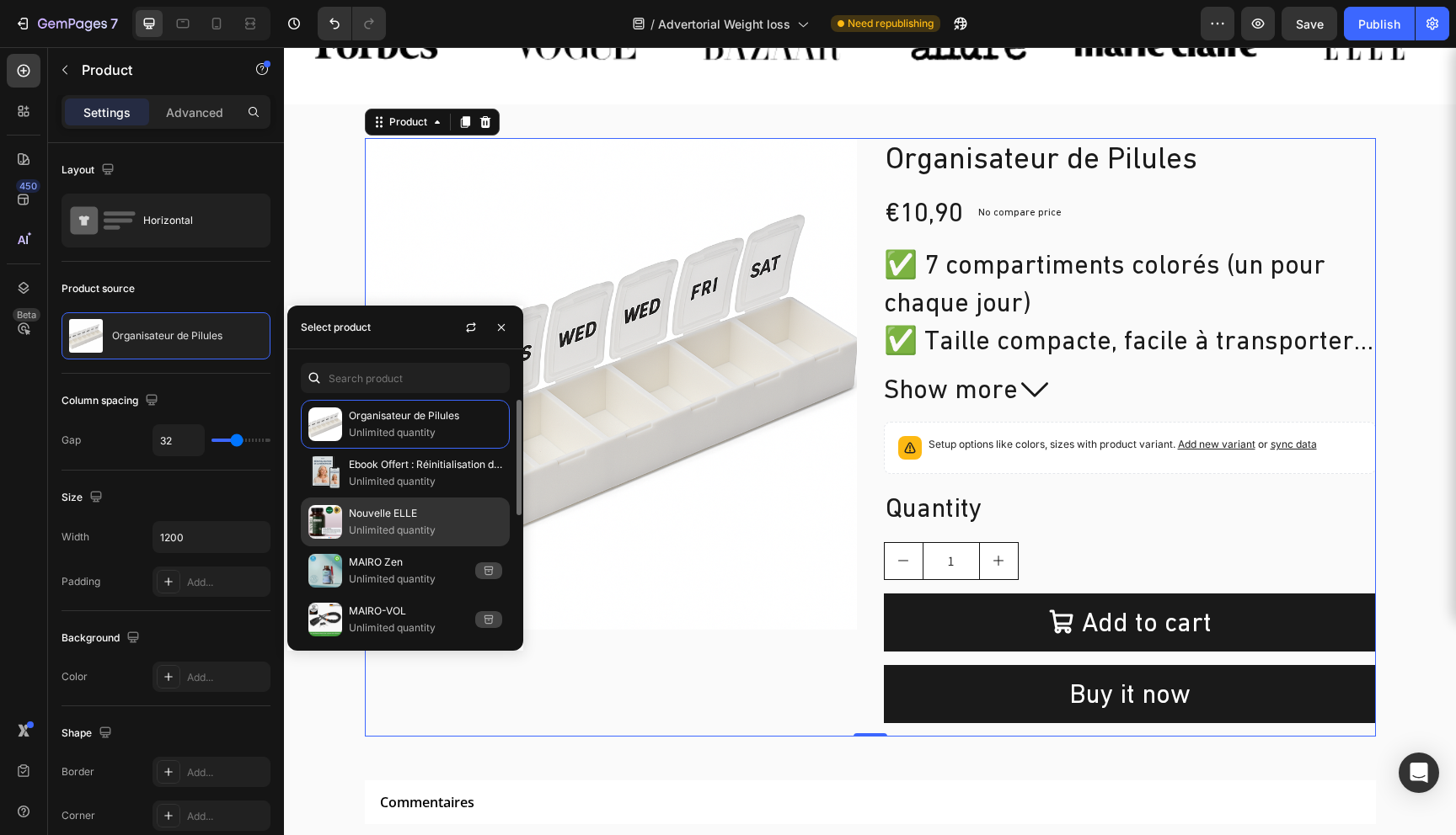
click at [381, 521] on p "Nouvelle ELLE" at bounding box center [425, 514] width 154 height 17
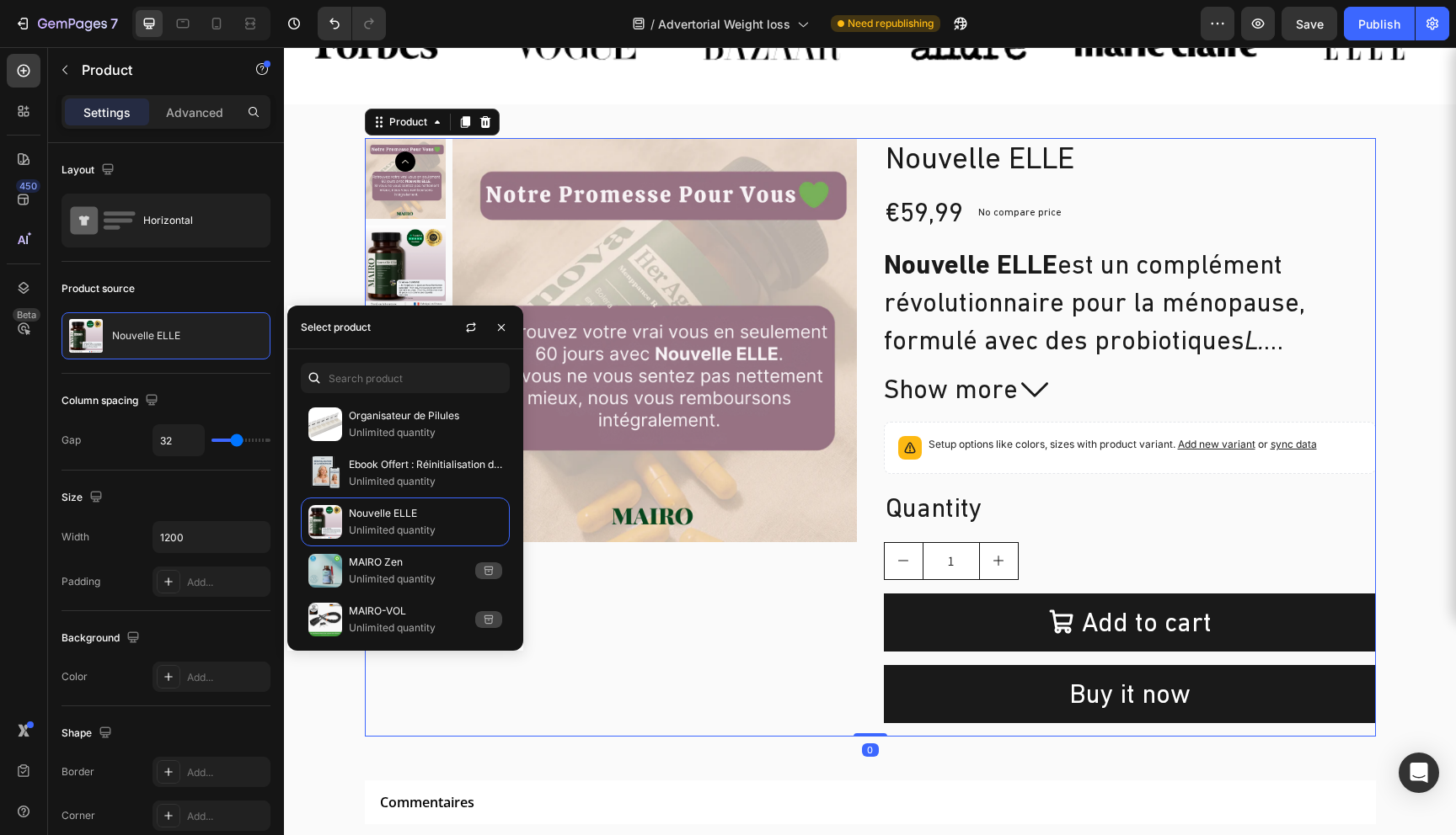
click at [743, 658] on div "Product Images" at bounding box center [610, 437] width 492 height 598
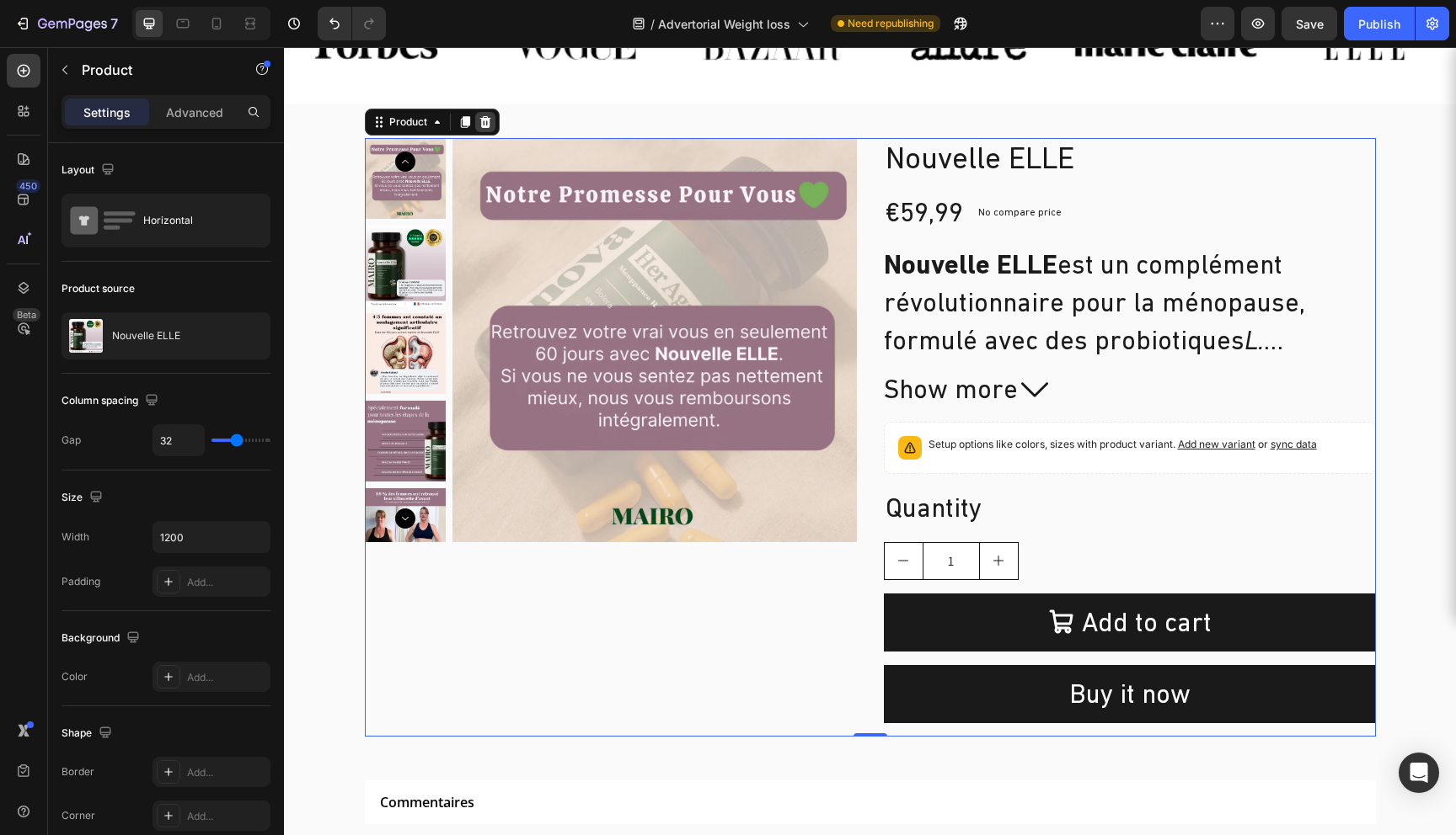
click at [492, 127] on div at bounding box center [485, 121] width 20 height 20
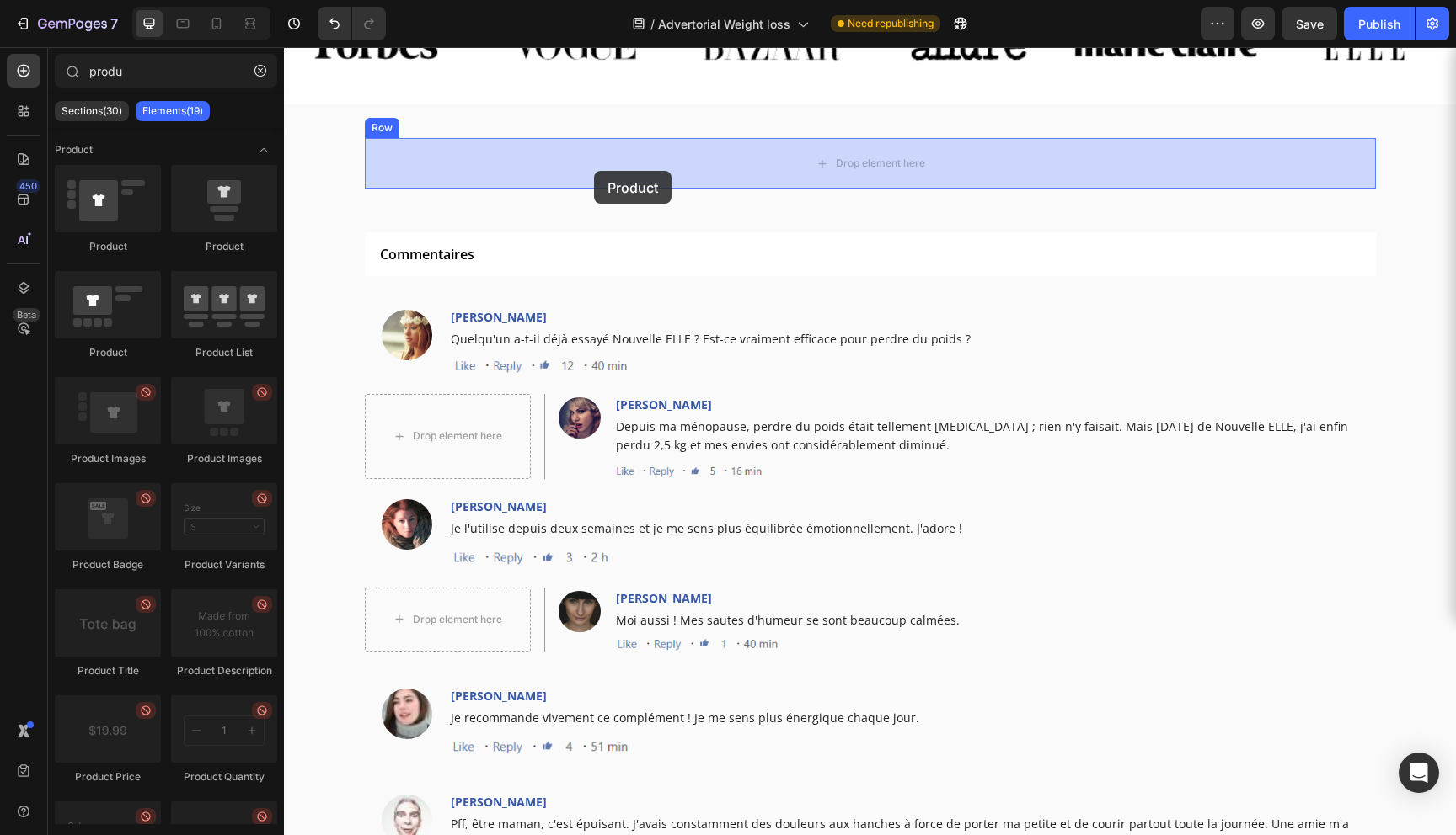
drag, startPoint x: 503, startPoint y: 252, endPoint x: 596, endPoint y: 168, distance: 125.3
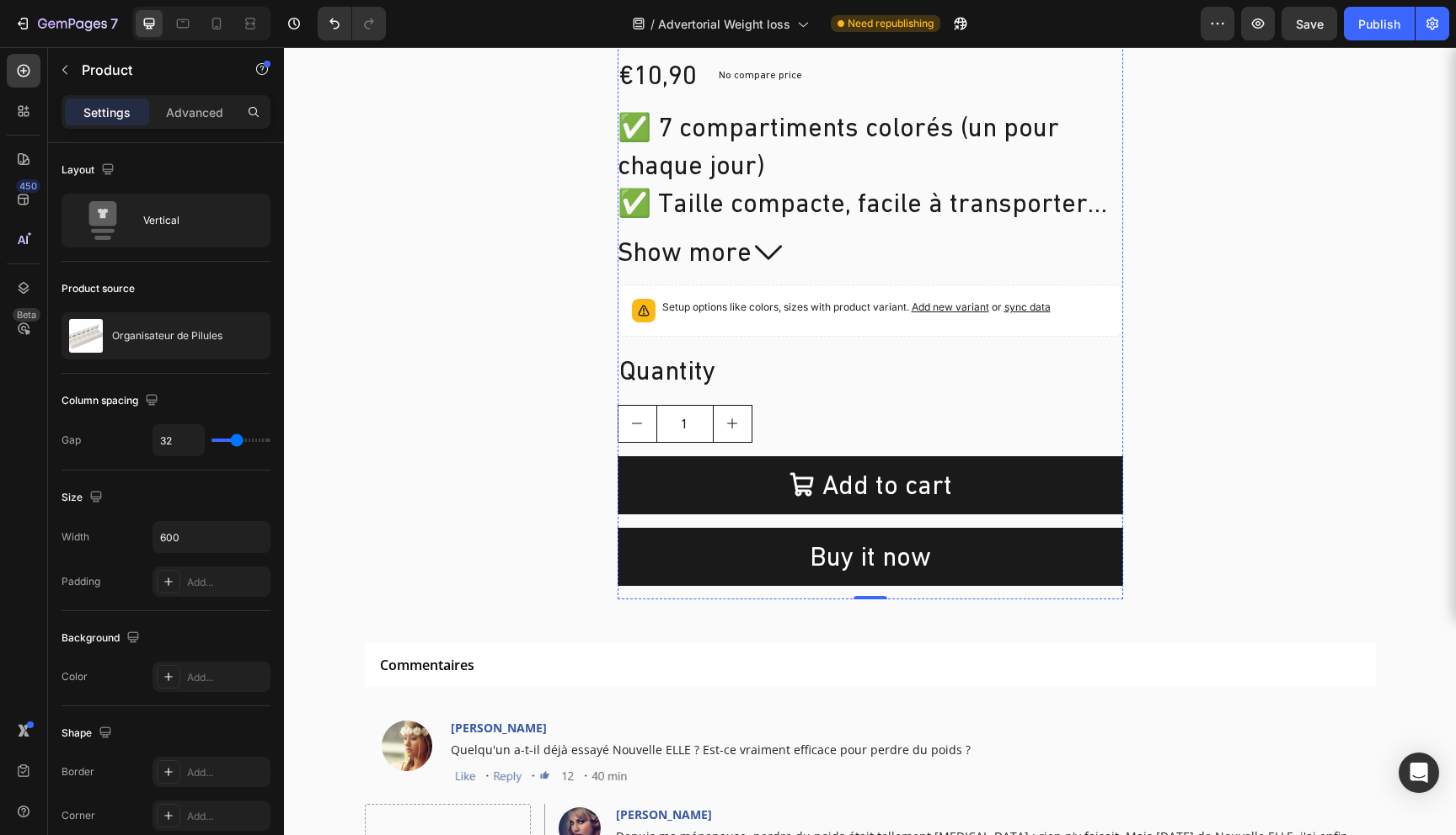
scroll to position [5704, 0]
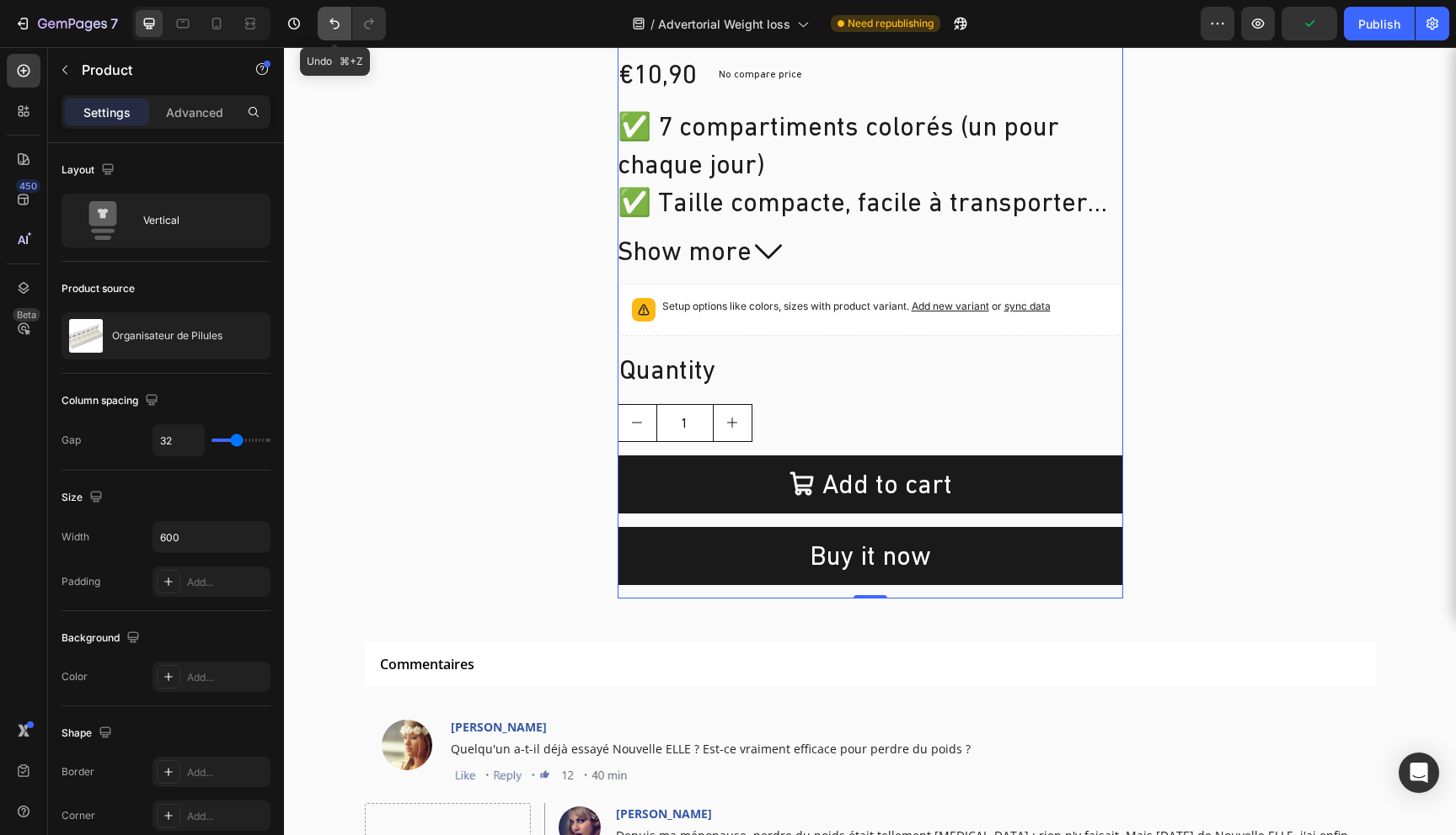
click at [332, 32] on button "Undo/Redo" at bounding box center [334, 24] width 34 height 34
click at [334, 33] on button "Undo/Redo" at bounding box center [334, 24] width 34 height 34
click at [335, 24] on icon "Undo/Redo" at bounding box center [334, 24] width 17 height 17
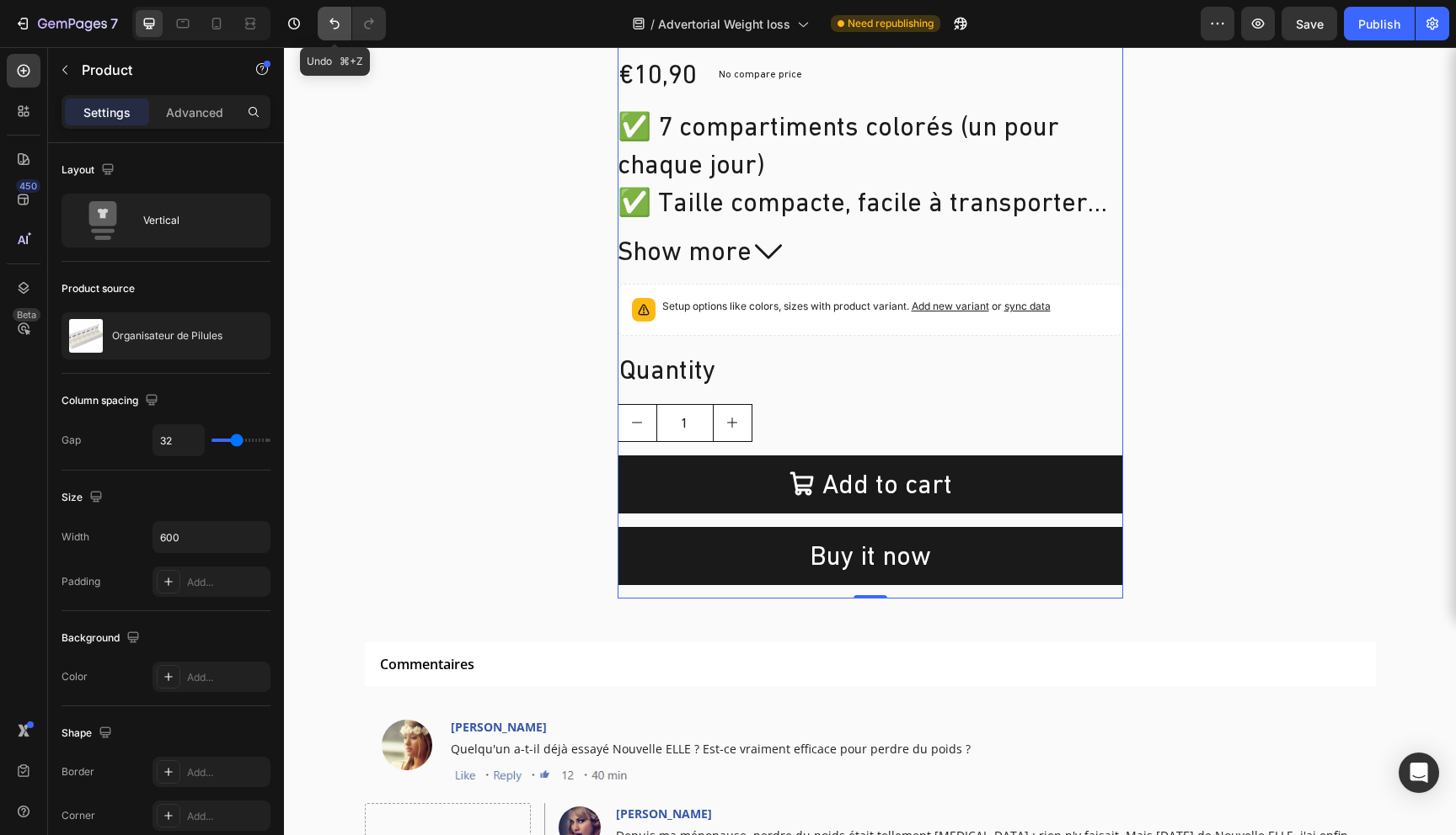
click at [335, 24] on icon "Undo/Redo" at bounding box center [334, 24] width 17 height 17
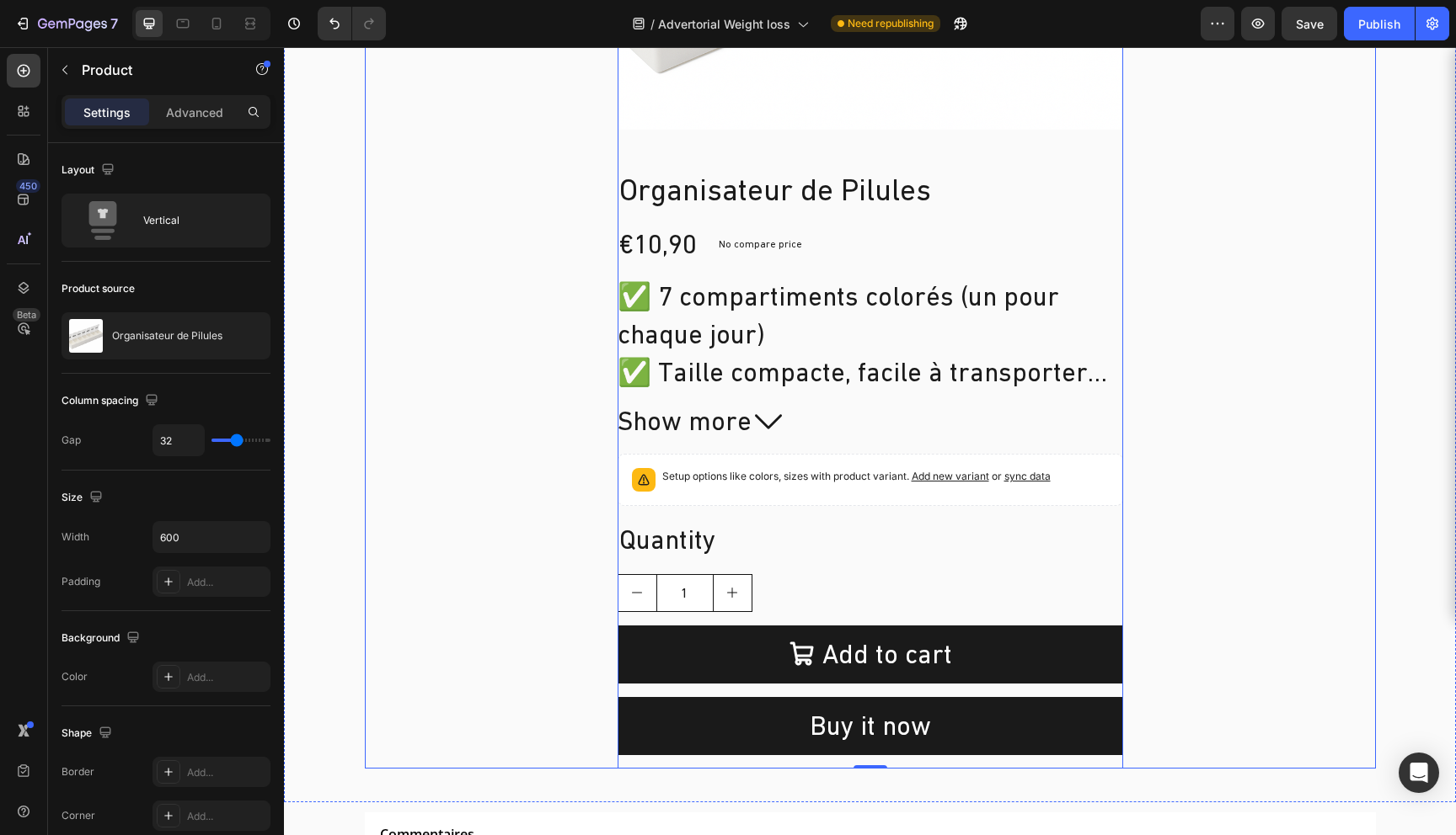
scroll to position [5516, 0]
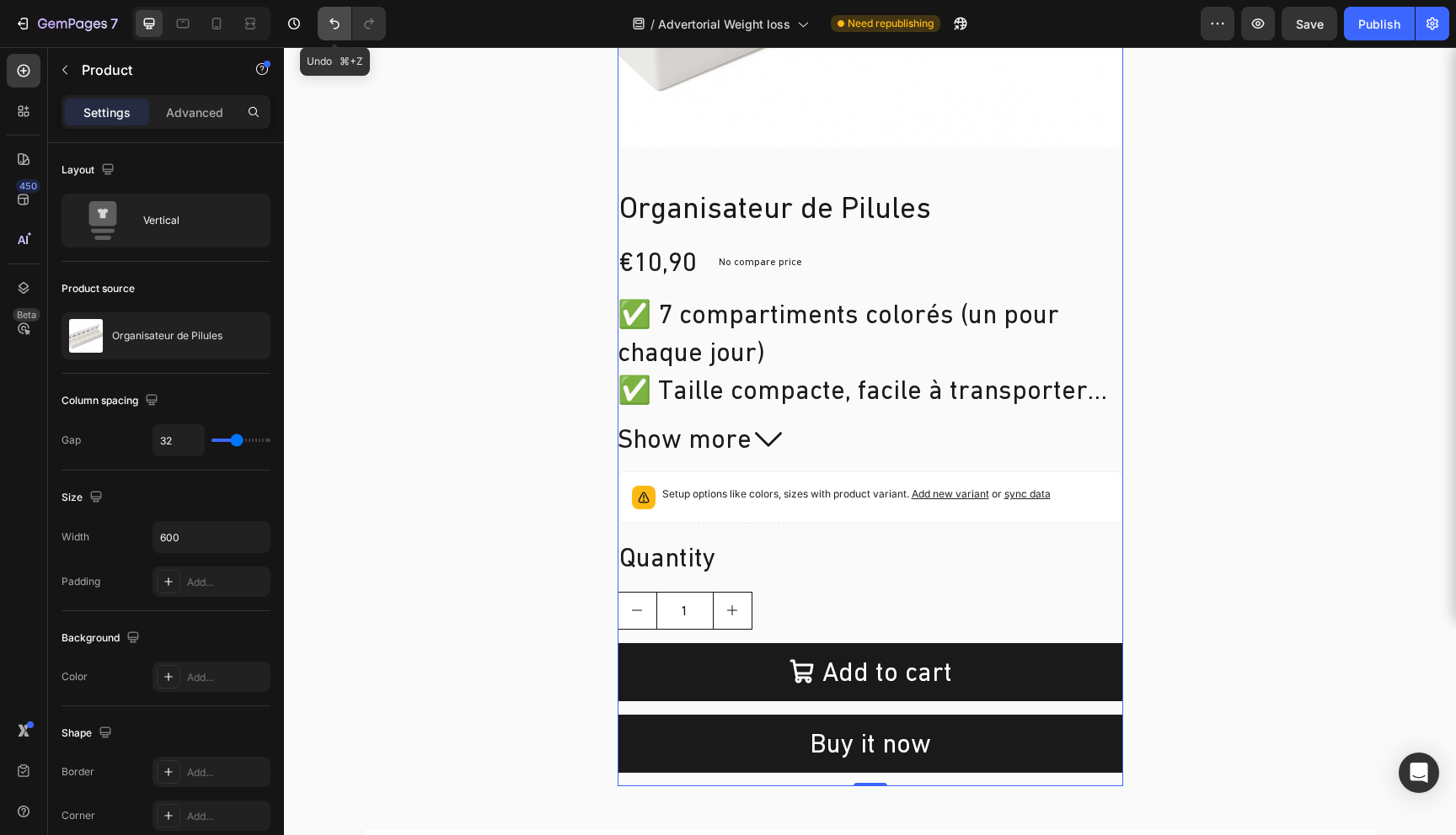
click at [335, 28] on icon "Undo/Redo" at bounding box center [334, 24] width 10 height 11
click at [295, 32] on button "button" at bounding box center [294, 24] width 34 height 34
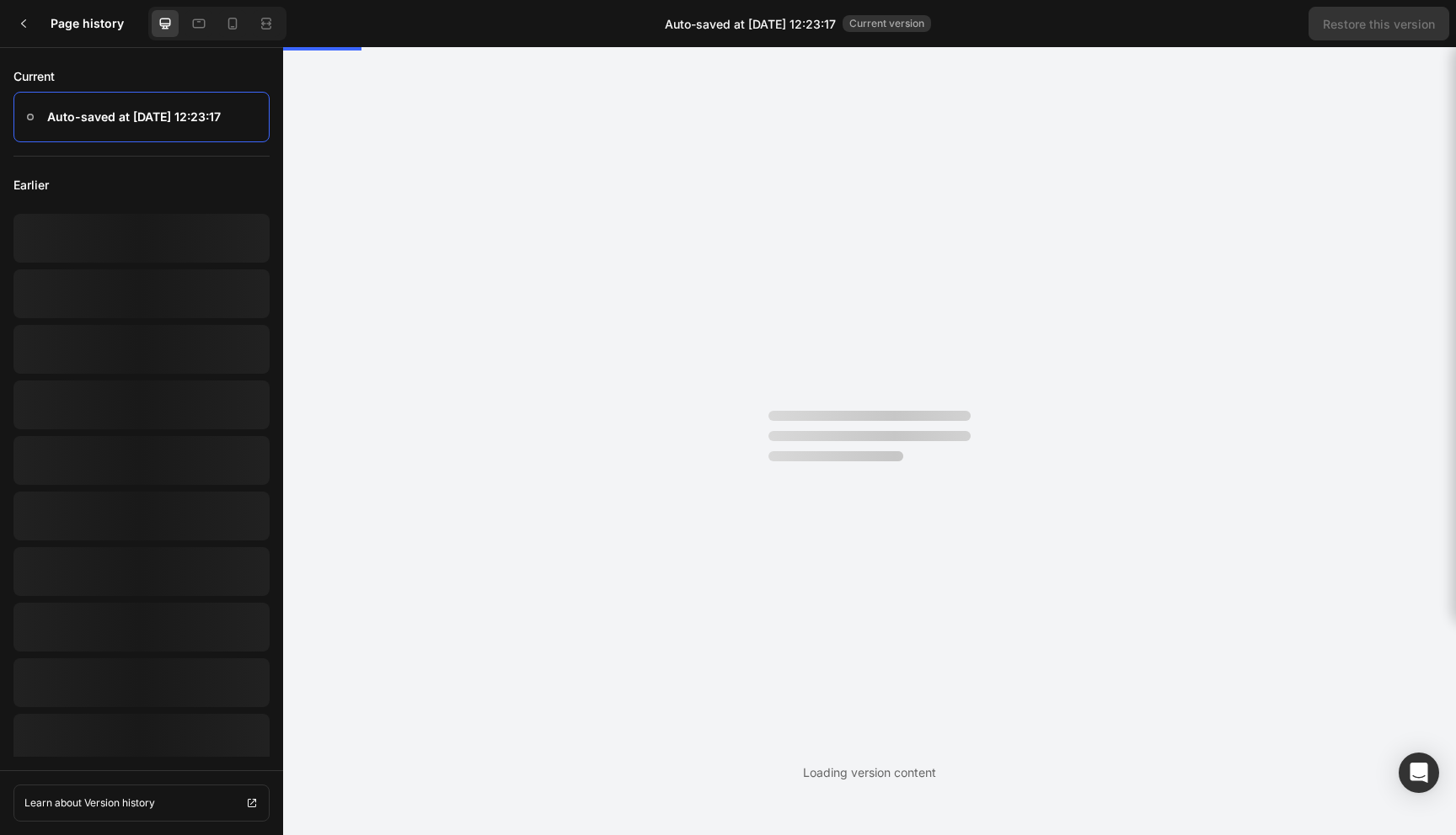
scroll to position [0, 0]
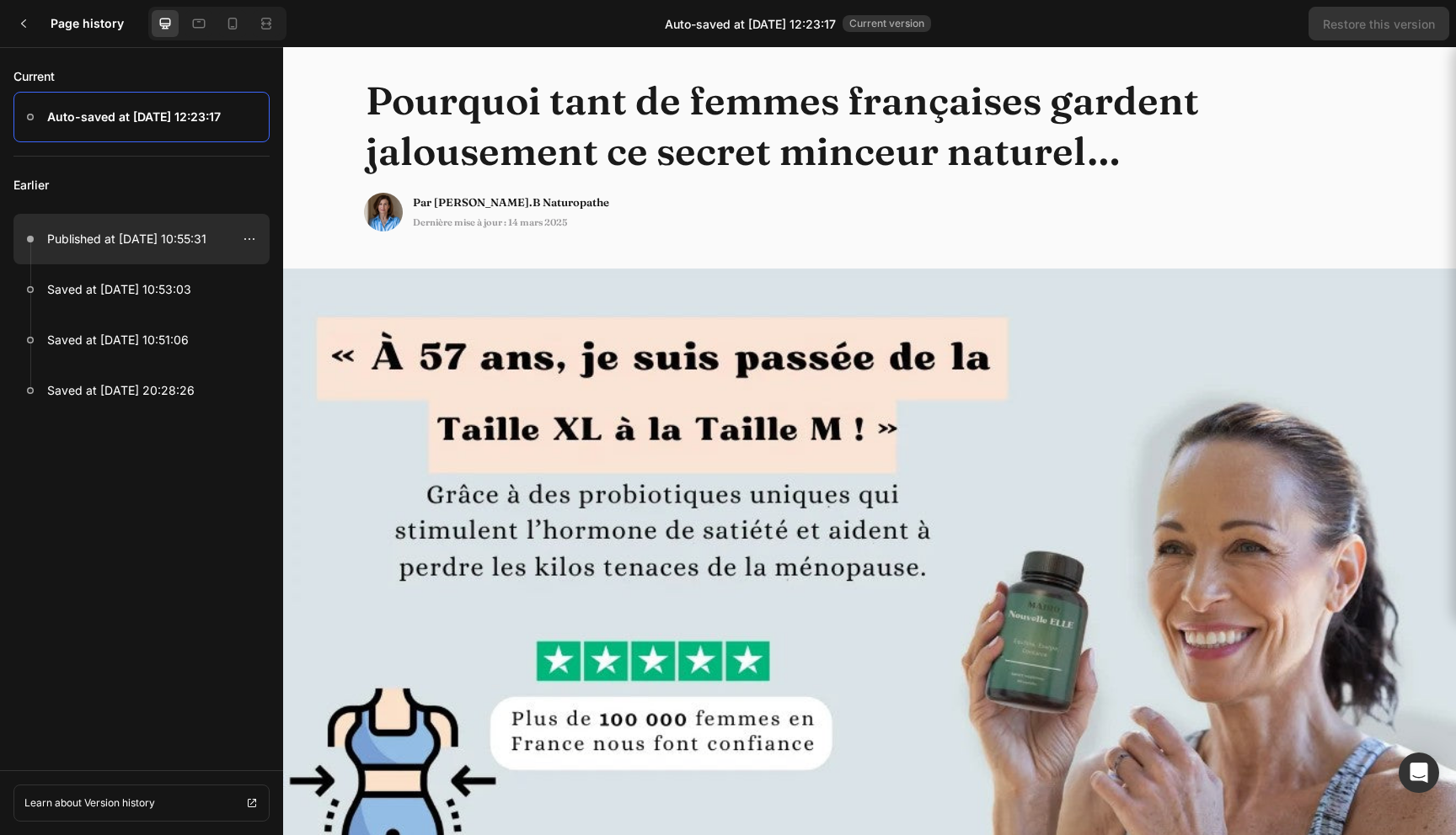
click at [154, 242] on p "Published at Sep 24, 10:55:31" at bounding box center [126, 238] width 159 height 20
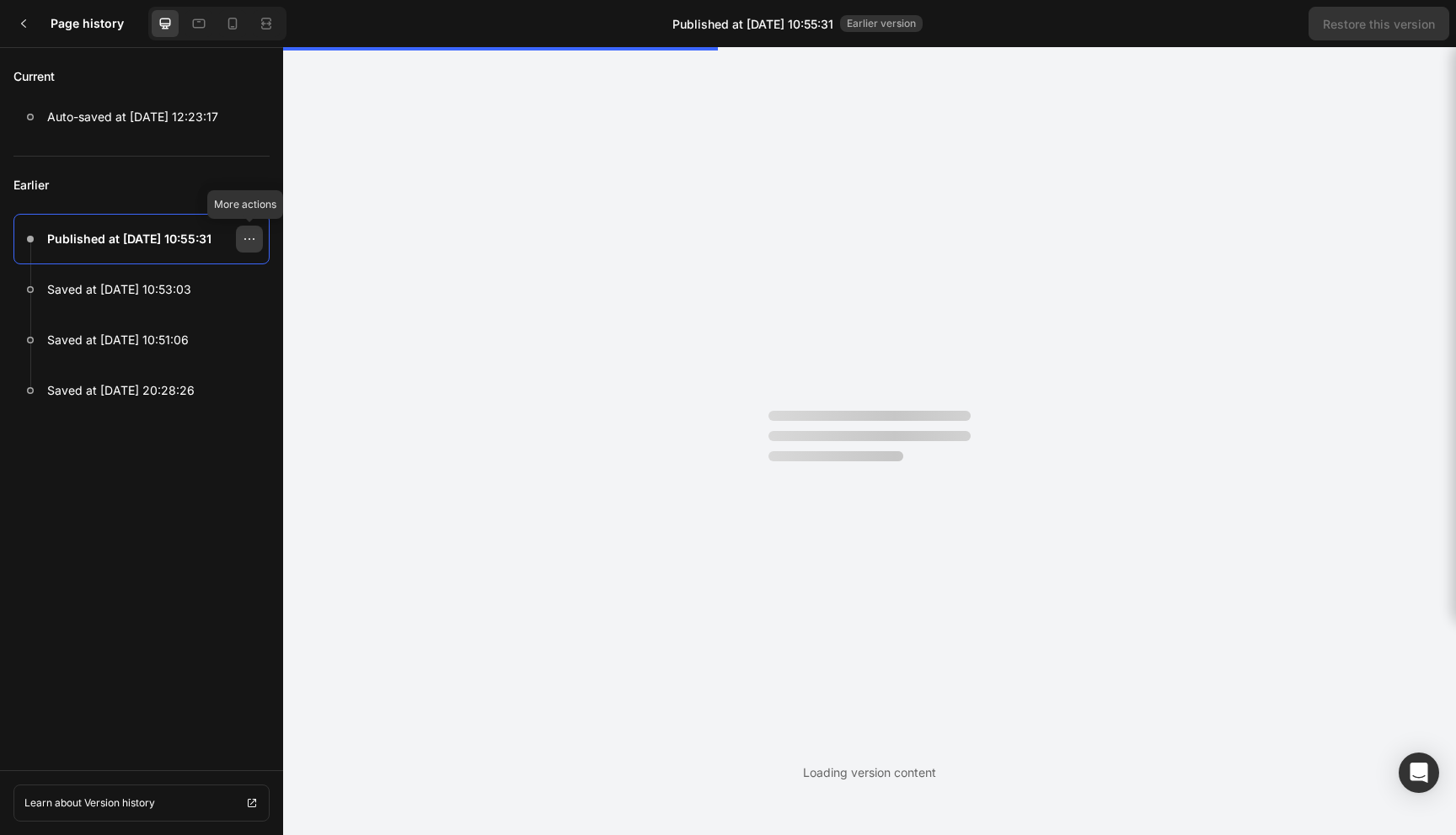
click at [252, 238] on icon at bounding box center [253, 239] width 2 height 2
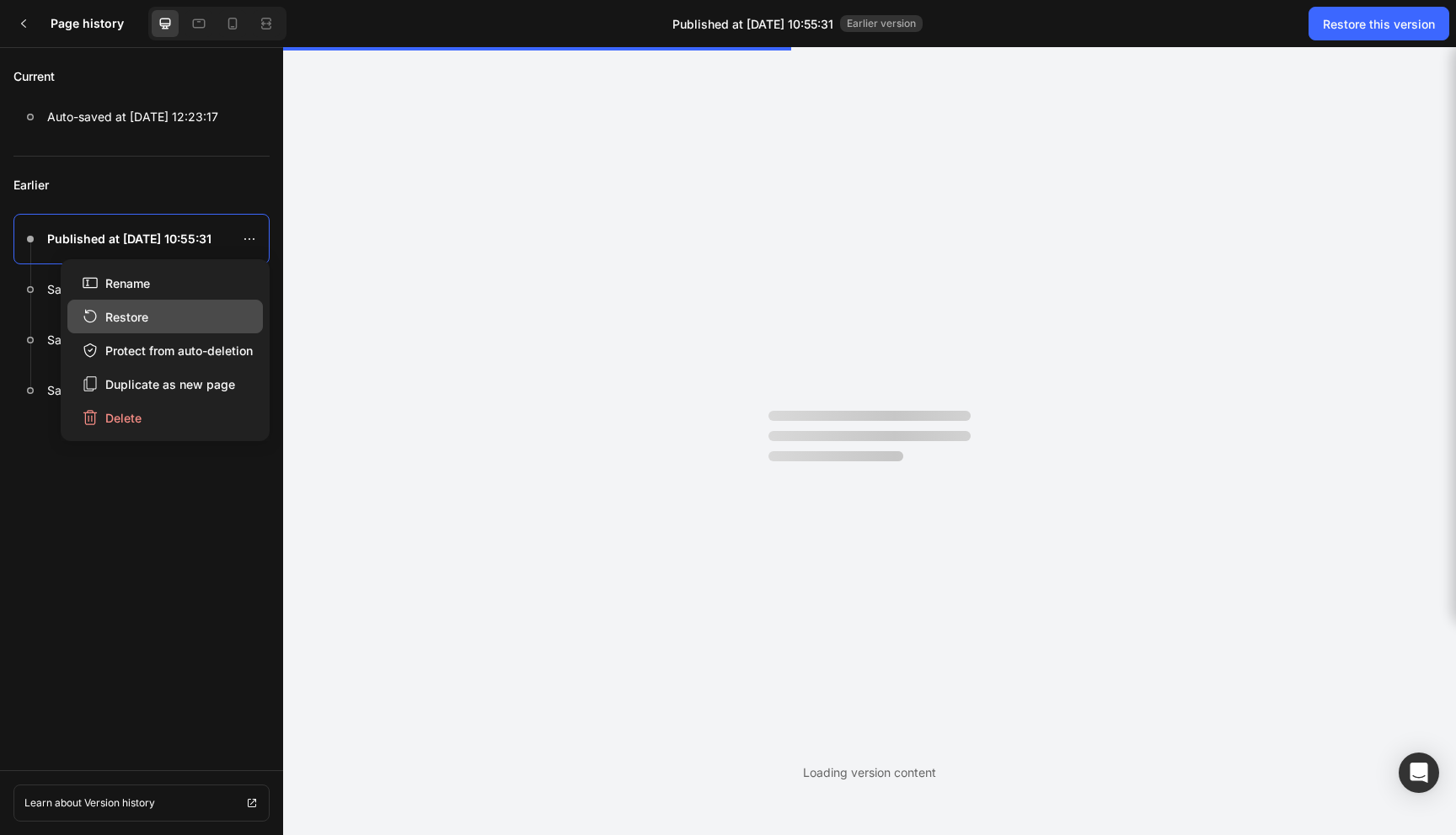
click at [178, 313] on button "Restore" at bounding box center [166, 316] width 196 height 34
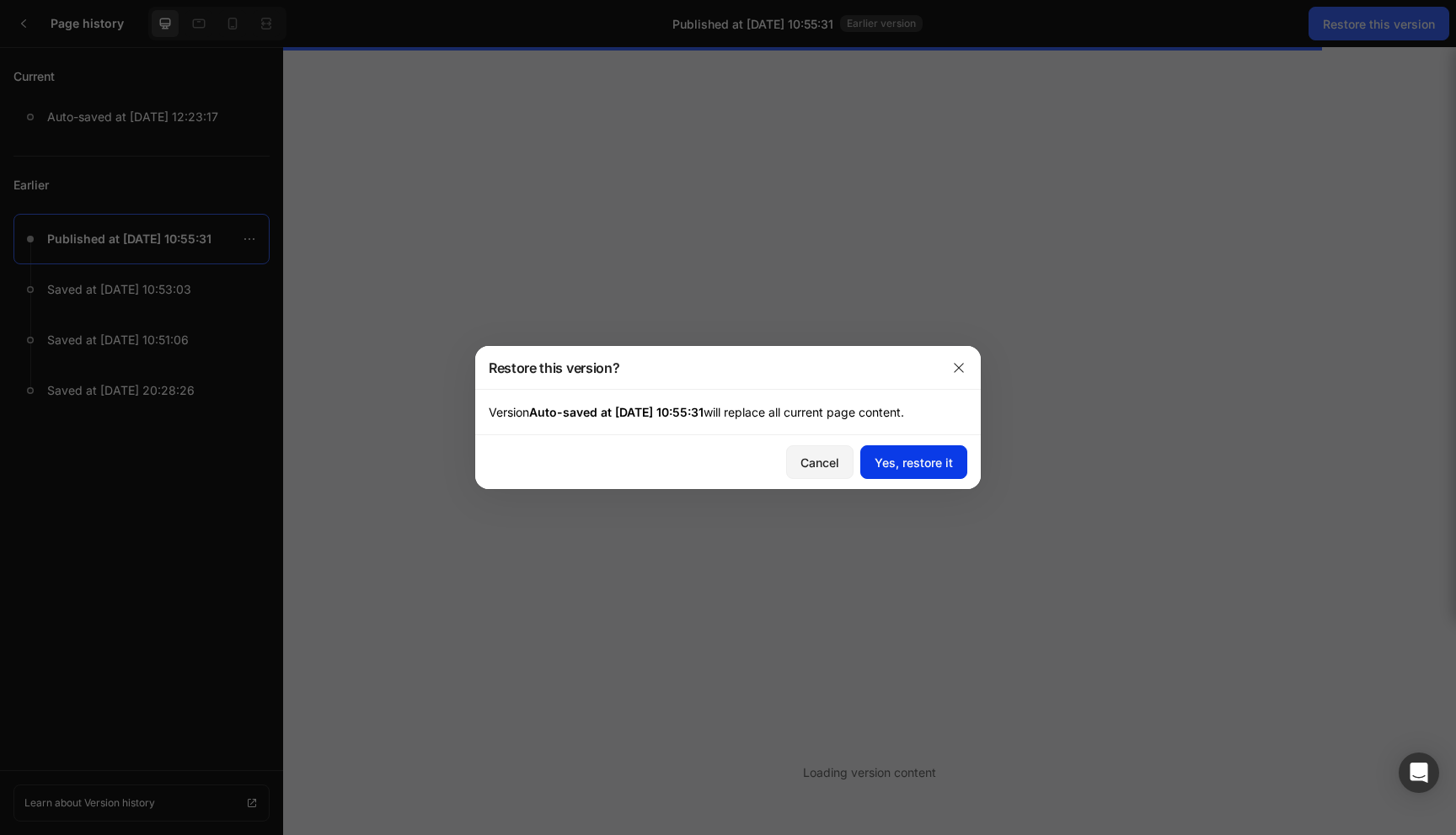
click at [895, 462] on div "Yes, restore it" at bounding box center [914, 462] width 78 height 18
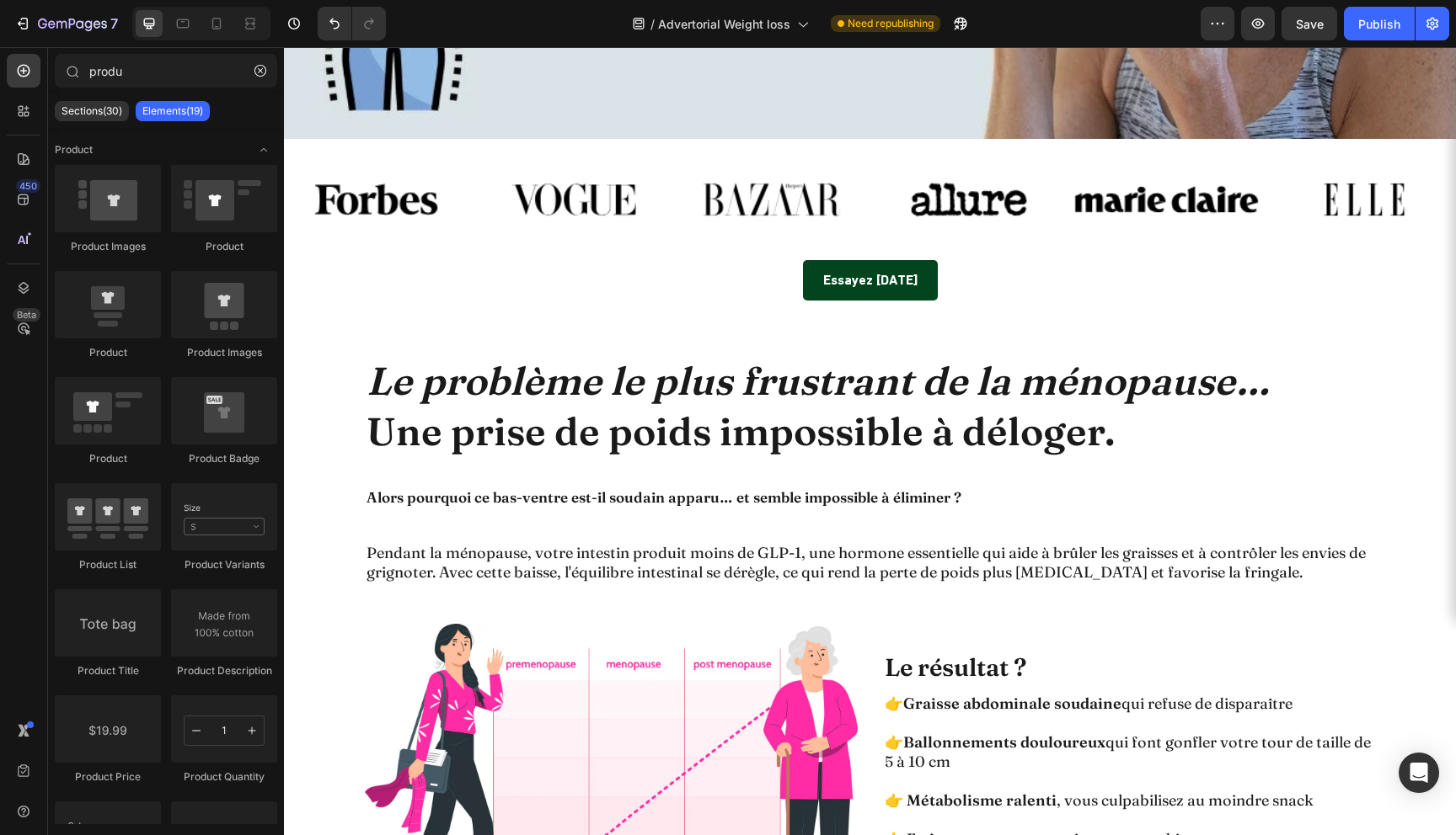
scroll to position [809, 0]
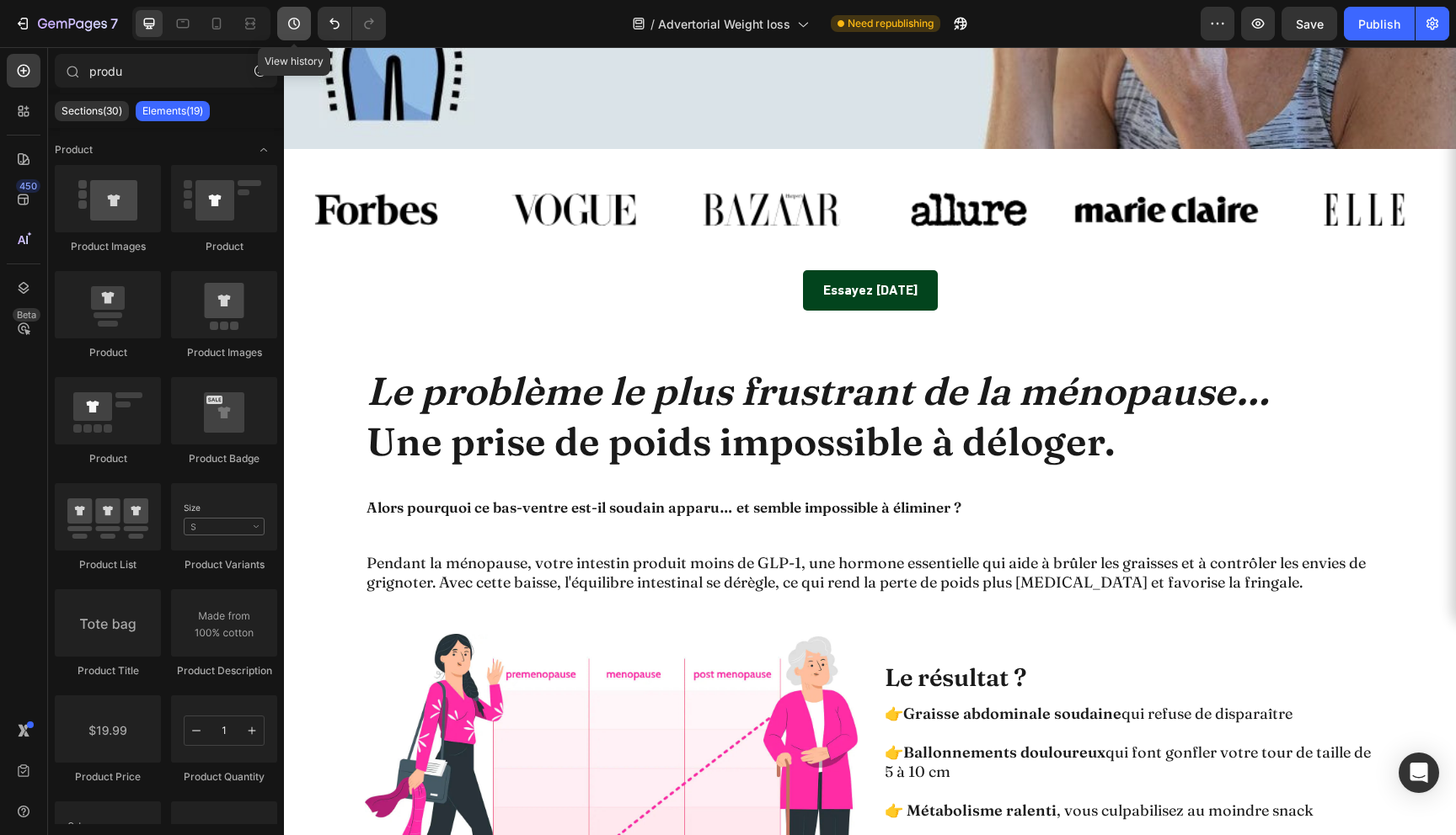
click at [302, 25] on button "button" at bounding box center [294, 24] width 34 height 34
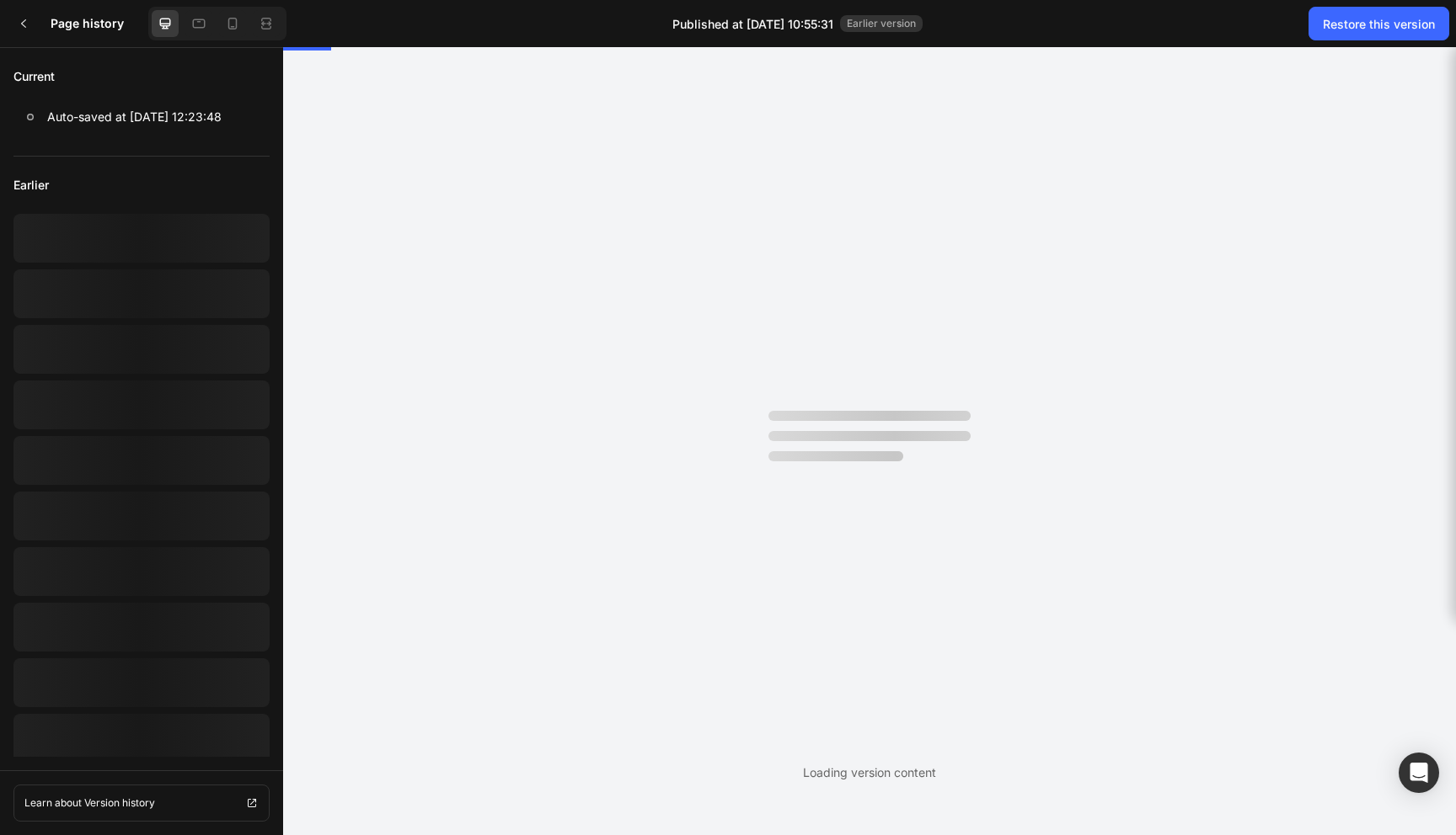
scroll to position [0, 0]
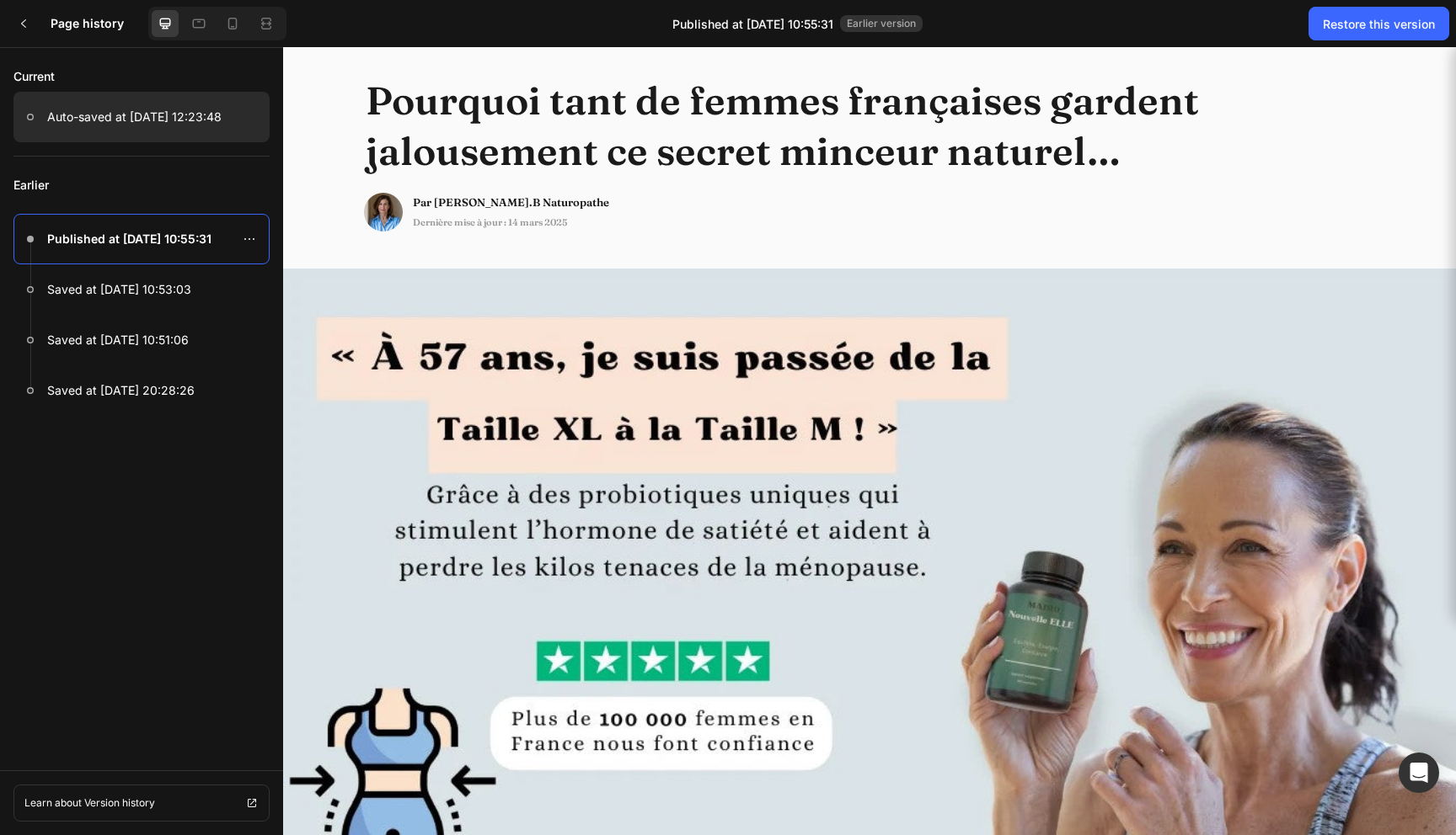
click at [196, 108] on p "Auto-saved at Sep 27, 12:23:48" at bounding box center [134, 117] width 174 height 20
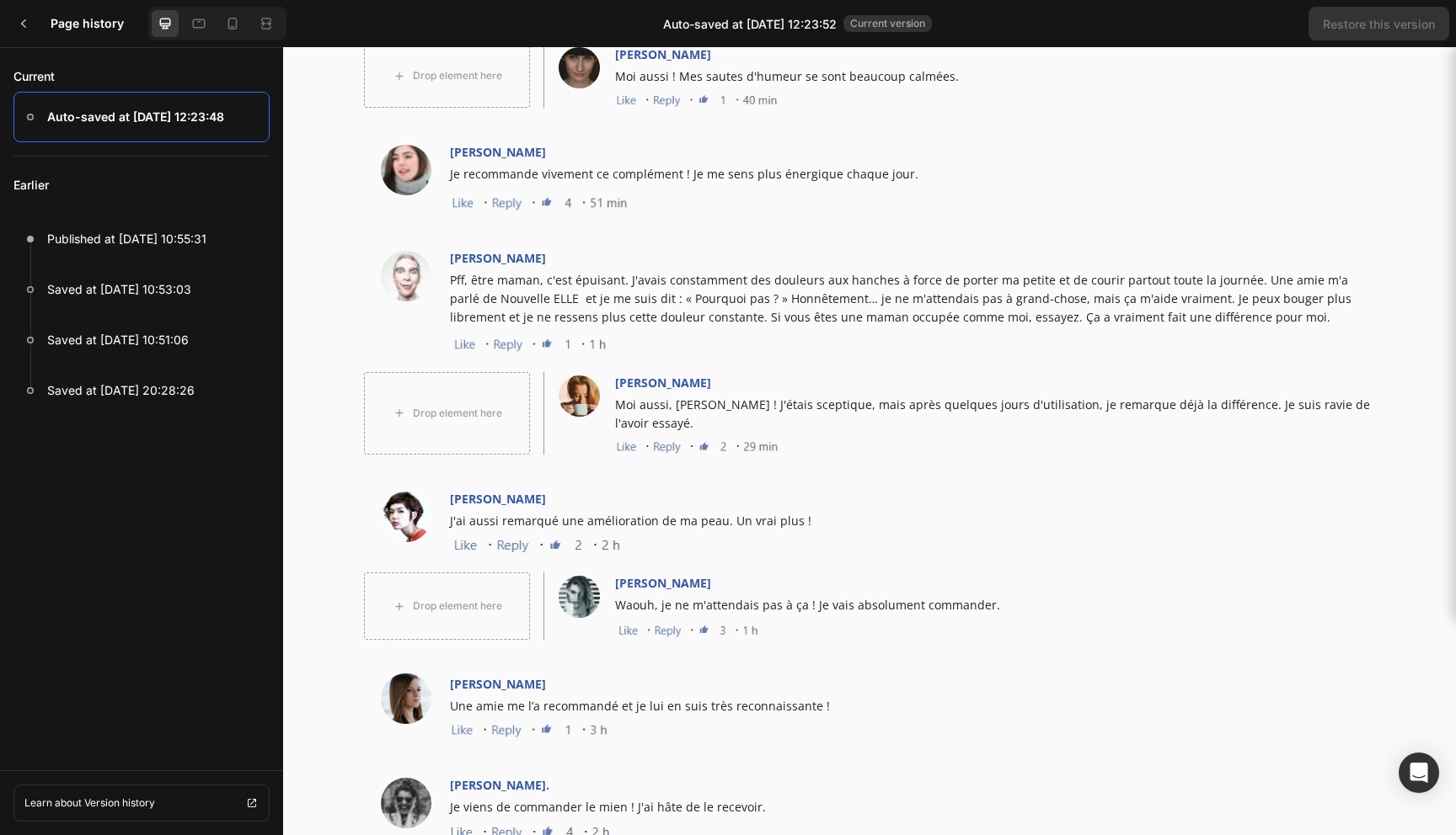
scroll to position [5647, 0]
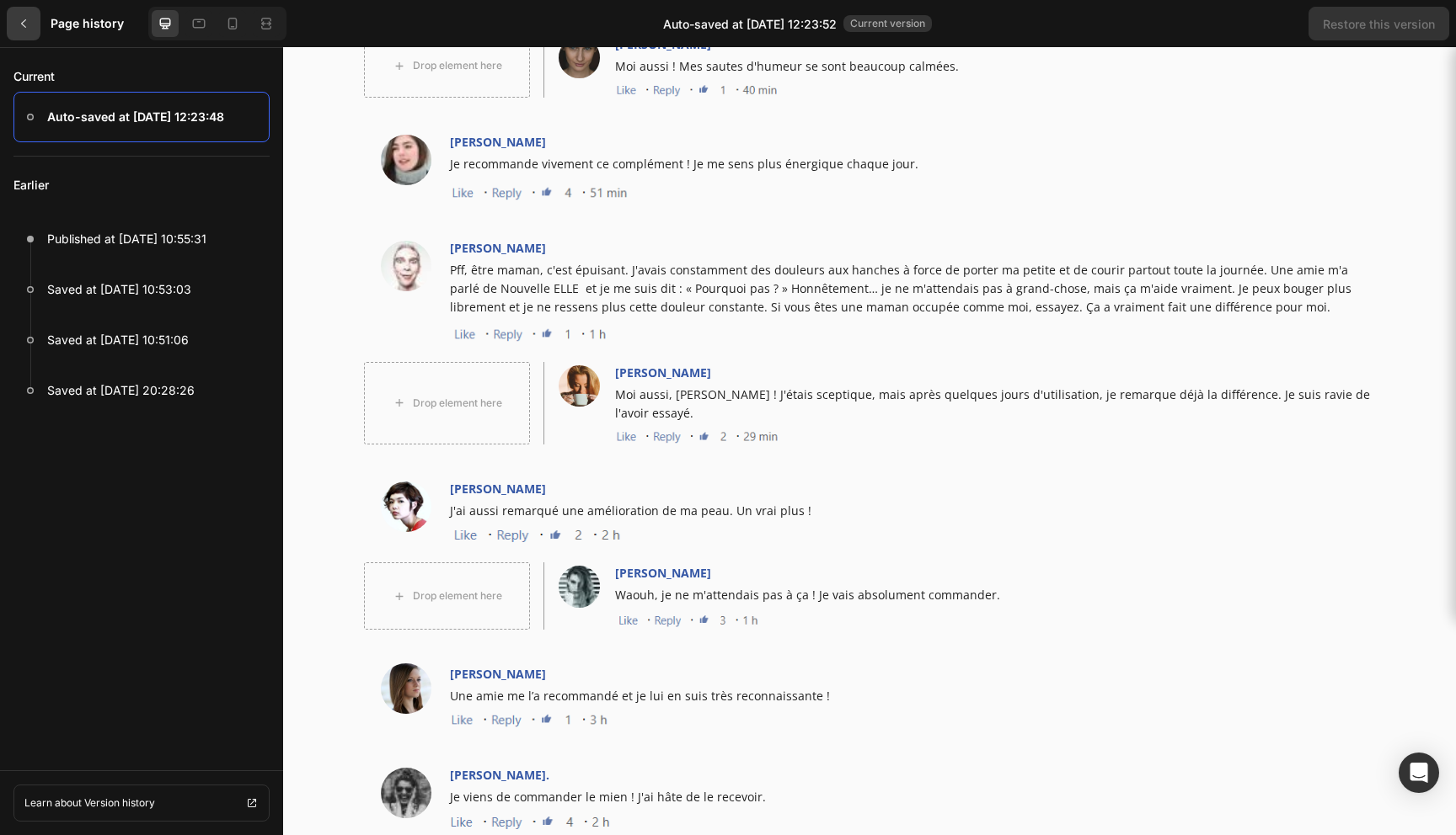
click at [41, 36] on button at bounding box center [24, 24] width 47 height 47
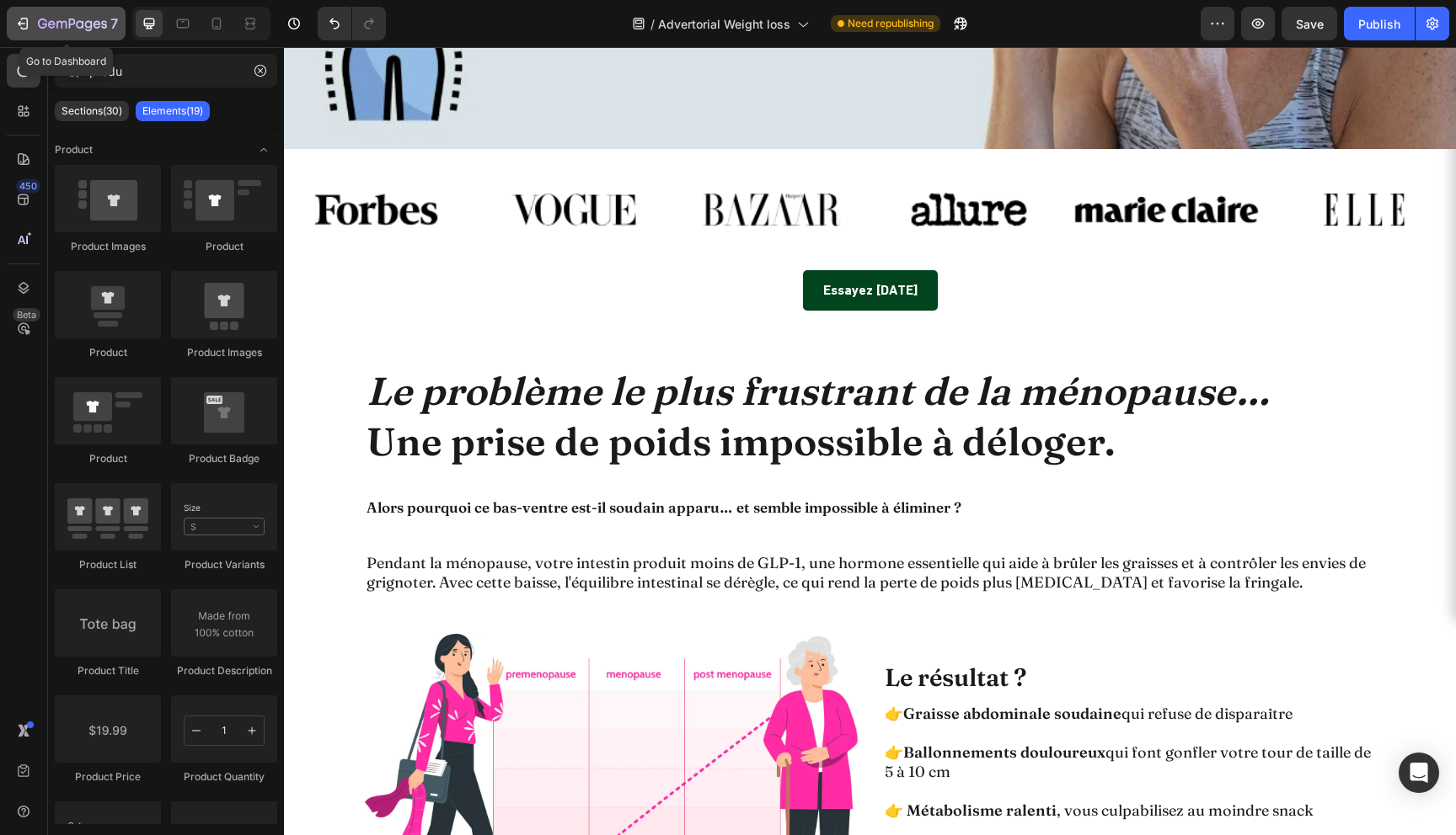
click at [28, 26] on icon "button" at bounding box center [23, 24] width 17 height 17
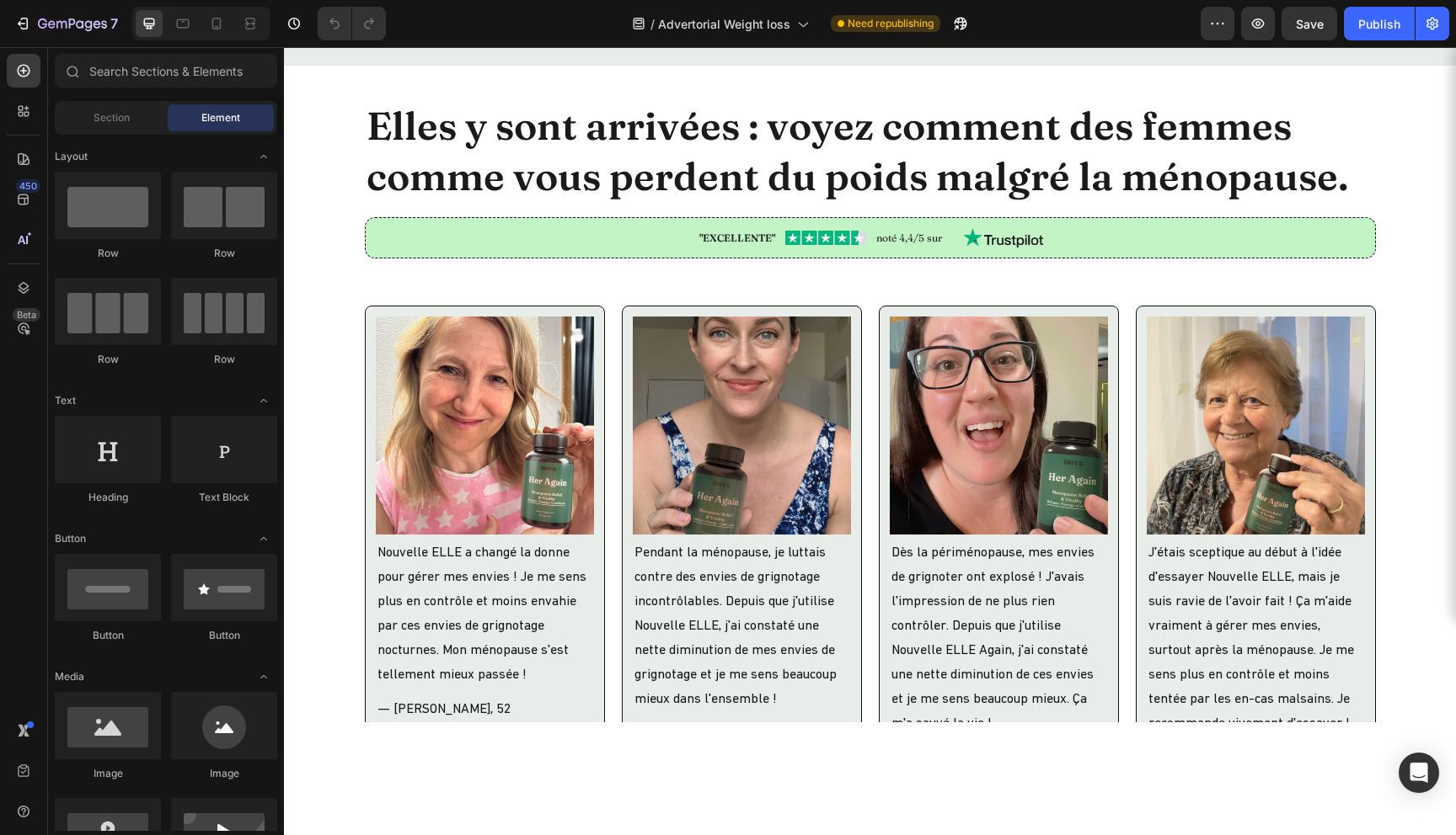
scroll to position [2784, 0]
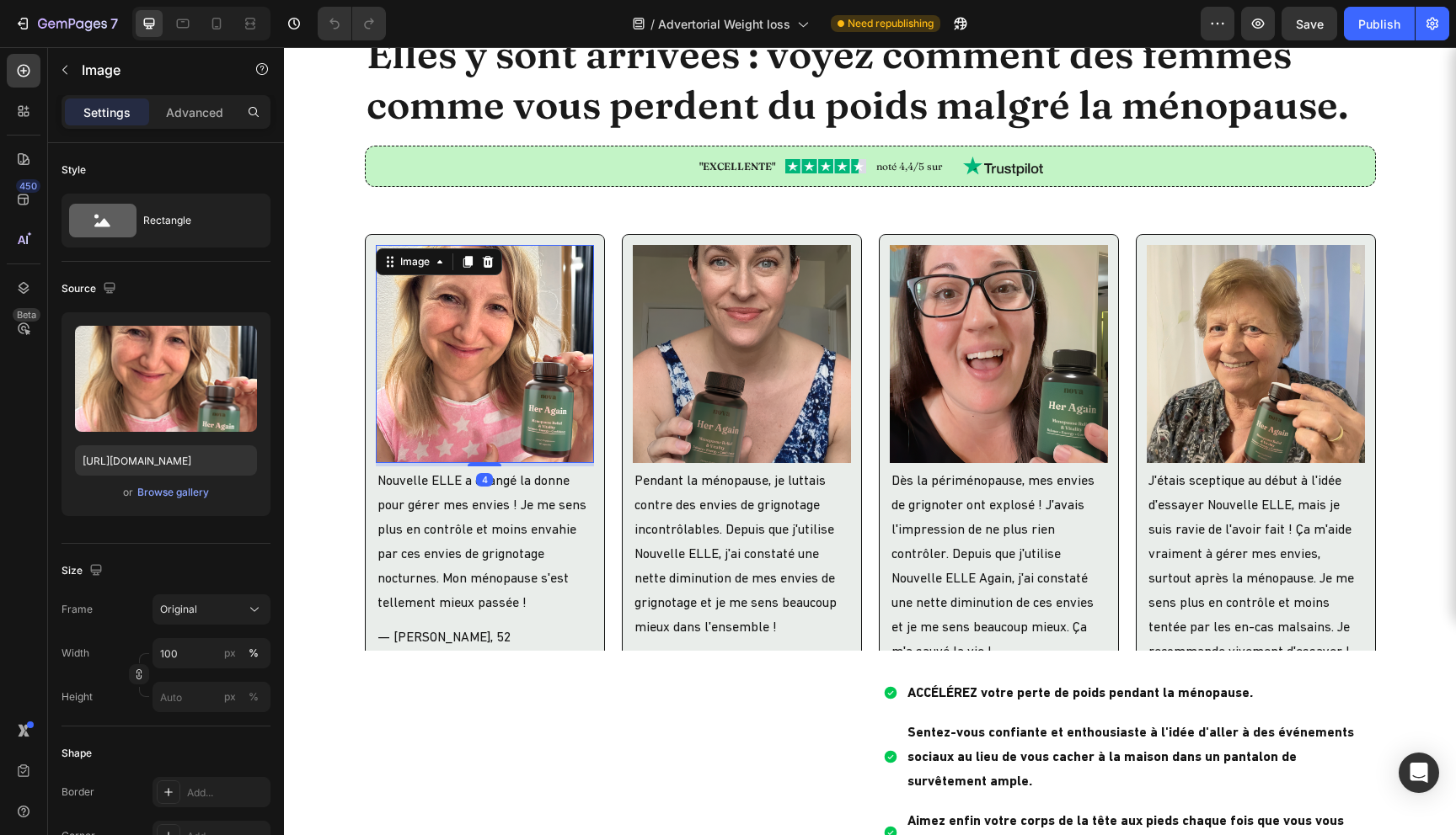
click at [460, 345] on img at bounding box center [485, 354] width 218 height 218
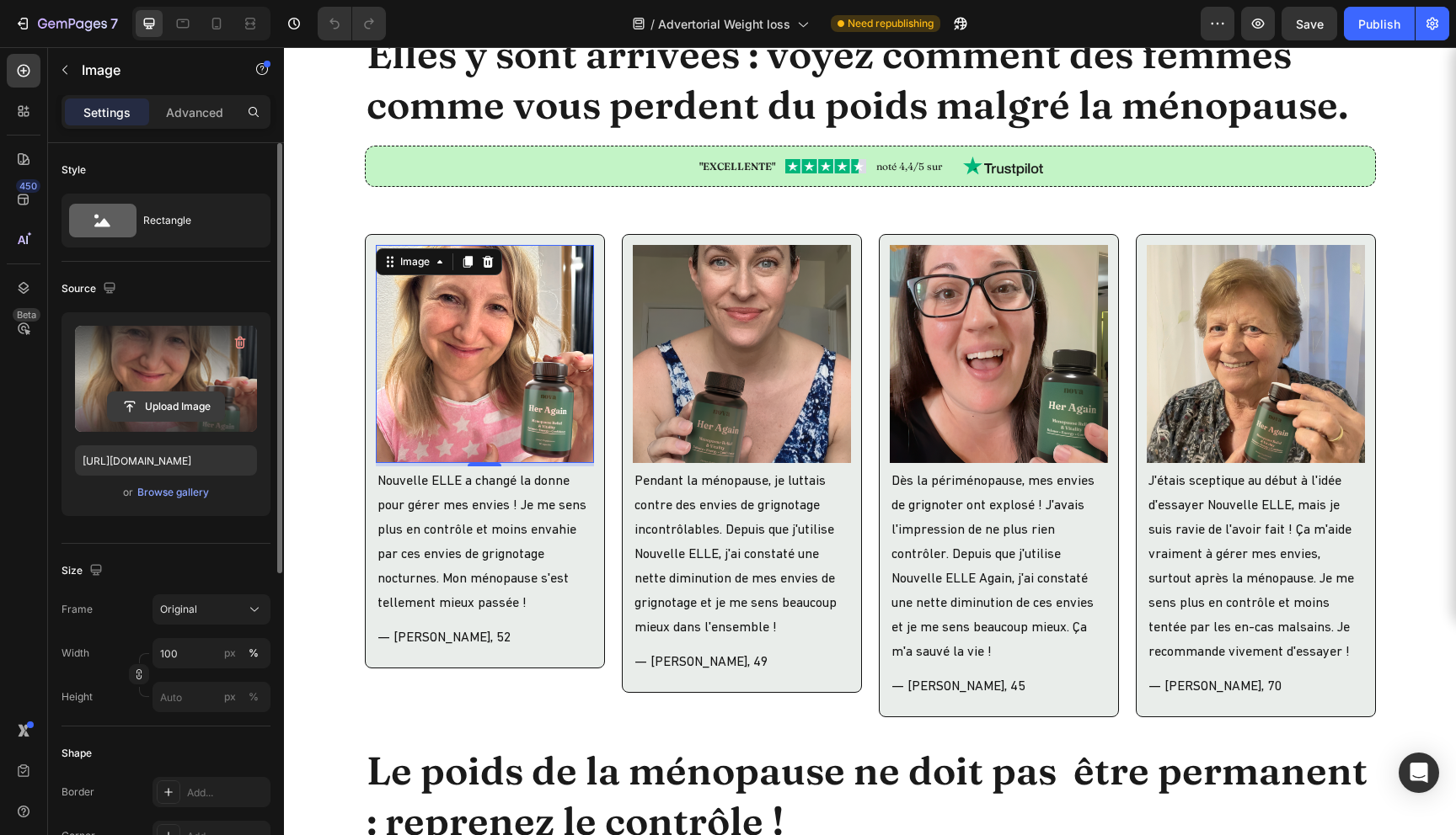
click at [180, 411] on input "file" at bounding box center [166, 407] width 116 height 28
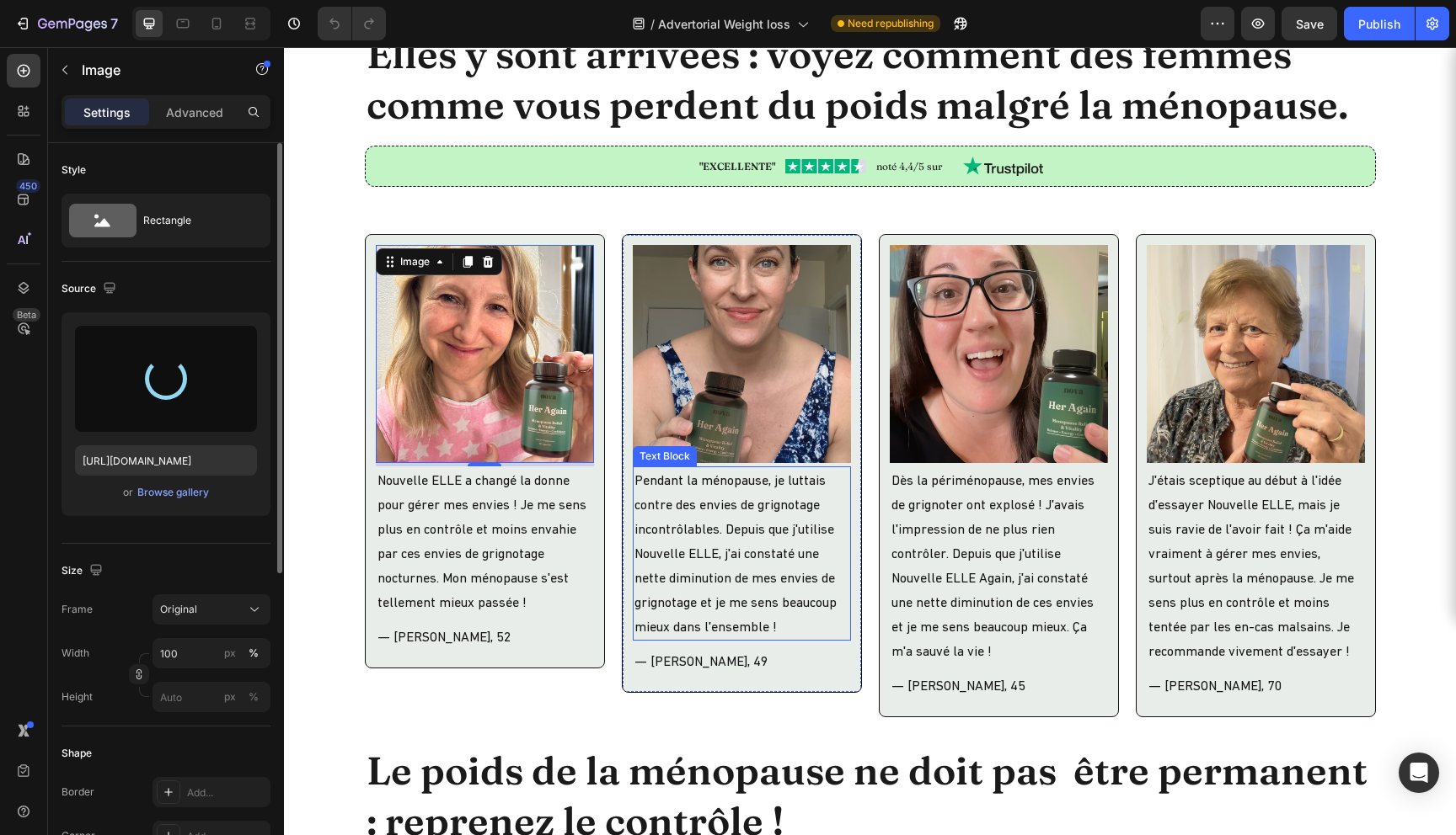
type input "https://cdn.shopify.com/s/files/1/0744/9634/4277/files/gempages_581179120260481…"
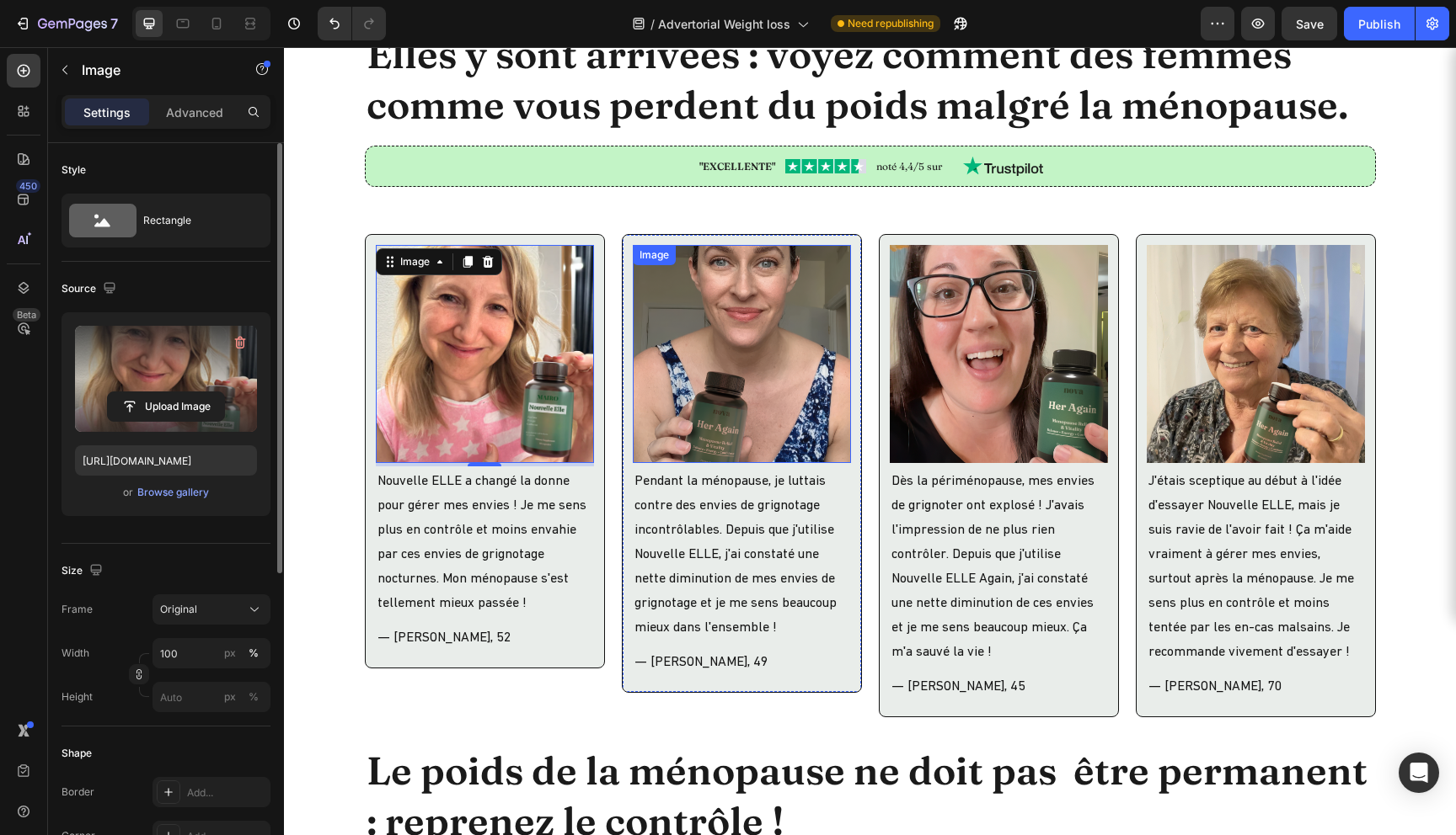
click at [729, 411] on img at bounding box center [742, 354] width 218 height 218
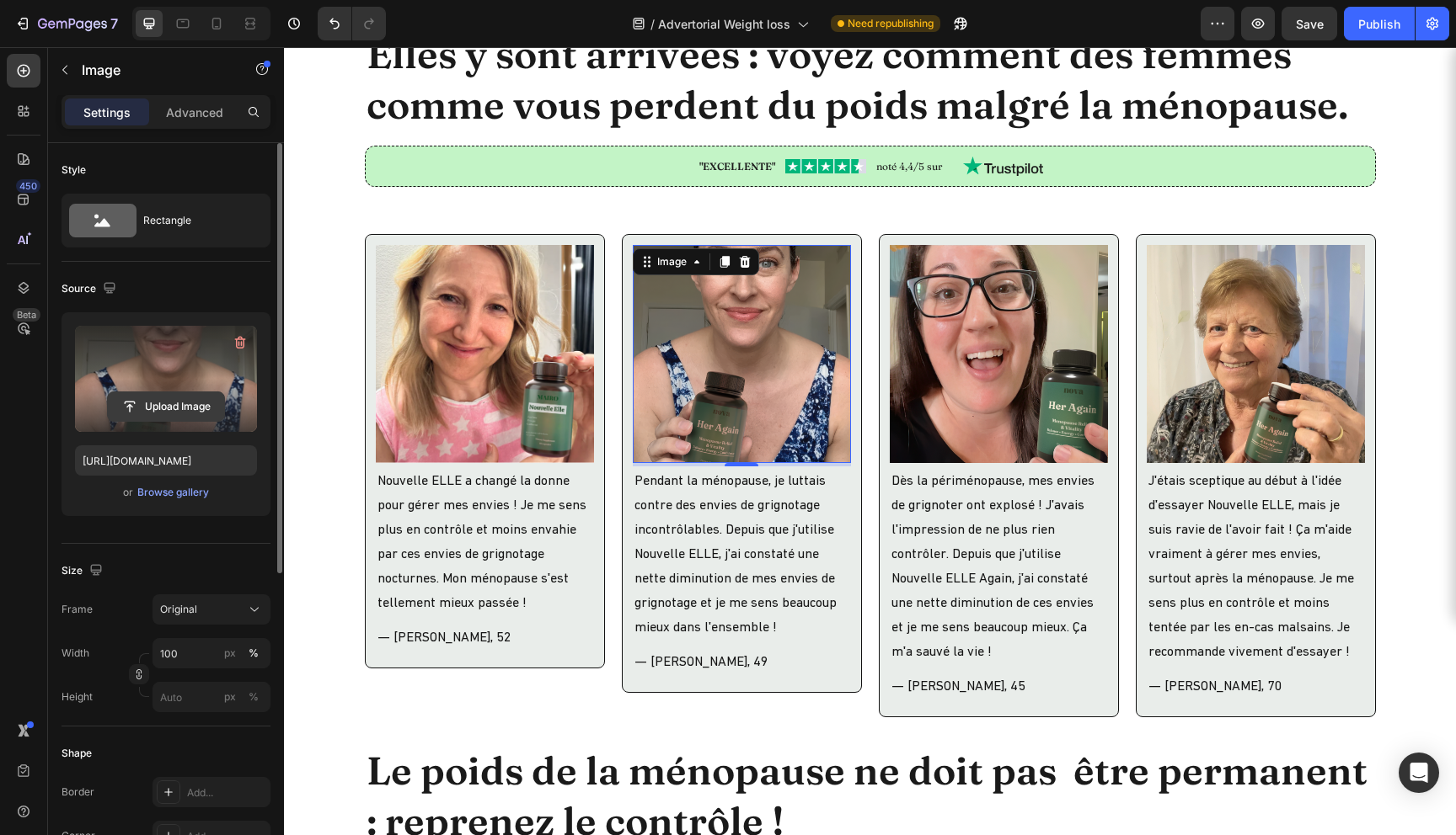
click at [185, 404] on input "file" at bounding box center [166, 407] width 116 height 28
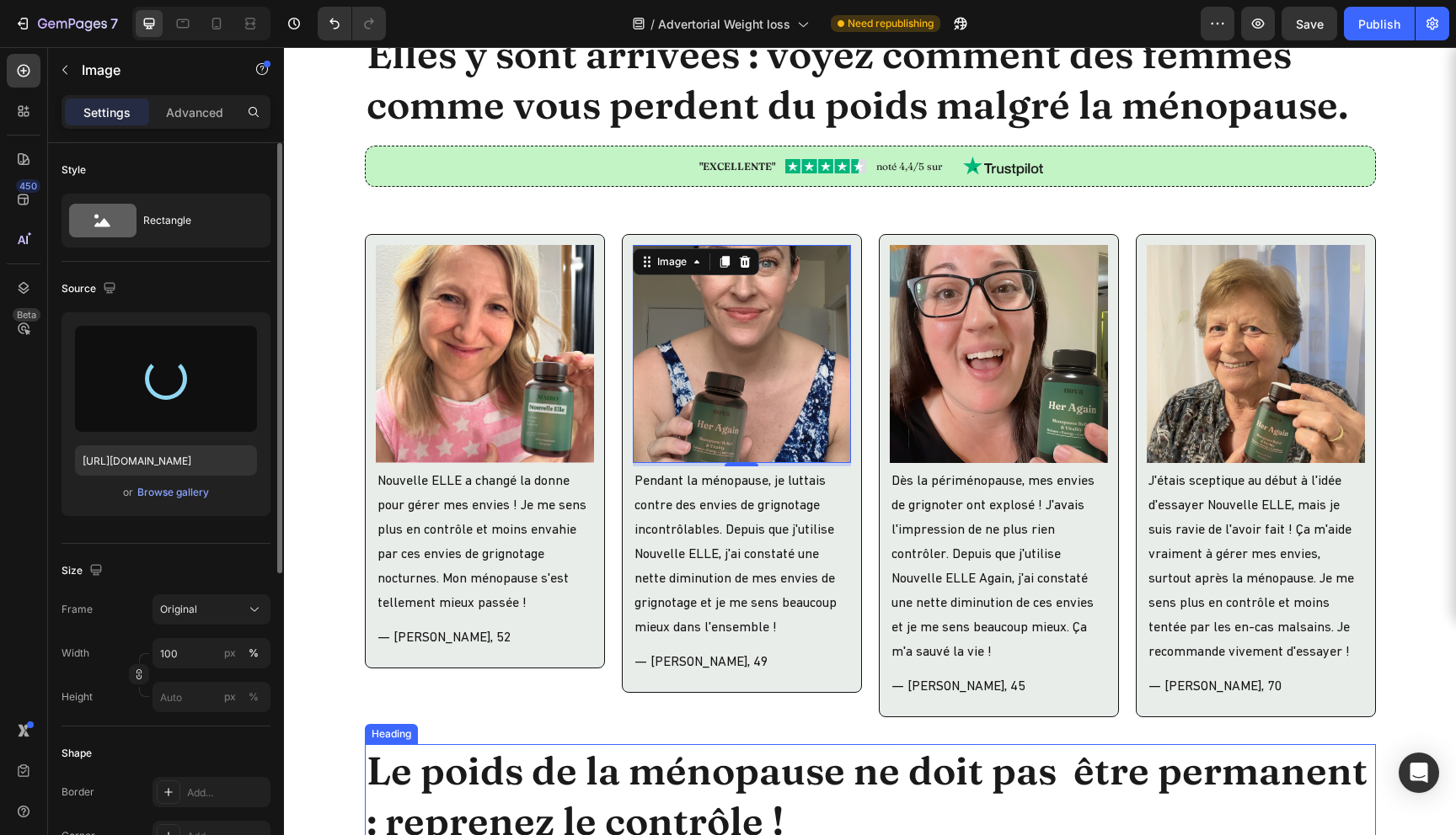
type input "https://cdn.shopify.com/s/files/1/0744/9634/4277/files/gempages_581179120260481…"
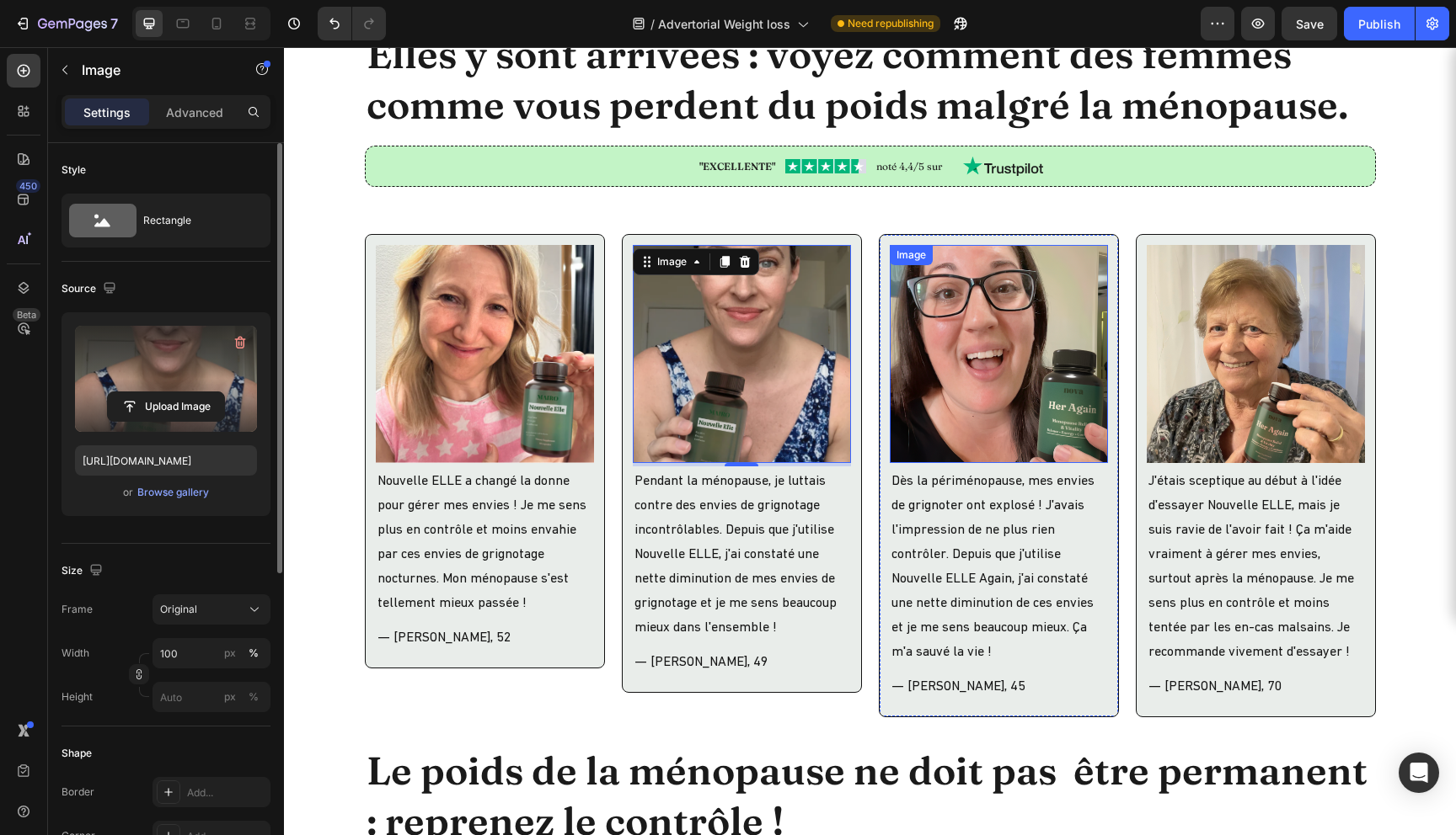
click at [971, 372] on img at bounding box center [999, 354] width 218 height 218
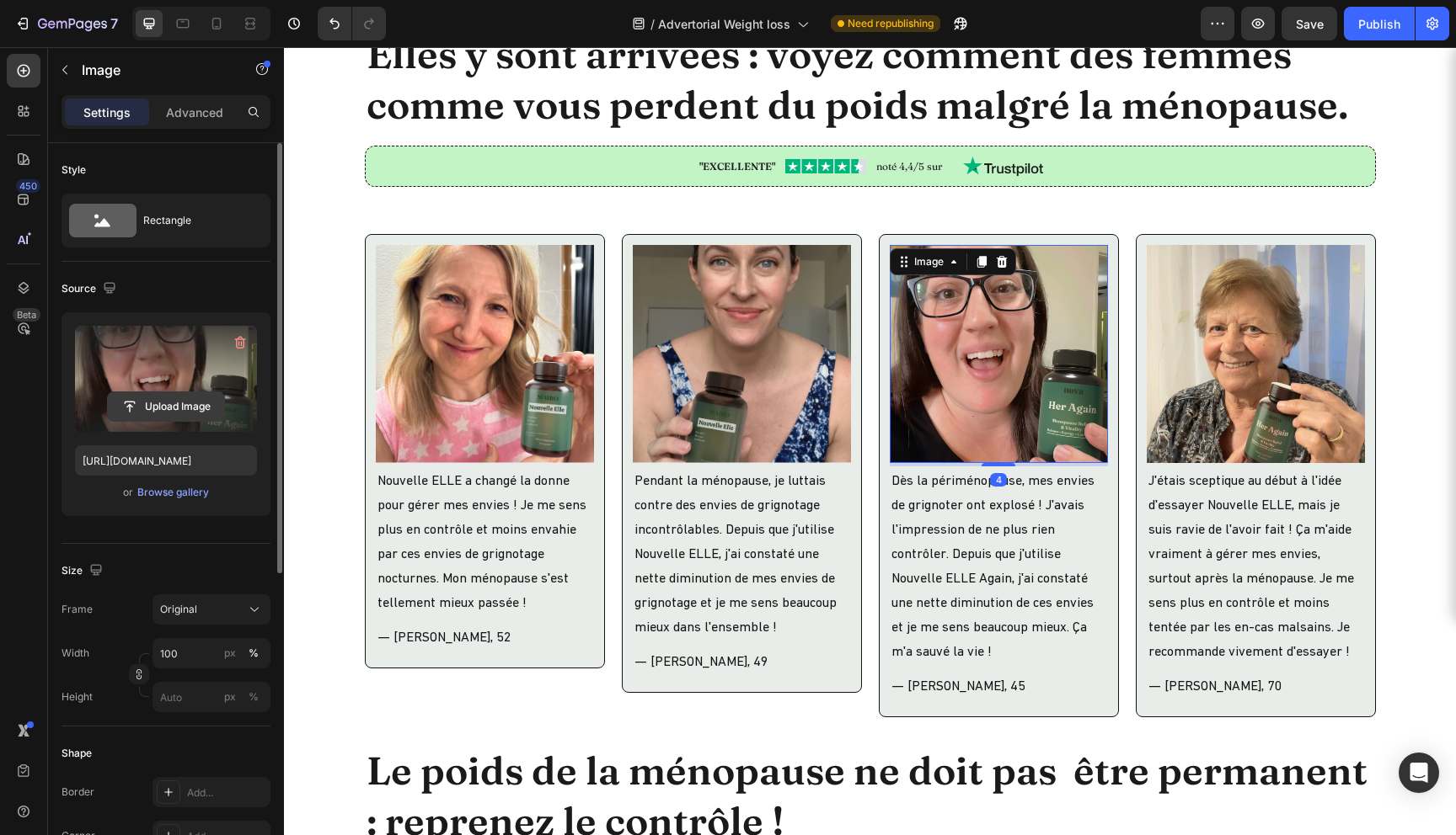
click at [174, 413] on input "file" at bounding box center [166, 407] width 116 height 28
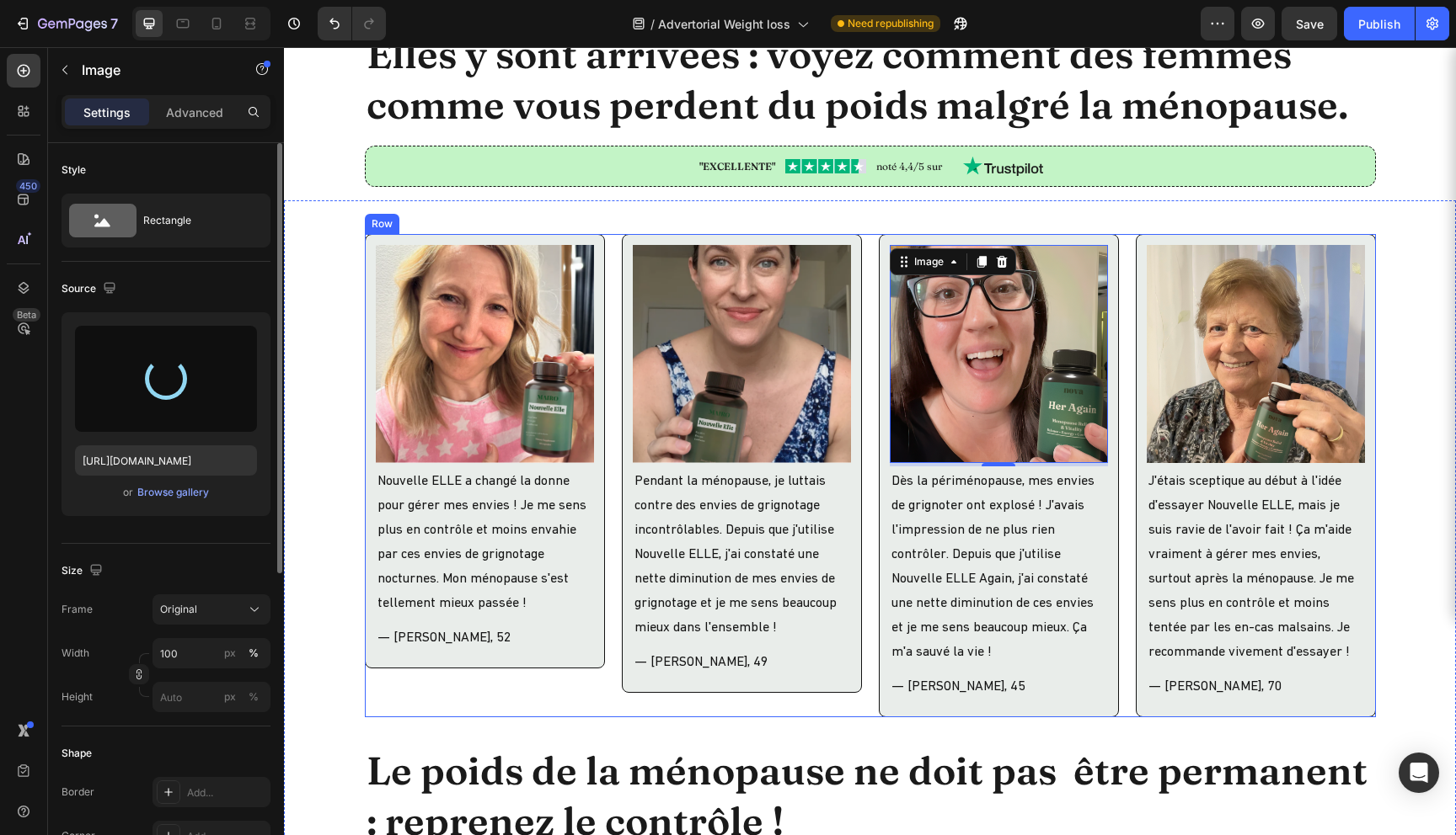
type input "https://cdn.shopify.com/s/files/1/0744/9634/4277/files/gempages_581179120260481…"
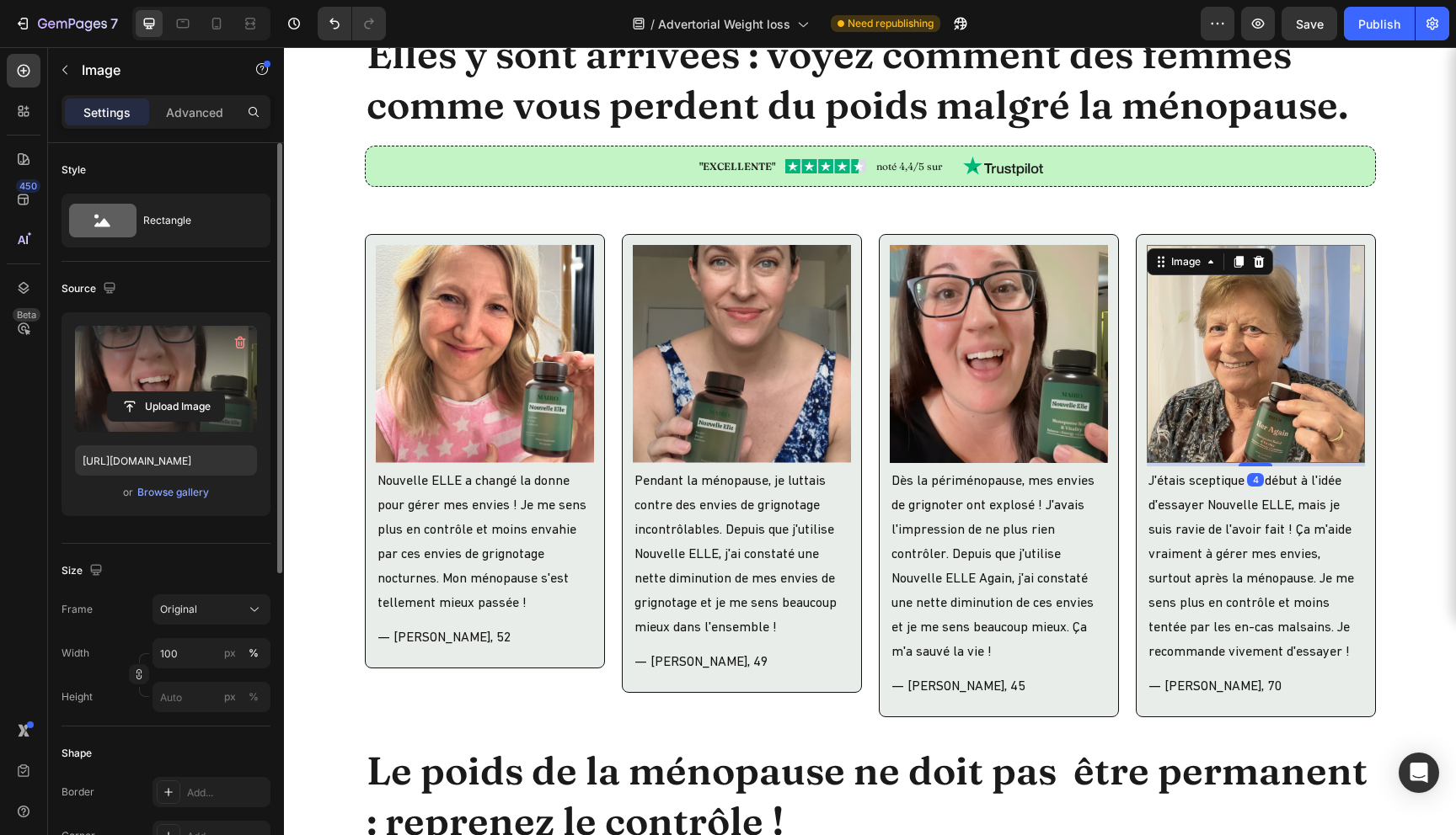
click at [1236, 371] on img at bounding box center [1256, 354] width 218 height 218
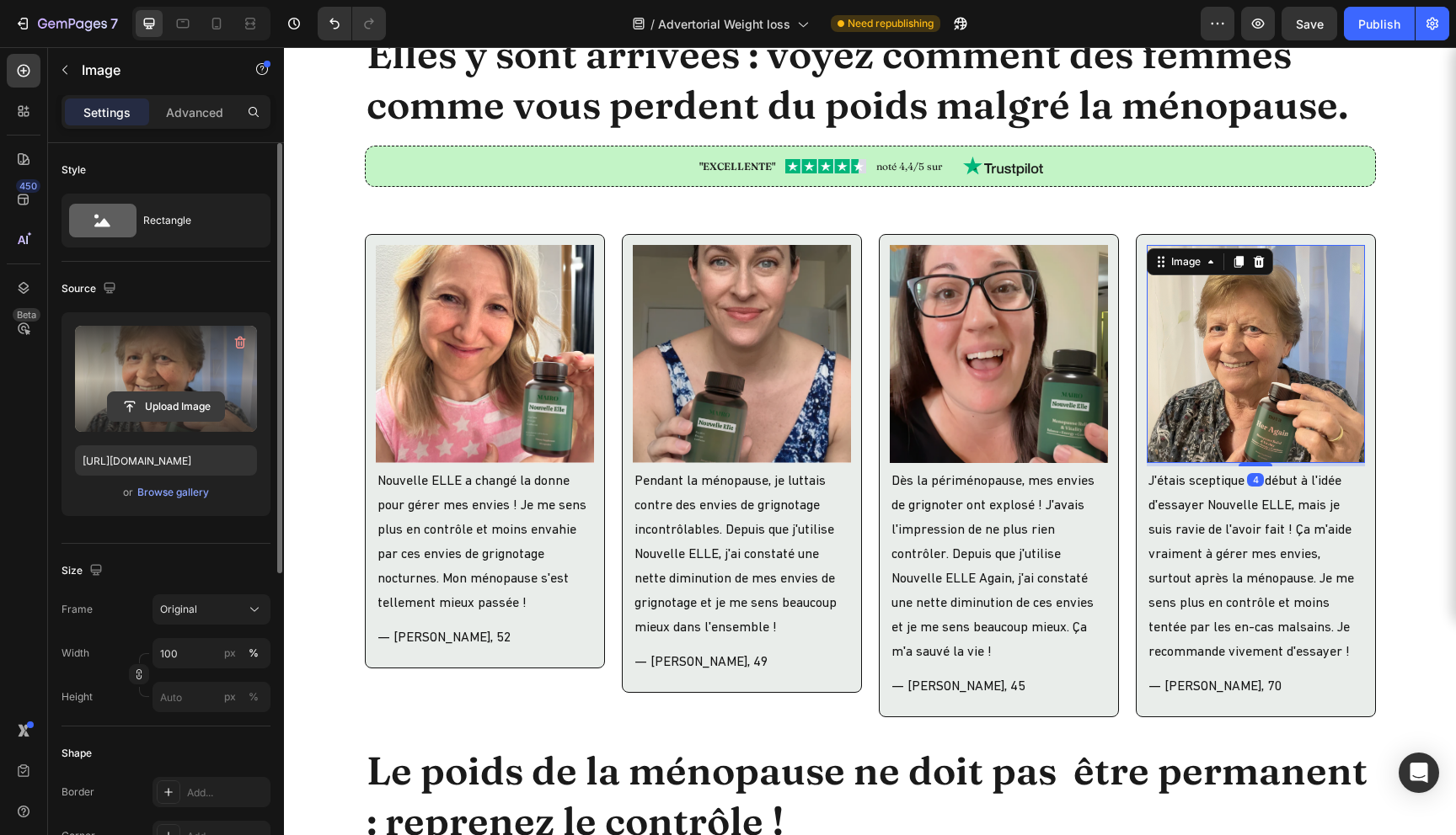
click at [157, 403] on input "file" at bounding box center [166, 407] width 116 height 28
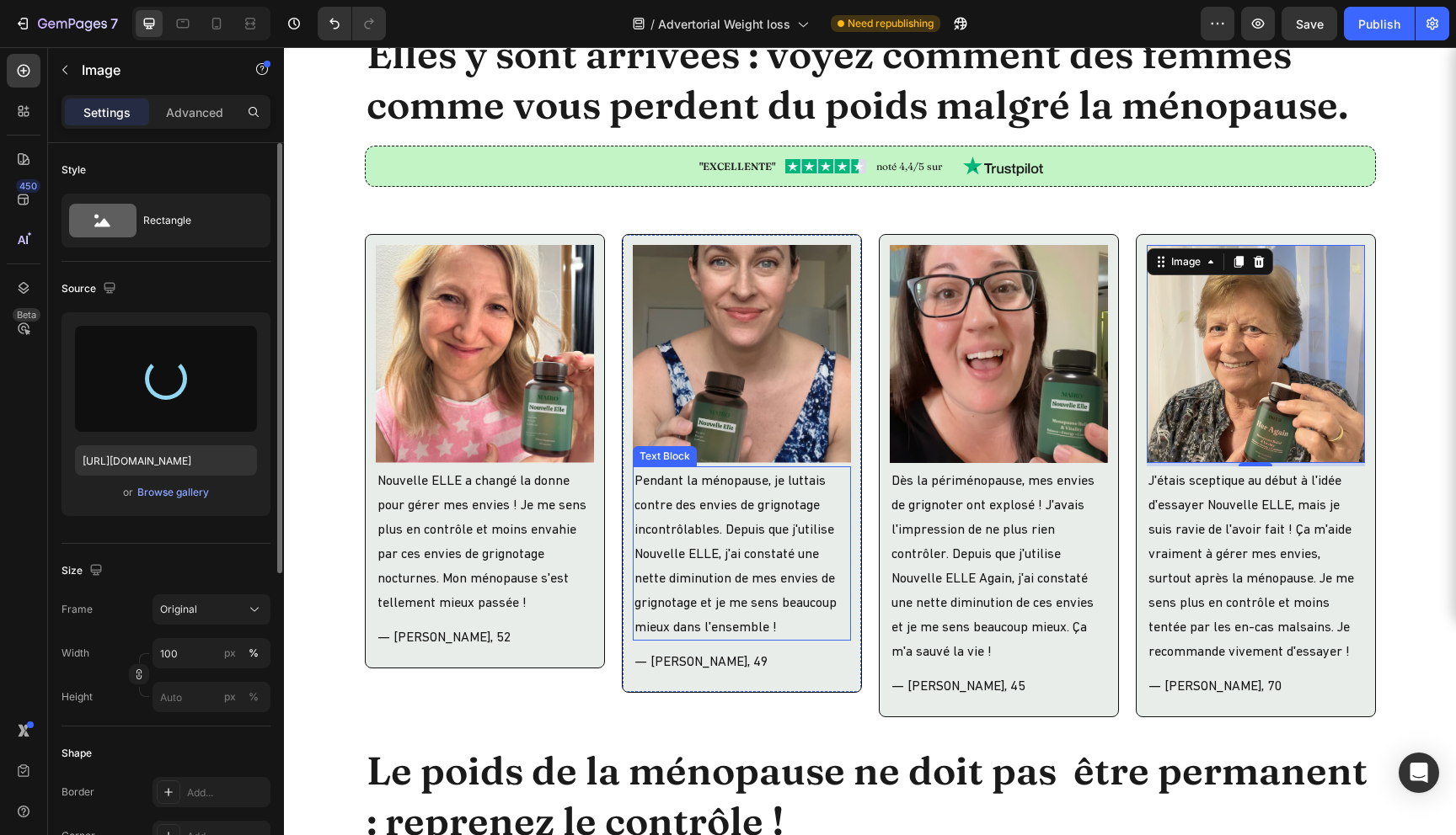
type input "https://cdn.shopify.com/s/files/1/0744/9634/4277/files/gempages_581179120260481…"
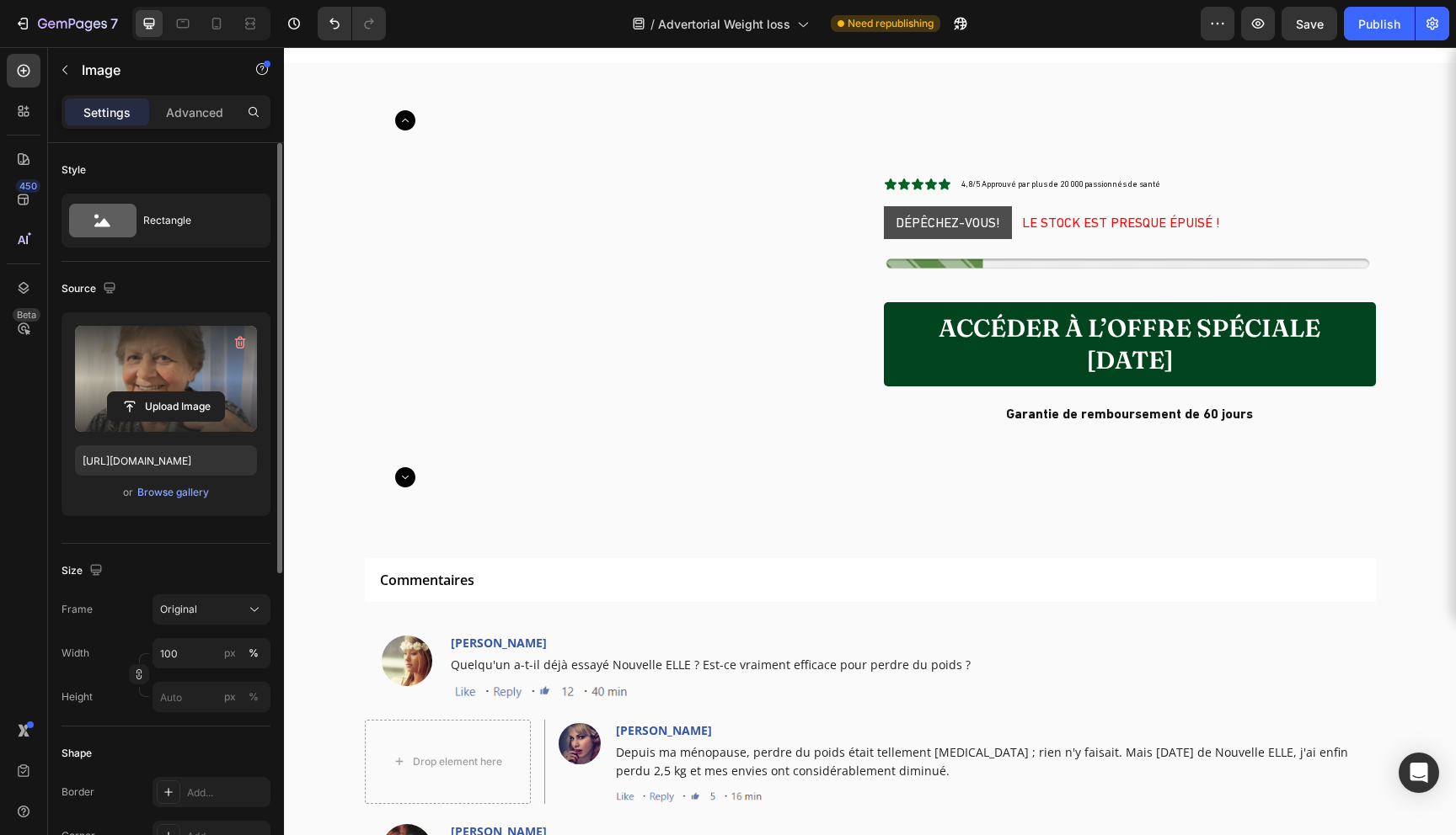
scroll to position [4893, 0]
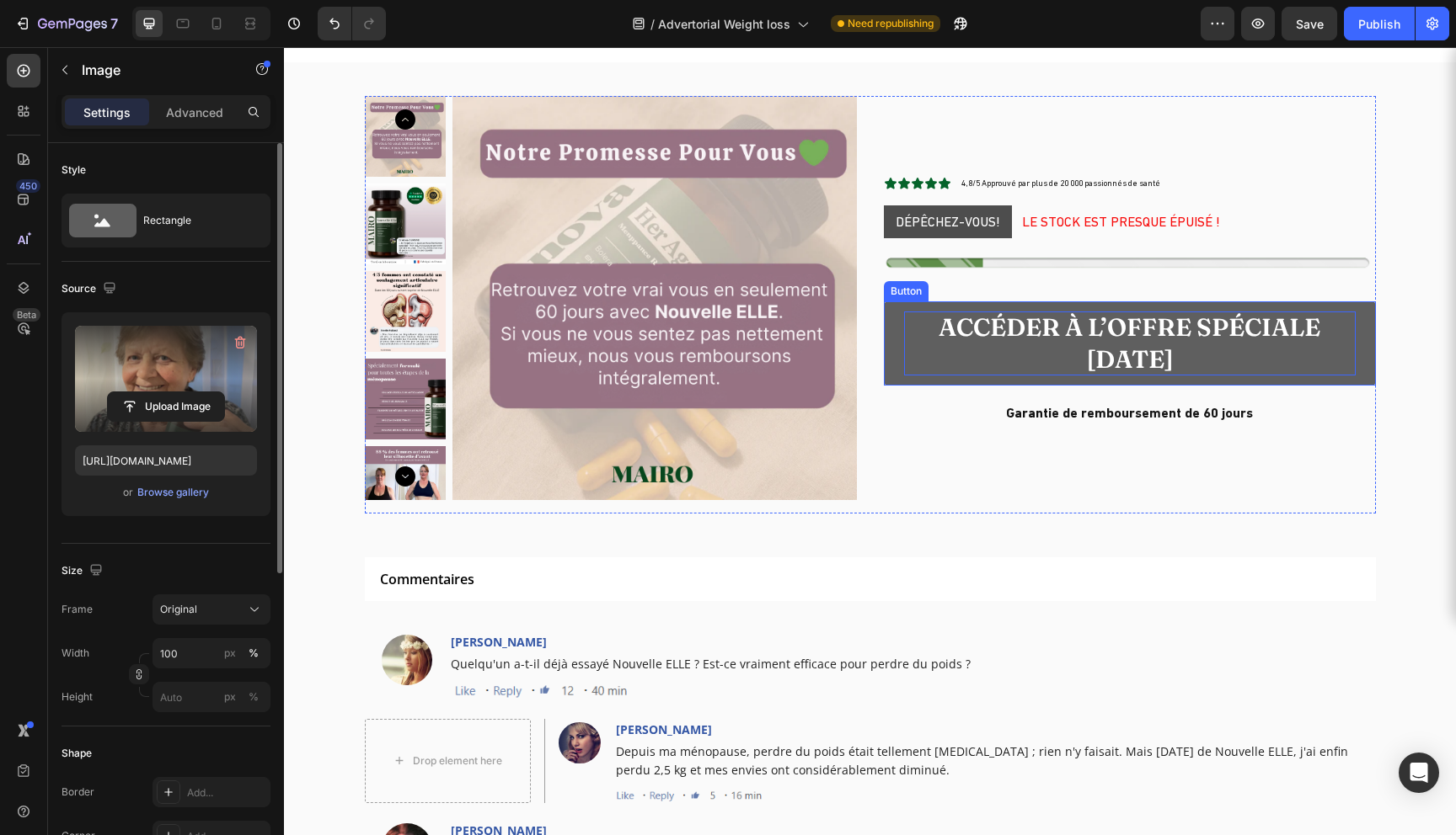
click at [1001, 353] on p "Accéder à l’offre spéciale [DATE]" at bounding box center [1130, 344] width 452 height 64
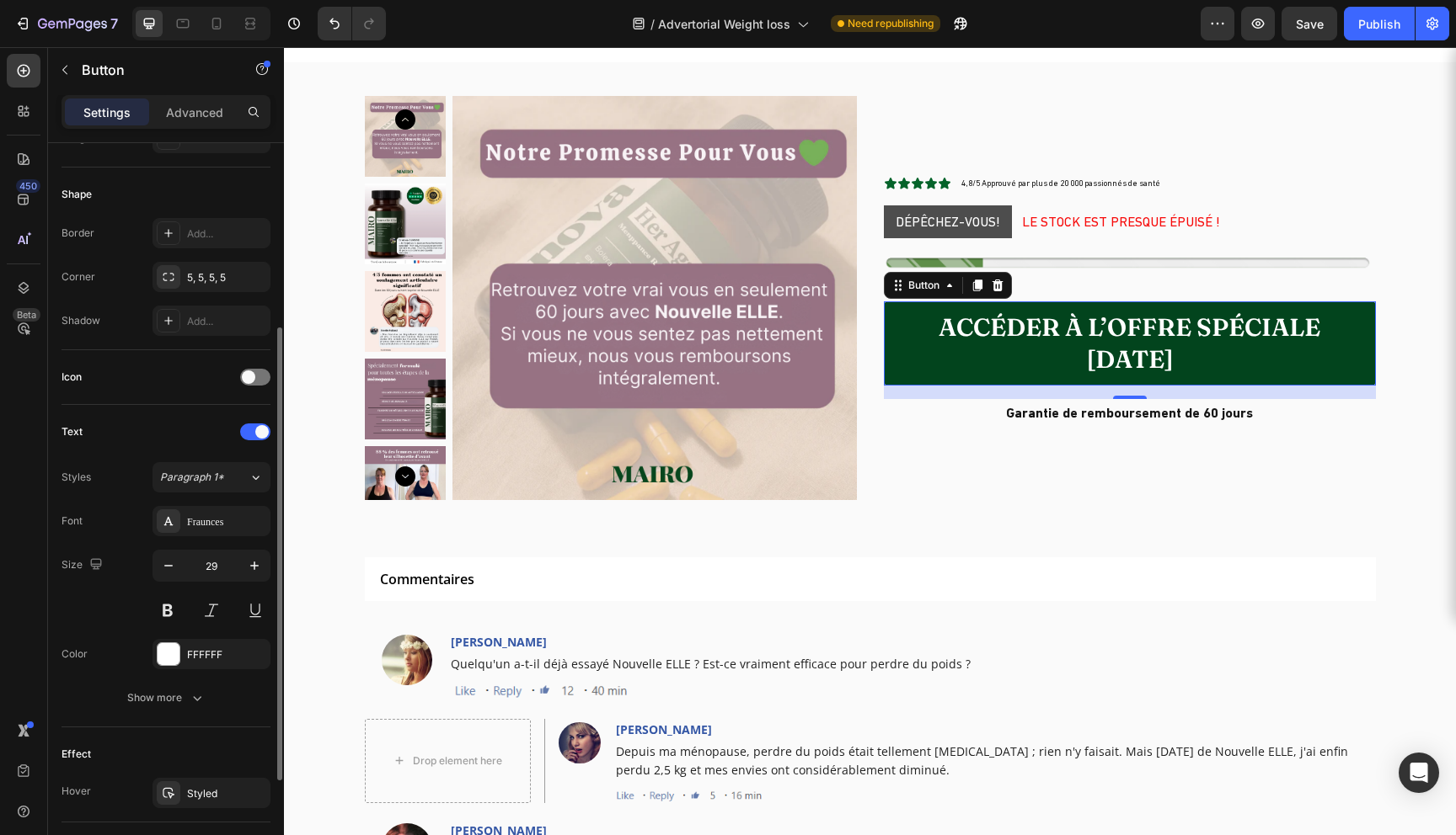
scroll to position [468, 0]
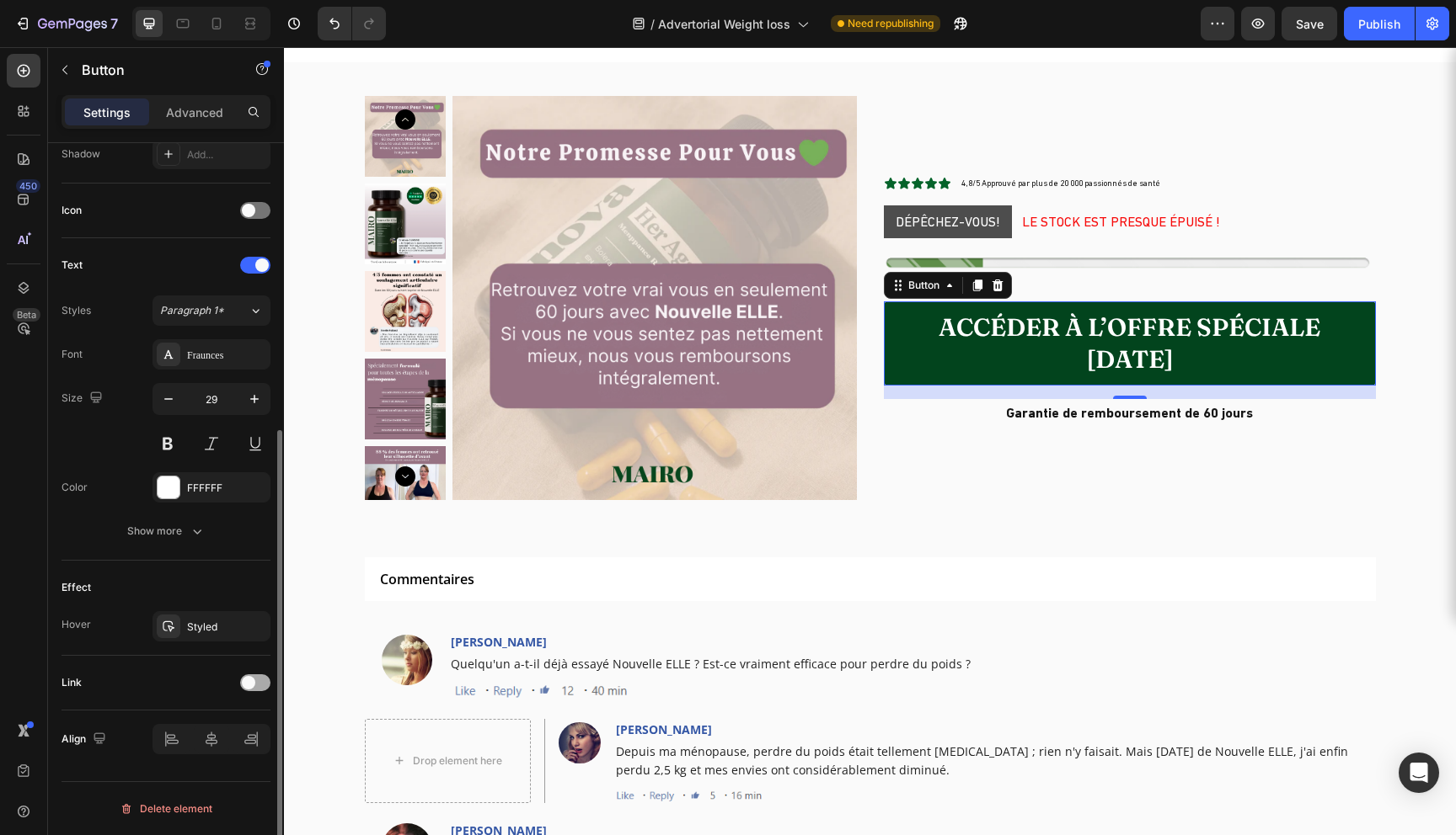
click at [254, 689] on div at bounding box center [255, 683] width 30 height 17
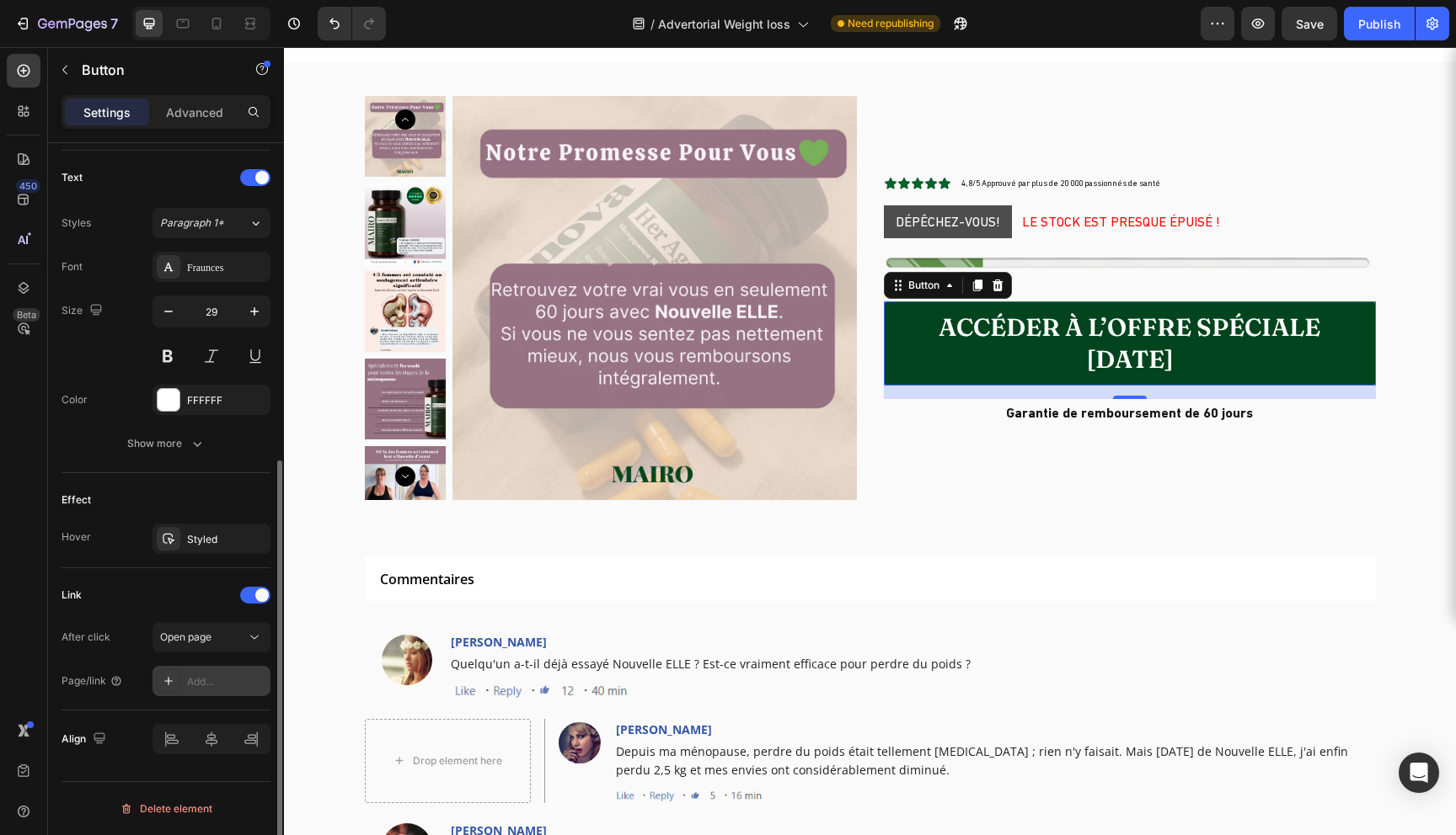
click at [208, 692] on div "Add..." at bounding box center [211, 682] width 118 height 30
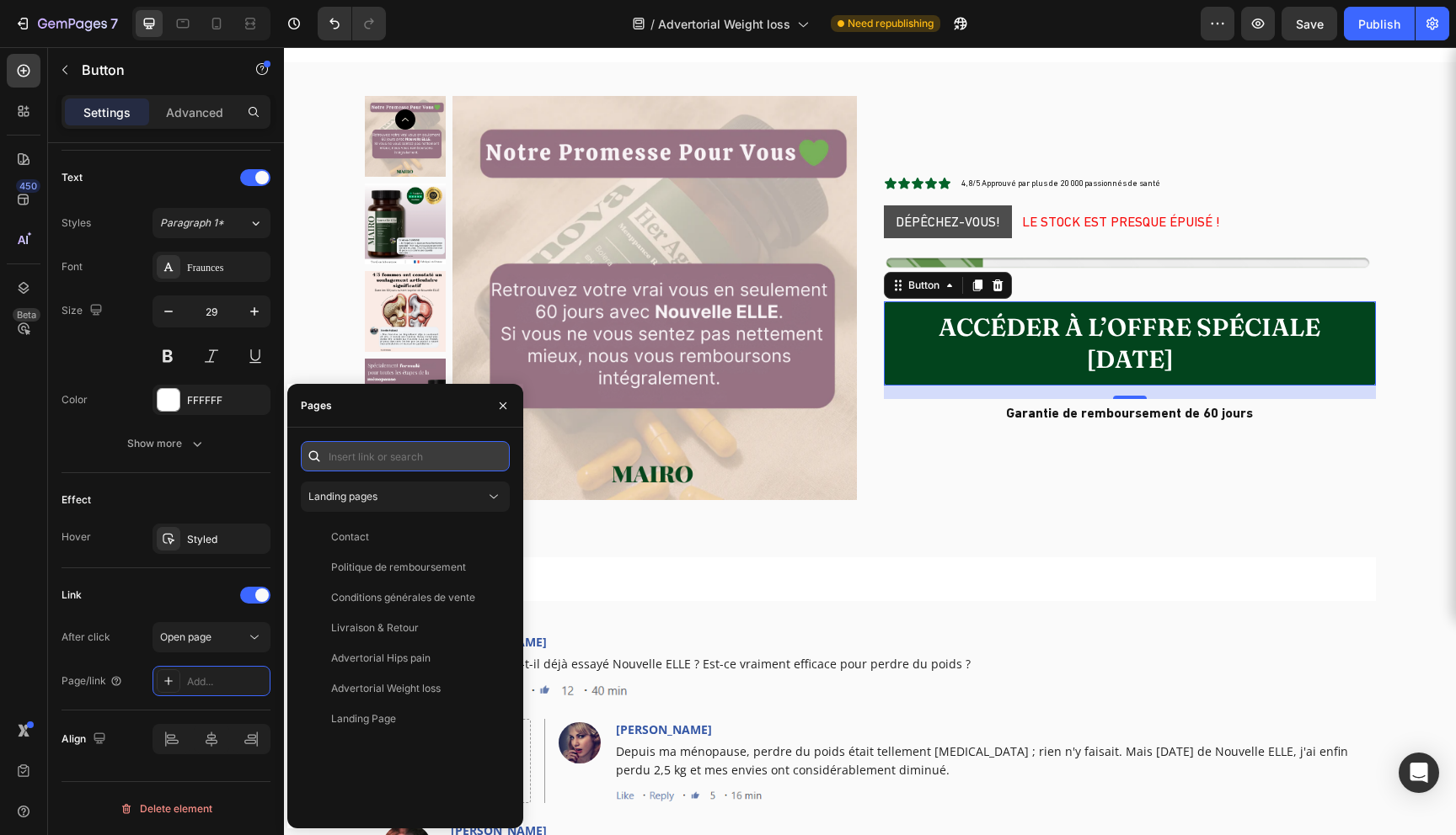
click at [425, 459] on input "text" at bounding box center [405, 457] width 209 height 30
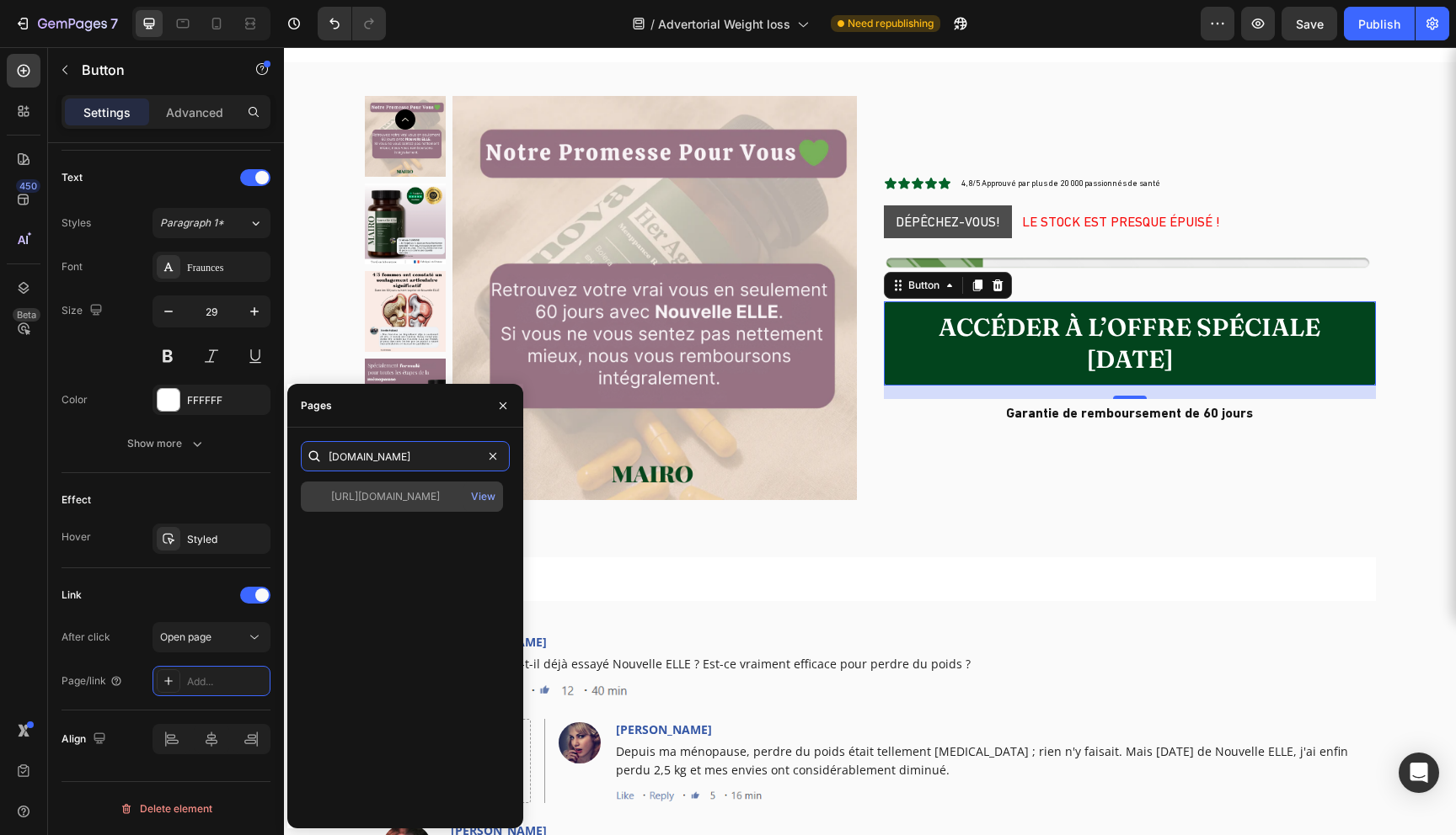
type input "mairoparis.com"
click at [454, 498] on div "https://mairoparis.com" at bounding box center [402, 497] width 188 height 15
click at [477, 497] on div "View" at bounding box center [483, 497] width 24 height 15
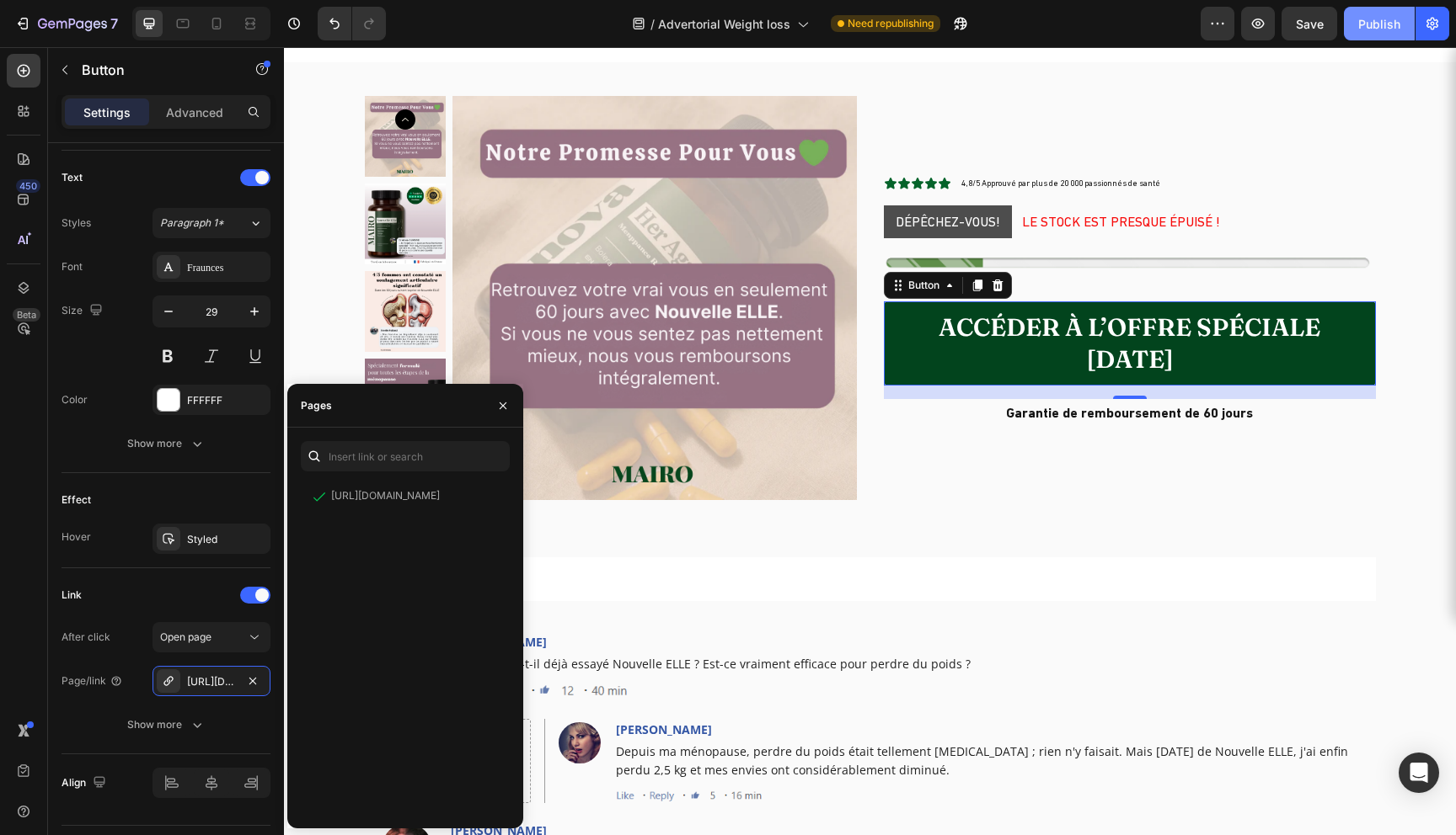
click at [1362, 33] on button "Publish" at bounding box center [1379, 24] width 71 height 34
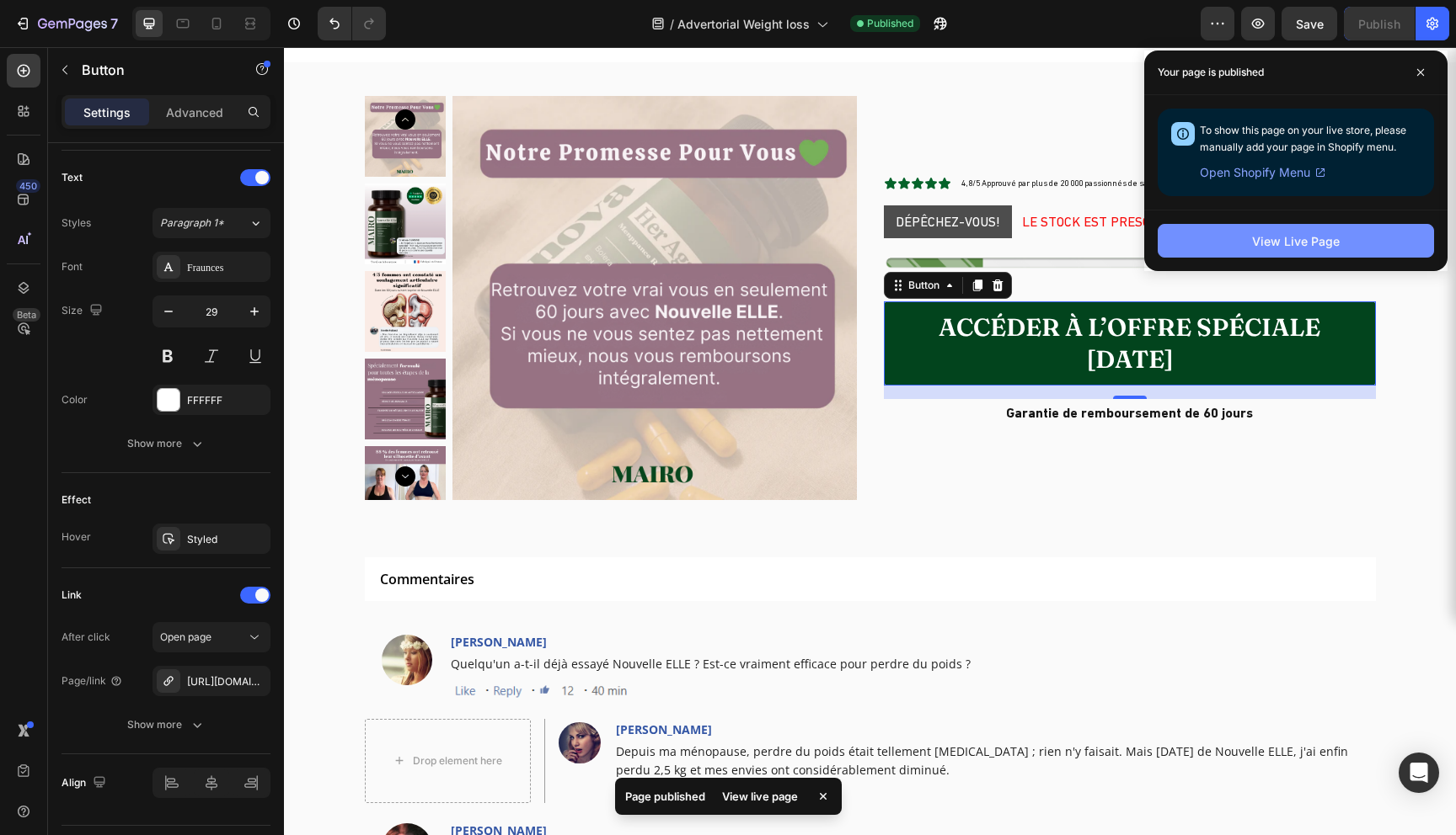
click at [1220, 235] on button "View Live Page" at bounding box center [1295, 241] width 276 height 34
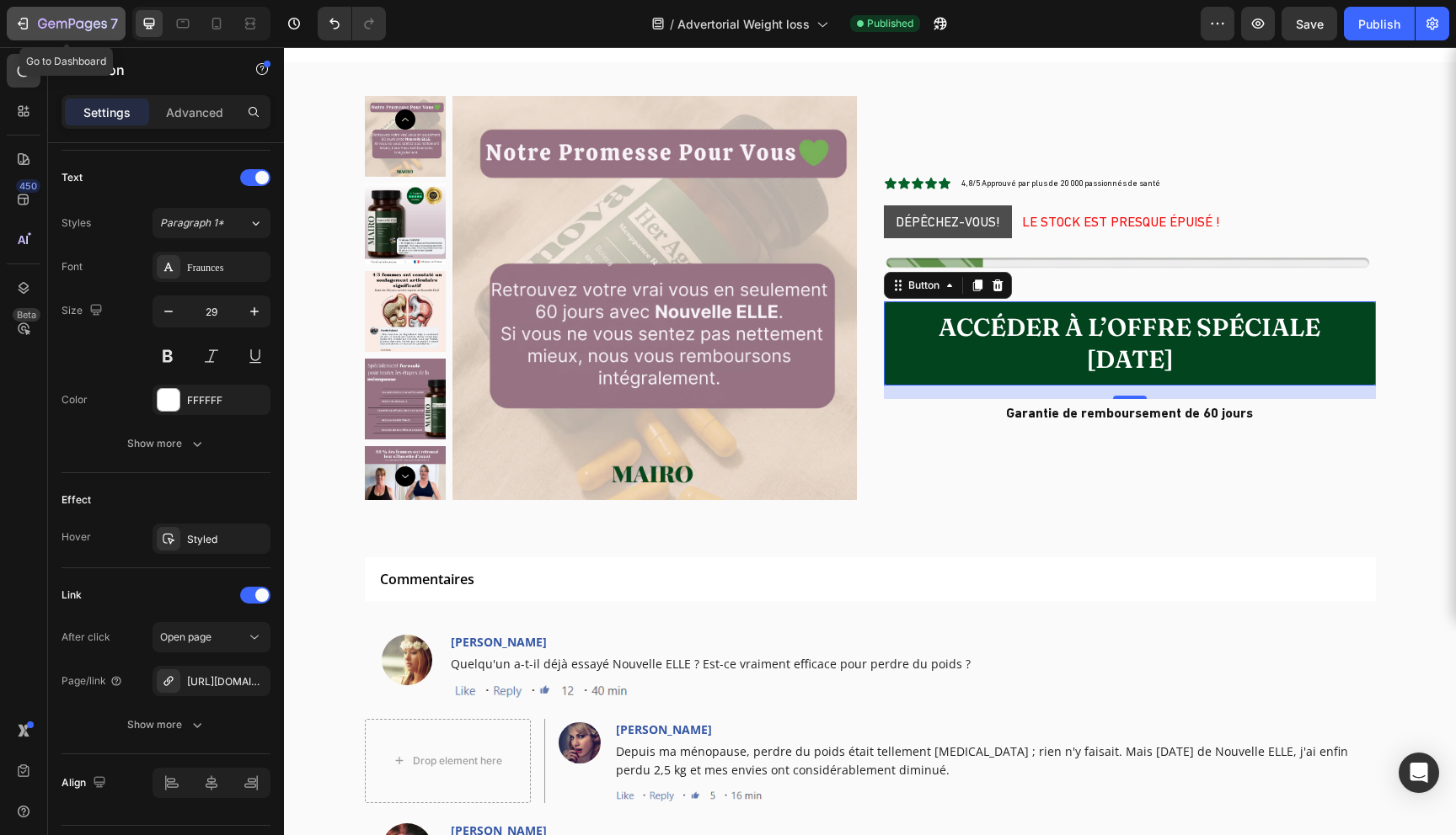
click at [34, 26] on div "7" at bounding box center [66, 23] width 104 height 20
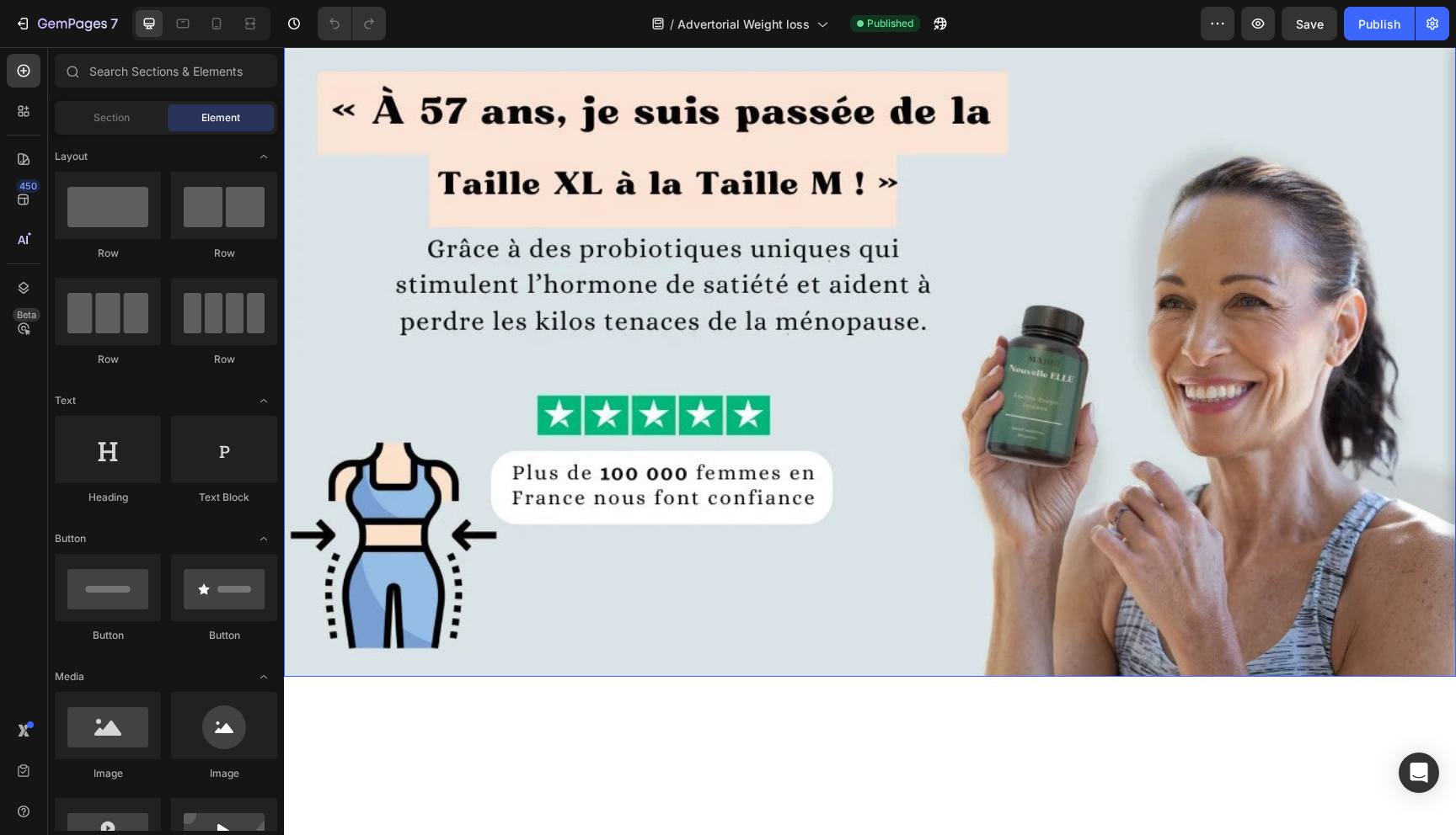
scroll to position [295, 0]
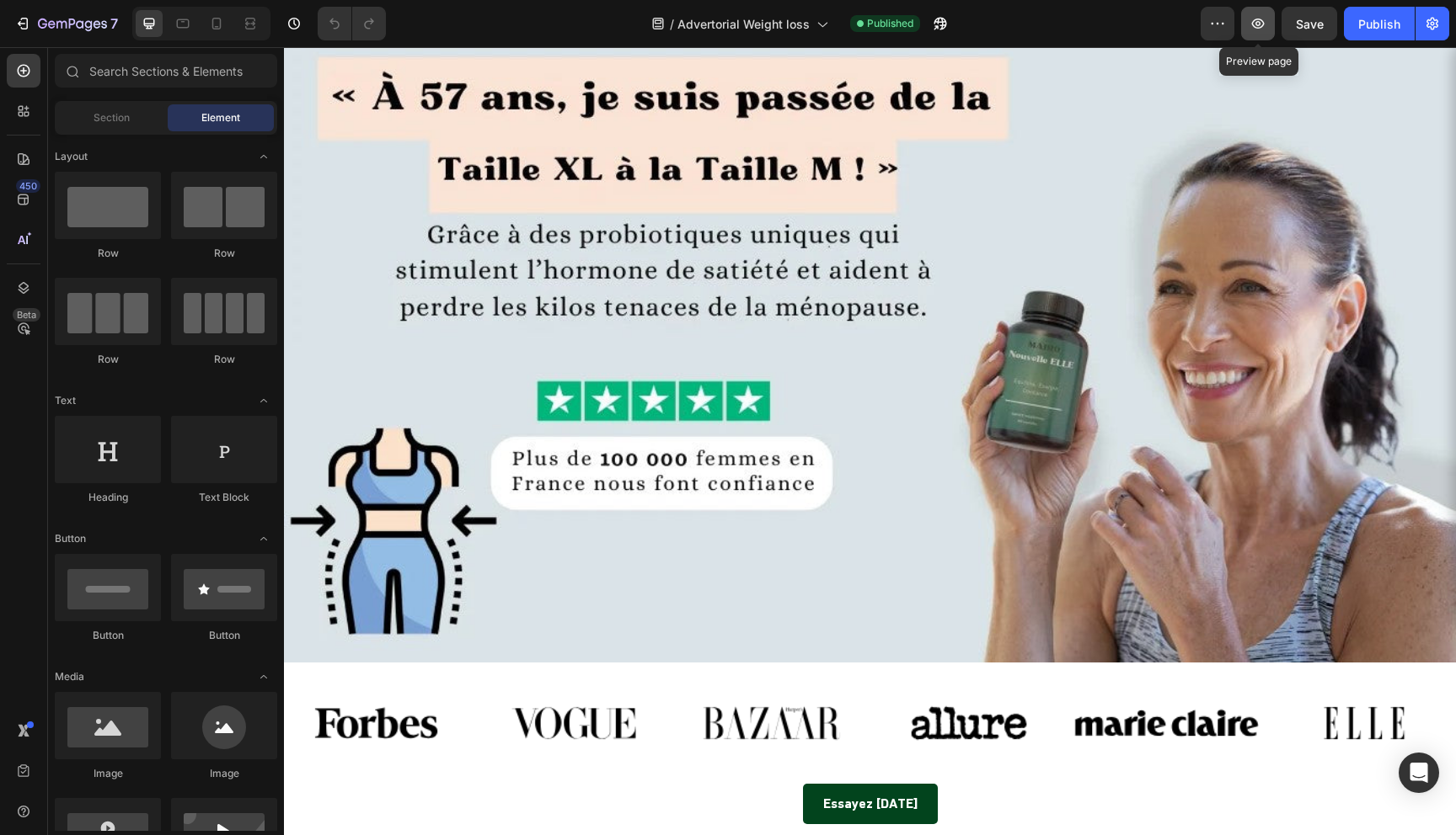
click at [1262, 28] on icon "button" at bounding box center [1258, 24] width 17 height 17
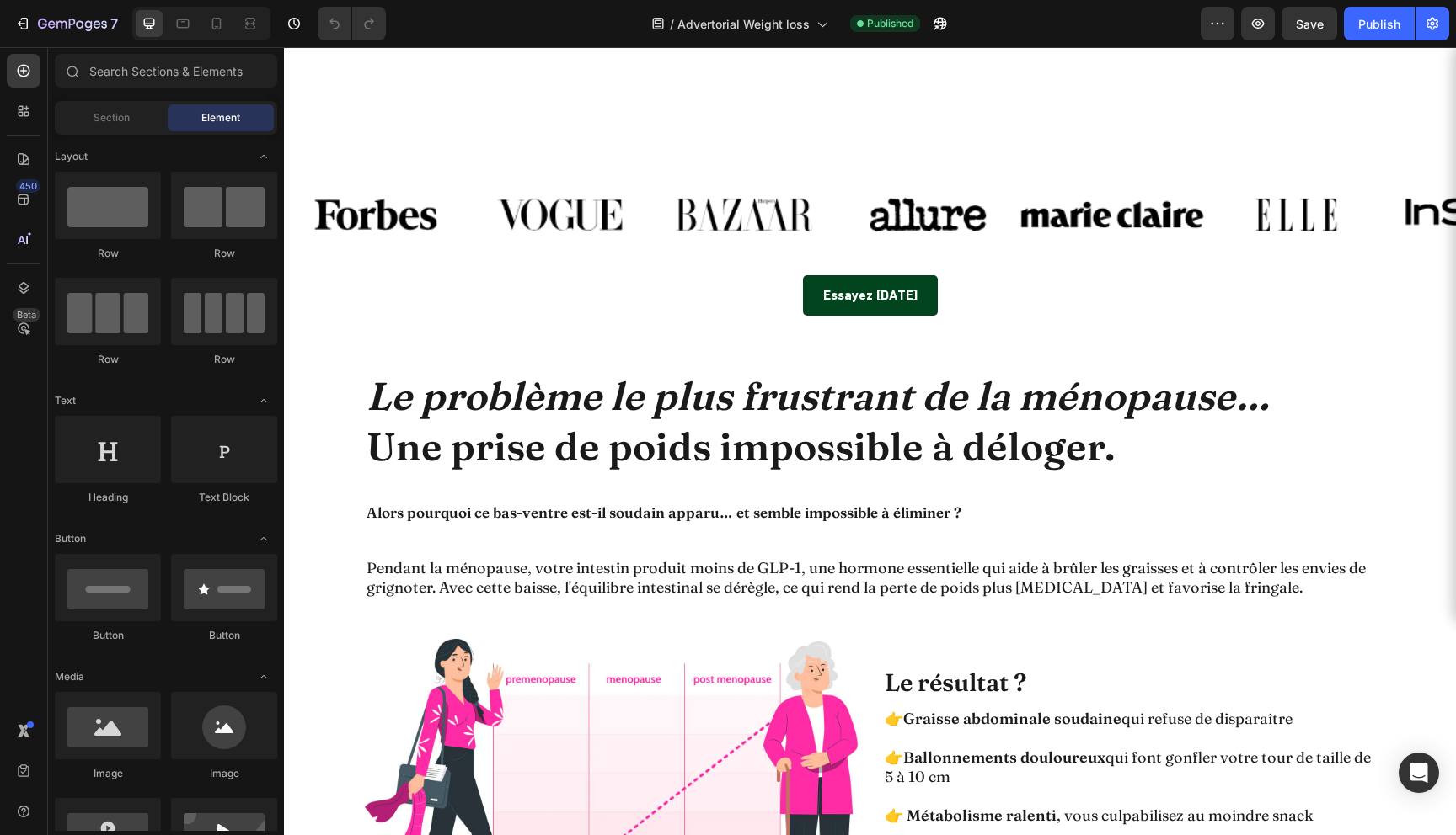
scroll to position [0, 0]
